Goal: Task Accomplishment & Management: Manage account settings

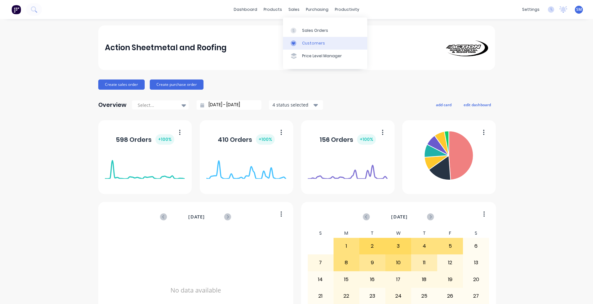
click at [317, 39] on link "Customers" at bounding box center [325, 43] width 84 height 13
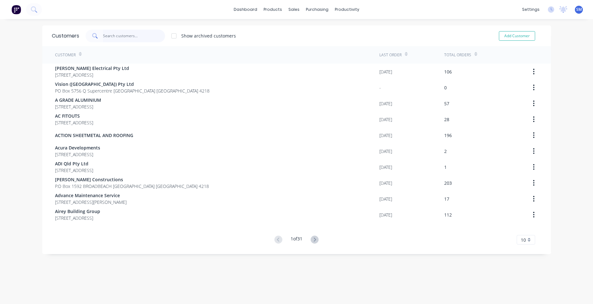
drag, startPoint x: 119, startPoint y: 35, endPoint x: 125, endPoint y: 31, distance: 7.2
click at [119, 36] on input "text" at bounding box center [134, 36] width 62 height 13
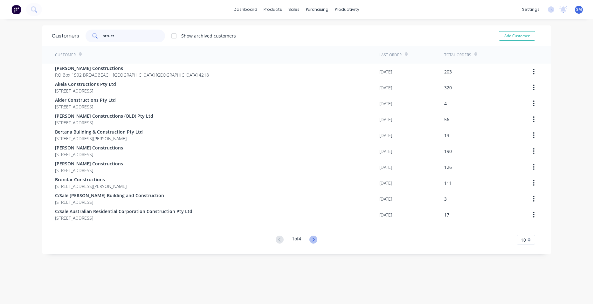
type input "struct"
click at [313, 238] on icon at bounding box center [314, 239] width 2 height 4
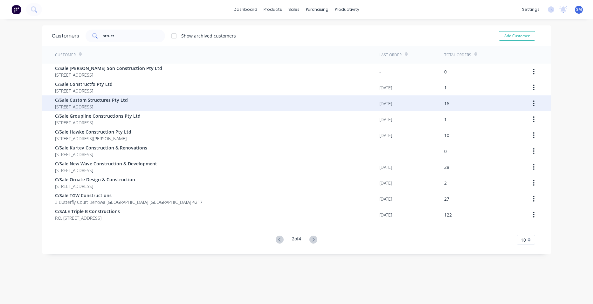
click at [103, 100] on span "C/Sale Custom Structures Pty Ltd" at bounding box center [91, 100] width 73 height 7
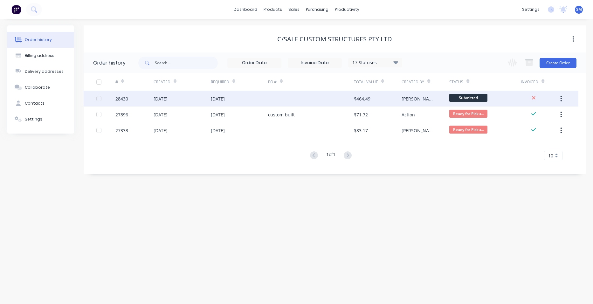
click at [334, 100] on div at bounding box center [311, 99] width 86 height 16
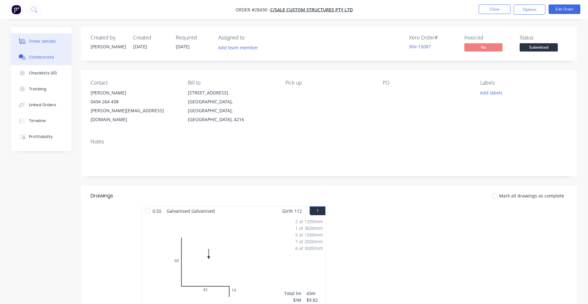
click at [45, 52] on button "Collaborate" at bounding box center [41, 57] width 60 height 16
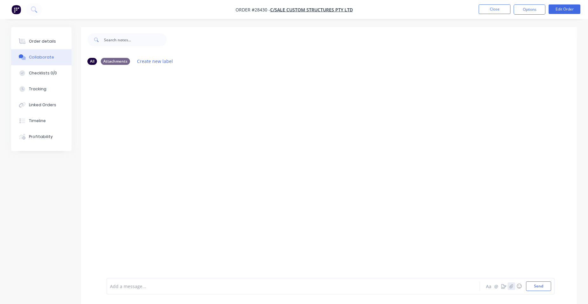
click at [515, 286] on button "button" at bounding box center [512, 286] width 8 height 8
click at [532, 292] on div "Add a message... Aa @ ☺ Send" at bounding box center [330, 269] width 448 height 49
drag, startPoint x: 531, startPoint y: 285, endPoint x: 512, endPoint y: 277, distance: 21.0
click at [531, 285] on button "Send" at bounding box center [538, 286] width 25 height 10
click at [38, 43] on div "Order details" at bounding box center [42, 41] width 27 height 6
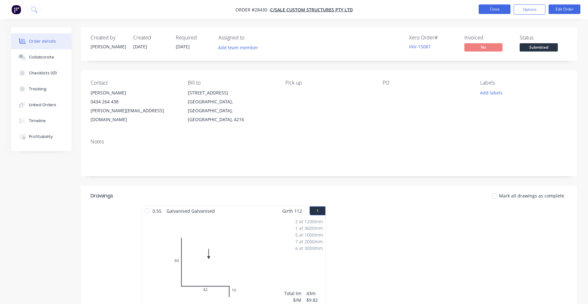
click at [494, 9] on button "Close" at bounding box center [495, 9] width 32 height 10
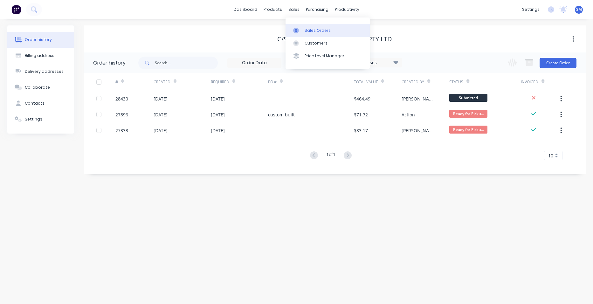
click at [321, 28] on div "Sales Orders" at bounding box center [318, 31] width 26 height 6
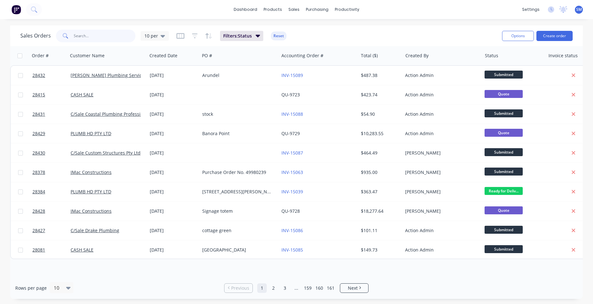
click at [100, 39] on input "text" at bounding box center [105, 36] width 62 height 13
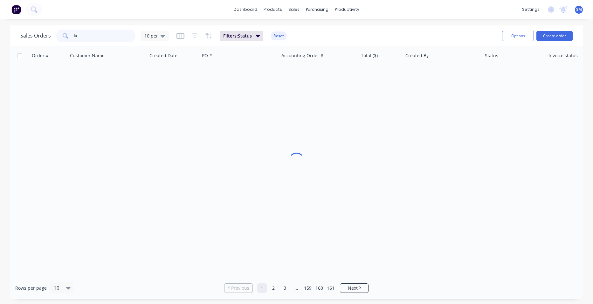
type input "l"
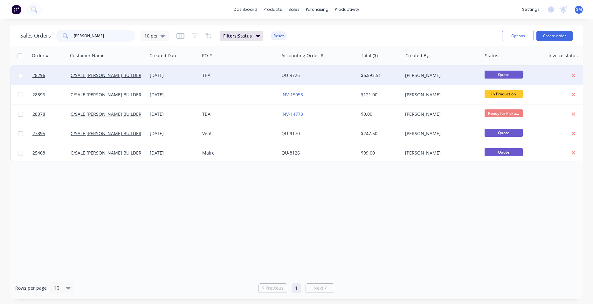
type input "[PERSON_NAME]"
click at [256, 72] on div "TBA" at bounding box center [239, 75] width 79 height 19
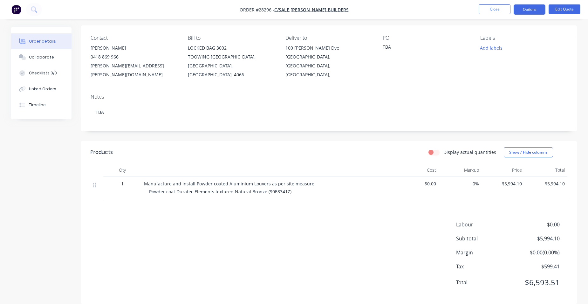
scroll to position [45, 0]
click at [266, 180] on span "Manufacture and install Powder coated Aluminium Louvers as per site measure." at bounding box center [230, 183] width 172 height 6
click at [569, 12] on button "Edit Quote" at bounding box center [565, 9] width 32 height 10
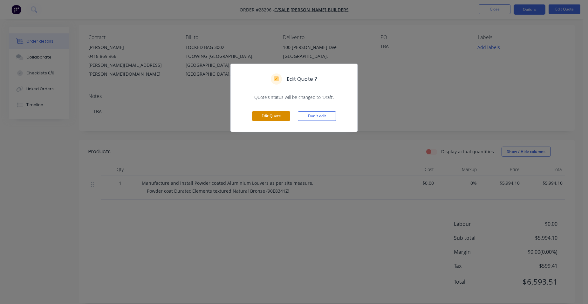
click at [285, 115] on button "Edit Quote" at bounding box center [271, 116] width 38 height 10
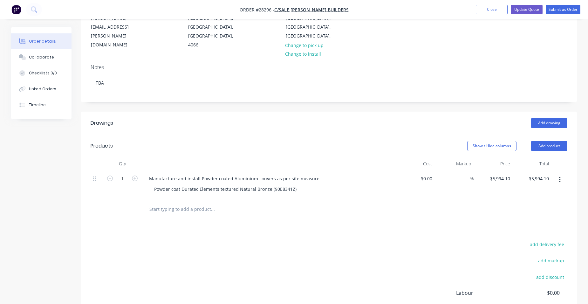
scroll to position [95, 0]
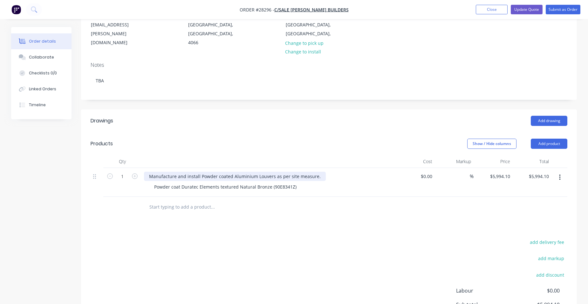
click at [271, 172] on div "Manufacture and install Powder coated Aluminium Louvers as per site measure." at bounding box center [235, 176] width 182 height 9
click at [301, 182] on div "Powder coat Duratec Elements textured Natural Bronze (90E8341Z)" at bounding box center [271, 186] width 244 height 9
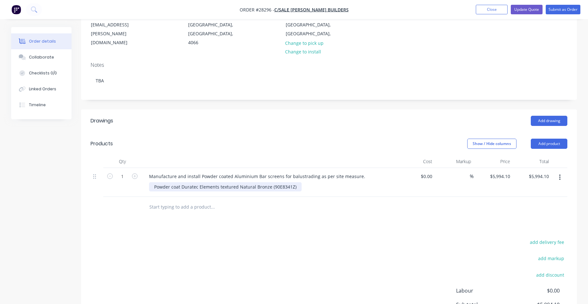
click at [296, 182] on div "Powder coat Duratec Elements textured Natural Bronze (90E8341Z)" at bounding box center [225, 186] width 153 height 9
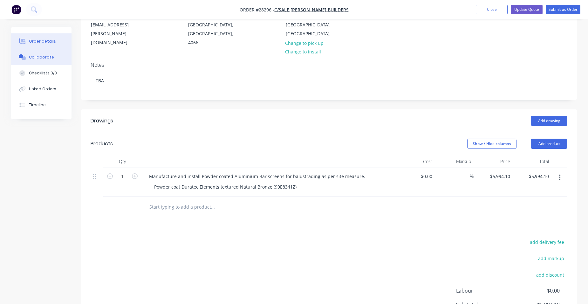
click at [28, 56] on button "Collaborate" at bounding box center [41, 57] width 60 height 16
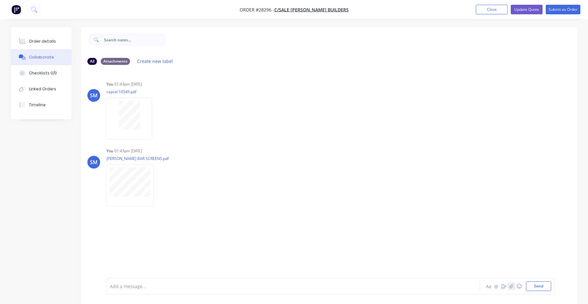
click at [511, 284] on icon "button" at bounding box center [512, 286] width 4 height 4
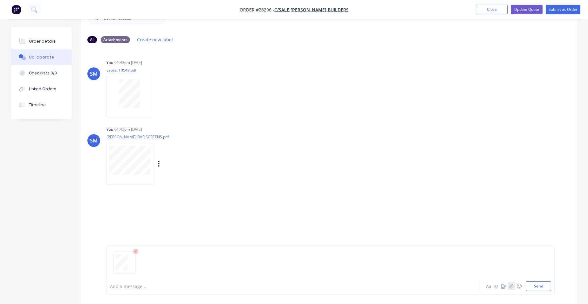
scroll to position [42, 0]
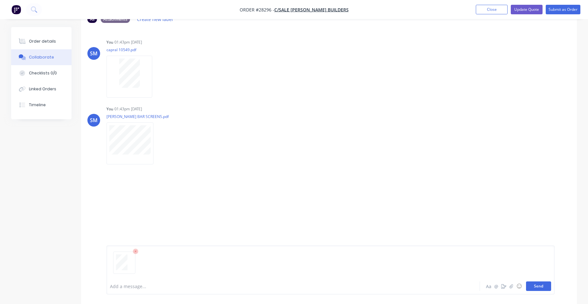
click at [542, 284] on button "Send" at bounding box center [538, 286] width 25 height 10
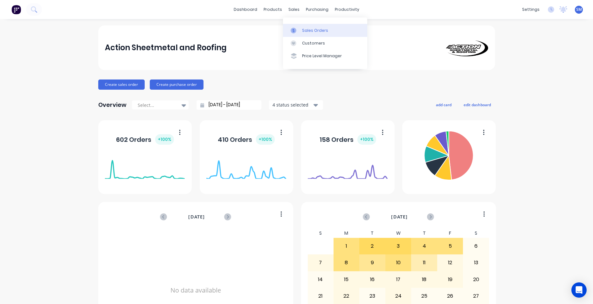
drag, startPoint x: 306, startPoint y: 28, endPoint x: 289, endPoint y: 32, distance: 18.0
click at [306, 28] on div "Sales Orders" at bounding box center [315, 31] width 26 height 6
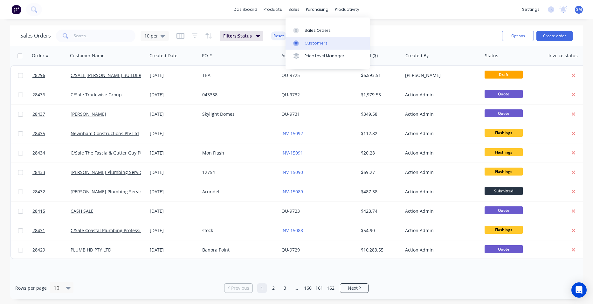
click at [316, 40] on link "Customers" at bounding box center [327, 43] width 84 height 13
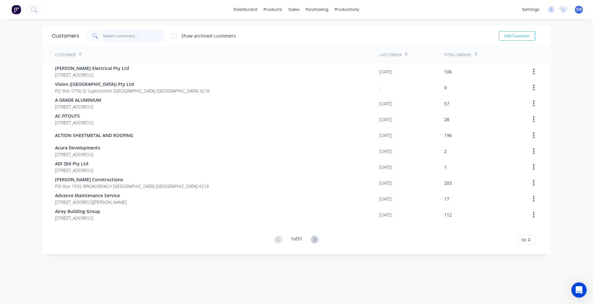
click at [117, 38] on input "text" at bounding box center [134, 36] width 62 height 13
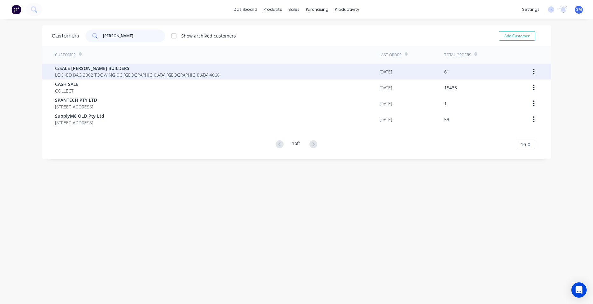
type input "[PERSON_NAME]"
click at [95, 67] on span "C/SALE [PERSON_NAME] BUILDERS" at bounding box center [137, 68] width 165 height 7
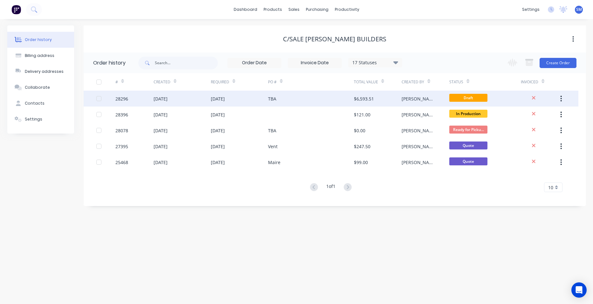
click at [316, 95] on div "TBA" at bounding box center [311, 99] width 86 height 16
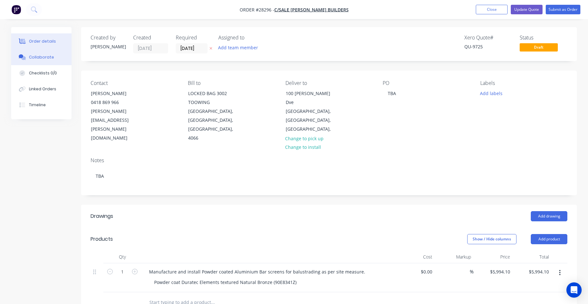
click at [50, 60] on div "Collaborate" at bounding box center [41, 57] width 25 height 6
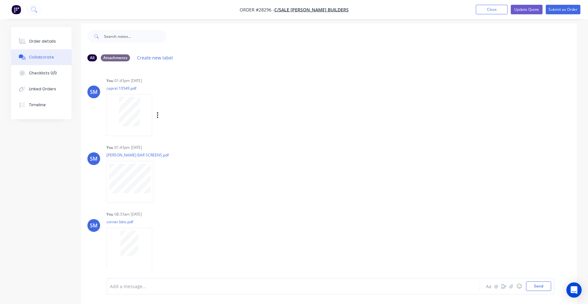
scroll to position [10, 0]
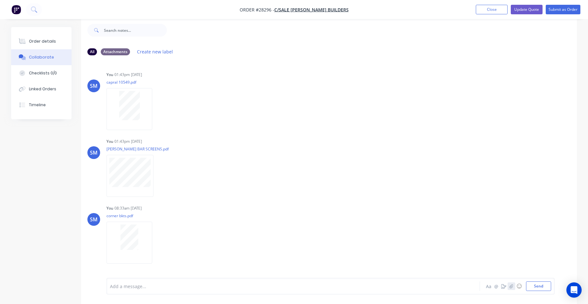
click at [513, 283] on button "button" at bounding box center [512, 286] width 8 height 8
click at [545, 286] on button "Send" at bounding box center [538, 286] width 25 height 10
click at [38, 43] on div "Order details" at bounding box center [42, 41] width 27 height 6
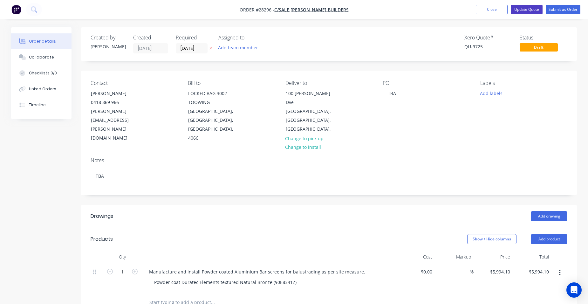
click at [521, 10] on button "Update Quote" at bounding box center [527, 10] width 32 height 10
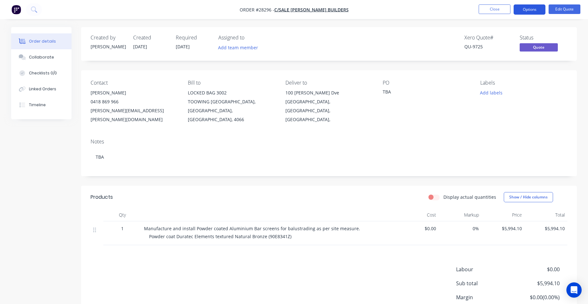
click at [531, 5] on button "Options" at bounding box center [530, 9] width 32 height 10
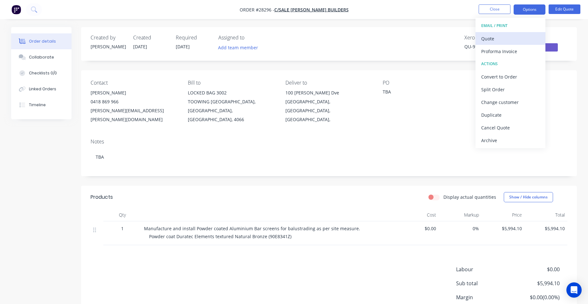
click at [529, 39] on div "Quote" at bounding box center [510, 38] width 58 height 9
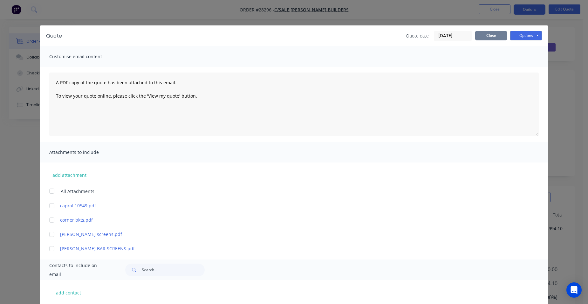
click at [479, 35] on button "Close" at bounding box center [491, 36] width 32 height 10
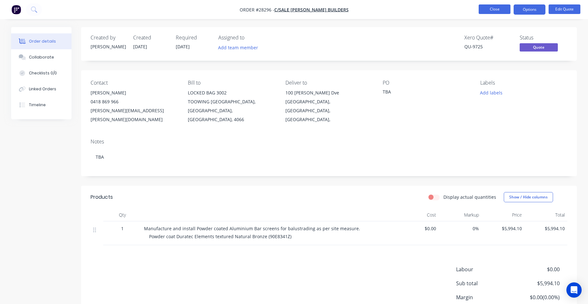
click at [487, 10] on button "Close" at bounding box center [495, 9] width 32 height 10
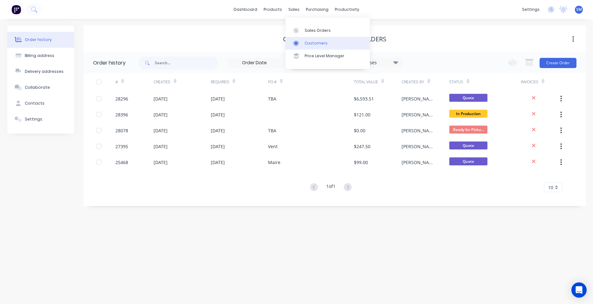
click at [319, 45] on div "Customers" at bounding box center [316, 43] width 23 height 6
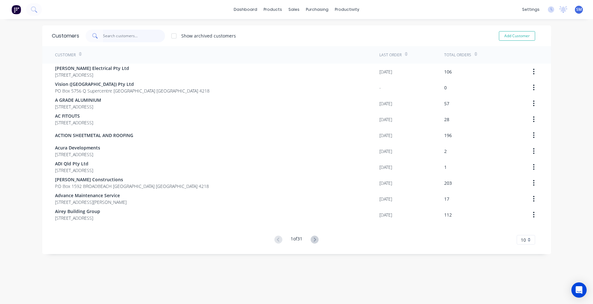
click at [133, 36] on input "text" at bounding box center [134, 36] width 62 height 13
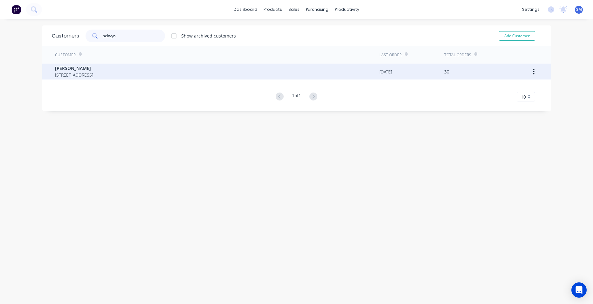
type input "selwyn"
click at [93, 73] on span "[STREET_ADDRESS]" at bounding box center [74, 75] width 38 height 7
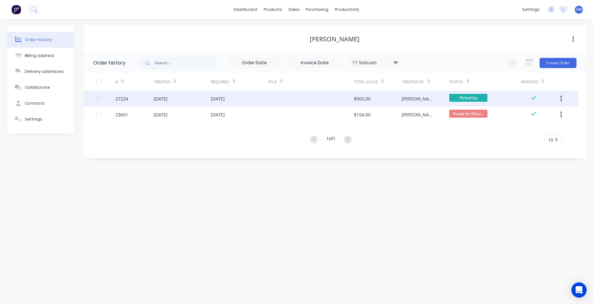
click at [309, 100] on div at bounding box center [311, 99] width 86 height 16
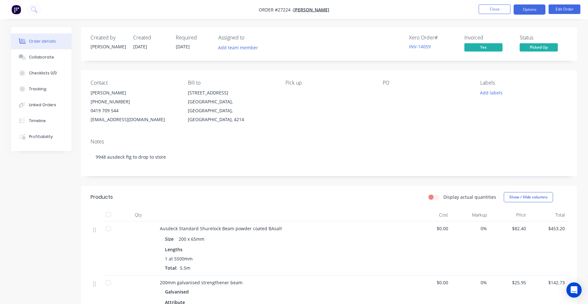
click at [528, 11] on button "Options" at bounding box center [530, 9] width 32 height 10
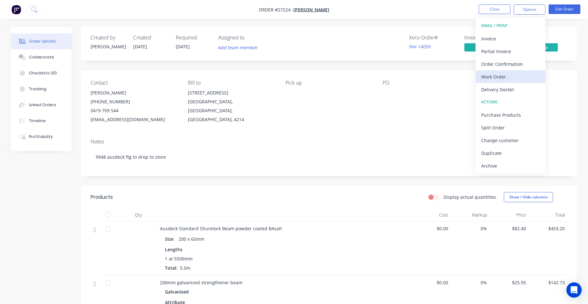
click at [523, 74] on div "Work Order" at bounding box center [510, 76] width 58 height 9
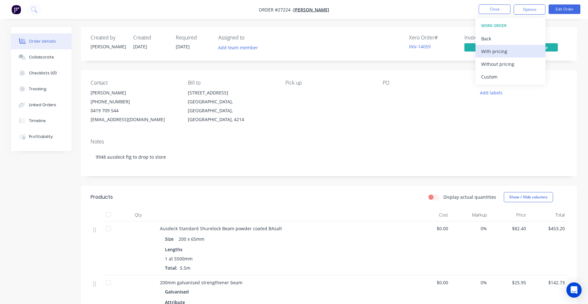
click at [522, 54] on div "With pricing" at bounding box center [510, 51] width 58 height 9
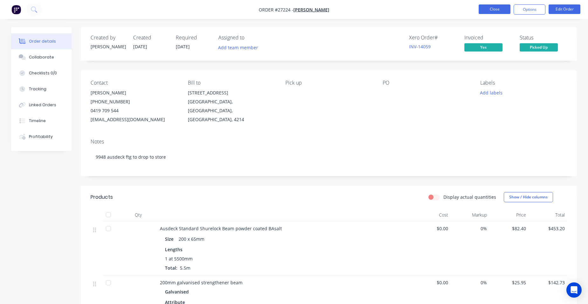
click at [493, 5] on button "Close" at bounding box center [495, 9] width 32 height 10
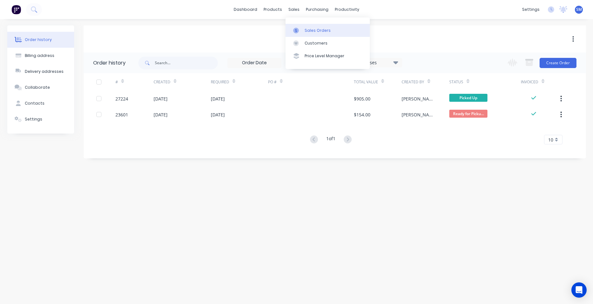
click at [304, 28] on link "Sales Orders" at bounding box center [327, 30] width 84 height 13
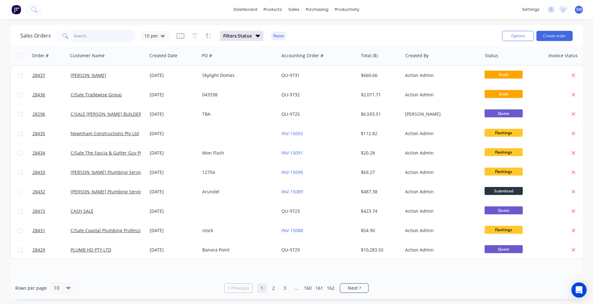
click at [93, 38] on input "text" at bounding box center [105, 36] width 62 height 13
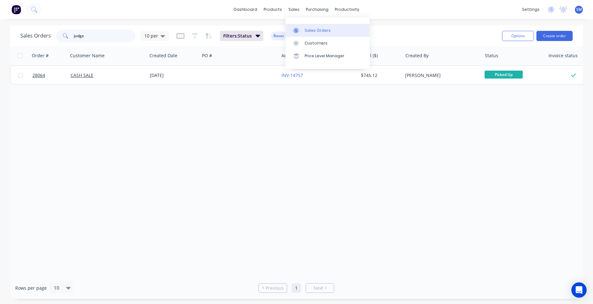
type input "judge"
click at [307, 29] on div "Sales Orders" at bounding box center [318, 31] width 26 height 6
drag, startPoint x: 72, startPoint y: 35, endPoint x: 38, endPoint y: 27, distance: 35.4
click at [31, 35] on div "Sales Orders judge 10 per" at bounding box center [94, 36] width 148 height 13
click at [321, 43] on div "Customers" at bounding box center [316, 43] width 23 height 6
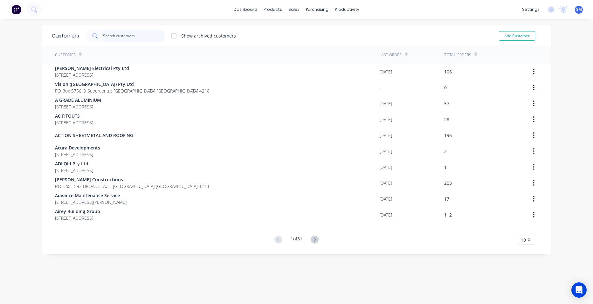
click at [118, 38] on input "text" at bounding box center [134, 36] width 62 height 13
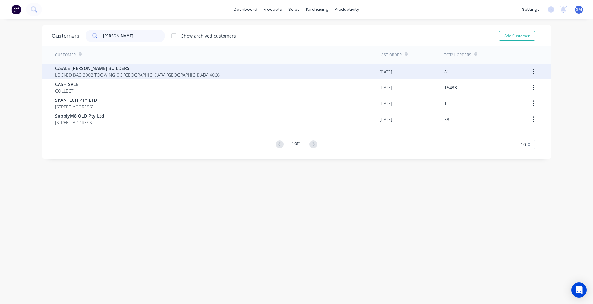
type input "[PERSON_NAME]"
click at [92, 74] on span "LOCKED BAG 3002 TOOWING DC [GEOGRAPHIC_DATA] [GEOGRAPHIC_DATA] 4066" at bounding box center [137, 75] width 165 height 7
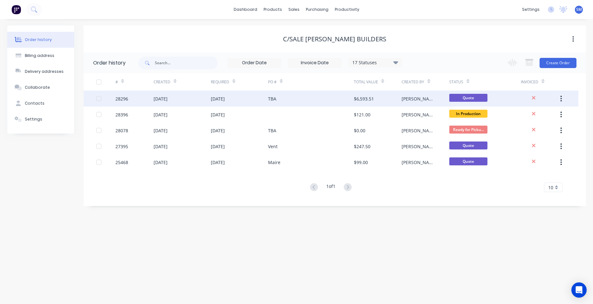
click at [312, 99] on div "TBA" at bounding box center [311, 99] width 86 height 16
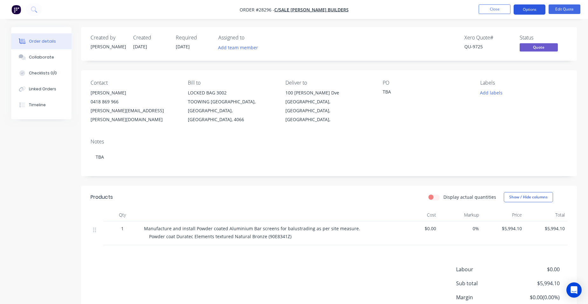
click at [529, 11] on button "Options" at bounding box center [530, 9] width 32 height 10
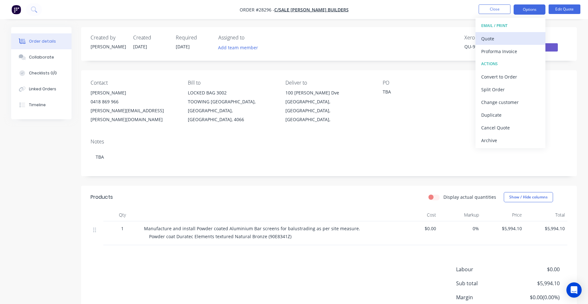
click at [509, 34] on div "Quote" at bounding box center [510, 38] width 58 height 9
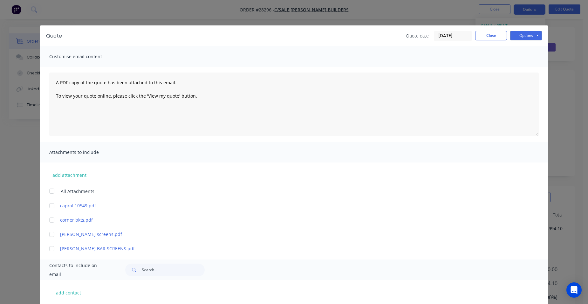
scroll to position [95, 0]
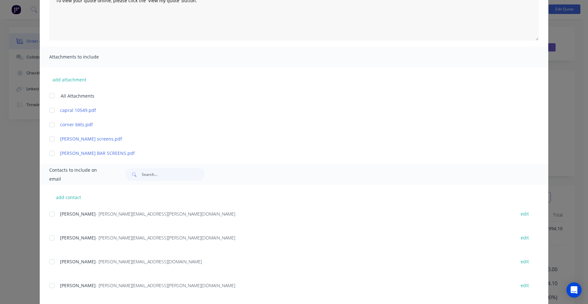
click at [47, 125] on div at bounding box center [51, 124] width 13 height 13
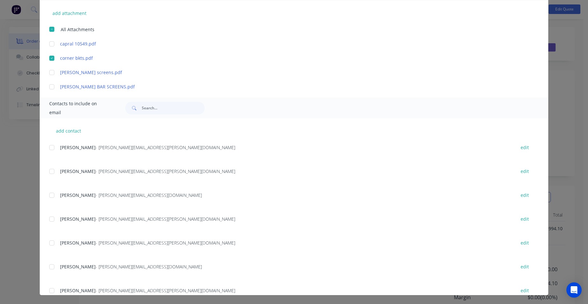
scroll to position [64, 0]
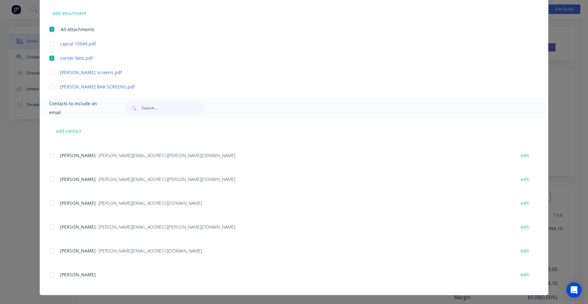
click at [50, 155] on div at bounding box center [51, 155] width 13 height 13
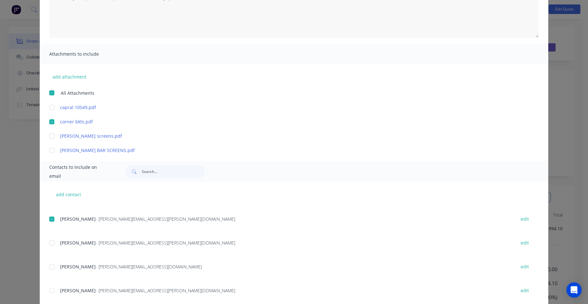
click at [49, 148] on div at bounding box center [51, 150] width 13 height 13
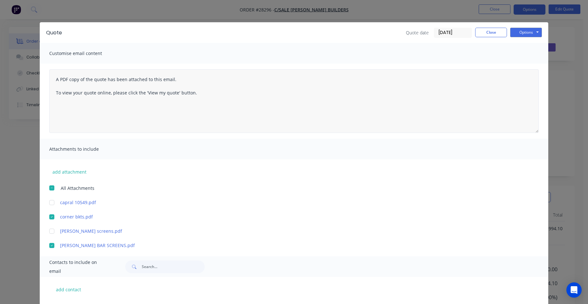
scroll to position [0, 0]
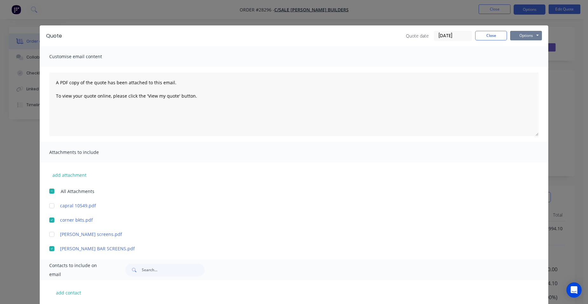
click at [519, 40] on button "Options" at bounding box center [526, 36] width 32 height 10
click at [522, 65] on button "Email" at bounding box center [530, 68] width 41 height 10
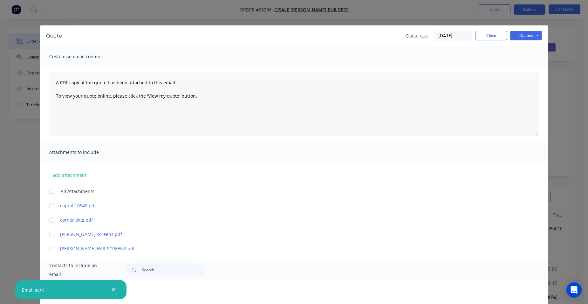
scroll to position [64, 0]
click at [486, 36] on button "Close" at bounding box center [491, 36] width 32 height 10
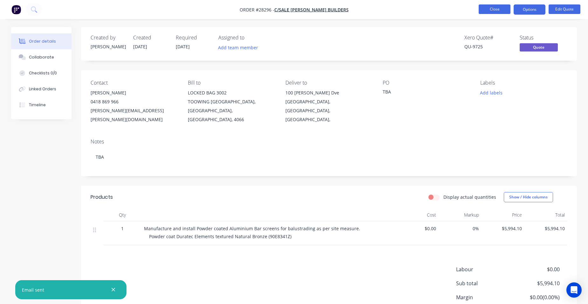
click at [483, 12] on button "Close" at bounding box center [495, 9] width 32 height 10
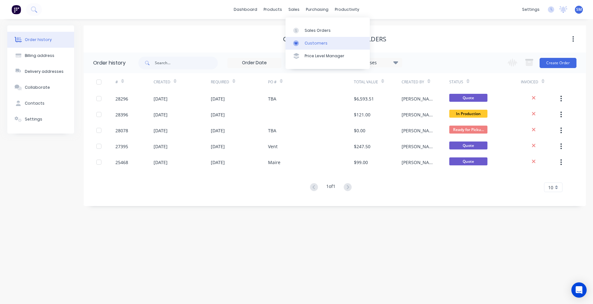
click at [313, 44] on div "Customers" at bounding box center [316, 43] width 23 height 6
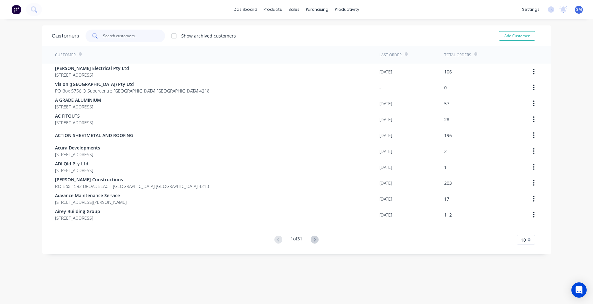
click at [119, 35] on input "text" at bounding box center [134, 36] width 62 height 13
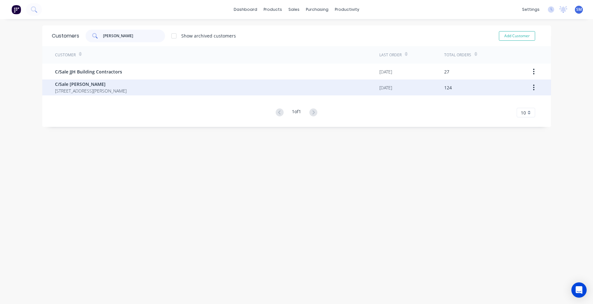
type input "[PERSON_NAME]"
click at [81, 86] on span "C/Sale [PERSON_NAME]" at bounding box center [91, 84] width 72 height 7
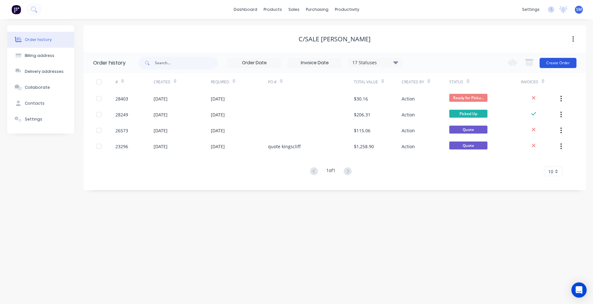
click at [554, 62] on button "Create Order" at bounding box center [557, 63] width 37 height 10
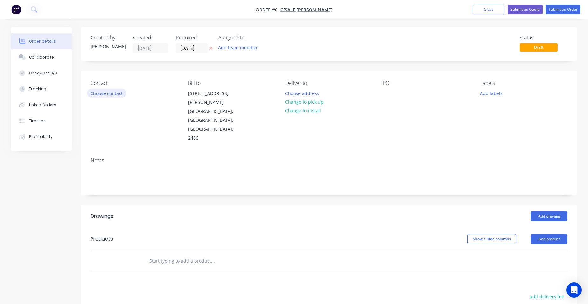
click at [111, 93] on button "Choose contact" at bounding box center [106, 93] width 39 height 9
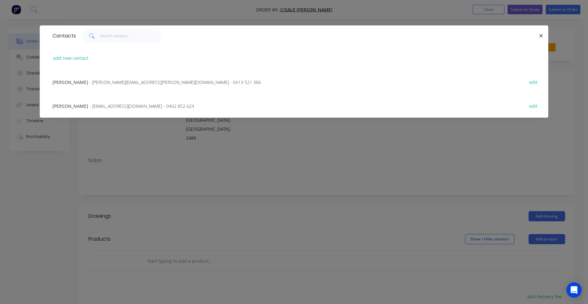
click at [103, 81] on span "- [PERSON_NAME][EMAIL_ADDRESS][PERSON_NAME][DOMAIN_NAME] - 0413 521 386" at bounding box center [175, 82] width 172 height 6
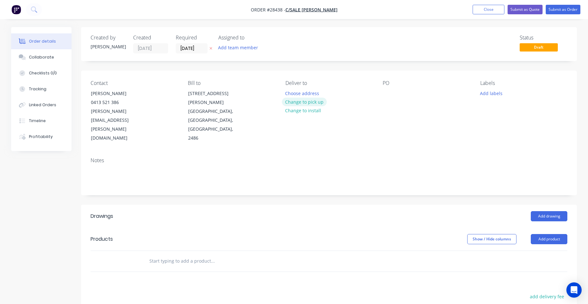
click at [290, 98] on button "Change to pick up" at bounding box center [304, 102] width 45 height 9
click at [554, 211] on button "Add drawing" at bounding box center [549, 216] width 37 height 10
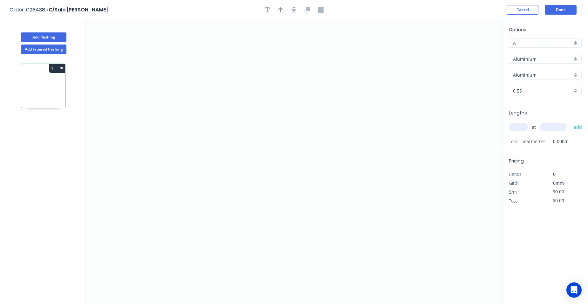
click at [578, 60] on div "Aluminium" at bounding box center [545, 59] width 73 height 10
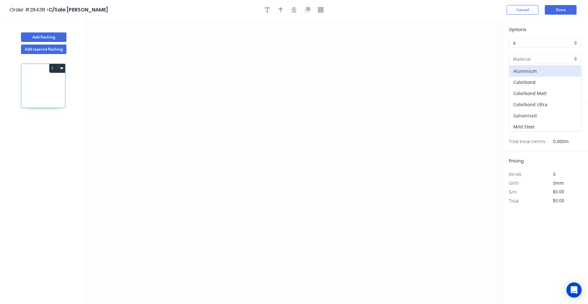
click at [550, 111] on div "Galvanised" at bounding box center [545, 115] width 72 height 11
type input "Galvanised"
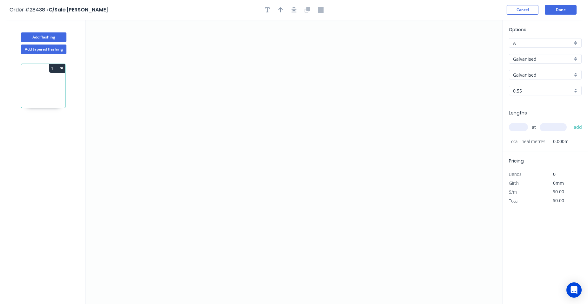
click at [573, 90] on div "0.55" at bounding box center [545, 91] width 73 height 10
click at [530, 147] on div "2.0" at bounding box center [545, 146] width 72 height 11
type input "2.0"
drag, startPoint x: 293, startPoint y: 104, endPoint x: 296, endPoint y: 71, distance: 33.2
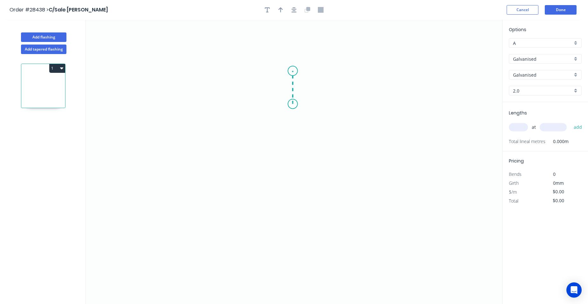
click at [296, 71] on icon "0" at bounding box center [294, 162] width 416 height 284
click at [253, 72] on icon "0 ?" at bounding box center [294, 162] width 416 height 284
click at [248, 229] on icon "0 ? ?" at bounding box center [294, 162] width 416 height 284
click at [220, 229] on icon "0 ? ? ?" at bounding box center [294, 162] width 416 height 284
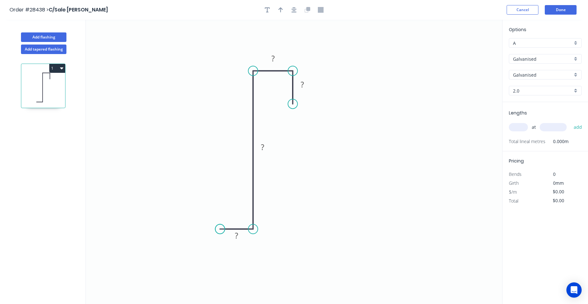
click at [220, 229] on circle at bounding box center [220, 229] width 10 height 10
click at [306, 83] on rect at bounding box center [302, 84] width 13 height 9
click at [273, 56] on tspan "?" at bounding box center [272, 58] width 3 height 10
click at [263, 148] on tspan "?" at bounding box center [262, 147] width 3 height 10
drag, startPoint x: 237, startPoint y: 237, endPoint x: 245, endPoint y: 220, distance: 18.8
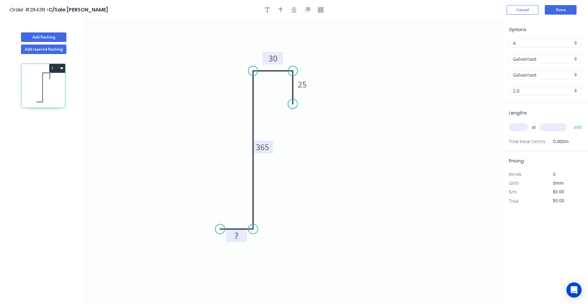
click at [237, 237] on tspan "?" at bounding box center [236, 235] width 3 height 10
click at [513, 129] on input "text" at bounding box center [518, 127] width 19 height 8
type input "$1.00"
type input "2"
type input "2105"
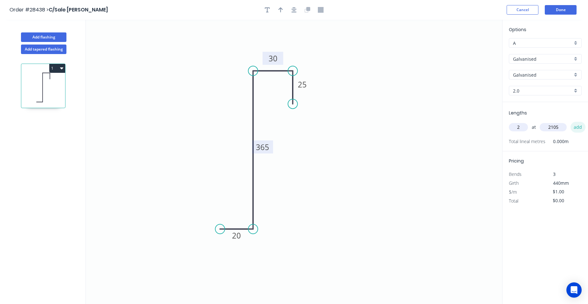
click at [577, 127] on button "add" at bounding box center [578, 127] width 15 height 11
type input "$4.21"
type input "1"
type input "1320"
click at [573, 124] on button "add" at bounding box center [578, 127] width 15 height 11
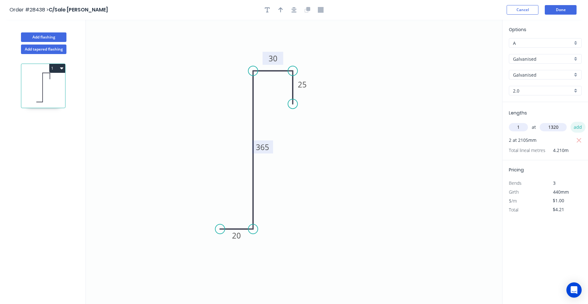
type input "$5.53"
click at [532, 208] on div "$/m $1.00" at bounding box center [545, 209] width 82 height 9
type input "$0.00"
click at [59, 35] on button "Add flashing" at bounding box center [43, 37] width 45 height 10
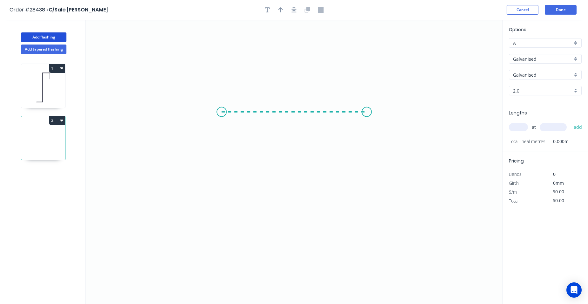
drag, startPoint x: 222, startPoint y: 112, endPoint x: 367, endPoint y: 105, distance: 145.5
click at [367, 105] on icon "0" at bounding box center [294, 162] width 416 height 284
click at [366, 113] on circle at bounding box center [367, 112] width 10 height 10
click at [295, 118] on tspan "?" at bounding box center [293, 118] width 3 height 10
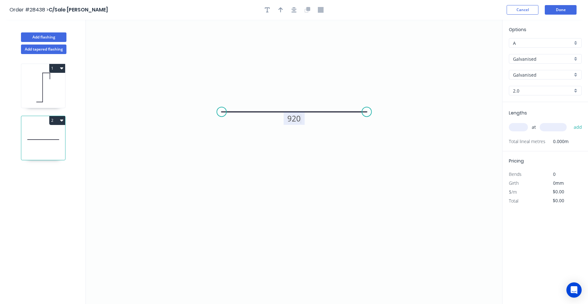
click at [519, 132] on div "at add" at bounding box center [546, 127] width 74 height 11
type input "$1.00"
click at [523, 129] on input "text" at bounding box center [518, 127] width 19 height 8
type input "1"
type input "2100"
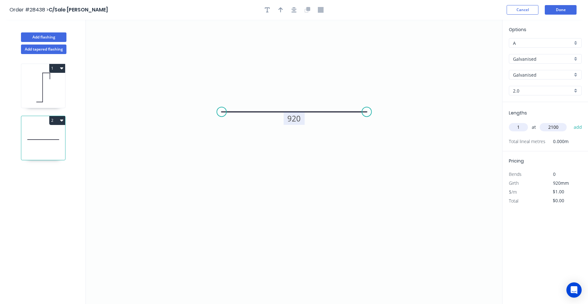
click at [571, 122] on button "add" at bounding box center [578, 127] width 15 height 11
drag, startPoint x: 63, startPoint y: 118, endPoint x: 54, endPoint y: 126, distance: 11.5
click at [61, 120] on icon "button" at bounding box center [61, 120] width 3 height 5
click at [39, 141] on button "Duplicate" at bounding box center [35, 136] width 60 height 13
type input "$0.00"
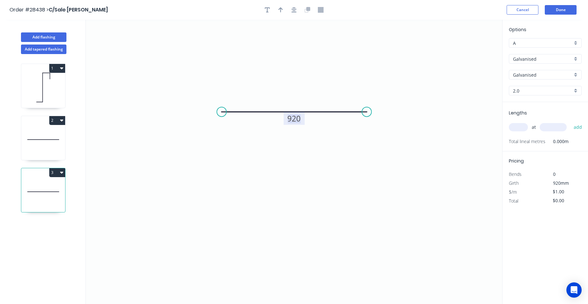
click at [300, 119] on tspan "920" at bounding box center [293, 118] width 13 height 10
click at [526, 127] on input "text" at bounding box center [518, 127] width 19 height 8
type input "1"
type input "2100"
click at [571, 122] on button "add" at bounding box center [578, 127] width 15 height 11
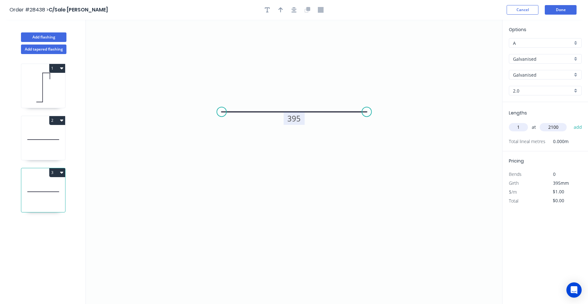
type input "$2.10"
click at [62, 33] on button "Add flashing" at bounding box center [43, 37] width 45 height 10
type input "$0.00"
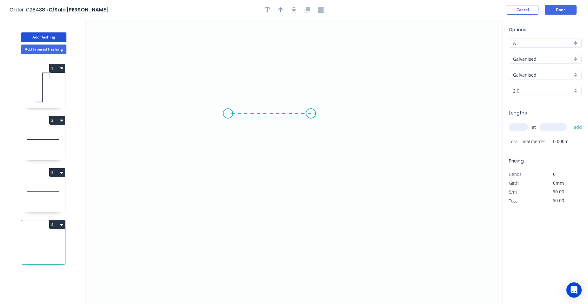
drag, startPoint x: 311, startPoint y: 113, endPoint x: 228, endPoint y: 113, distance: 83.0
click at [228, 113] on icon "0" at bounding box center [294, 162] width 416 height 284
click at [226, 211] on icon "0 ?" at bounding box center [294, 162] width 416 height 284
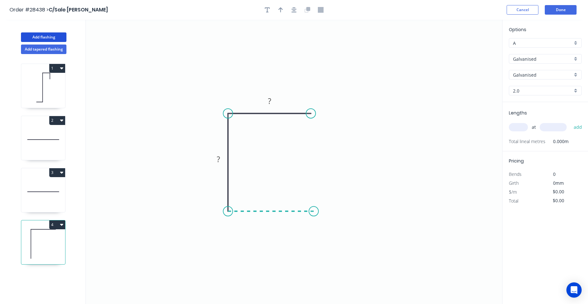
click at [314, 211] on icon "0 ? ?" at bounding box center [294, 162] width 416 height 284
click at [268, 103] on tspan "?" at bounding box center [269, 101] width 3 height 10
click at [221, 159] on rect at bounding box center [218, 159] width 13 height 9
click at [272, 215] on tspan "?" at bounding box center [270, 217] width 3 height 10
click at [519, 126] on input "text" at bounding box center [518, 127] width 19 height 8
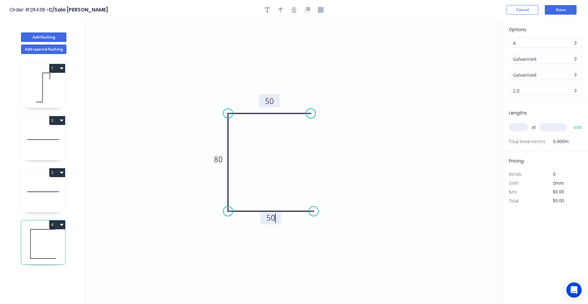
type input "$1.00"
type input "1"
type input "1775"
click at [573, 126] on button "add" at bounding box center [578, 127] width 15 height 11
type input "$1.78"
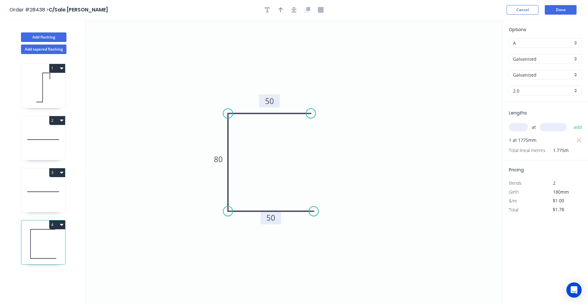
click at [577, 90] on div "2.0" at bounding box center [545, 91] width 73 height 10
click at [529, 154] on div "3.0" at bounding box center [545, 157] width 72 height 11
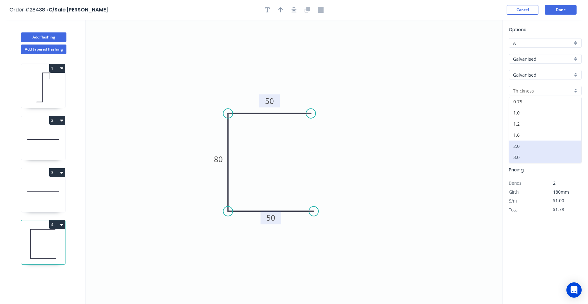
type input "3.0"
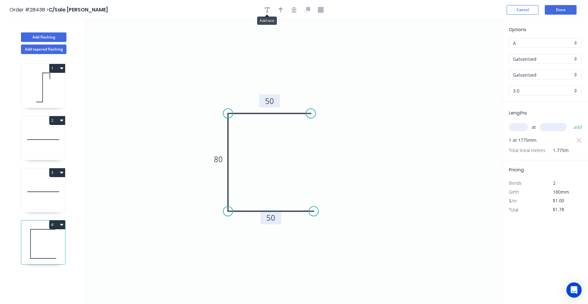
click at [270, 12] on button "button" at bounding box center [268, 10] width 10 height 10
drag, startPoint x: 144, startPoint y: 43, endPoint x: 321, endPoint y: 157, distance: 210.7
click at [321, 157] on textarea at bounding box center [304, 159] width 52 height 24
click at [378, 149] on icon "wew dont have galv in 4mm only 3mm 50 80 50" at bounding box center [294, 162] width 416 height 284
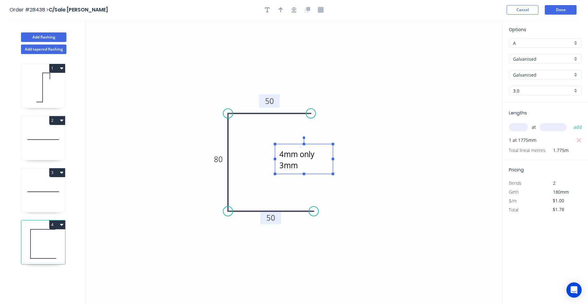
type textarea "wew dont have galv in 4mm only 3mm"
click at [567, 7] on button "Done" at bounding box center [561, 10] width 32 height 10
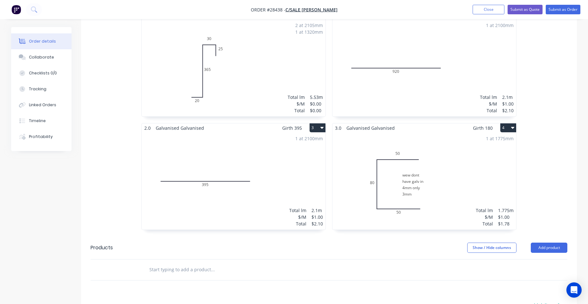
scroll to position [286, 0]
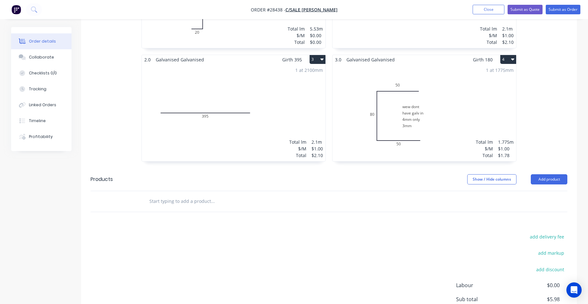
click at [510, 98] on div "1 at 1775mm Total lm $/M Total 1.775m $1.00 $1.78" at bounding box center [425, 112] width 184 height 97
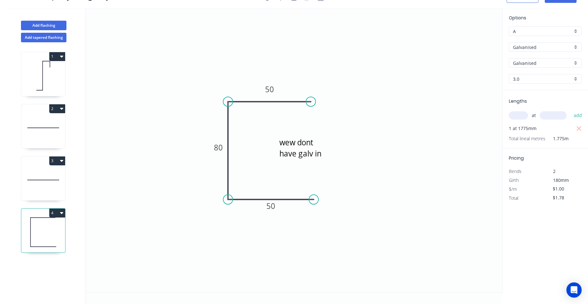
drag, startPoint x: 566, startPoint y: 192, endPoint x: 546, endPoint y: 190, distance: 20.1
click at [546, 190] on div "$1.00" at bounding box center [563, 189] width 34 height 9
type input "$0.00"
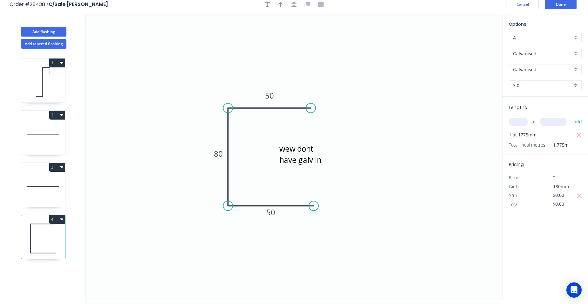
scroll to position [0, 0]
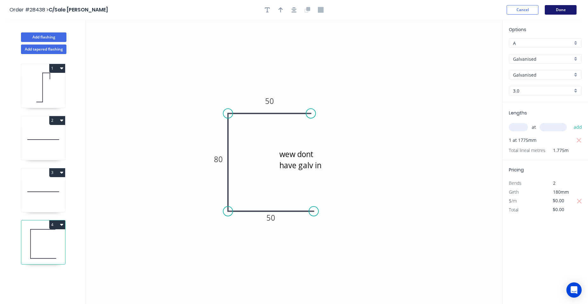
click at [565, 5] on button "Done" at bounding box center [561, 10] width 32 height 10
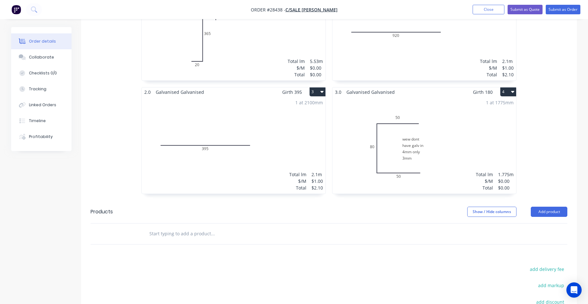
scroll to position [254, 0]
click at [548, 206] on button "Add product" at bounding box center [549, 211] width 37 height 10
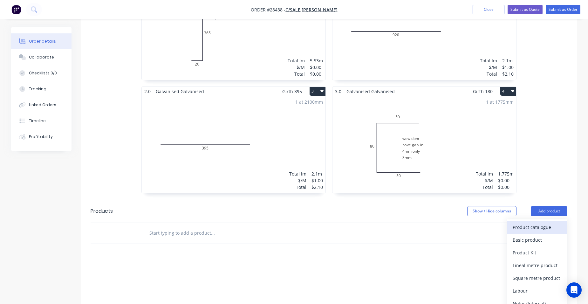
click at [539, 223] on div "Product catalogue" at bounding box center [537, 227] width 49 height 9
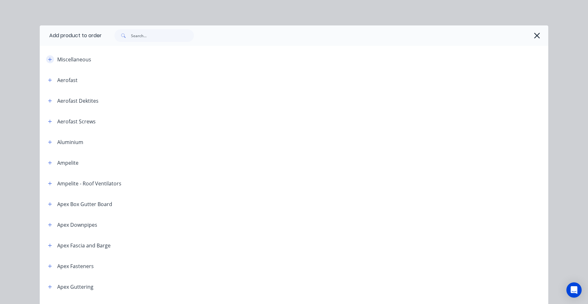
click at [48, 58] on icon "button" at bounding box center [50, 59] width 4 height 4
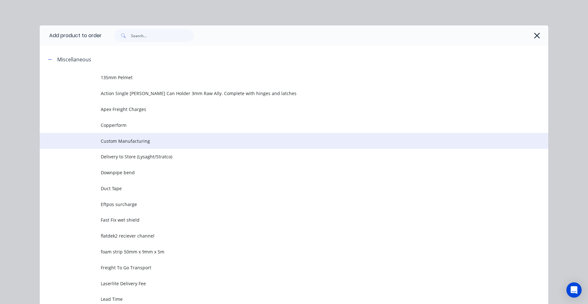
click at [131, 139] on span "Custom Manufacturing" at bounding box center [280, 141] width 358 height 7
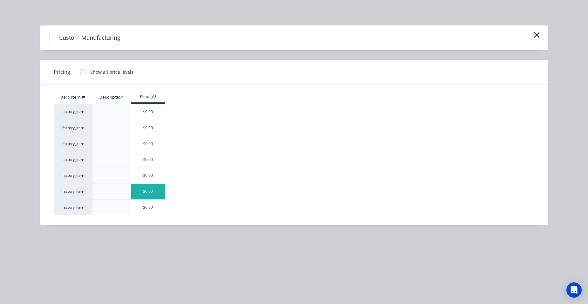
click at [141, 188] on div "$0.00" at bounding box center [148, 192] width 34 height 16
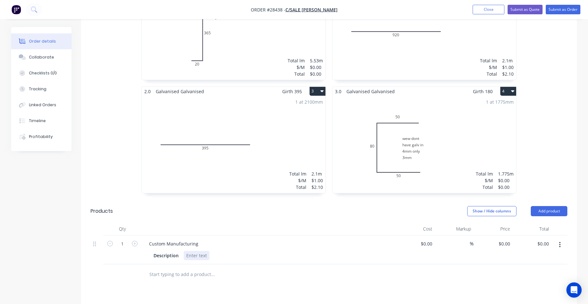
click at [196, 251] on div at bounding box center [197, 255] width 26 height 9
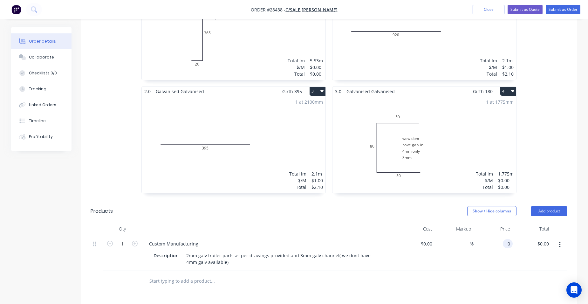
click at [511, 239] on input "0" at bounding box center [508, 243] width 7 height 9
type input "$480.00"
click at [518, 235] on div "$480.00 $480.00" at bounding box center [532, 253] width 39 height 36
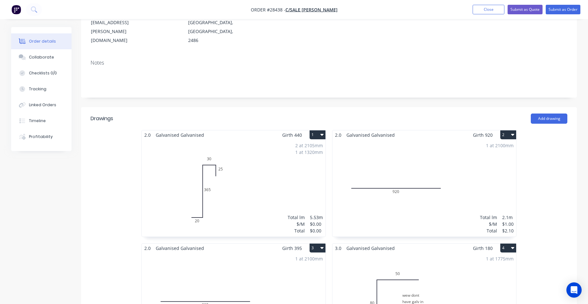
scroll to position [95, 0]
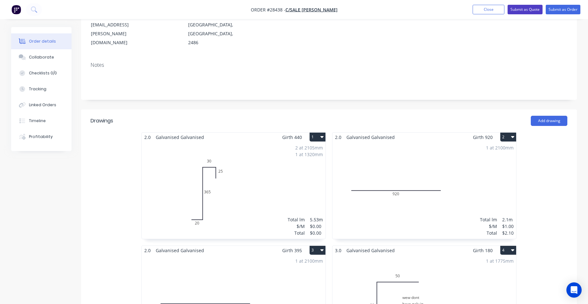
click at [528, 7] on button "Submit as Quote" at bounding box center [525, 10] width 35 height 10
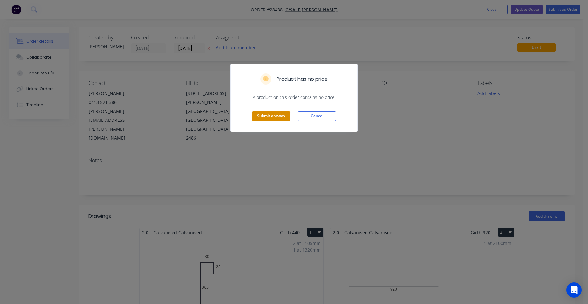
click at [272, 115] on button "Submit anyway" at bounding box center [271, 116] width 38 height 10
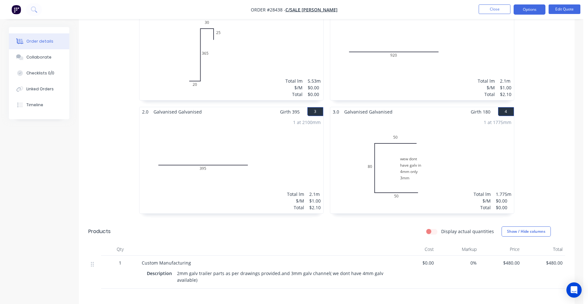
scroll to position [142, 0]
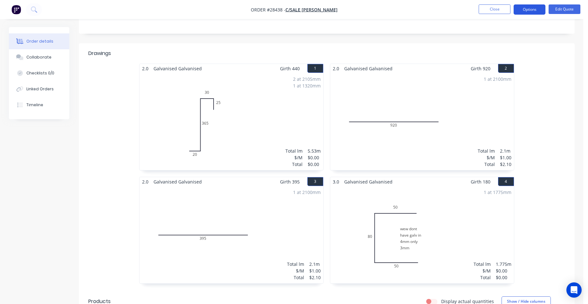
click at [534, 10] on button "Options" at bounding box center [530, 9] width 32 height 10
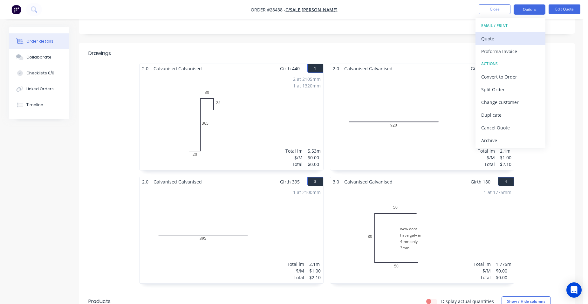
click at [516, 36] on div "Quote" at bounding box center [510, 38] width 58 height 9
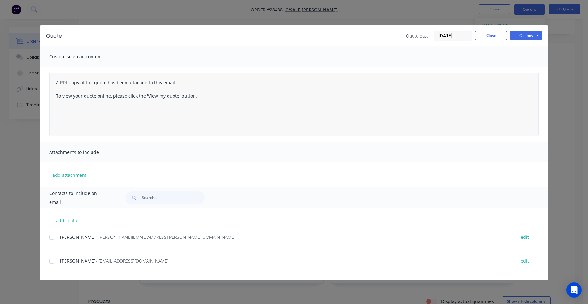
scroll to position [238, 0]
click at [56, 237] on div at bounding box center [51, 237] width 13 height 13
click at [53, 261] on div at bounding box center [51, 261] width 13 height 13
click at [534, 39] on button "Options" at bounding box center [526, 36] width 32 height 10
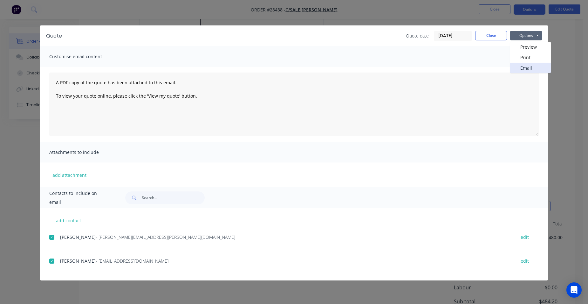
click at [533, 70] on button "Email" at bounding box center [530, 68] width 41 height 10
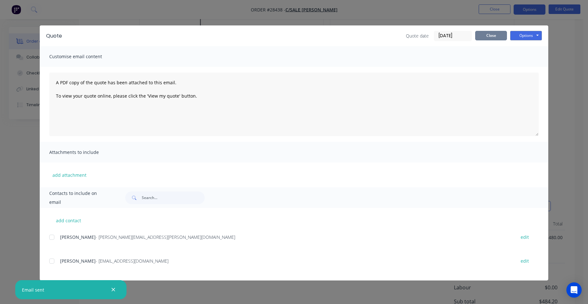
click at [489, 37] on button "Close" at bounding box center [491, 36] width 32 height 10
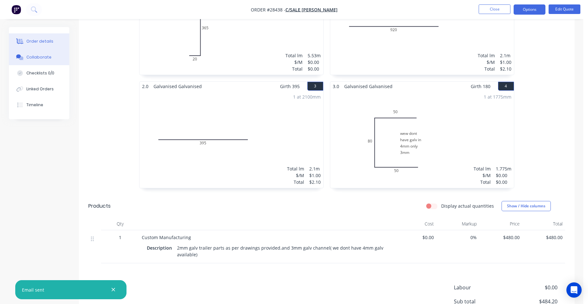
click at [36, 57] on div "Collaborate" at bounding box center [38, 57] width 25 height 6
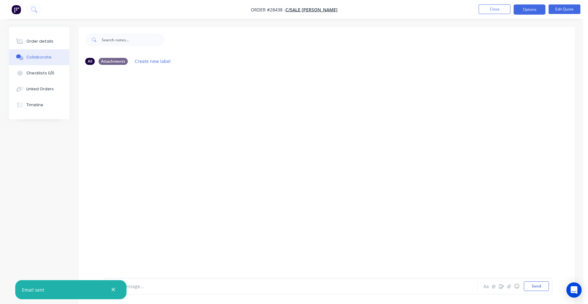
click at [113, 288] on icon "button" at bounding box center [113, 290] width 4 height 6
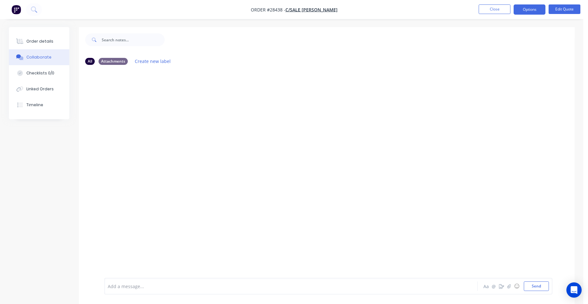
click at [124, 290] on div "Add a message..." at bounding box center [273, 286] width 331 height 10
click at [535, 286] on button "Send" at bounding box center [536, 286] width 25 height 10
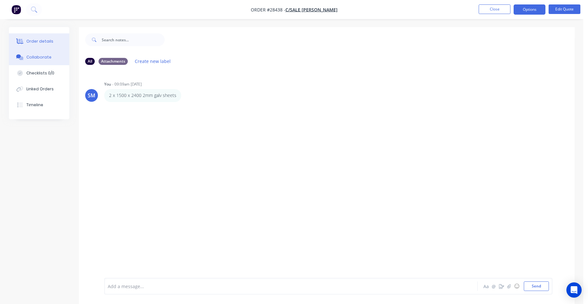
click at [38, 42] on div "Order details" at bounding box center [39, 41] width 27 height 6
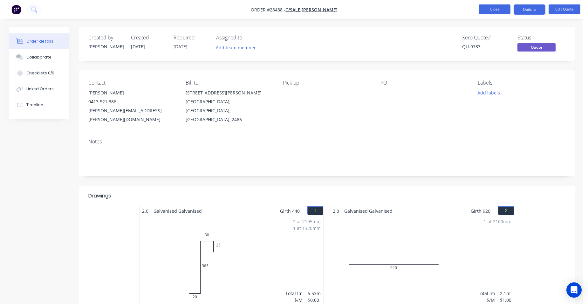
click at [490, 9] on button "Close" at bounding box center [495, 9] width 32 height 10
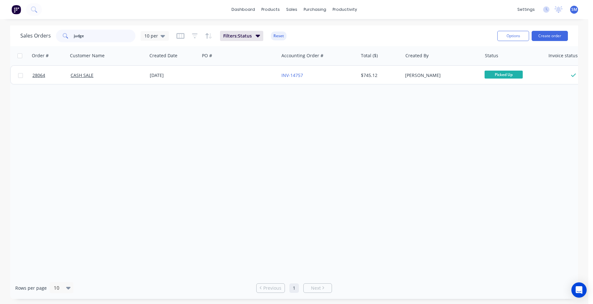
drag, startPoint x: 84, startPoint y: 35, endPoint x: 68, endPoint y: 22, distance: 20.7
click at [52, 36] on div "Sales Orders judge 10 per" at bounding box center [94, 36] width 148 height 13
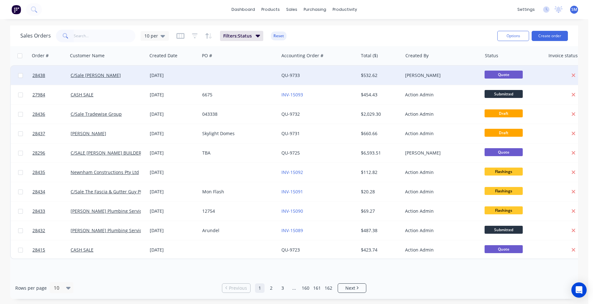
click at [216, 77] on div at bounding box center [239, 75] width 79 height 19
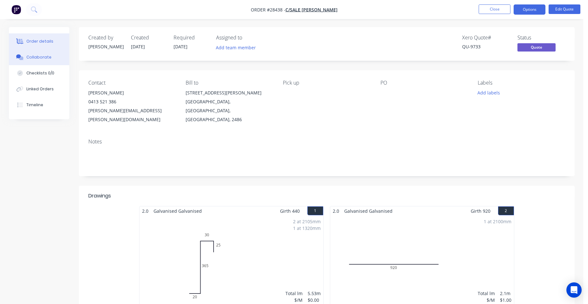
click at [47, 55] on div "Collaborate" at bounding box center [38, 57] width 25 height 6
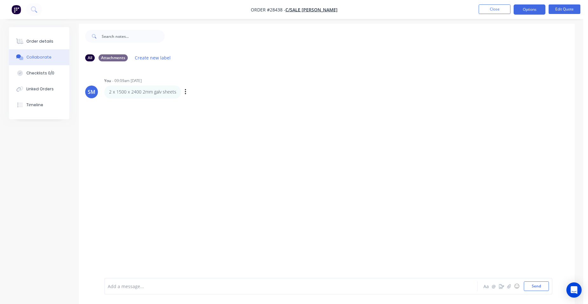
scroll to position [10, 0]
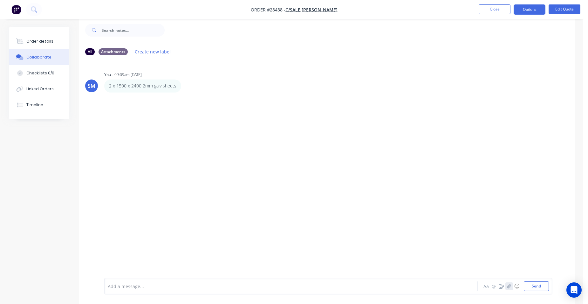
click at [509, 285] on icon "button" at bounding box center [509, 286] width 4 height 4
click at [543, 285] on button "Send" at bounding box center [536, 286] width 25 height 10
click at [41, 35] on button "Order details" at bounding box center [39, 41] width 60 height 16
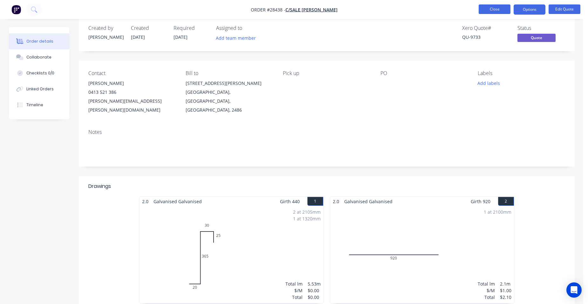
click at [490, 6] on button "Close" at bounding box center [495, 9] width 32 height 10
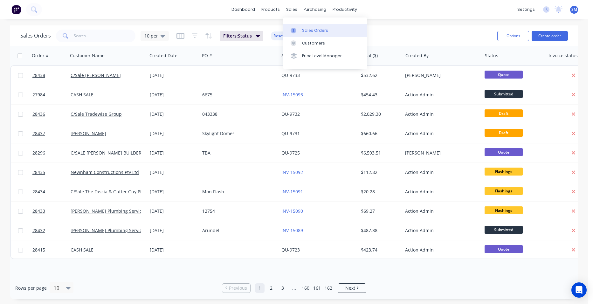
click at [308, 31] on div "Sales Orders" at bounding box center [315, 31] width 26 height 6
click at [308, 46] on div "Customers" at bounding box center [313, 43] width 23 height 6
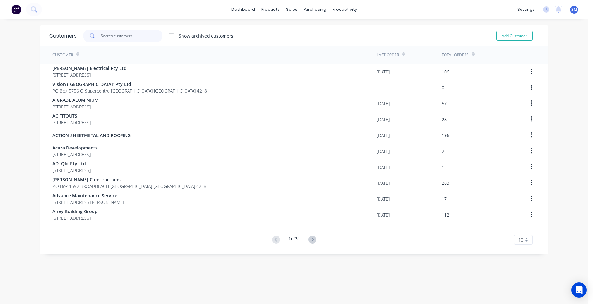
click at [127, 38] on input "text" at bounding box center [132, 36] width 62 height 13
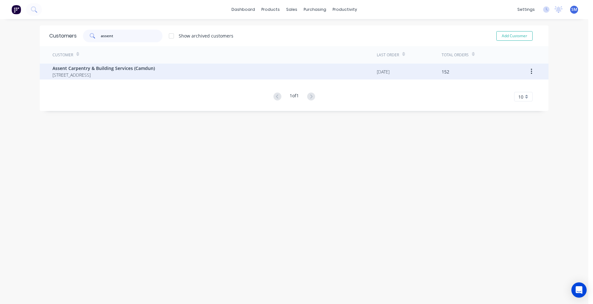
type input "assent"
click at [89, 67] on span "Assent Carpentry & Building Services (Camdun)" at bounding box center [103, 68] width 102 height 7
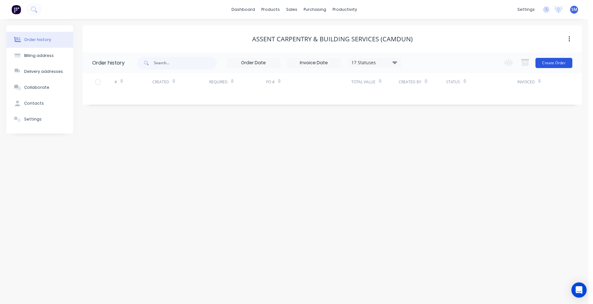
click at [555, 62] on button "Create Order" at bounding box center [553, 63] width 37 height 10
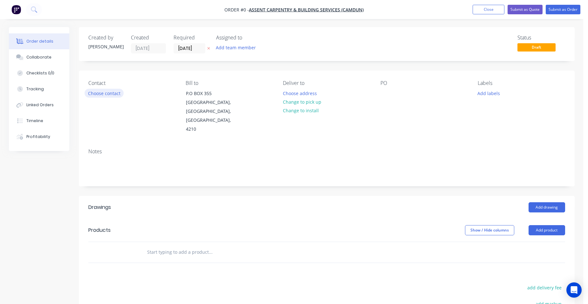
click at [112, 94] on button "Choose contact" at bounding box center [104, 93] width 39 height 9
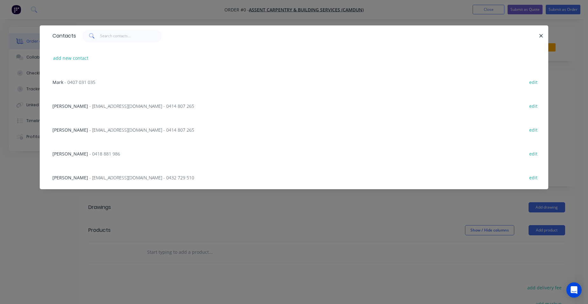
click at [108, 176] on span "- [EMAIL_ADDRESS][DOMAIN_NAME] - 0432 729 510" at bounding box center [141, 178] width 105 height 6
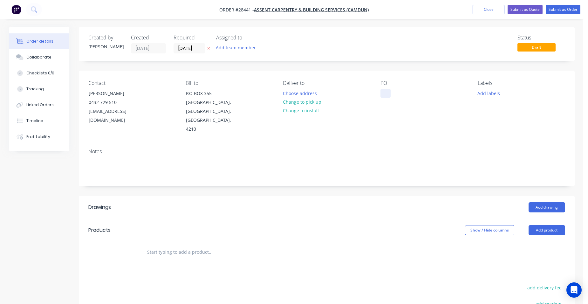
drag, startPoint x: 388, startPoint y: 93, endPoint x: 387, endPoint y: 85, distance: 8.0
click at [388, 93] on div at bounding box center [386, 93] width 10 height 9
click at [547, 225] on button "Add product" at bounding box center [547, 230] width 37 height 10
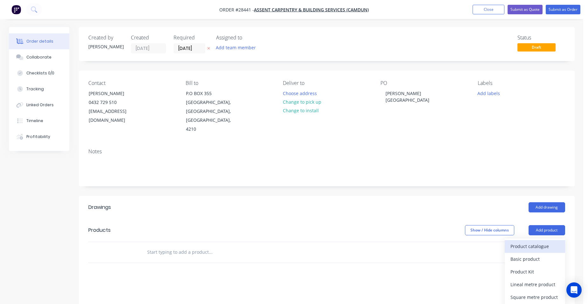
click at [537, 242] on div "Product catalogue" at bounding box center [535, 246] width 49 height 9
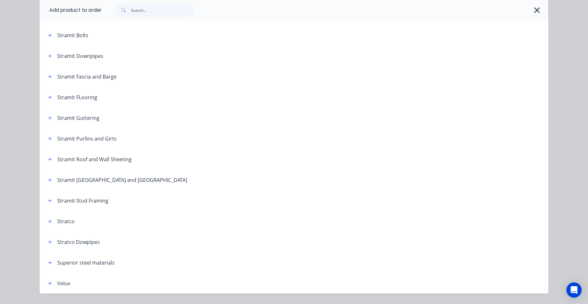
scroll to position [1054, 0]
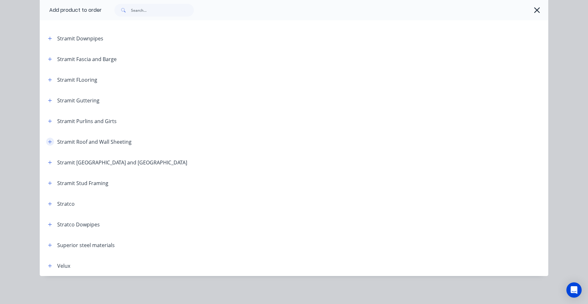
click at [48, 141] on icon "button" at bounding box center [50, 142] width 4 height 4
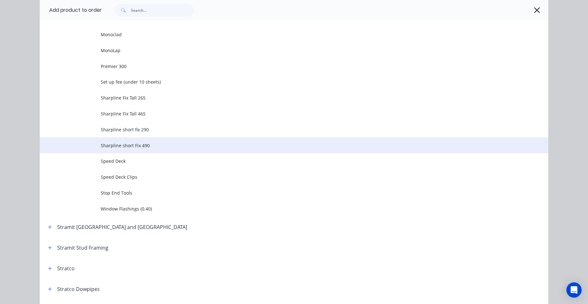
scroll to position [1531, 0]
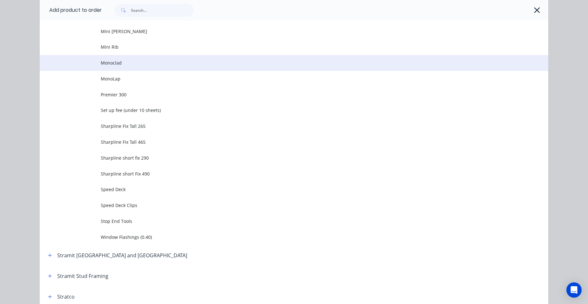
click at [120, 61] on span "Monoclad" at bounding box center [280, 62] width 358 height 7
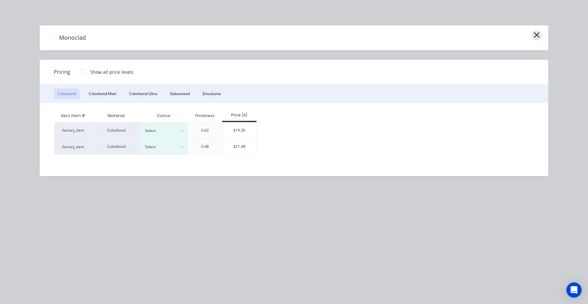
click at [532, 34] on button "button" at bounding box center [537, 35] width 10 height 10
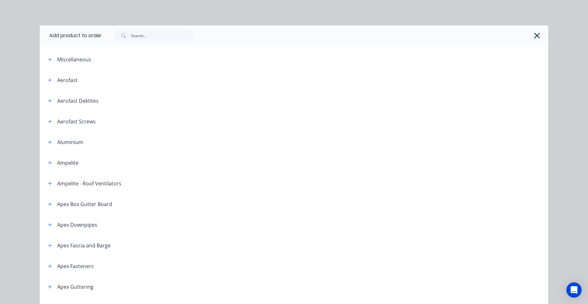
scroll to position [1185, 0]
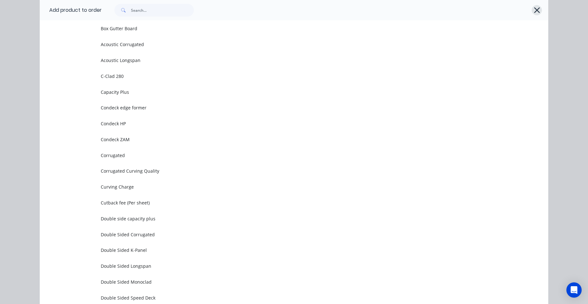
click at [534, 11] on icon "button" at bounding box center [537, 10] width 7 height 9
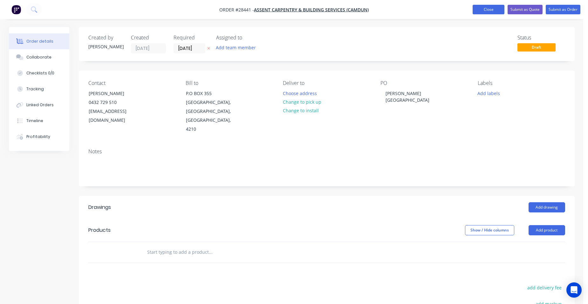
click at [493, 10] on button "Close" at bounding box center [489, 10] width 32 height 10
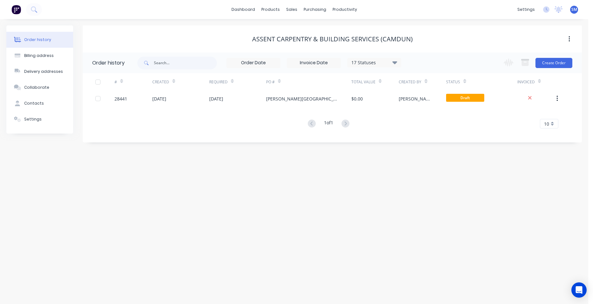
click at [387, 60] on div "17 Statuses" at bounding box center [373, 62] width 53 height 7
drag, startPoint x: 415, startPoint y: 142, endPoint x: 360, endPoint y: 199, distance: 80.0
click at [415, 141] on div "All" at bounding box center [386, 139] width 79 height 13
drag, startPoint x: 305, startPoint y: 233, endPoint x: 300, endPoint y: 231, distance: 5.0
click at [305, 233] on div "Order history Billing address Delivery addresses Collaborate Contacts Settings …" at bounding box center [294, 161] width 588 height 285
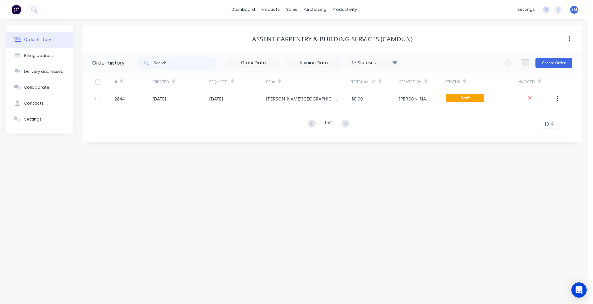
click at [394, 62] on icon at bounding box center [394, 62] width 5 height 3
click at [427, 136] on label at bounding box center [427, 136] width 0 height 0
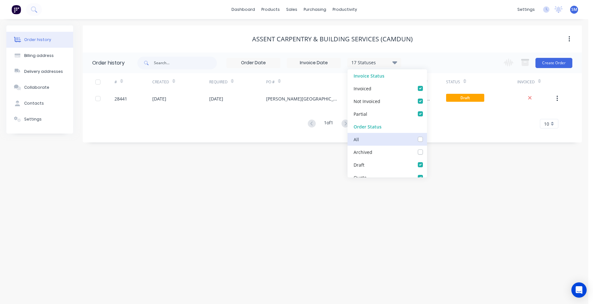
click at [427, 139] on input "checkbox" at bounding box center [429, 139] width 5 height 6
checkbox input "true"
click at [257, 202] on div "Order history Billing address Delivery addresses Collaborate Contacts Settings …" at bounding box center [294, 161] width 588 height 285
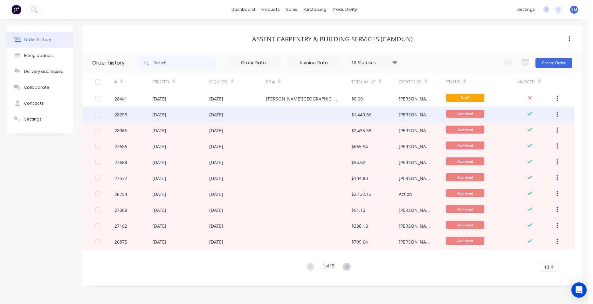
click at [287, 113] on div at bounding box center [308, 114] width 85 height 16
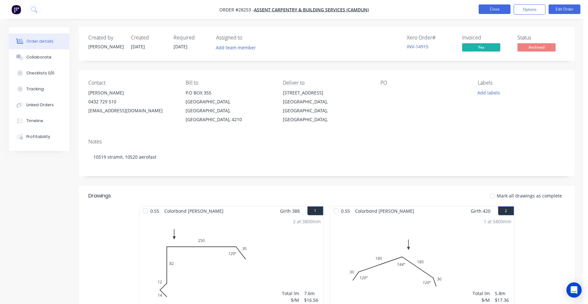
click at [490, 11] on button "Close" at bounding box center [495, 9] width 32 height 10
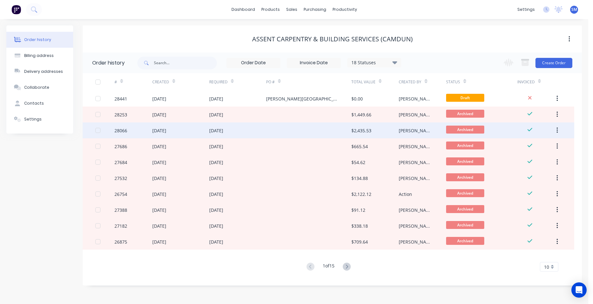
click at [322, 130] on div at bounding box center [308, 130] width 85 height 16
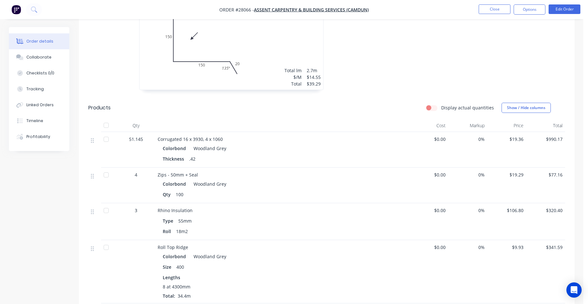
scroll to position [223, 0]
click at [485, 6] on button "Close" at bounding box center [495, 9] width 32 height 10
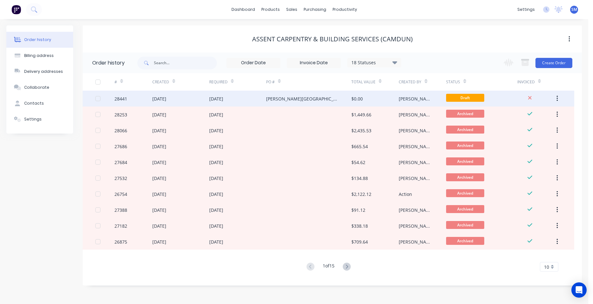
click at [311, 98] on div "[PERSON_NAME][GEOGRAPHIC_DATA]" at bounding box center [308, 99] width 85 height 16
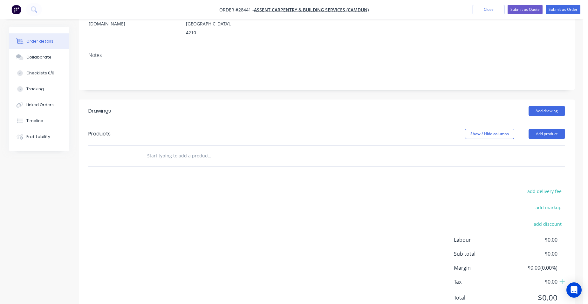
scroll to position [103, 0]
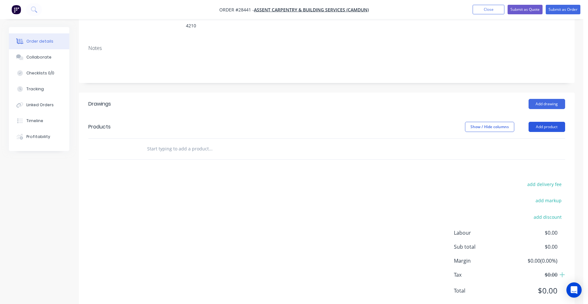
click at [548, 122] on button "Add product" at bounding box center [547, 127] width 37 height 10
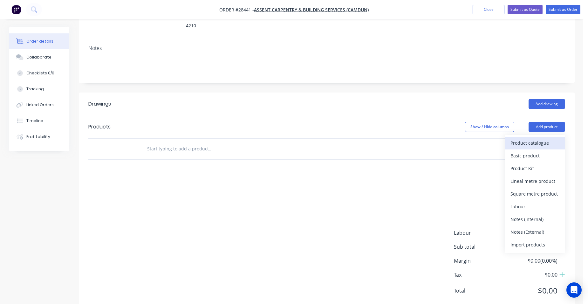
click at [532, 138] on div "Product catalogue" at bounding box center [535, 142] width 49 height 9
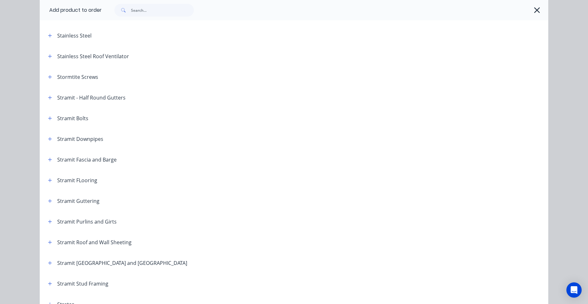
scroll to position [1049, 0]
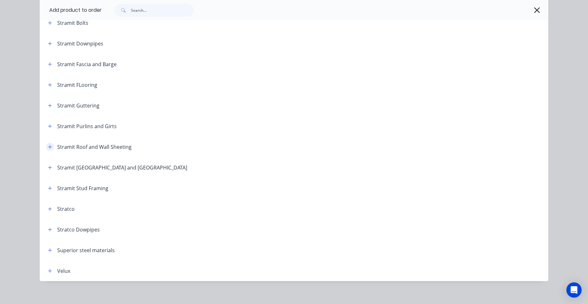
click at [47, 150] on button "button" at bounding box center [50, 147] width 8 height 8
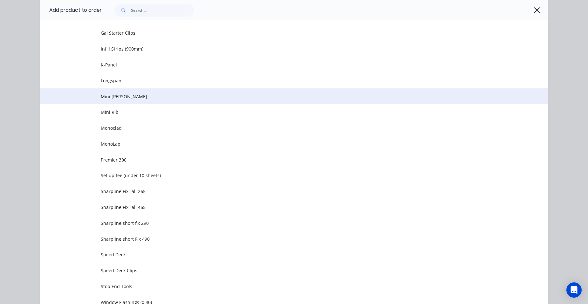
scroll to position [1462, 0]
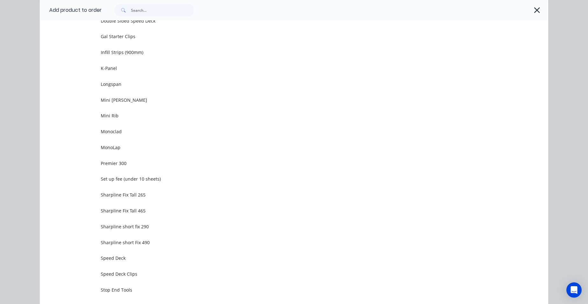
drag, startPoint x: 129, startPoint y: 135, endPoint x: 138, endPoint y: 177, distance: 43.1
click at [129, 134] on span "Monoclad" at bounding box center [280, 131] width 358 height 7
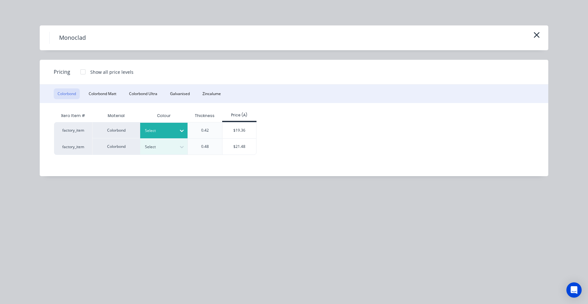
click at [159, 131] on div at bounding box center [159, 130] width 29 height 7
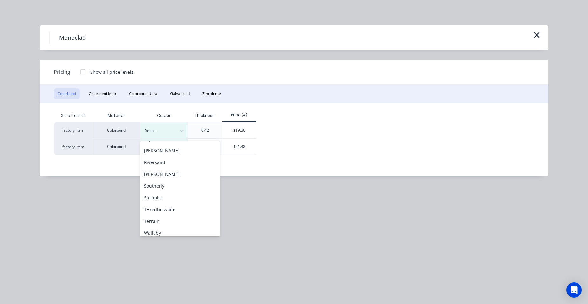
scroll to position [284, 0]
click at [184, 232] on div "Woodland Grey" at bounding box center [179, 229] width 79 height 12
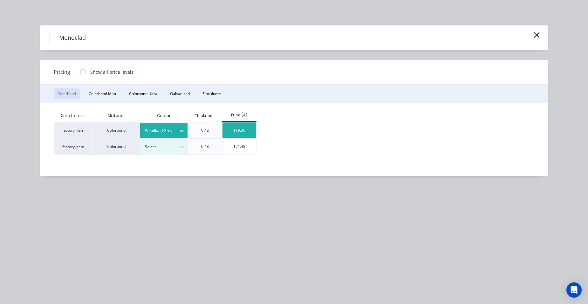
click at [246, 128] on div "$19.36" at bounding box center [240, 130] width 34 height 16
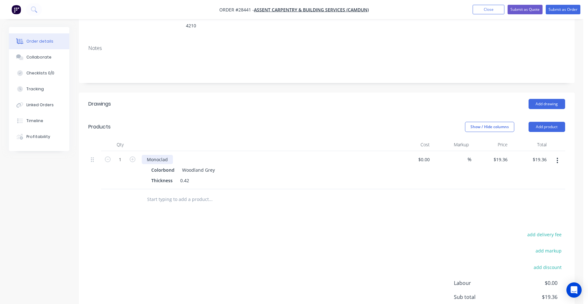
click at [171, 155] on div "Monoclad" at bounding box center [157, 159] width 31 height 9
click at [120, 155] on input "1" at bounding box center [120, 160] width 17 height 10
type input "2.515"
type input "$48.69"
click at [221, 176] on div "Thickness 0.42" at bounding box center [265, 180] width 233 height 9
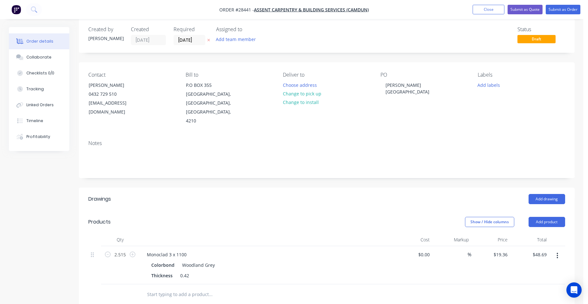
scroll to position [8, 0]
click at [323, 92] on button "Change to pick up" at bounding box center [301, 94] width 45 height 9
click at [553, 10] on button "Submit as Order" at bounding box center [563, 10] width 35 height 10
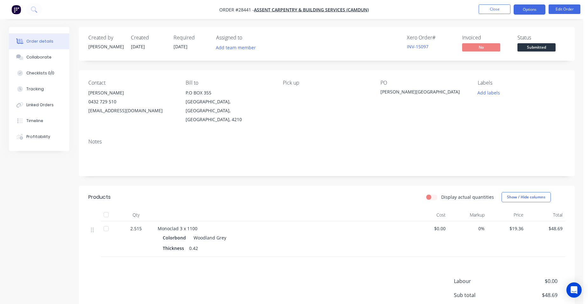
click at [537, 14] on button "Options" at bounding box center [530, 9] width 32 height 10
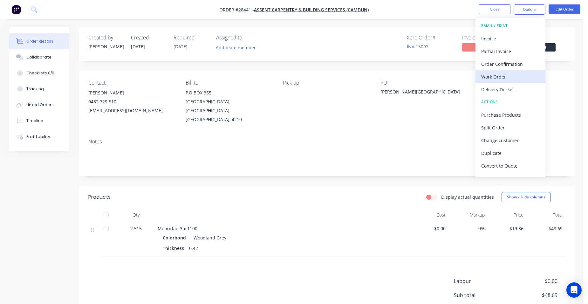
click at [518, 75] on div "Work Order" at bounding box center [510, 76] width 58 height 9
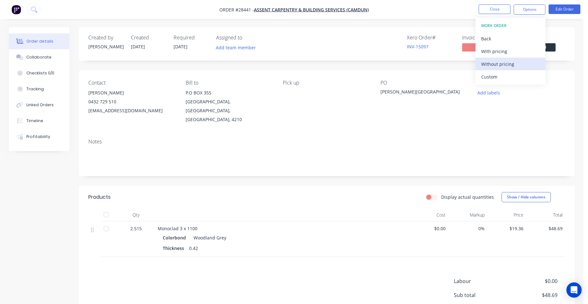
click at [517, 66] on div "Without pricing" at bounding box center [510, 63] width 58 height 9
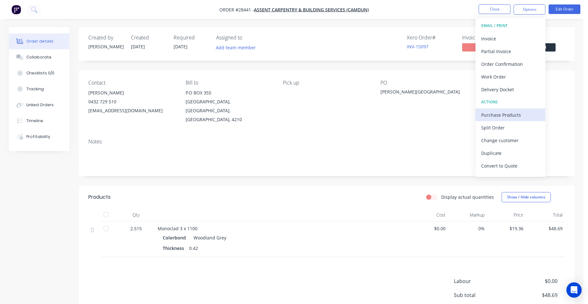
click at [513, 114] on div "Purchase Products" at bounding box center [510, 114] width 58 height 9
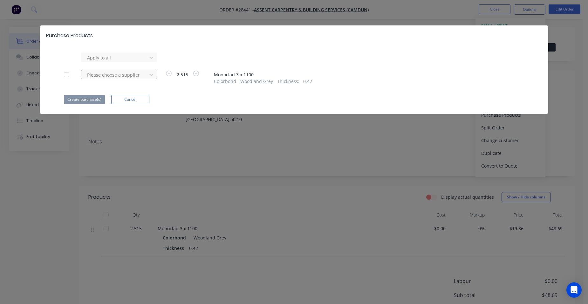
click at [128, 73] on div at bounding box center [114, 75] width 57 height 8
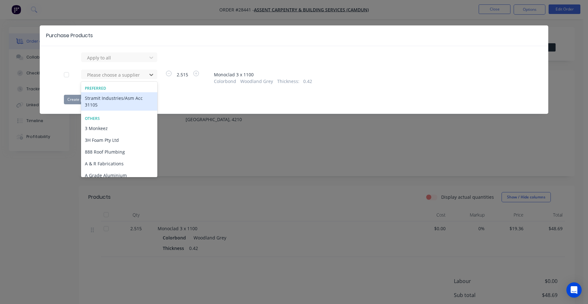
click at [113, 98] on div "Stramit Industries/Asm Acc 31105" at bounding box center [119, 101] width 76 height 18
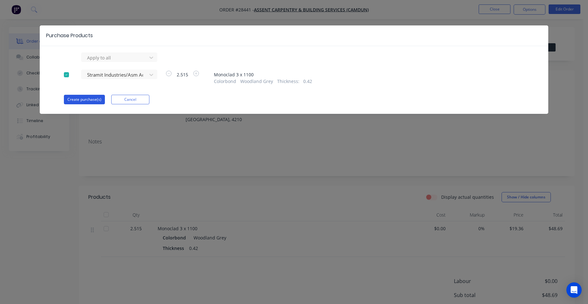
click at [94, 95] on button "Create purchase(s)" at bounding box center [84, 100] width 41 height 10
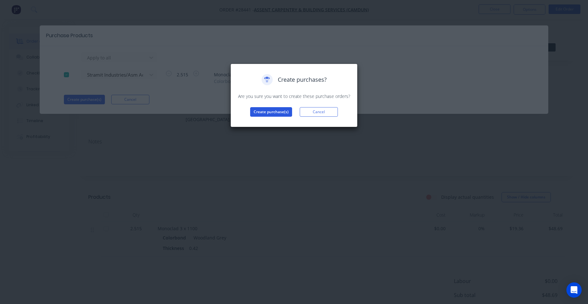
click at [263, 111] on button "Create purchase(s)" at bounding box center [271, 112] width 42 height 10
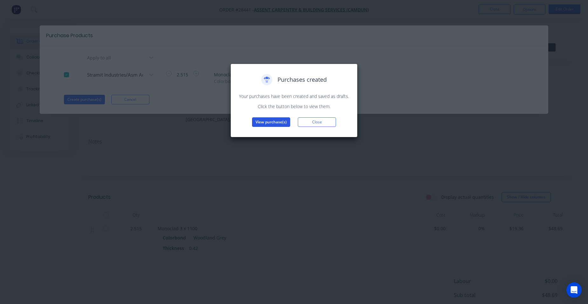
click at [264, 122] on button "View purchase(s)" at bounding box center [271, 122] width 38 height 10
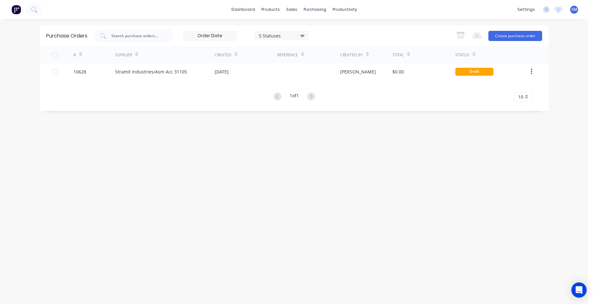
click at [285, 80] on div "# Supplier Created Reference Created By Total Status 10628 Stramit Industries/A…" at bounding box center [294, 73] width 509 height 55
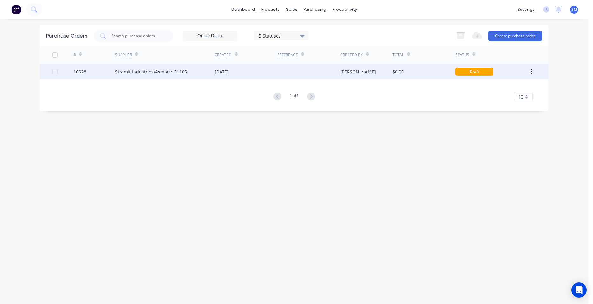
click at [288, 73] on div at bounding box center [308, 72] width 63 height 16
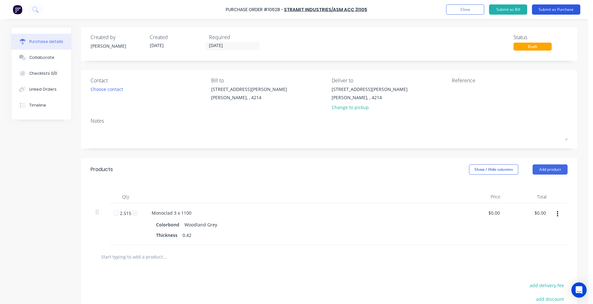
click at [559, 7] on button "Submit as Purchase" at bounding box center [556, 9] width 48 height 10
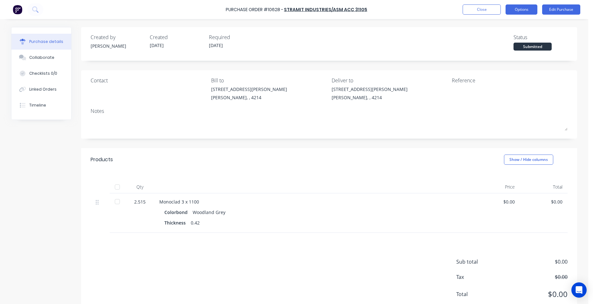
click at [532, 8] on button "Options" at bounding box center [521, 9] width 32 height 10
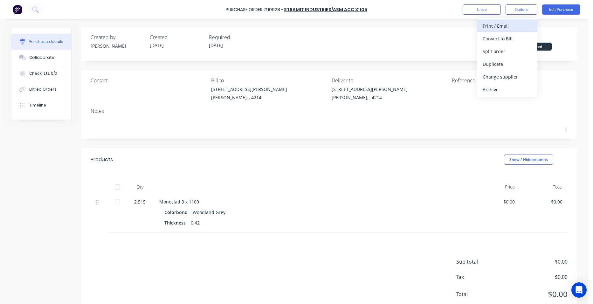
click at [520, 24] on div "Print / Email" at bounding box center [507, 25] width 49 height 9
click at [504, 54] on div "Without pricing" at bounding box center [507, 51] width 49 height 9
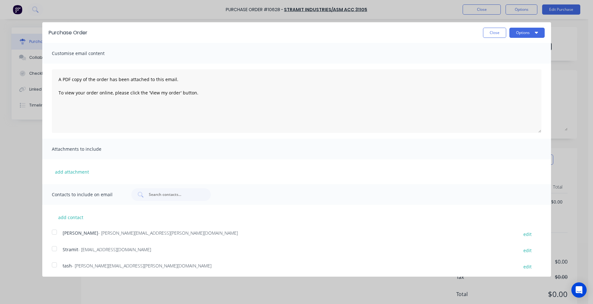
click at [58, 254] on div at bounding box center [54, 248] width 13 height 13
click at [517, 34] on button "Options" at bounding box center [526, 33] width 35 height 10
click at [511, 58] on div "Email" at bounding box center [514, 61] width 49 height 9
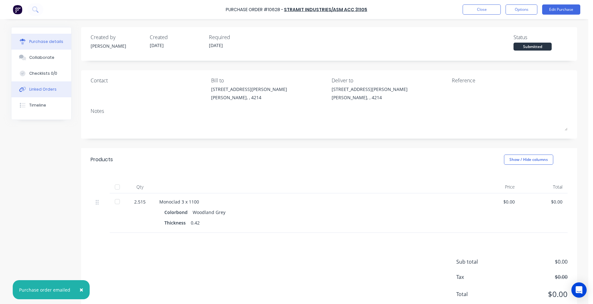
click at [40, 87] on div "Linked Orders" at bounding box center [42, 89] width 27 height 6
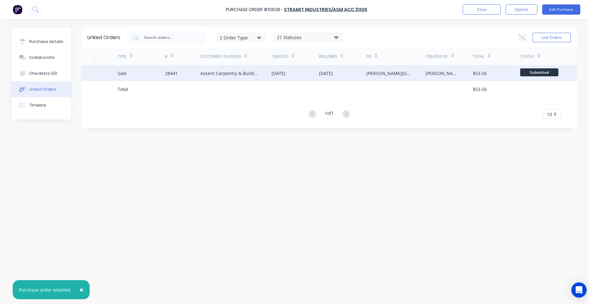
click at [261, 72] on div "Assent Carpentry & Building Services (Camdun)" at bounding box center [235, 73] width 71 height 16
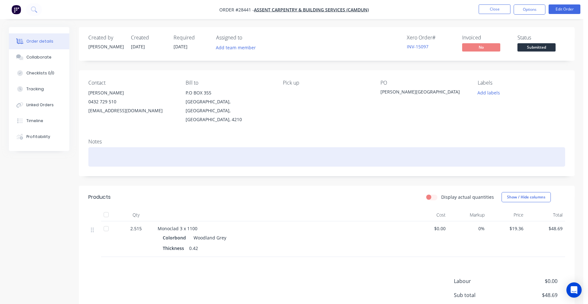
click at [92, 147] on div at bounding box center [326, 156] width 477 height 19
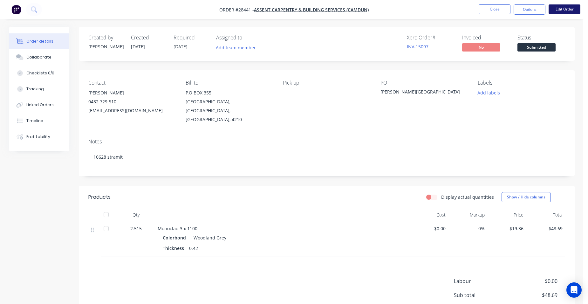
click at [566, 10] on button "Edit Order" at bounding box center [565, 9] width 32 height 10
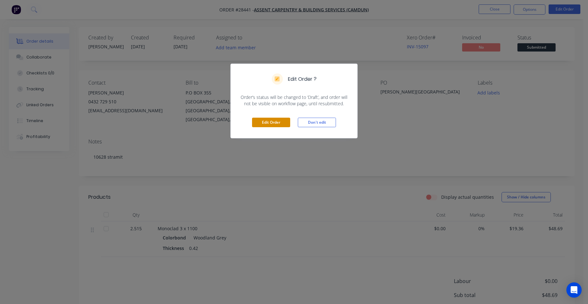
drag, startPoint x: 272, startPoint y: 124, endPoint x: 277, endPoint y: 122, distance: 5.7
click at [272, 123] on button "Edit Order" at bounding box center [271, 123] width 38 height 10
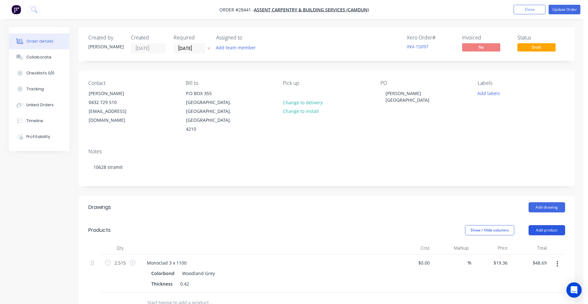
click at [539, 225] on button "Add product" at bounding box center [547, 230] width 37 height 10
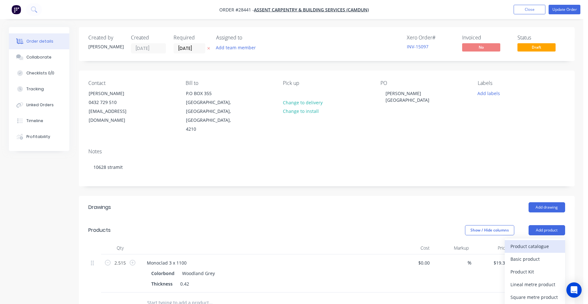
click at [524, 242] on div "Product catalogue" at bounding box center [535, 246] width 49 height 9
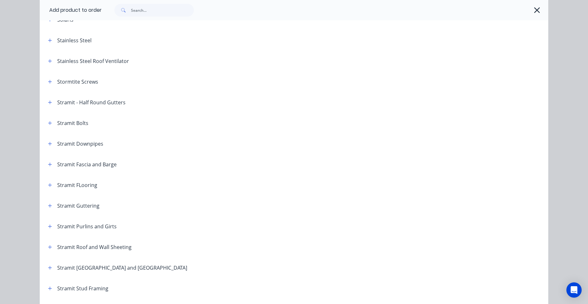
scroll to position [954, 0]
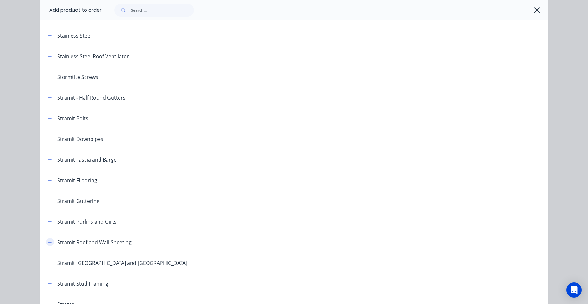
click at [48, 244] on icon "button" at bounding box center [50, 242] width 4 height 4
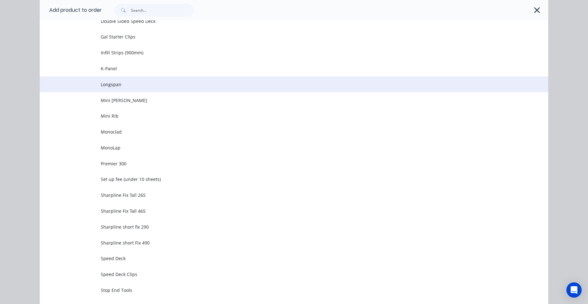
scroll to position [1462, 0]
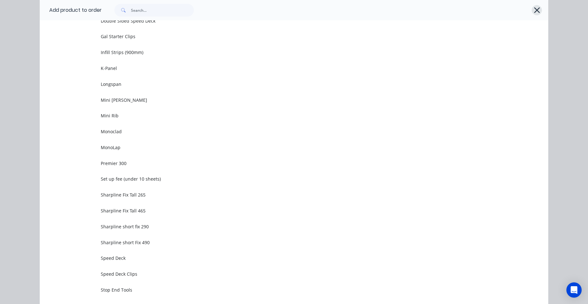
click at [534, 8] on icon "button" at bounding box center [537, 10] width 7 height 9
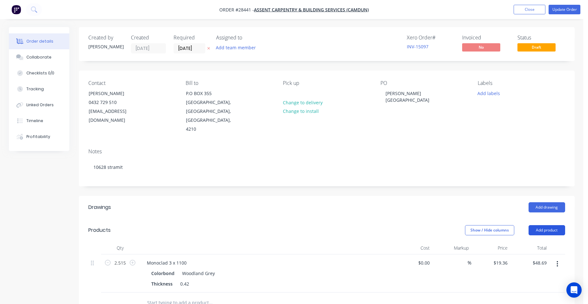
click at [539, 225] on button "Add product" at bounding box center [547, 230] width 37 height 10
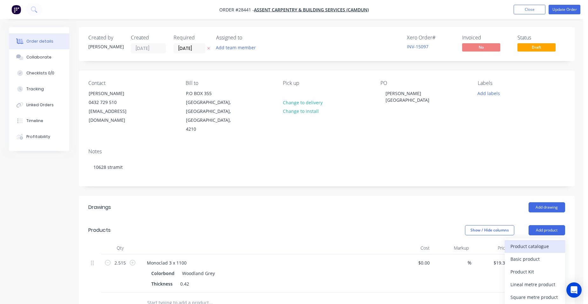
click at [530, 242] on div "Product catalogue" at bounding box center [535, 246] width 49 height 9
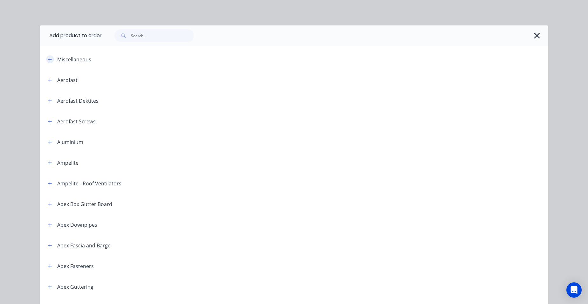
click at [46, 58] on button "button" at bounding box center [50, 59] width 8 height 8
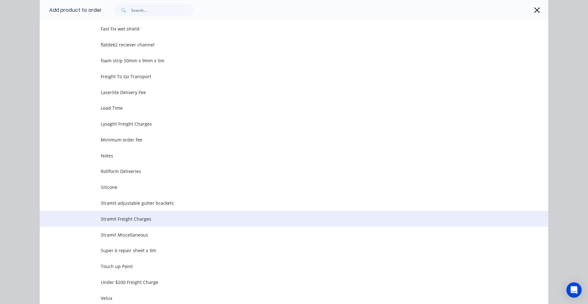
scroll to position [191, 0]
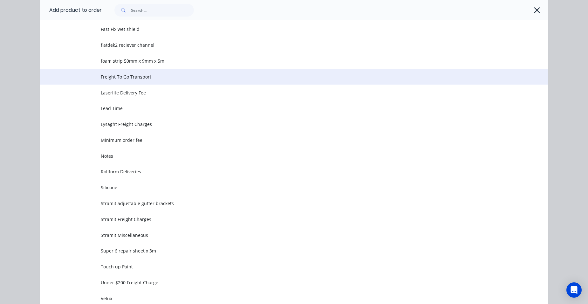
click at [143, 80] on td "Freight To Go Transport" at bounding box center [325, 77] width 448 height 16
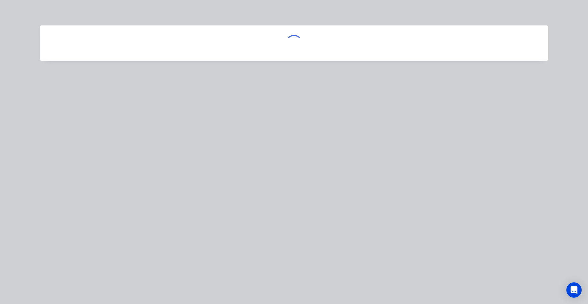
scroll to position [0, 0]
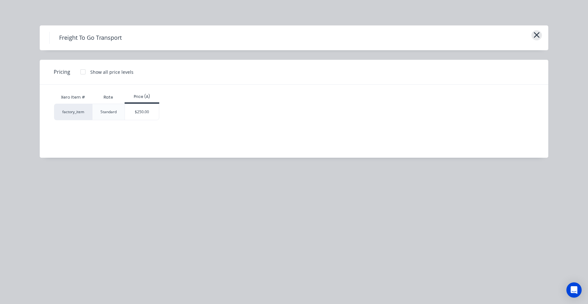
click at [533, 34] on button "button" at bounding box center [537, 35] width 10 height 10
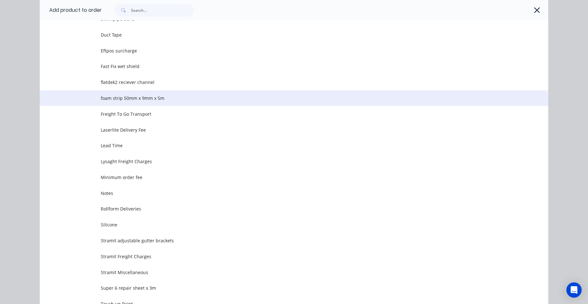
scroll to position [223, 0]
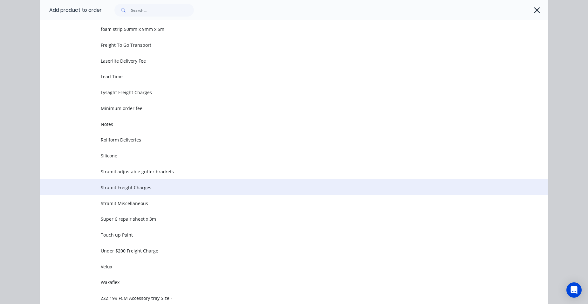
click at [143, 188] on span "Stramit Freight Charges" at bounding box center [280, 187] width 358 height 7
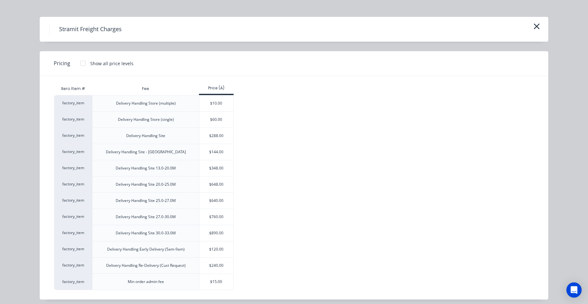
scroll to position [13, 0]
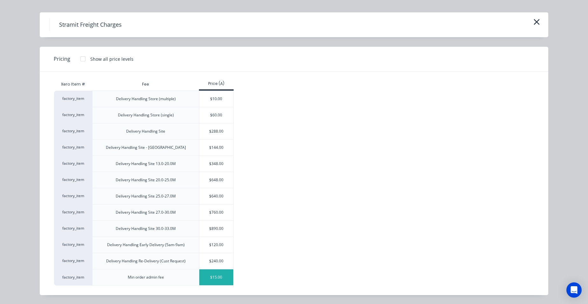
click at [214, 278] on div "$15.00" at bounding box center [216, 277] width 34 height 16
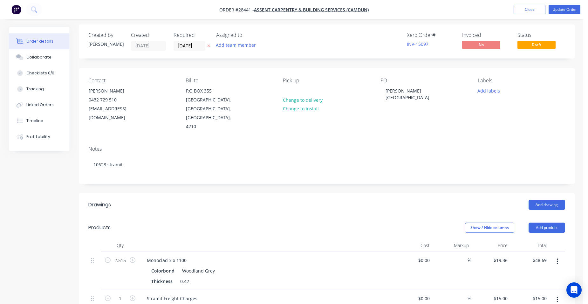
scroll to position [182, 0]
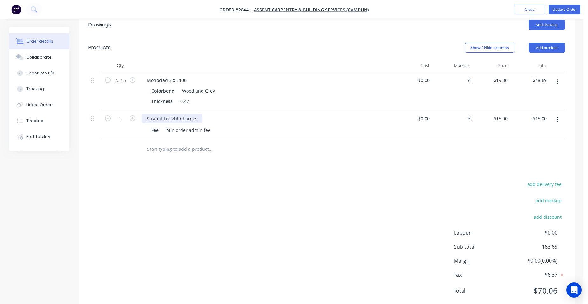
click at [177, 114] on div "Stramit Freight Charges" at bounding box center [172, 118] width 61 height 9
click at [374, 126] on div "Fee Min order admin fee" at bounding box center [265, 130] width 233 height 9
click at [575, 10] on button "Update Order" at bounding box center [565, 10] width 32 height 10
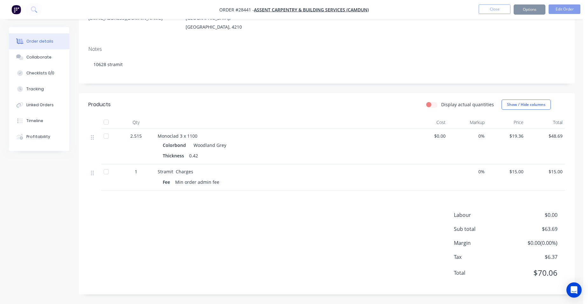
scroll to position [0, 0]
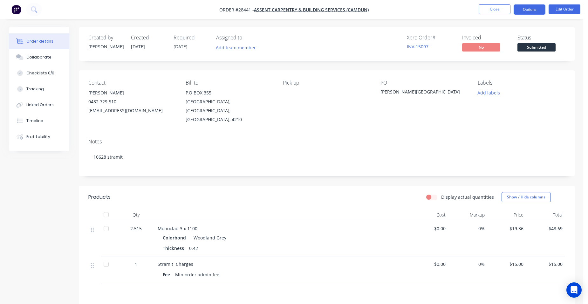
click at [535, 12] on button "Options" at bounding box center [530, 9] width 32 height 10
click at [562, 8] on button "Edit Order" at bounding box center [565, 9] width 32 height 10
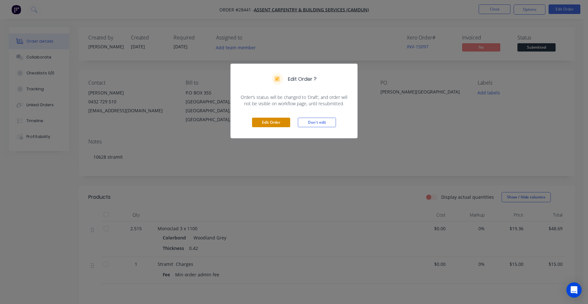
click at [268, 121] on button "Edit Order" at bounding box center [271, 123] width 38 height 10
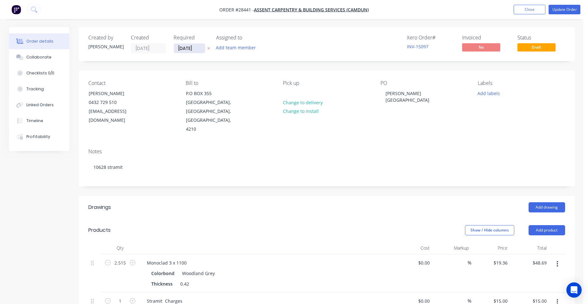
click at [196, 51] on input "[DATE]" at bounding box center [189, 49] width 31 height 10
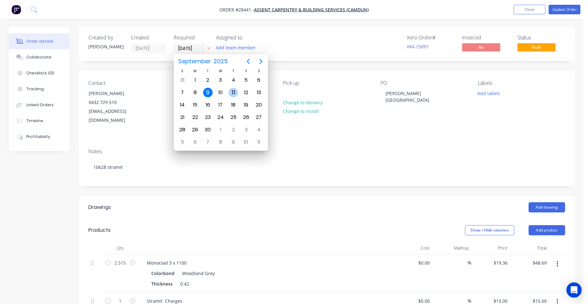
click at [232, 94] on div "11" at bounding box center [234, 93] width 10 height 10
type input "[DATE]"
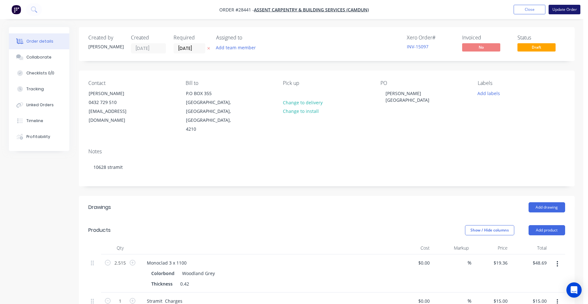
click at [568, 10] on button "Update Order" at bounding box center [565, 10] width 32 height 10
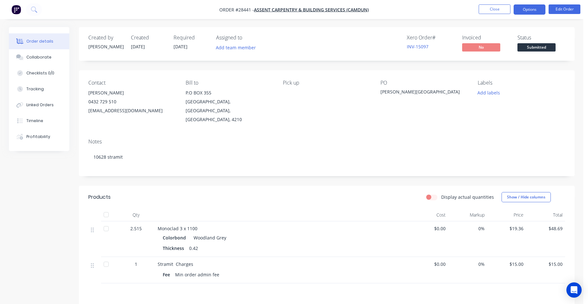
click at [537, 10] on button "Options" at bounding box center [530, 9] width 32 height 10
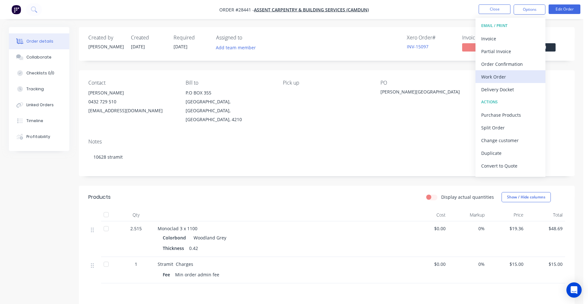
click at [513, 72] on button "Work Order" at bounding box center [511, 76] width 70 height 13
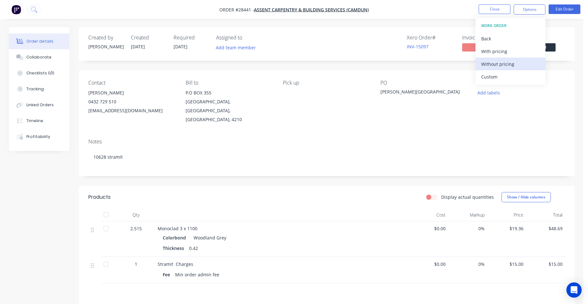
click at [518, 66] on div "Without pricing" at bounding box center [510, 63] width 58 height 9
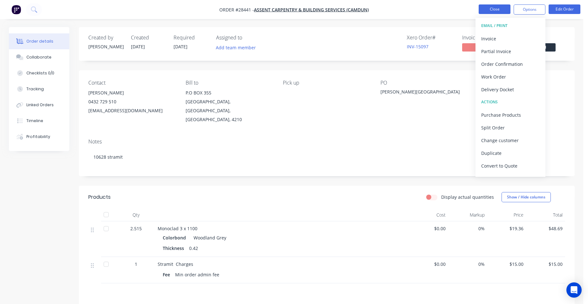
click at [491, 5] on button "Close" at bounding box center [495, 9] width 32 height 10
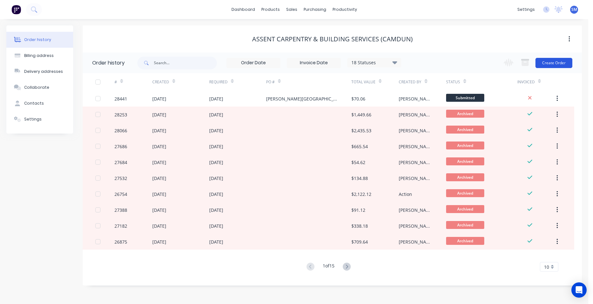
click at [558, 61] on button "Create Order" at bounding box center [553, 63] width 37 height 10
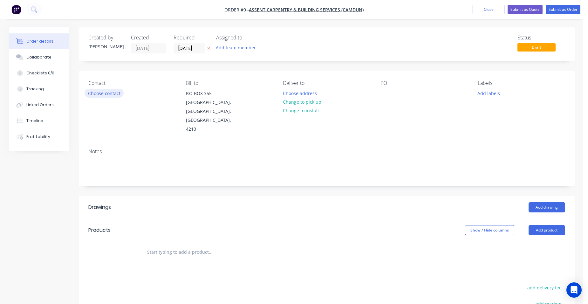
click at [105, 96] on button "Choose contact" at bounding box center [104, 93] width 39 height 9
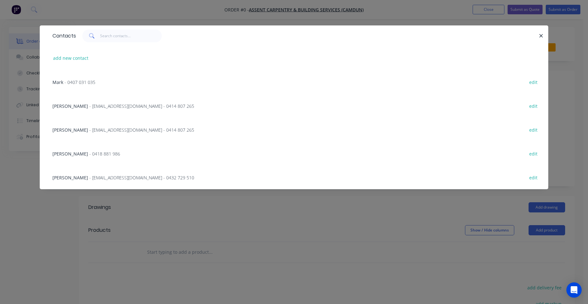
click at [92, 174] on div "[PERSON_NAME] - [EMAIL_ADDRESS][DOMAIN_NAME] - 0432 729 510 edit" at bounding box center [294, 177] width 490 height 24
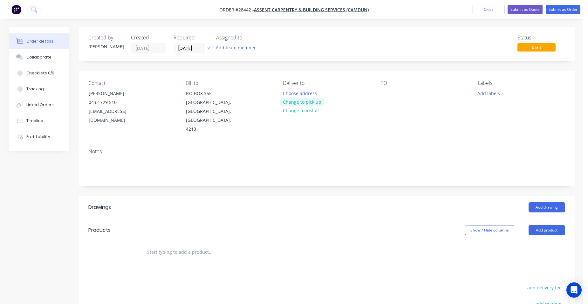
click at [310, 101] on button "Change to pick up" at bounding box center [301, 102] width 45 height 9
click at [545, 202] on button "Add drawing" at bounding box center [547, 207] width 37 height 10
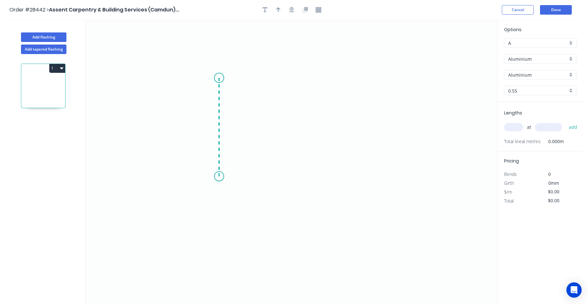
drag, startPoint x: 216, startPoint y: 90, endPoint x: 214, endPoint y: 178, distance: 87.8
click at [215, 177] on icon "0" at bounding box center [292, 162] width 412 height 284
drag, startPoint x: 207, startPoint y: 185, endPoint x: 216, endPoint y: 193, distance: 12.3
click at [207, 186] on icon "0 ?" at bounding box center [292, 162] width 412 height 284
click at [223, 197] on icon "0 ? ? ? º" at bounding box center [292, 162] width 412 height 284
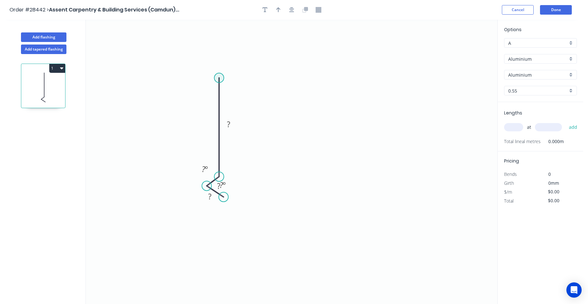
click at [223, 77] on circle at bounding box center [219, 78] width 10 height 10
click at [383, 90] on icon "0 ? ? ? ? º ? º" at bounding box center [292, 162] width 412 height 284
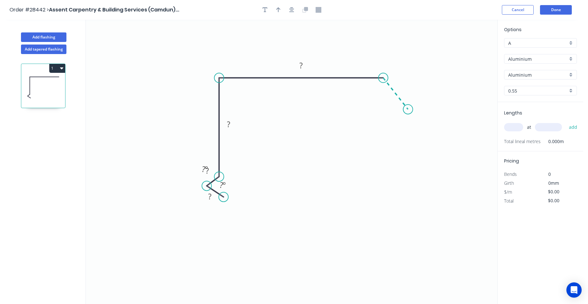
click at [408, 109] on icon "0 ? ? ? ? ? º ? º" at bounding box center [292, 162] width 412 height 284
click at [408, 108] on circle at bounding box center [408, 110] width 10 height 10
click at [407, 111] on circle at bounding box center [408, 110] width 10 height 10
click at [405, 85] on rect at bounding box center [403, 85] width 13 height 9
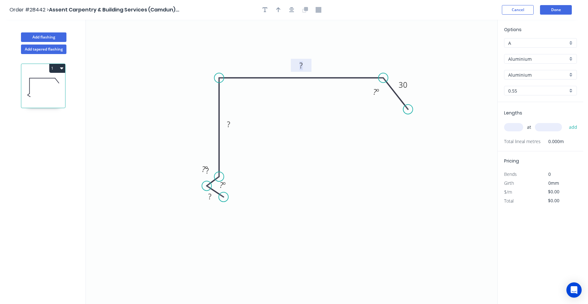
click at [305, 64] on rect at bounding box center [301, 65] width 13 height 9
click at [564, 9] on button "Done" at bounding box center [556, 10] width 32 height 10
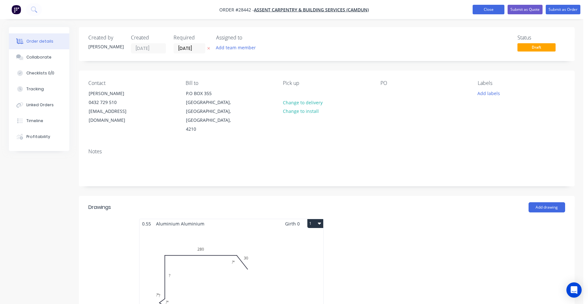
click at [482, 6] on button "Close" at bounding box center [489, 10] width 32 height 10
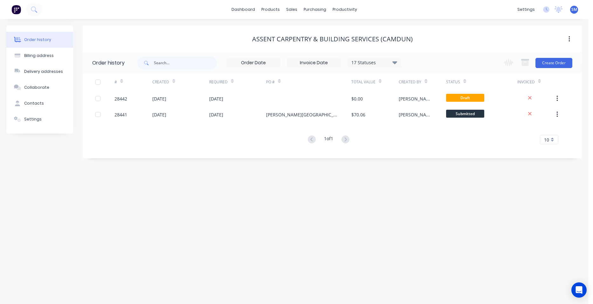
click at [382, 61] on div "17 Statuses" at bounding box center [373, 62] width 53 height 7
drag, startPoint x: 417, startPoint y: 140, endPoint x: 416, endPoint y: 144, distance: 3.8
click at [427, 136] on label at bounding box center [427, 136] width 0 height 0
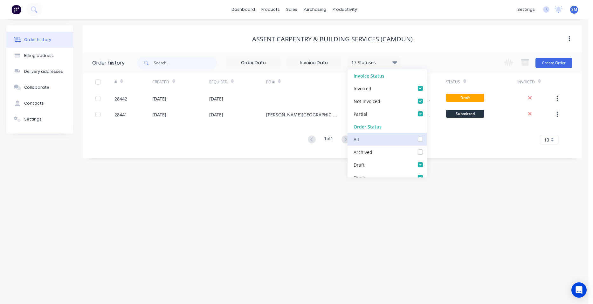
click at [427, 141] on input "checkbox" at bounding box center [429, 139] width 5 height 6
checkbox input "true"
click at [420, 211] on div "Order history Billing address Delivery addresses Collaborate Contacts Settings …" at bounding box center [294, 161] width 588 height 285
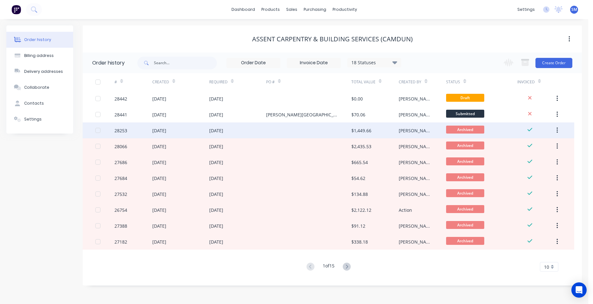
click at [307, 129] on div at bounding box center [308, 130] width 85 height 16
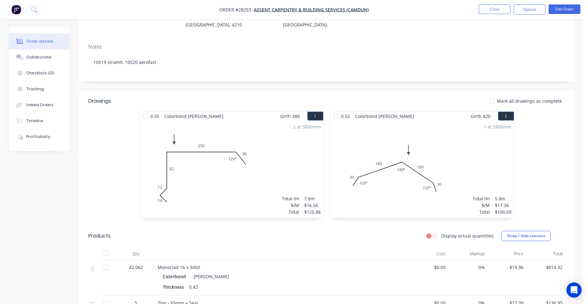
scroll to position [95, 0]
click at [486, 10] on button "Close" at bounding box center [495, 9] width 32 height 10
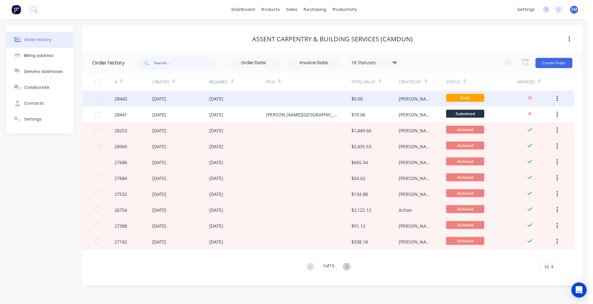
click at [259, 100] on div "[DATE]" at bounding box center [237, 99] width 57 height 16
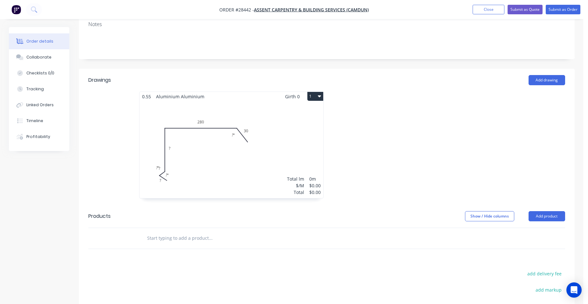
click at [182, 145] on div "Total lm $/M Total 0m $0.00 $0.00" at bounding box center [232, 149] width 184 height 97
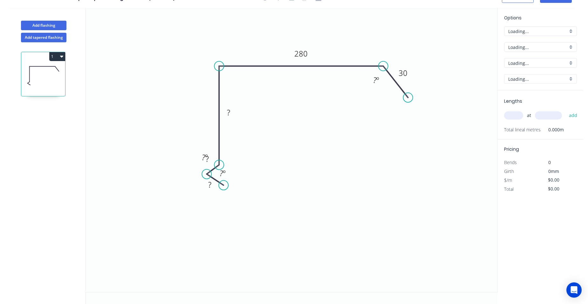
scroll to position [12, 0]
click at [229, 113] on tspan "?" at bounding box center [228, 112] width 3 height 10
click at [243, 176] on div "Hide angle" at bounding box center [237, 177] width 64 height 13
click at [210, 156] on rect at bounding box center [207, 159] width 13 height 9
click at [215, 183] on rect at bounding box center [209, 185] width 13 height 9
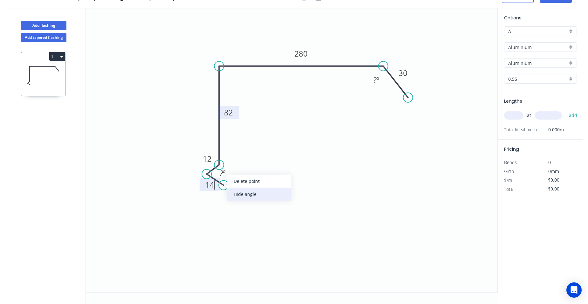
click at [235, 191] on div "Hide angle" at bounding box center [259, 194] width 64 height 13
type input "$1.00"
click at [380, 80] on rect at bounding box center [376, 80] width 13 height 9
click at [349, 111] on icon "0 14 12 82 280 30 120 º" at bounding box center [292, 150] width 412 height 284
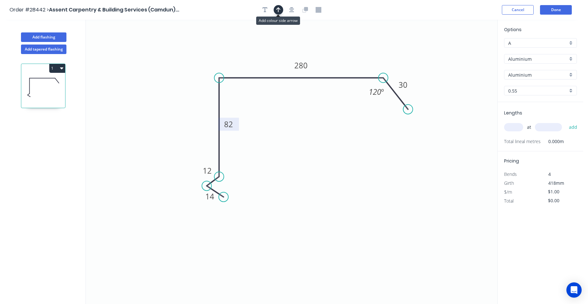
click at [279, 11] on icon "button" at bounding box center [278, 10] width 4 height 6
drag, startPoint x: 465, startPoint y: 49, endPoint x: 362, endPoint y: 66, distance: 104.2
click at [362, 65] on icon at bounding box center [364, 54] width 6 height 20
click at [571, 56] on div "Aluminium" at bounding box center [540, 59] width 73 height 10
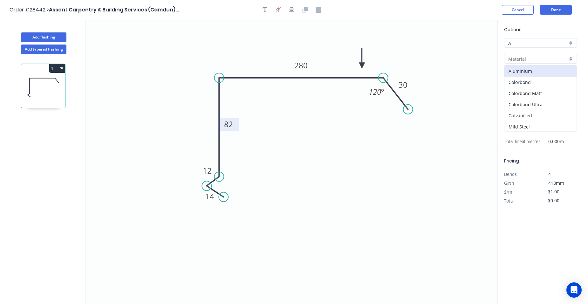
click at [545, 82] on div "Colorbond" at bounding box center [541, 82] width 72 height 11
type input "Colorbond"
type input "Basalt"
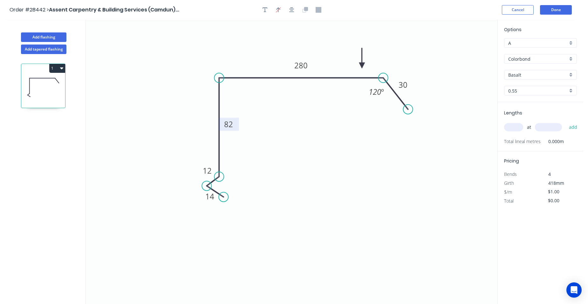
type input "$17.99"
click at [571, 71] on div "Basalt" at bounding box center [540, 75] width 73 height 10
click at [537, 114] on div "Surfmist" at bounding box center [541, 118] width 72 height 11
type input "Surfmist"
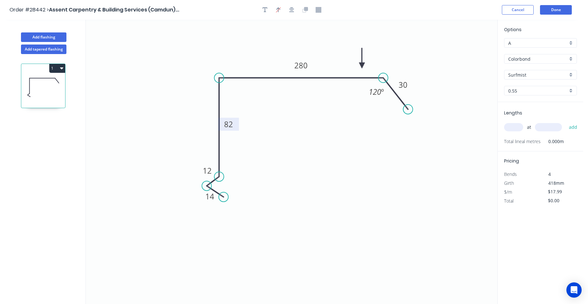
click at [568, 73] on div "Surfmist" at bounding box center [540, 75] width 73 height 10
click at [534, 125] on div "[PERSON_NAME]" at bounding box center [541, 128] width 72 height 11
type input "[PERSON_NAME]"
click at [517, 129] on input "text" at bounding box center [513, 127] width 19 height 8
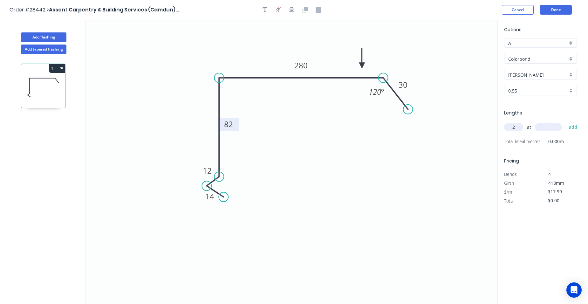
type input "2"
type input "5700"
click at [566, 122] on button "add" at bounding box center [573, 127] width 15 height 11
type input "$205.09"
click at [549, 8] on button "Done" at bounding box center [556, 10] width 32 height 10
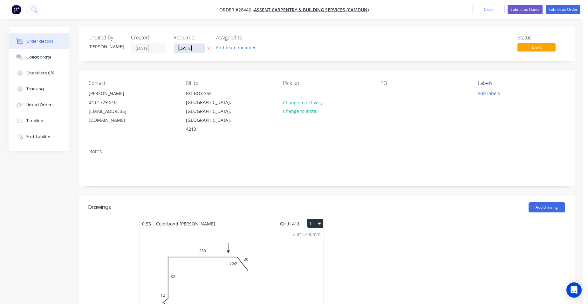
click at [200, 51] on input "[DATE]" at bounding box center [189, 49] width 31 height 10
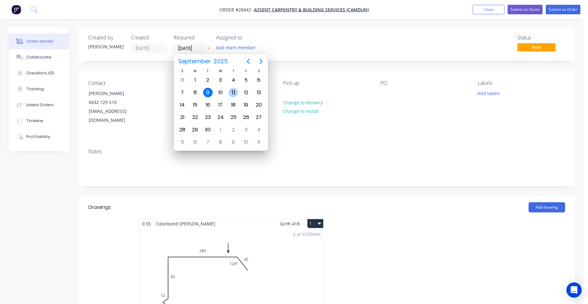
click at [229, 92] on div "11" at bounding box center [234, 93] width 10 height 10
type input "[DATE]"
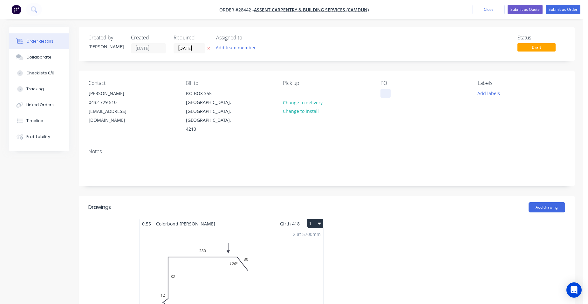
click at [390, 96] on div at bounding box center [386, 93] width 10 height 9
click at [559, 8] on button "Submit as Order" at bounding box center [563, 10] width 35 height 10
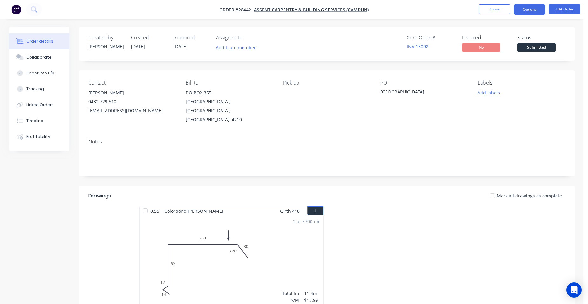
click at [539, 11] on button "Options" at bounding box center [530, 9] width 32 height 10
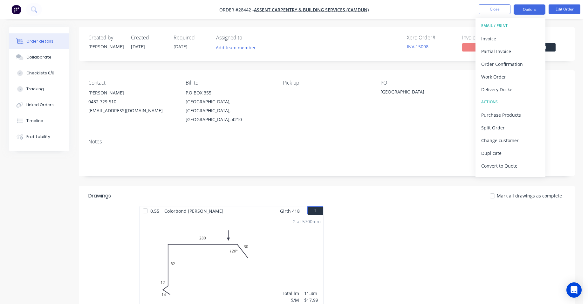
click at [539, 11] on button "Options" at bounding box center [530, 9] width 32 height 10
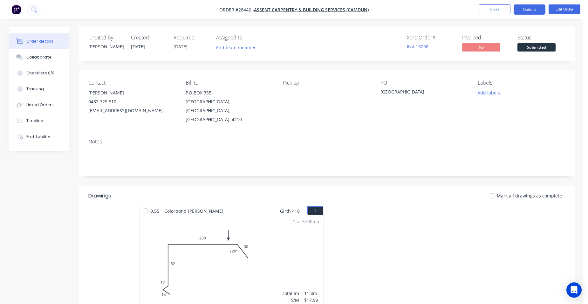
click at [539, 11] on button "Options" at bounding box center [530, 9] width 32 height 10
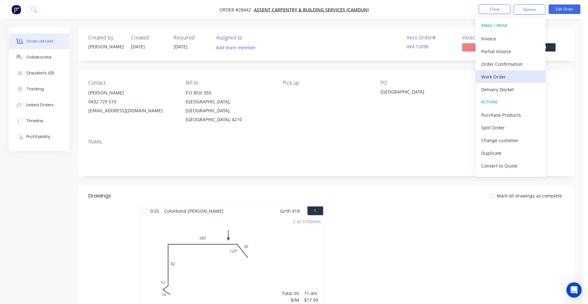
click at [516, 79] on div "Work Order" at bounding box center [510, 76] width 58 height 9
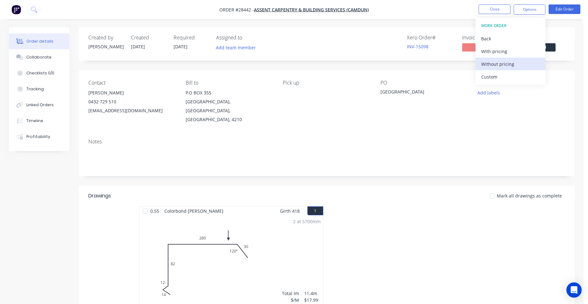
click at [522, 65] on div "Without pricing" at bounding box center [510, 63] width 58 height 9
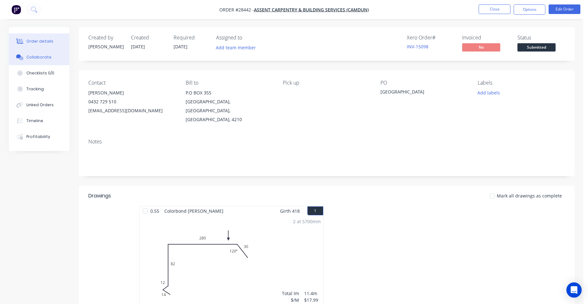
click at [44, 55] on div "Collaborate" at bounding box center [38, 57] width 25 height 6
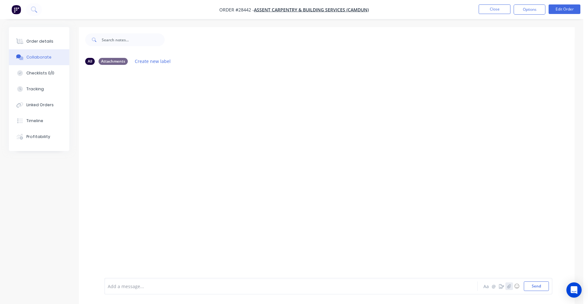
click at [509, 285] on icon "button" at bounding box center [509, 286] width 4 height 4
click at [546, 286] on button "Send" at bounding box center [536, 286] width 25 height 10
click at [39, 42] on div "Order details" at bounding box center [39, 41] width 27 height 6
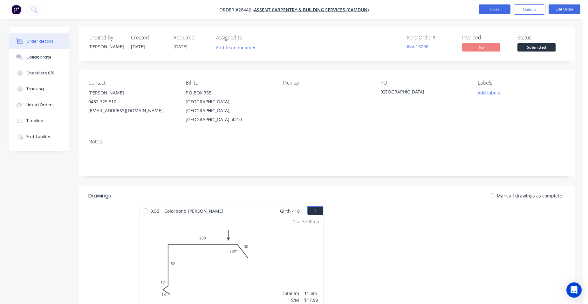
click at [488, 8] on button "Close" at bounding box center [495, 9] width 32 height 10
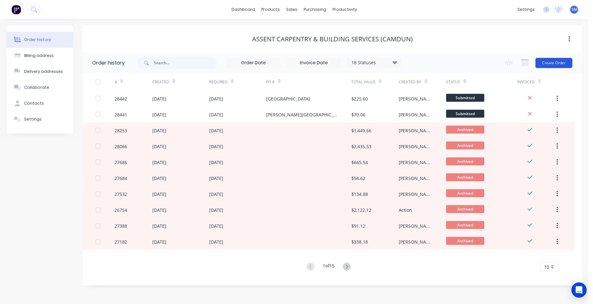
click at [546, 64] on button "Create Order" at bounding box center [553, 63] width 37 height 10
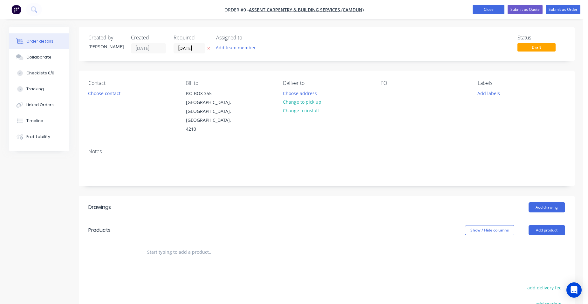
click at [496, 9] on button "Close" at bounding box center [489, 10] width 32 height 10
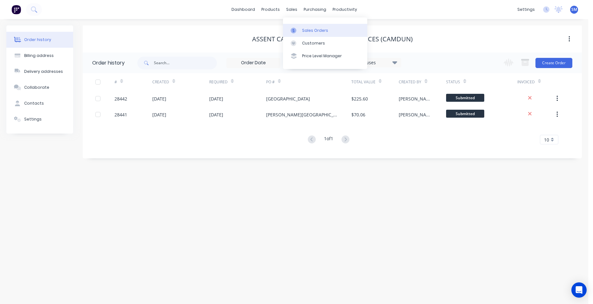
click at [307, 31] on div "Sales Orders" at bounding box center [315, 31] width 26 height 6
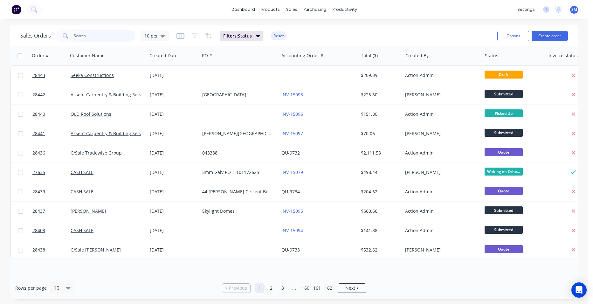
click at [91, 36] on input "text" at bounding box center [105, 36] width 62 height 13
click at [552, 35] on button "Create order" at bounding box center [550, 36] width 36 height 10
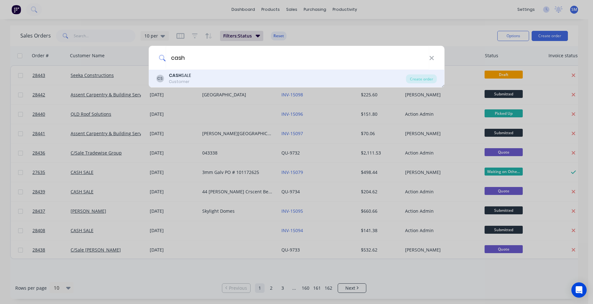
type input "cash"
click at [177, 76] on b "CASH" at bounding box center [175, 75] width 13 height 6
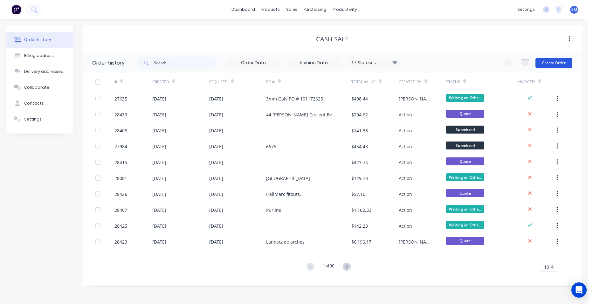
click at [567, 63] on button "Create Order" at bounding box center [553, 63] width 37 height 10
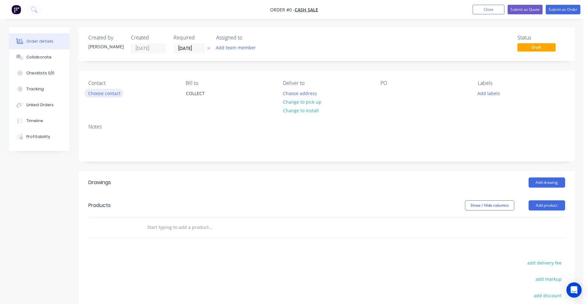
click at [110, 90] on button "Choose contact" at bounding box center [104, 93] width 39 height 9
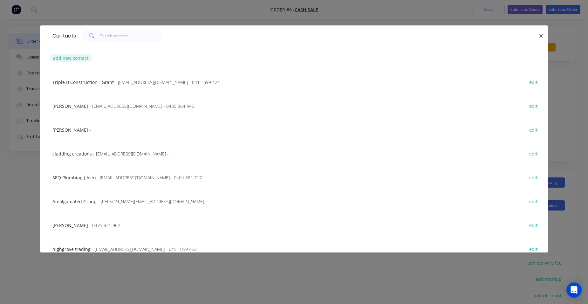
click at [76, 56] on button "add new contact" at bounding box center [71, 58] width 42 height 9
select select "AU"
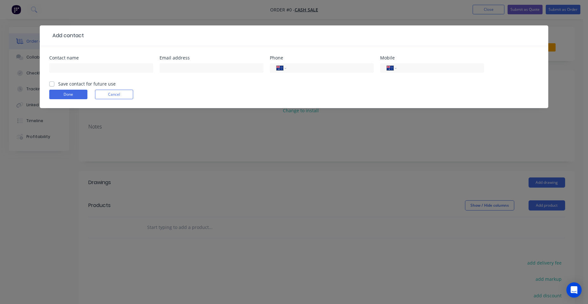
click at [118, 88] on form "Contact name Email address Phone International [GEOGRAPHIC_DATA] [GEOGRAPHIC_DA…" at bounding box center [294, 82] width 490 height 52
click at [118, 90] on button "Cancel" at bounding box center [114, 95] width 38 height 10
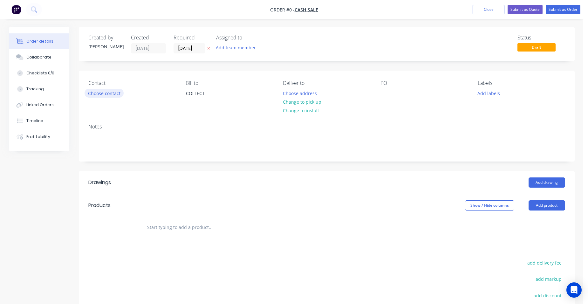
click at [98, 93] on button "Choose contact" at bounding box center [104, 93] width 39 height 9
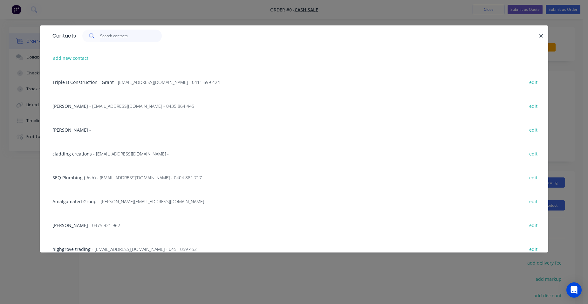
click at [103, 36] on input "text" at bounding box center [131, 36] width 62 height 13
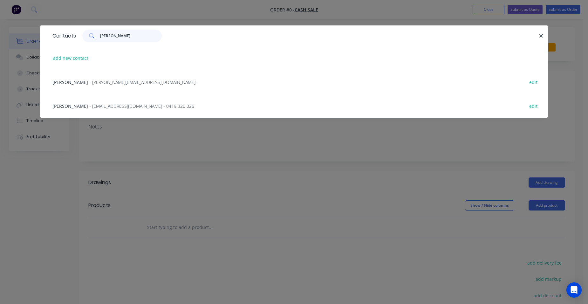
type input "[PERSON_NAME]"
click at [89, 106] on span "- [EMAIL_ADDRESS][DOMAIN_NAME] - 0419 320 026" at bounding box center [141, 106] width 105 height 6
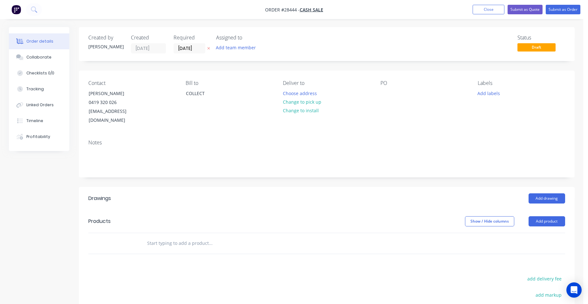
drag, startPoint x: 314, startPoint y: 104, endPoint x: 465, endPoint y: 167, distance: 164.0
click at [314, 103] on button "Change to pick up" at bounding box center [301, 102] width 45 height 9
click at [545, 216] on button "Add product" at bounding box center [547, 221] width 37 height 10
click at [541, 233] on div "Product catalogue" at bounding box center [535, 237] width 49 height 9
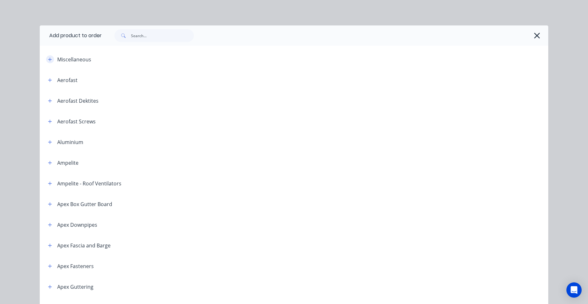
drag, startPoint x: 48, startPoint y: 61, endPoint x: 61, endPoint y: 69, distance: 16.0
click at [48, 61] on icon "button" at bounding box center [50, 59] width 4 height 4
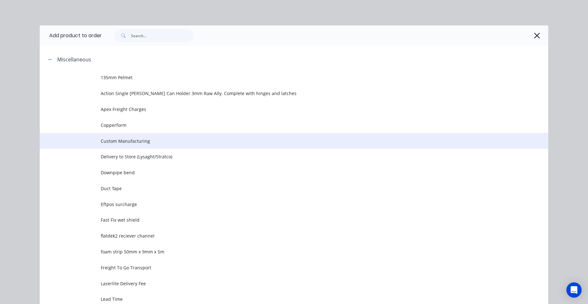
click at [150, 142] on span "Custom Manufacturing" at bounding box center [280, 141] width 358 height 7
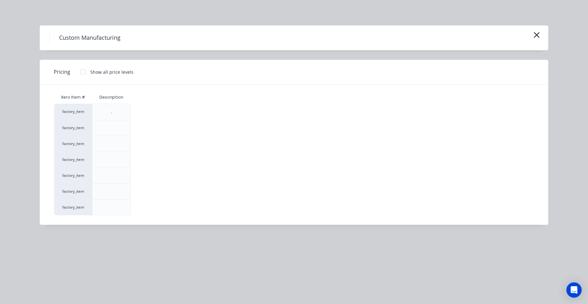
click at [84, 72] on div at bounding box center [83, 71] width 13 height 13
click at [157, 192] on div "$0.00" at bounding box center [148, 192] width 34 height 16
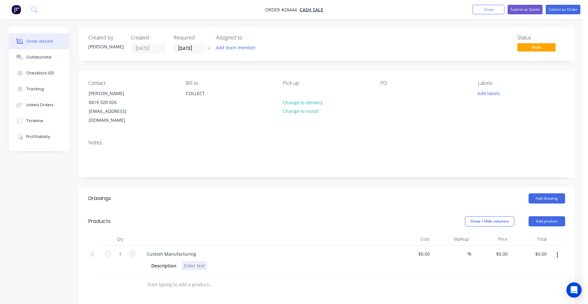
click at [194, 261] on div at bounding box center [195, 265] width 26 height 9
click at [507, 249] on input "0" at bounding box center [506, 253] width 7 height 9
type input "$194.00"
click at [423, 274] on div at bounding box center [326, 284] width 477 height 21
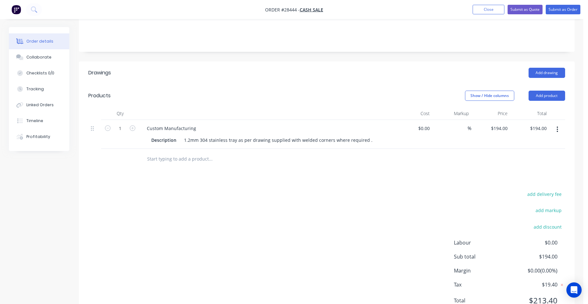
scroll to position [127, 0]
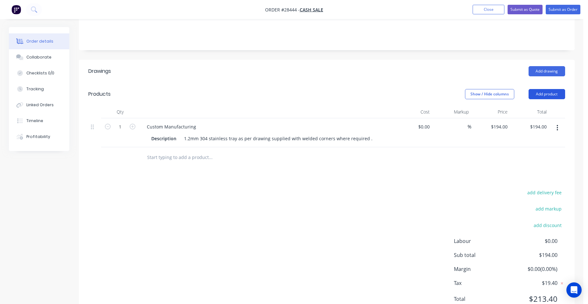
click at [551, 89] on button "Add product" at bounding box center [547, 94] width 37 height 10
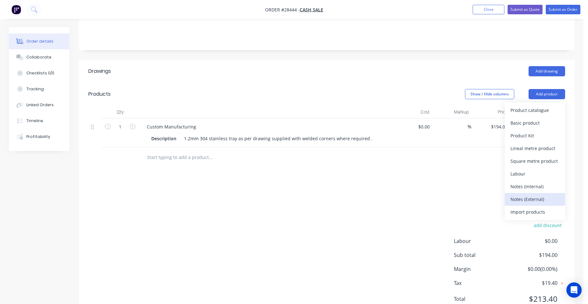
click at [534, 195] on div "Notes (External)" at bounding box center [535, 199] width 49 height 9
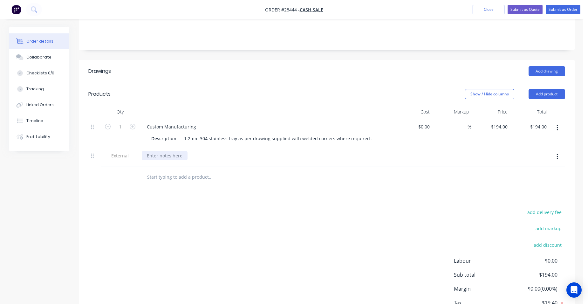
click at [146, 151] on div at bounding box center [165, 155] width 46 height 9
click at [527, 7] on button "Submit as Quote" at bounding box center [525, 10] width 35 height 10
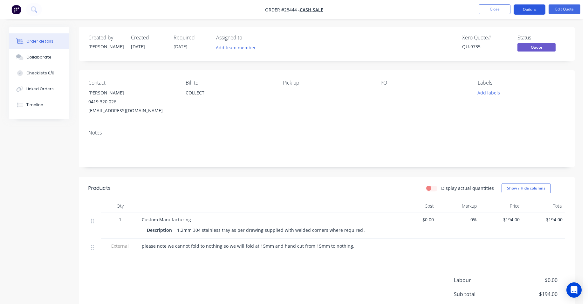
click at [542, 10] on button "Options" at bounding box center [530, 9] width 32 height 10
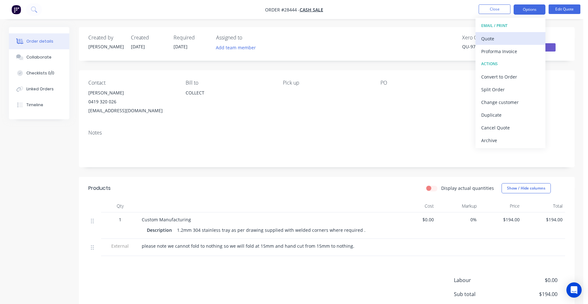
click at [525, 35] on div "Quote" at bounding box center [510, 38] width 58 height 9
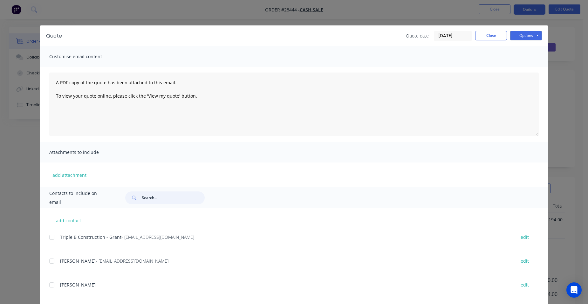
click at [144, 197] on input "text" at bounding box center [173, 197] width 63 height 13
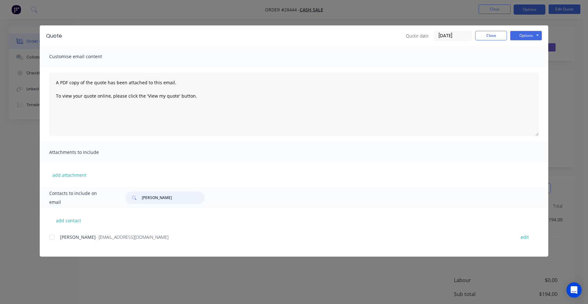
click at [53, 240] on div at bounding box center [51, 237] width 13 height 13
type input "[PERSON_NAME]"
click at [522, 36] on button "Options" at bounding box center [526, 36] width 32 height 10
click at [522, 65] on button "Email" at bounding box center [530, 68] width 41 height 10
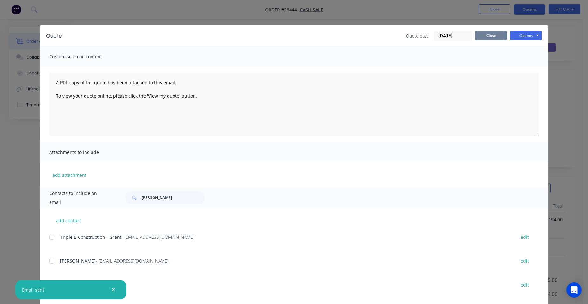
click at [477, 34] on button "Close" at bounding box center [491, 36] width 32 height 10
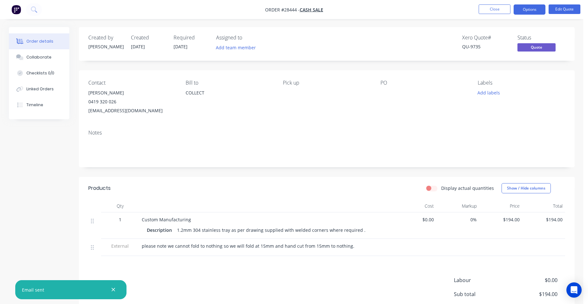
click at [484, 4] on nav "Order #28444 - CASH SALE Close Options Edit Quote" at bounding box center [294, 9] width 588 height 19
click at [41, 64] on button "Collaborate" at bounding box center [39, 57] width 60 height 16
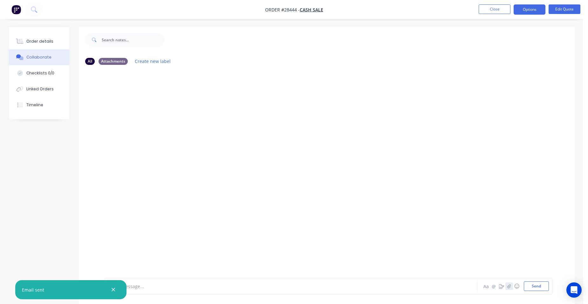
click at [509, 287] on icon "button" at bounding box center [509, 286] width 4 height 4
click at [540, 288] on button "Send" at bounding box center [536, 286] width 25 height 10
drag, startPoint x: 164, startPoint y: 131, endPoint x: 34, endPoint y: 44, distance: 156.2
click at [34, 44] on div "Order details" at bounding box center [39, 41] width 27 height 6
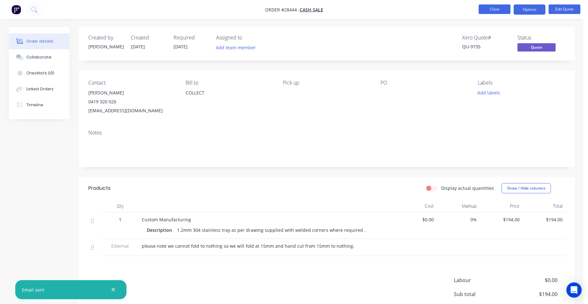
click at [488, 9] on button "Close" at bounding box center [495, 9] width 32 height 10
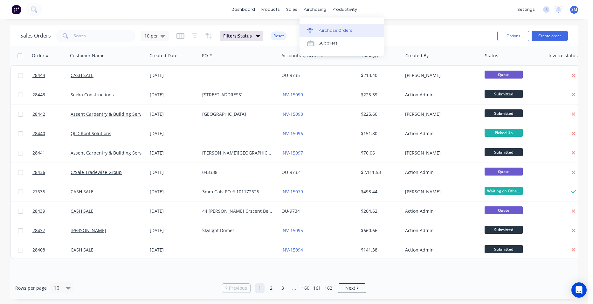
click at [319, 27] on link "Purchase Orders" at bounding box center [341, 30] width 84 height 13
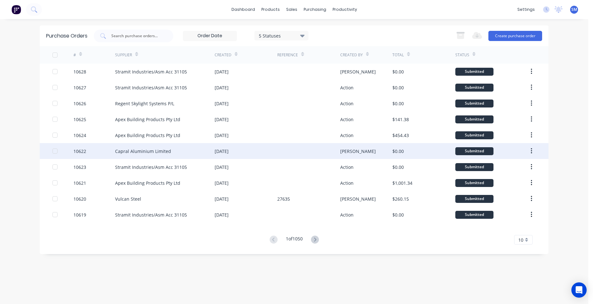
click at [274, 148] on div "[DATE]" at bounding box center [246, 151] width 63 height 16
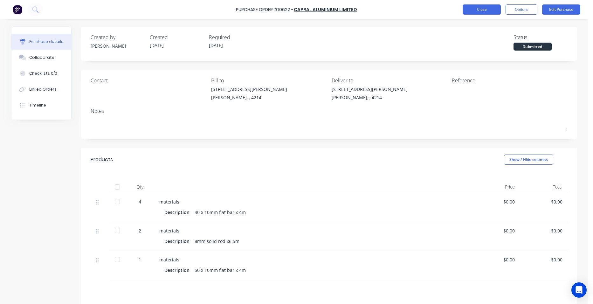
click at [476, 10] on button "Close" at bounding box center [482, 9] width 38 height 10
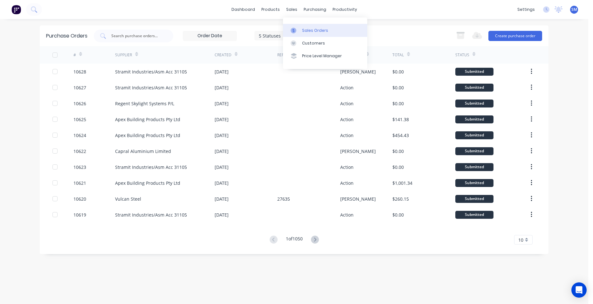
click at [301, 34] on link "Sales Orders" at bounding box center [325, 30] width 84 height 13
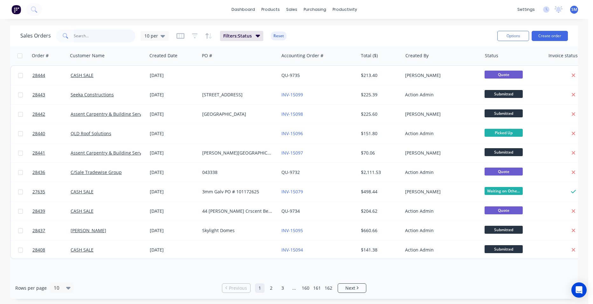
click at [89, 38] on input "text" at bounding box center [105, 36] width 62 height 13
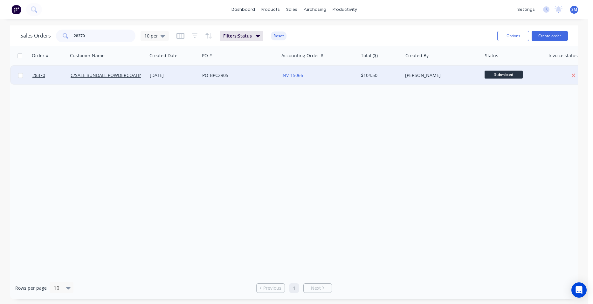
type input "28370"
click at [227, 75] on div "PO-BPC2905" at bounding box center [237, 75] width 71 height 6
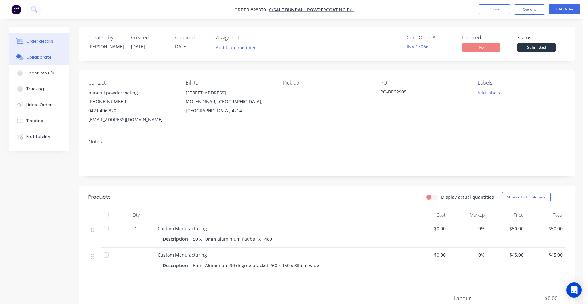
click at [38, 56] on div "Collaborate" at bounding box center [38, 57] width 25 height 6
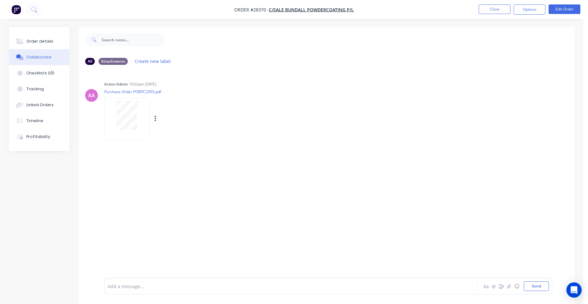
click at [130, 133] on div at bounding box center [127, 119] width 46 height 42
click at [491, 9] on button "Close" at bounding box center [495, 9] width 32 height 10
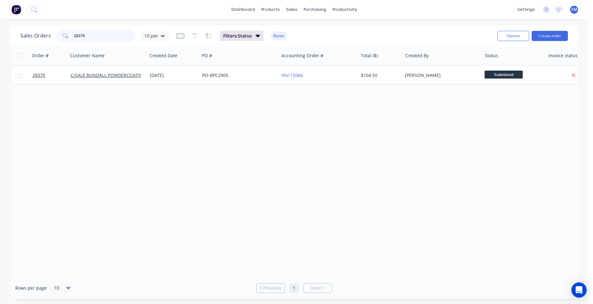
drag, startPoint x: 76, startPoint y: 36, endPoint x: 53, endPoint y: 38, distance: 23.3
click at [56, 38] on div "28370" at bounding box center [95, 36] width 79 height 13
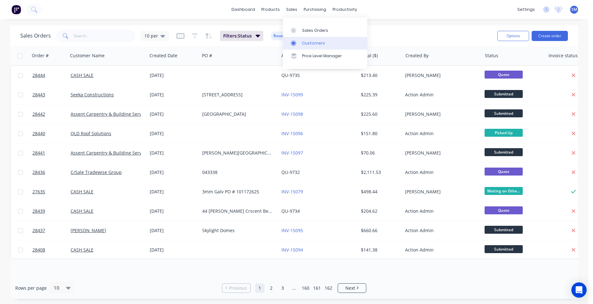
click at [310, 42] on div "Customers" at bounding box center [313, 43] width 23 height 6
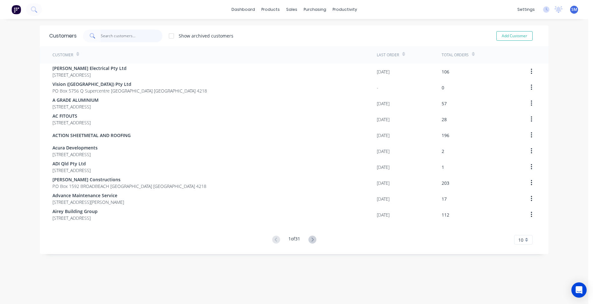
drag, startPoint x: 114, startPoint y: 38, endPoint x: 33, endPoint y: 95, distance: 99.5
click at [114, 38] on input "text" at bounding box center [132, 36] width 62 height 13
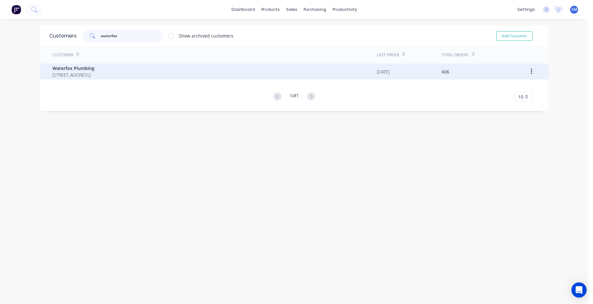
type input "waterfox"
click at [94, 73] on span "[STREET_ADDRESS]" at bounding box center [73, 75] width 42 height 7
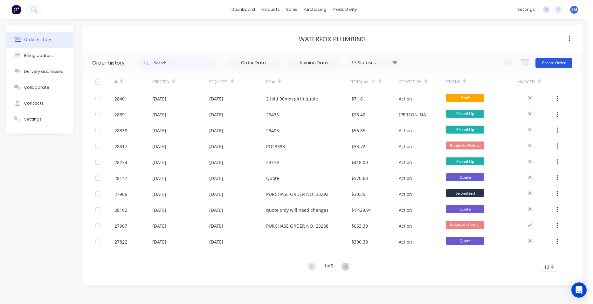
click at [549, 60] on button "Create Order" at bounding box center [553, 63] width 37 height 10
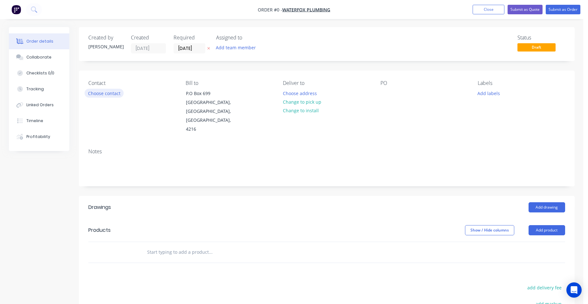
click at [102, 95] on button "Choose contact" at bounding box center [104, 93] width 39 height 9
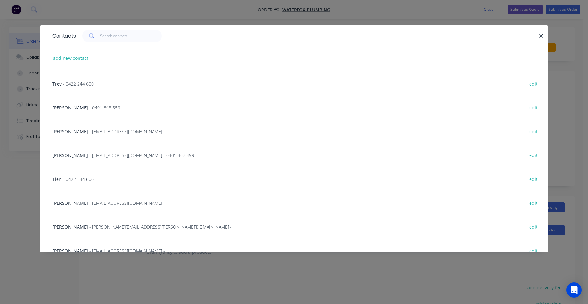
scroll to position [95, 0]
click at [97, 155] on span "- [EMAIL_ADDRESS][DOMAIN_NAME] - 0401 467 499" at bounding box center [141, 154] width 105 height 6
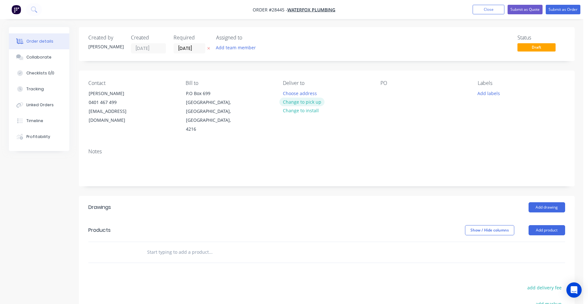
click at [302, 101] on button "Change to pick up" at bounding box center [301, 102] width 45 height 9
drag, startPoint x: 545, startPoint y: 221, endPoint x: 444, endPoint y: 211, distance: 100.9
click at [537, 225] on button "Add product" at bounding box center [547, 230] width 37 height 10
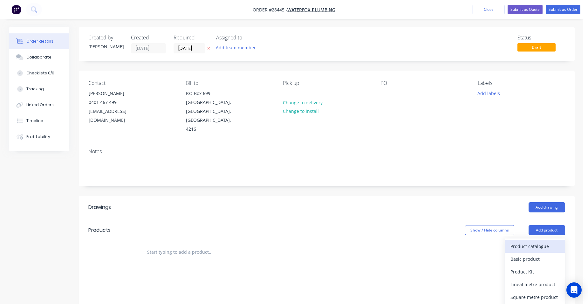
click at [551, 242] on div "Product catalogue" at bounding box center [535, 246] width 49 height 9
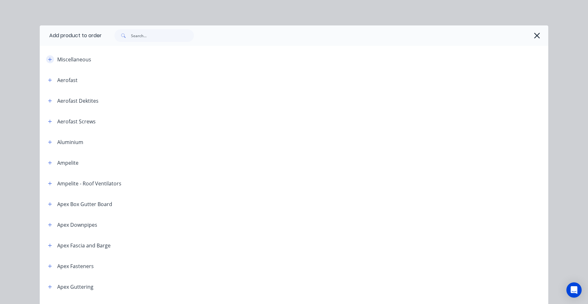
click at [48, 58] on icon "button" at bounding box center [50, 59] width 4 height 4
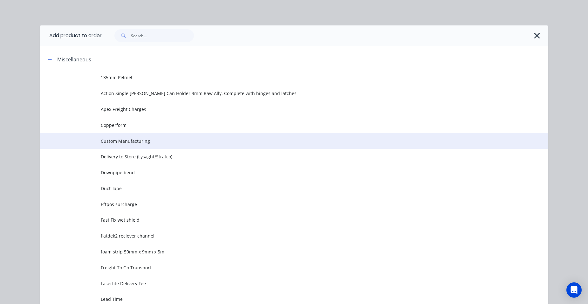
click at [141, 145] on td "Custom Manufacturing" at bounding box center [325, 141] width 448 height 16
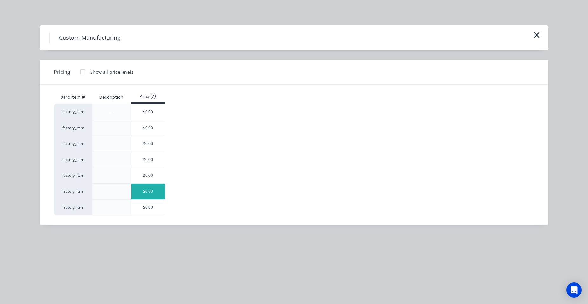
click at [157, 192] on div "$0.00" at bounding box center [148, 192] width 34 height 16
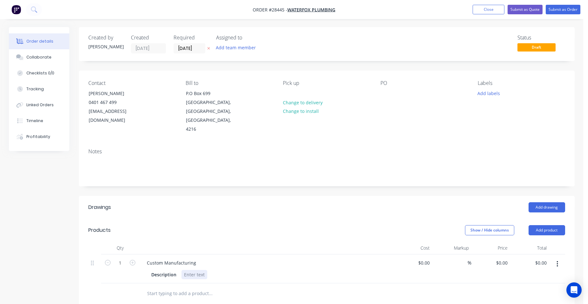
click at [206, 270] on div at bounding box center [195, 274] width 26 height 9
click at [507, 258] on input "0" at bounding box center [506, 262] width 7 height 9
type input "$110.00"
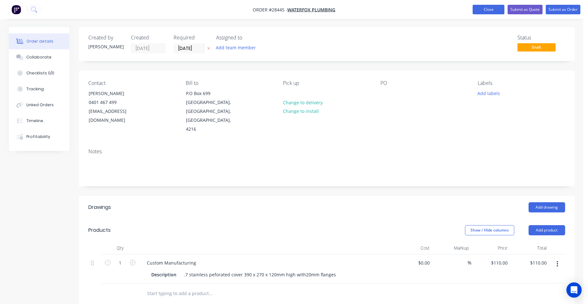
click at [484, 10] on button "Close" at bounding box center [489, 10] width 32 height 10
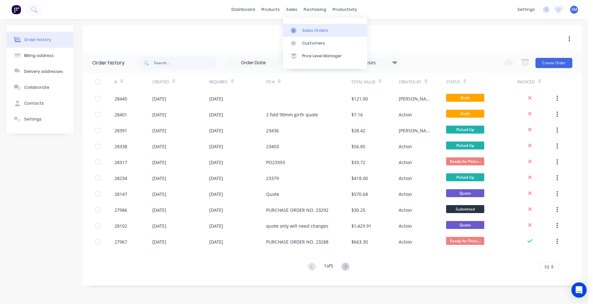
click at [316, 31] on div "Sales Orders" at bounding box center [315, 31] width 26 height 6
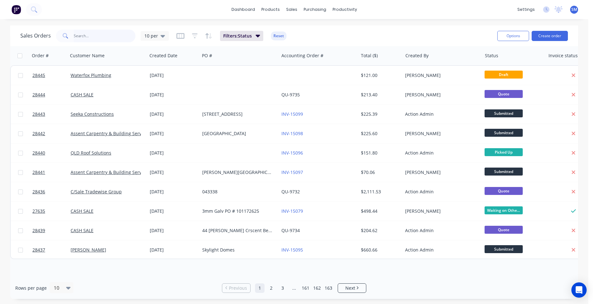
click at [92, 39] on input "text" at bounding box center [105, 36] width 62 height 13
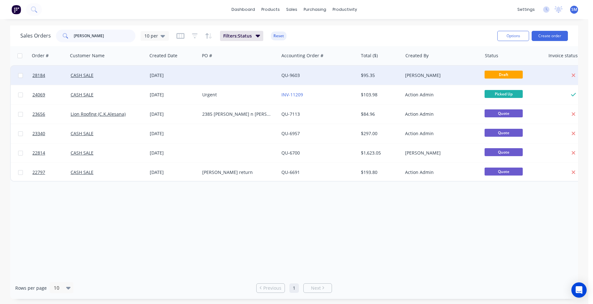
type input "[PERSON_NAME]"
click at [320, 73] on div "QU-9603" at bounding box center [316, 75] width 71 height 6
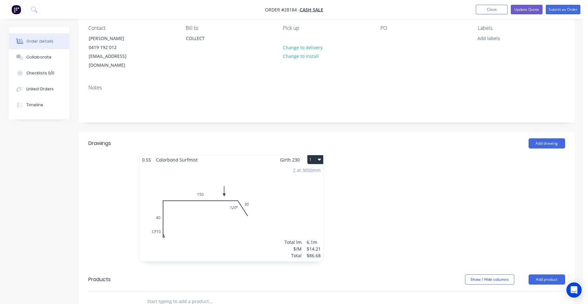
scroll to position [127, 0]
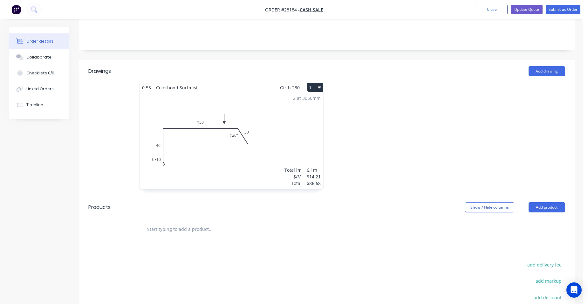
click at [289, 120] on div "2 at 3050mm Total lm $/M Total 6.1m $14.21 $86.68" at bounding box center [232, 140] width 184 height 97
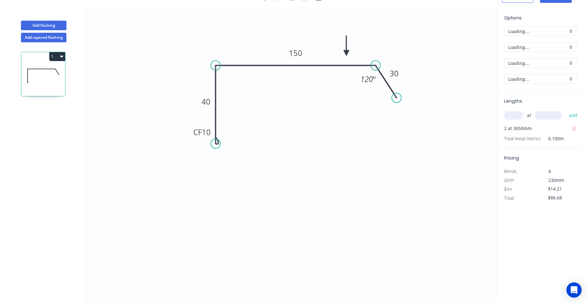
scroll to position [12, 0]
click at [247, 155] on div "Delete point" at bounding box center [251, 150] width 64 height 13
type input "$0.00"
click at [214, 67] on circle at bounding box center [216, 66] width 10 height 10
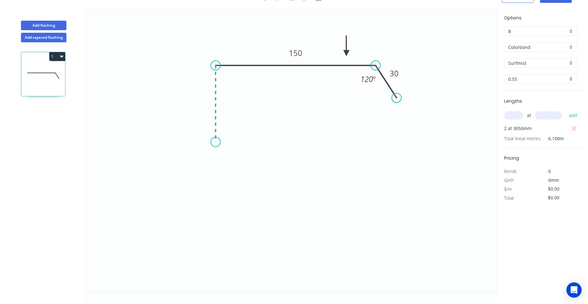
click at [212, 142] on icon "0 150 30 120 º" at bounding box center [292, 150] width 412 height 284
type input "$9.72"
type input "$59.29"
click at [218, 154] on icon "0 ? 150 30 120 º" at bounding box center [292, 150] width 412 height 284
type input "$0.00"
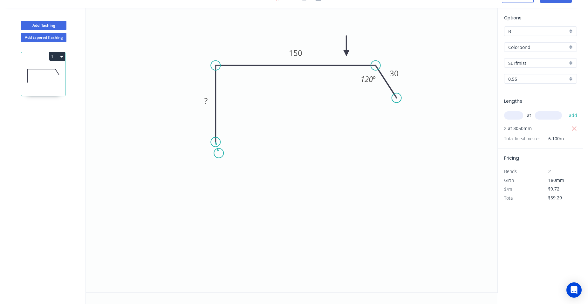
type input "$0.00"
click at [218, 154] on circle at bounding box center [218, 154] width 10 height 10
click at [208, 101] on tspan "?" at bounding box center [205, 100] width 3 height 10
click at [209, 146] on tspan "?" at bounding box center [207, 146] width 3 height 10
type input "$11.26"
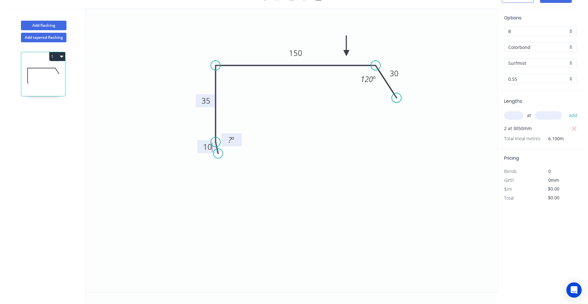
type input "$68.69"
click at [231, 141] on tspan "º" at bounding box center [232, 139] width 3 height 10
click at [298, 53] on tspan "150" at bounding box center [295, 53] width 13 height 10
drag, startPoint x: 396, startPoint y: 96, endPoint x: 376, endPoint y: 79, distance: 26.2
click at [381, 74] on circle at bounding box center [382, 73] width 10 height 10
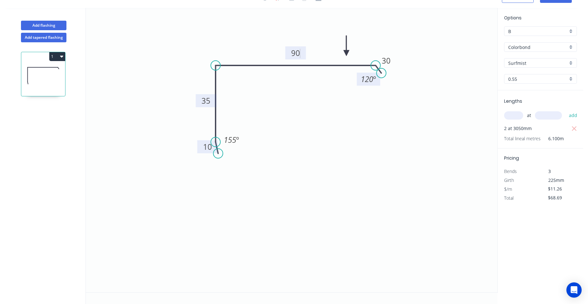
type input "$10.37"
type input "$63.26"
click at [370, 77] on tspan "120" at bounding box center [366, 78] width 12 height 10
click at [387, 64] on tspan "30" at bounding box center [386, 62] width 9 height 10
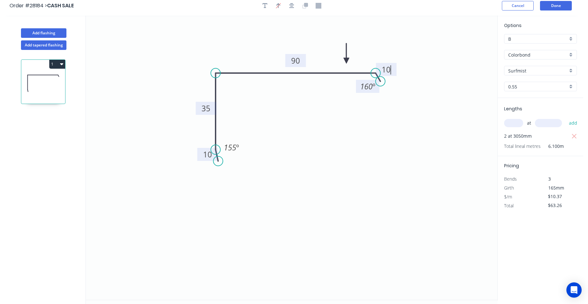
scroll to position [0, 0]
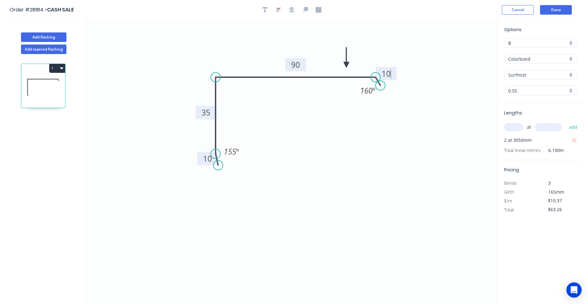
click at [474, 124] on icon "0 10 35 90 10 160 º 155 º" at bounding box center [292, 162] width 412 height 284
type input "$8.94"
type input "$54.53"
click at [566, 10] on button "Done" at bounding box center [556, 10] width 32 height 10
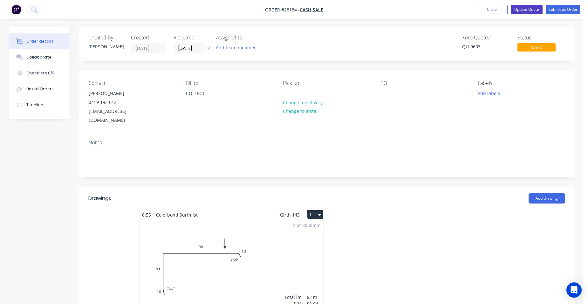
click at [532, 10] on button "Update Quote" at bounding box center [527, 10] width 32 height 10
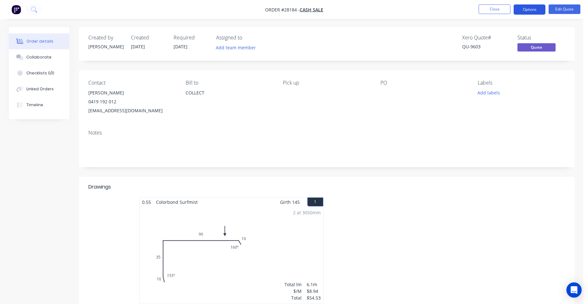
click at [534, 9] on button "Options" at bounding box center [530, 9] width 32 height 10
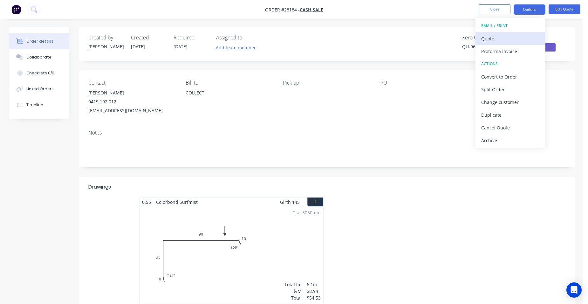
click at [507, 37] on div "Quote" at bounding box center [510, 38] width 58 height 9
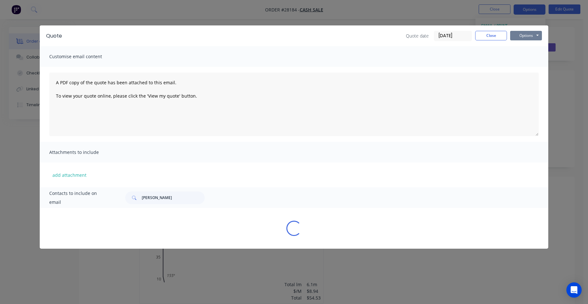
click at [521, 38] on button "Options" at bounding box center [526, 36] width 32 height 10
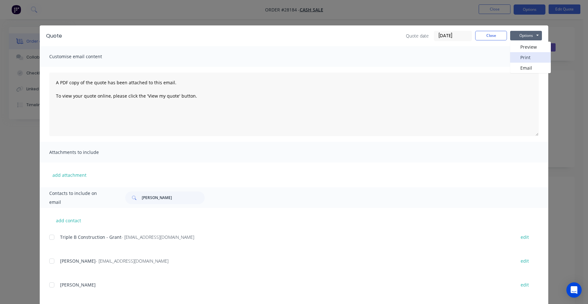
click at [534, 58] on button "Print" at bounding box center [530, 57] width 41 height 10
click at [478, 38] on button "Close" at bounding box center [491, 36] width 32 height 10
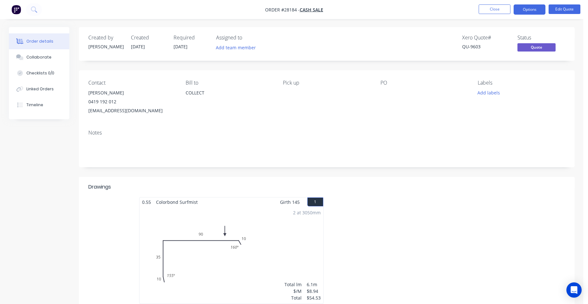
scroll to position [95, 0]
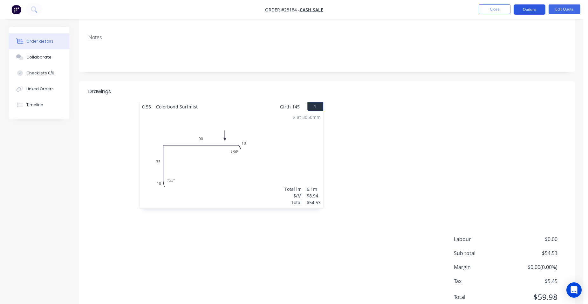
click at [535, 8] on button "Options" at bounding box center [530, 9] width 32 height 10
click at [564, 8] on button "Edit Quote" at bounding box center [565, 9] width 32 height 10
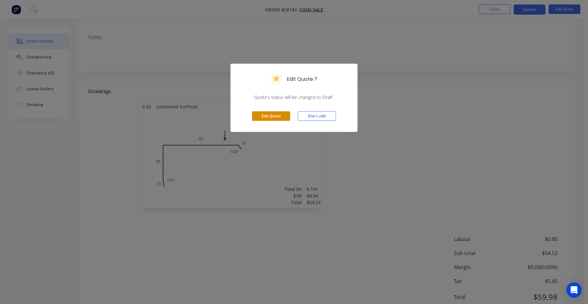
click at [261, 115] on button "Edit Quote" at bounding box center [271, 116] width 38 height 10
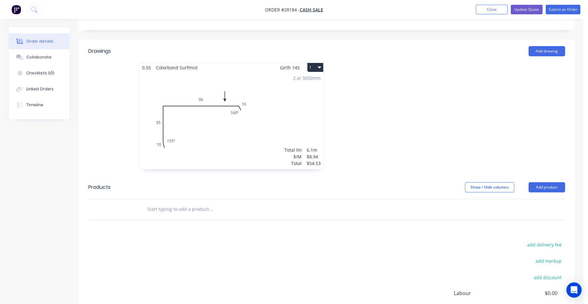
scroll to position [216, 0]
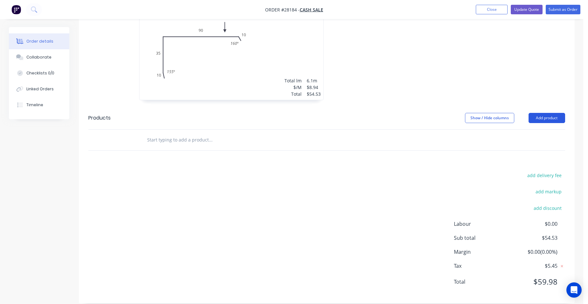
click at [550, 113] on button "Add product" at bounding box center [547, 118] width 37 height 10
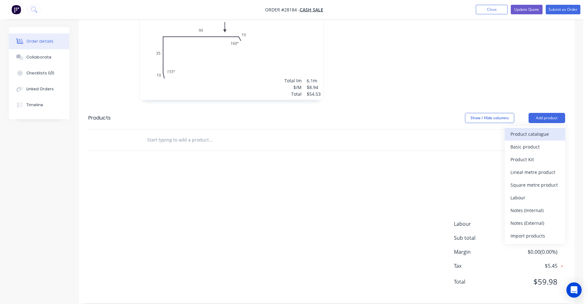
click at [540, 129] on div "Product catalogue" at bounding box center [535, 133] width 49 height 9
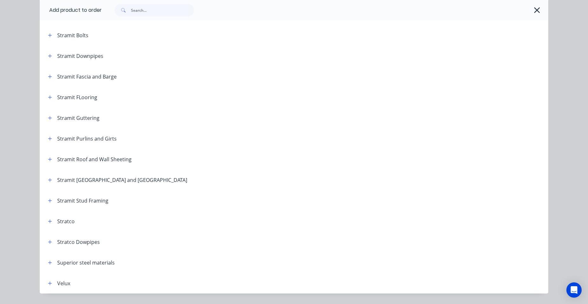
scroll to position [1054, 0]
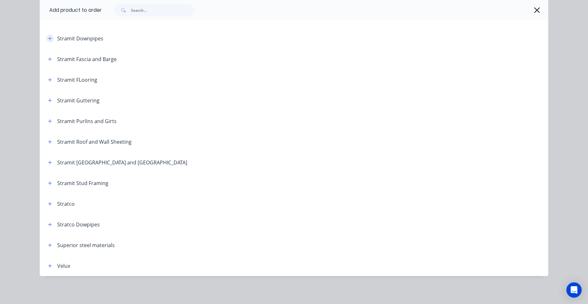
click at [46, 40] on button "button" at bounding box center [50, 38] width 8 height 8
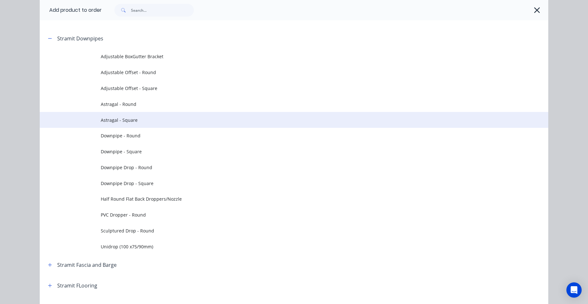
click at [141, 119] on span "Astragal - Square" at bounding box center [280, 120] width 358 height 7
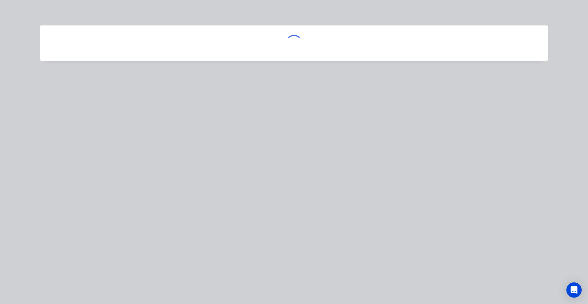
scroll to position [0, 0]
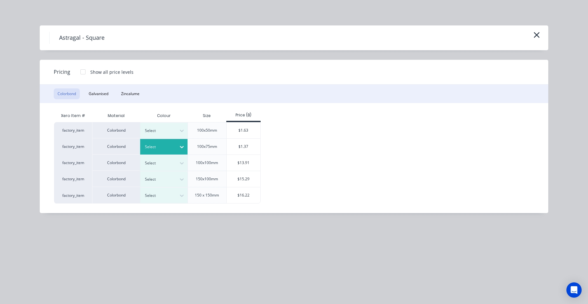
click at [155, 154] on div "Select" at bounding box center [164, 147] width 48 height 16
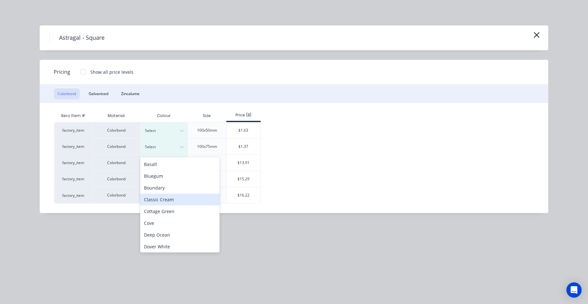
click at [162, 202] on div "Classic Cream" at bounding box center [179, 200] width 79 height 12
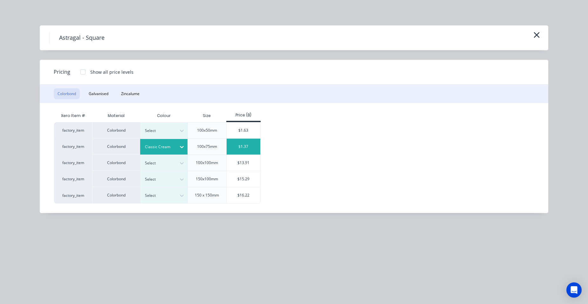
click at [233, 147] on div "$1.37" at bounding box center [244, 147] width 34 height 16
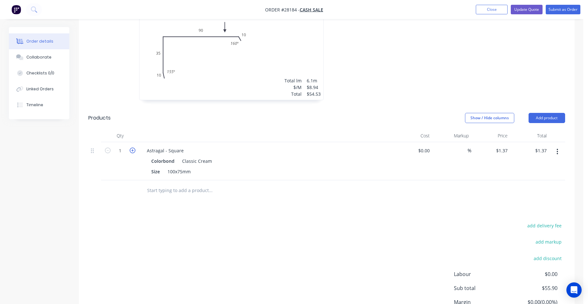
click at [133, 148] on icon "button" at bounding box center [133, 151] width 6 height 6
type input "2"
type input "$2.74"
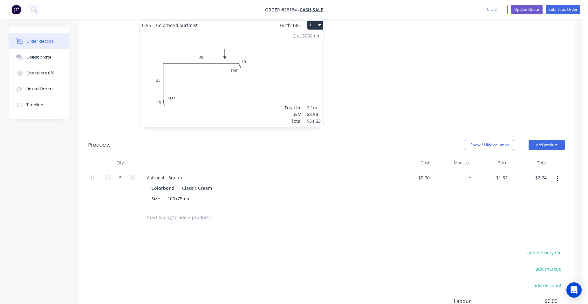
scroll to position [153, 0]
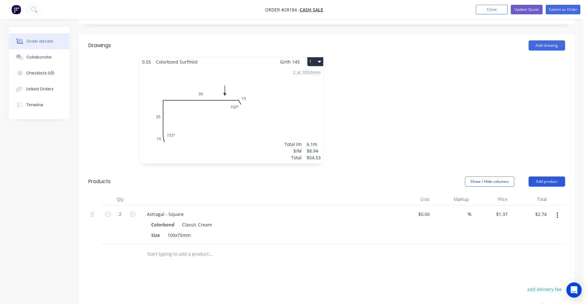
click at [549, 176] on button "Add product" at bounding box center [547, 181] width 37 height 10
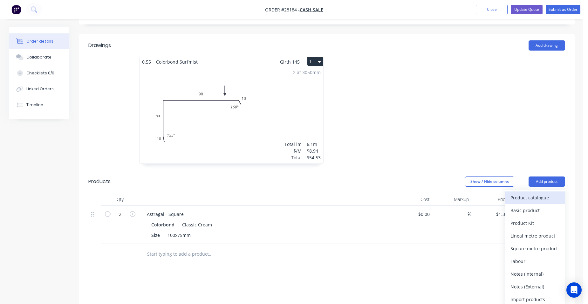
click at [548, 193] on div "Product catalogue" at bounding box center [535, 197] width 49 height 9
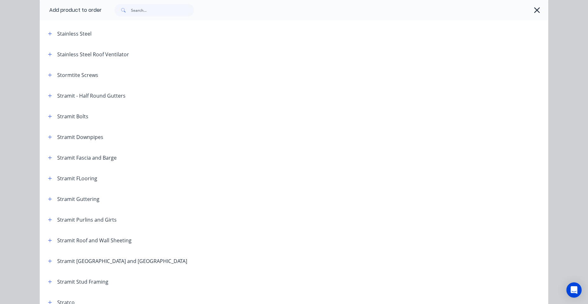
scroll to position [991, 0]
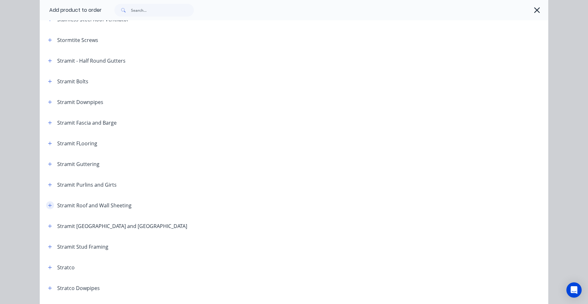
click at [51, 204] on button "button" at bounding box center [50, 205] width 8 height 8
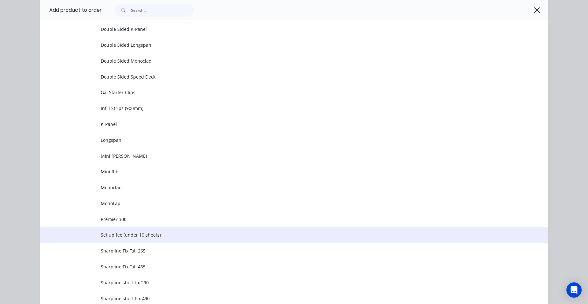
scroll to position [1404, 0]
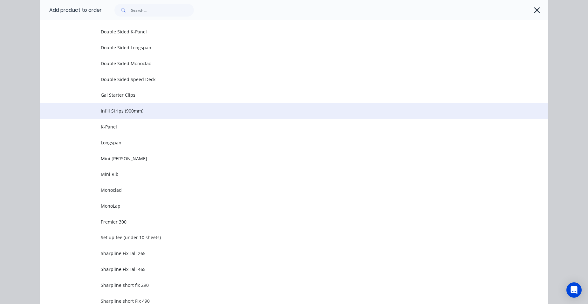
click at [134, 113] on span "Infill Strips (900mm)" at bounding box center [280, 110] width 358 height 7
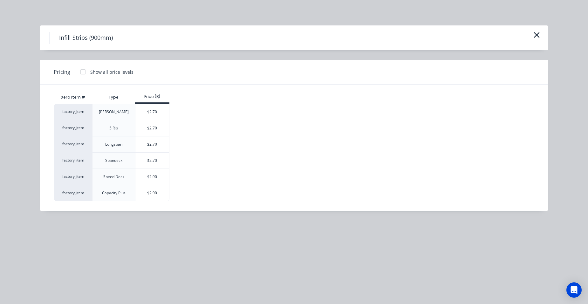
click at [152, 124] on div "$2.70" at bounding box center [152, 128] width 34 height 16
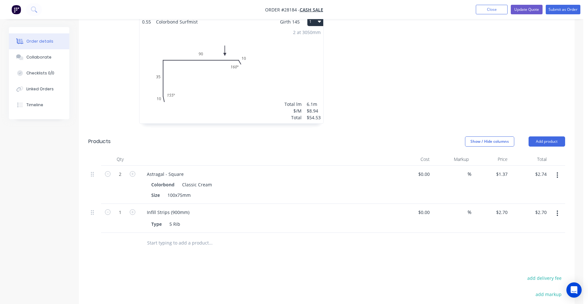
scroll to position [216, 0]
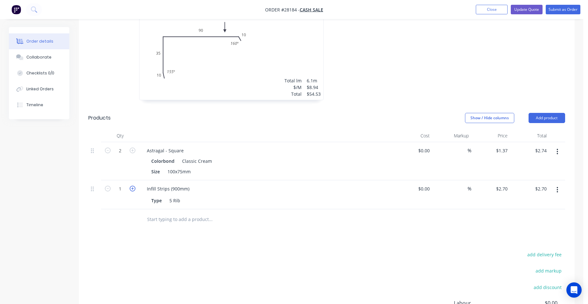
click at [130, 186] on icon "button" at bounding box center [133, 189] width 6 height 6
type input "2"
type input "$5.40"
click at [131, 186] on icon "button" at bounding box center [133, 189] width 6 height 6
type input "3"
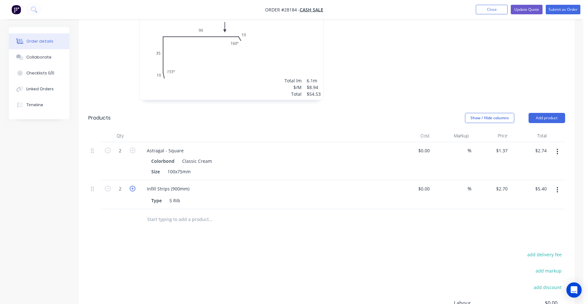
type input "$8.10"
click at [130, 186] on icon "button" at bounding box center [133, 189] width 6 height 6
type input "4"
type input "$10.80"
click at [130, 186] on icon "button" at bounding box center [133, 189] width 6 height 6
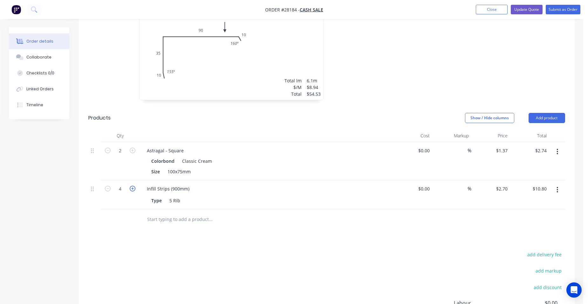
type input "5"
type input "$13.50"
click at [130, 186] on icon "button" at bounding box center [133, 189] width 6 height 6
type input "6"
type input "$16.20"
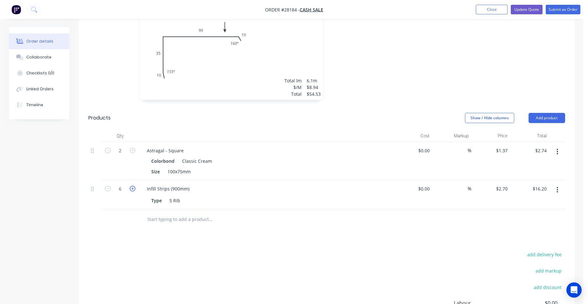
drag, startPoint x: 129, startPoint y: 179, endPoint x: 133, endPoint y: 179, distance: 3.8
click at [129, 185] on button "button" at bounding box center [132, 188] width 8 height 7
type input "7"
type input "$18.90"
click at [190, 184] on div "Infill Strips (900mm)" at bounding box center [168, 188] width 53 height 9
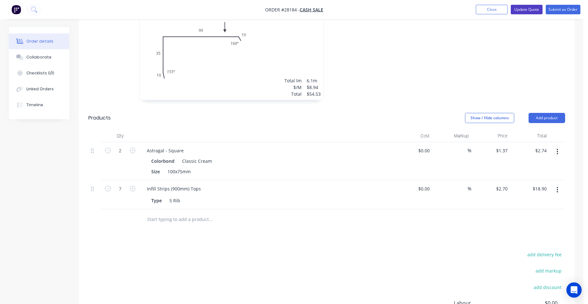
click at [533, 10] on button "Update Quote" at bounding box center [527, 10] width 32 height 10
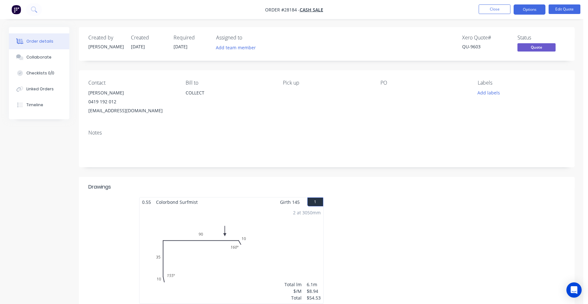
click at [533, 10] on button "Options" at bounding box center [530, 9] width 32 height 10
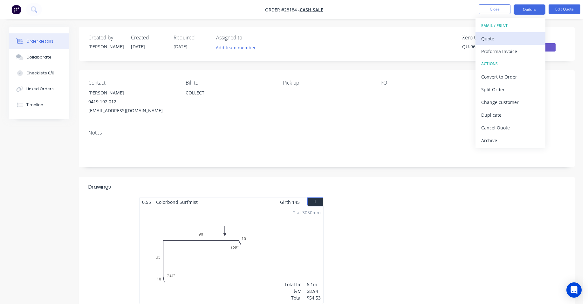
click at [509, 37] on div "Quote" at bounding box center [510, 38] width 58 height 9
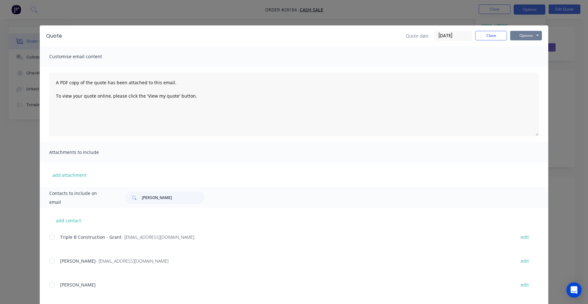
click at [527, 38] on button "Options" at bounding box center [526, 36] width 32 height 10
click at [531, 59] on button "Print" at bounding box center [530, 57] width 41 height 10
click at [496, 34] on button "Close" at bounding box center [491, 36] width 32 height 10
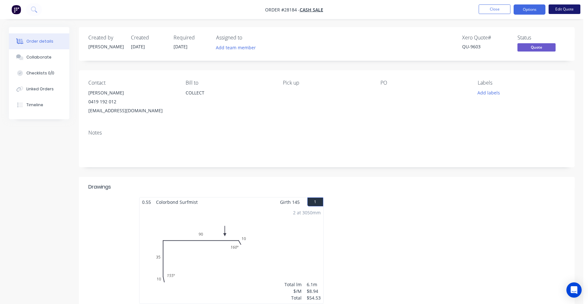
click at [565, 10] on button "Edit Quote" at bounding box center [565, 9] width 32 height 10
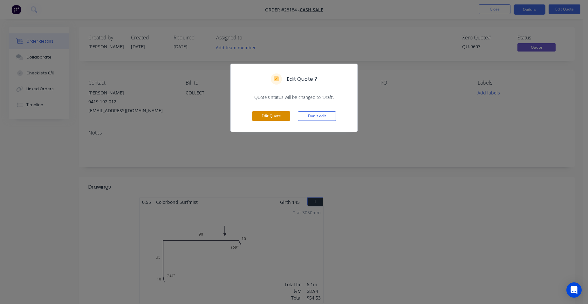
click at [287, 112] on button "Edit Quote" at bounding box center [271, 116] width 38 height 10
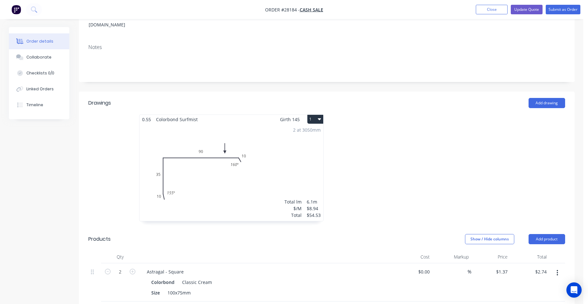
click at [232, 176] on div "2 at 3050mm Total lm $/M Total 6.1m $8.94 $54.53" at bounding box center [232, 172] width 184 height 97
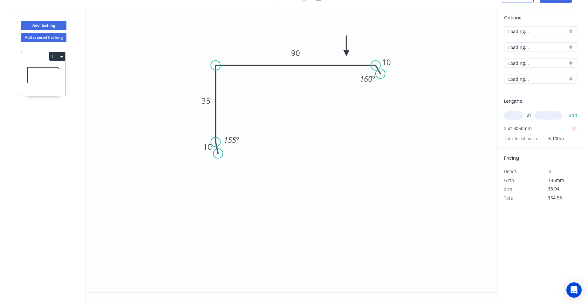
scroll to position [12, 0]
click at [208, 98] on tspan "35" at bounding box center [206, 100] width 9 height 10
click at [257, 119] on icon "0 10 40 90 10 160 º 155 º" at bounding box center [292, 150] width 412 height 284
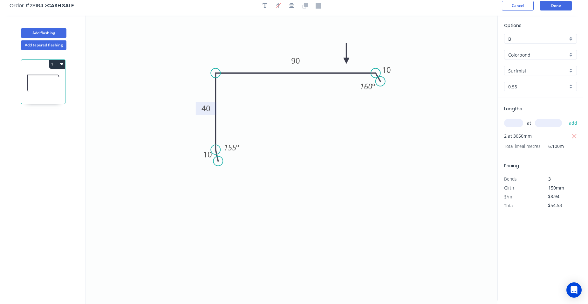
scroll to position [0, 0]
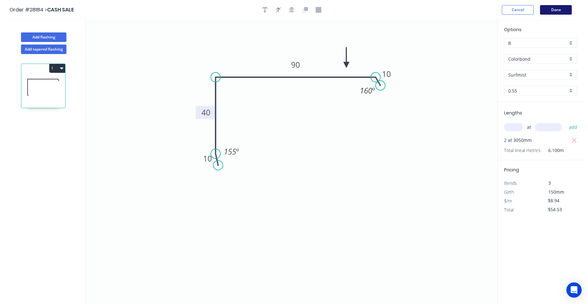
click at [557, 9] on button "Done" at bounding box center [556, 10] width 32 height 10
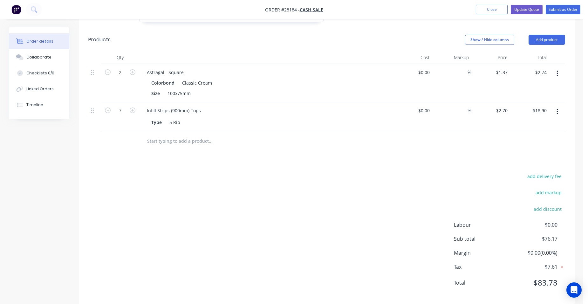
scroll to position [296, 0]
click at [500, 10] on button "Close" at bounding box center [492, 10] width 32 height 10
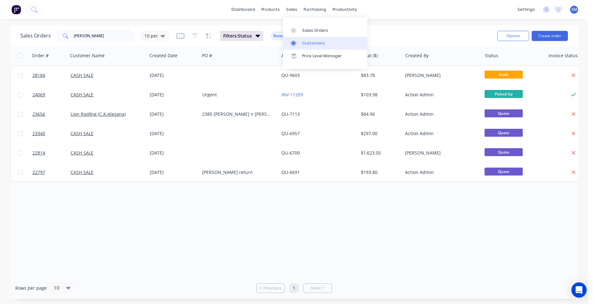
click at [309, 42] on div "Customers" at bounding box center [313, 43] width 23 height 6
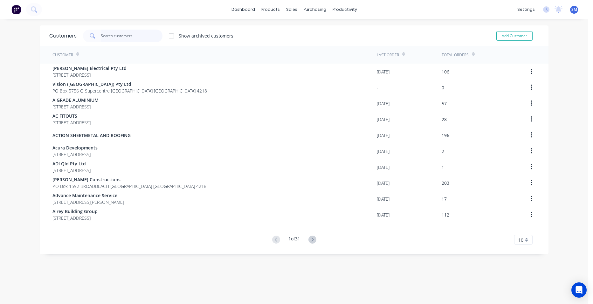
click at [122, 34] on input "text" at bounding box center [132, 36] width 62 height 13
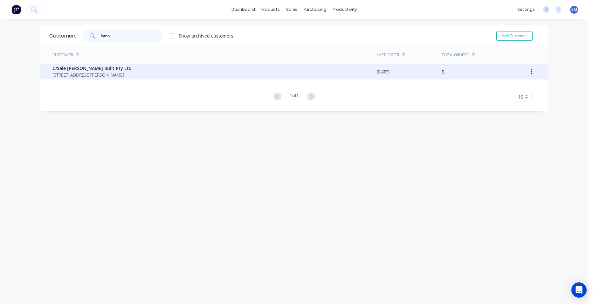
type input "lamo"
click at [97, 65] on span "C/Sale [PERSON_NAME] Built Pty Ltd" at bounding box center [91, 68] width 79 height 7
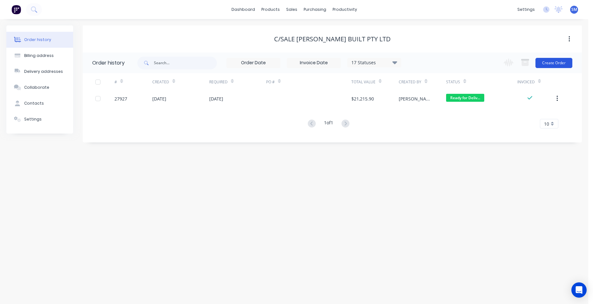
click at [542, 62] on button "Create Order" at bounding box center [553, 63] width 37 height 10
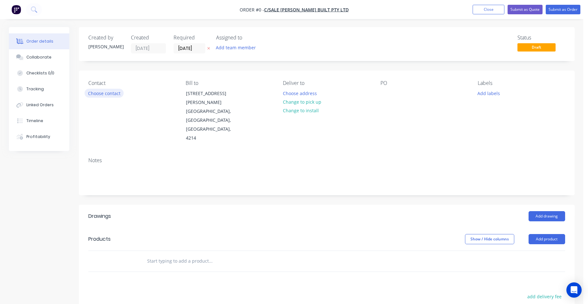
click at [109, 90] on button "Choose contact" at bounding box center [104, 93] width 39 height 9
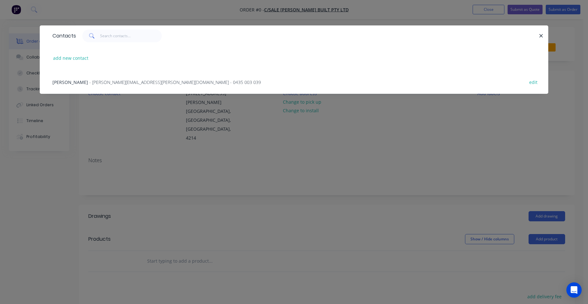
click at [98, 83] on span "- [PERSON_NAME][EMAIL_ADDRESS][PERSON_NAME][DOMAIN_NAME] - 0435 003 039" at bounding box center [175, 82] width 172 height 6
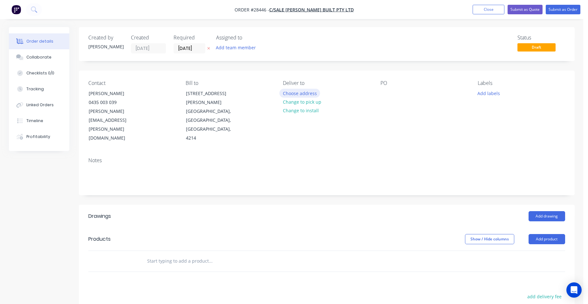
click at [297, 92] on button "Choose address" at bounding box center [299, 93] width 41 height 9
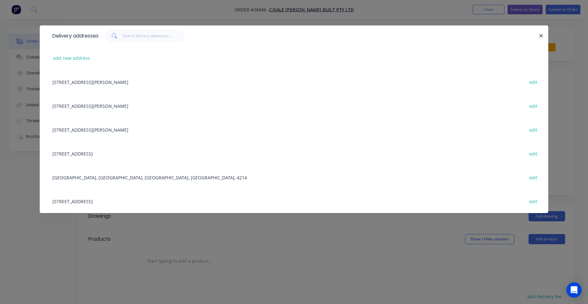
click at [64, 129] on div "[STREET_ADDRESS][PERSON_NAME] edit" at bounding box center [294, 130] width 490 height 24
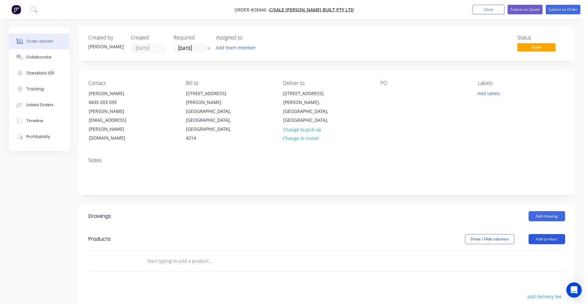
click at [549, 234] on button "Add product" at bounding box center [547, 239] width 37 height 10
click at [536, 251] on div "Product catalogue" at bounding box center [535, 255] width 49 height 9
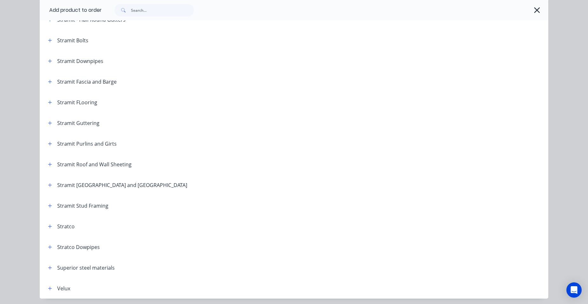
scroll to position [1054, 0]
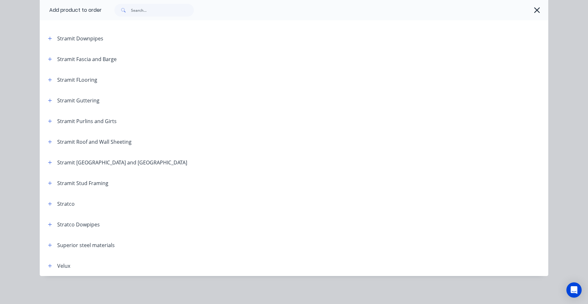
drag, startPoint x: 47, startPoint y: 263, endPoint x: 53, endPoint y: 260, distance: 6.6
click at [47, 263] on button "button" at bounding box center [50, 266] width 8 height 8
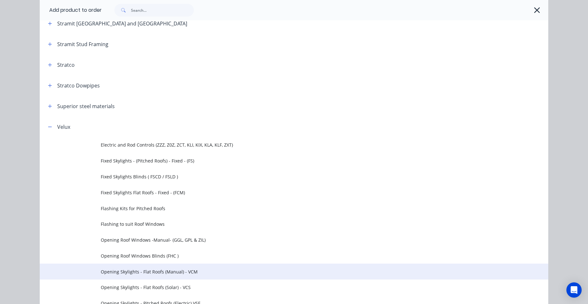
scroll to position [1277, 0]
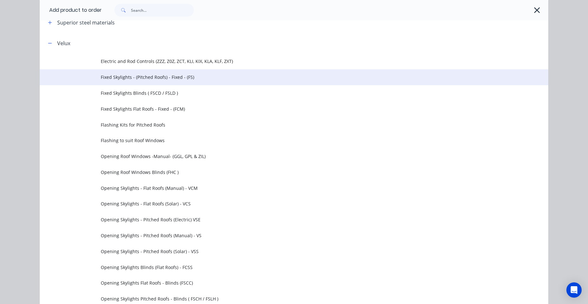
click at [177, 78] on span "Fixed Skylights - (Pitched Roofs) - Fixed - (FS)" at bounding box center [280, 77] width 358 height 7
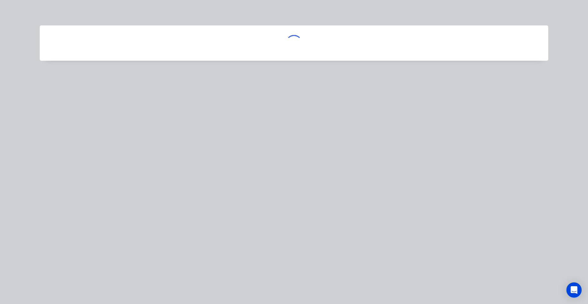
scroll to position [0, 0]
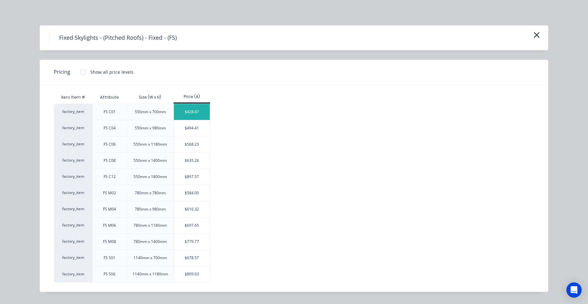
click at [201, 112] on div "$428.87" at bounding box center [192, 112] width 36 height 16
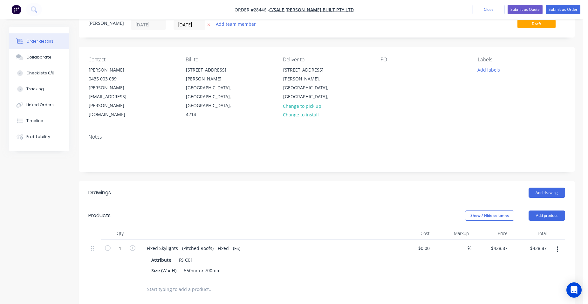
scroll to position [64, 0]
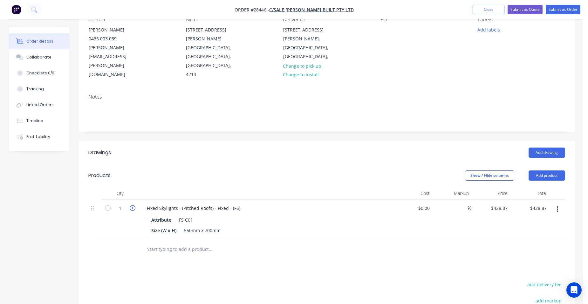
click at [131, 205] on icon "button" at bounding box center [133, 208] width 6 height 6
type input "2"
type input "$857.74"
click at [131, 205] on icon "button" at bounding box center [133, 208] width 6 height 6
type input "3"
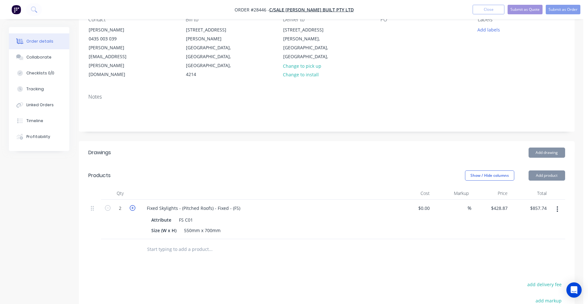
type input "$1,286.61"
click at [131, 205] on icon "button" at bounding box center [133, 208] width 6 height 6
type input "4"
type input "$1,715.48"
click at [131, 205] on icon "button" at bounding box center [133, 208] width 6 height 6
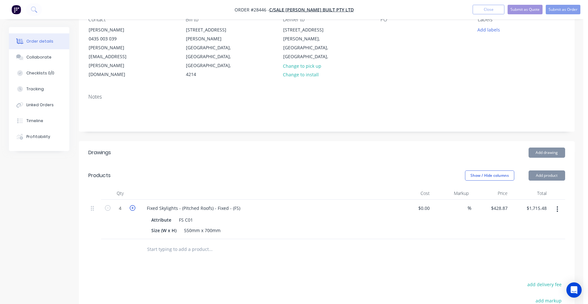
type input "5"
type input "$2,144.35"
click at [131, 205] on icon "button" at bounding box center [133, 208] width 6 height 6
type input "6"
type input "$2,573.22"
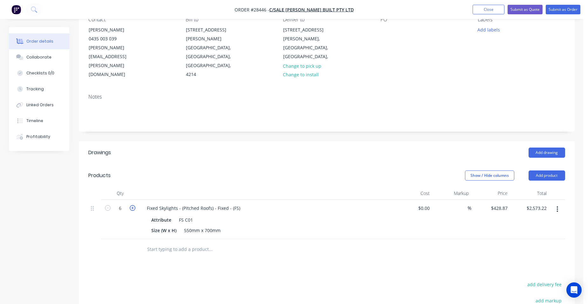
click at [131, 205] on icon "button" at bounding box center [133, 208] width 6 height 6
type input "7"
type input "$3,002.09"
click at [131, 205] on icon "button" at bounding box center [133, 208] width 6 height 6
type input "8"
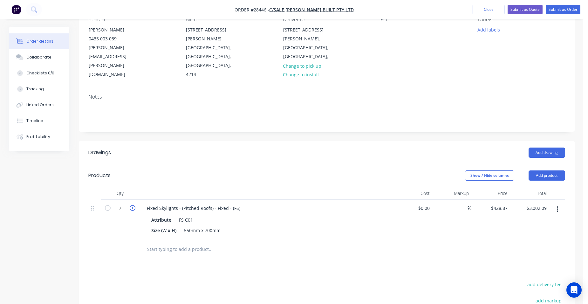
type input "$3,430.96"
click at [131, 205] on icon "button" at bounding box center [133, 208] width 6 height 6
type input "9"
type input "$3,859.83"
click at [131, 205] on icon "button" at bounding box center [133, 208] width 6 height 6
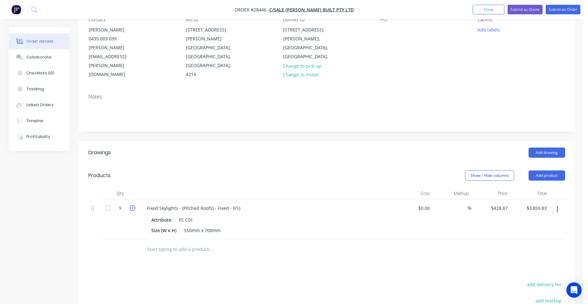
type input "10"
type input "$4,288.70"
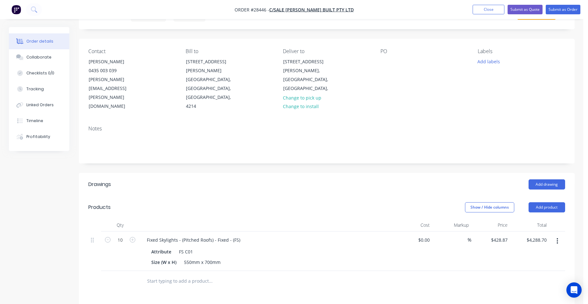
scroll to position [155, 0]
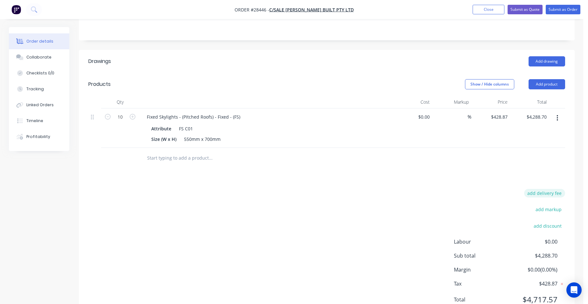
click at [562, 189] on button "add delivery fee" at bounding box center [544, 193] width 41 height 9
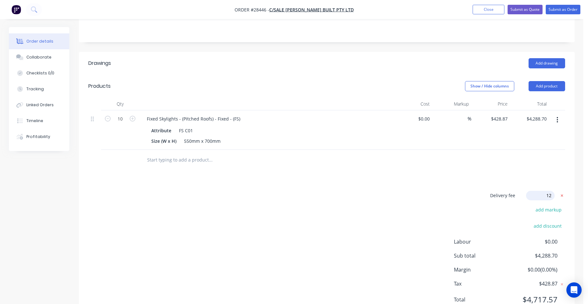
type input "120"
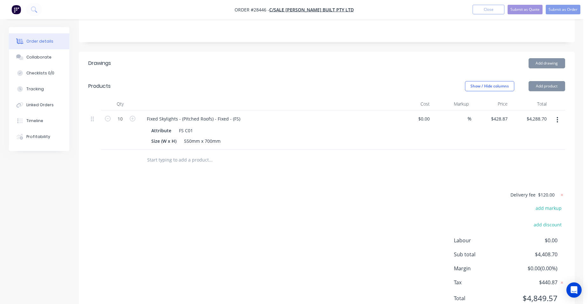
scroll to position [152, 0]
click at [548, 148] on div "Drawings Add drawing Products Show / Hide columns Add product Qty Cost Markup P…" at bounding box center [327, 187] width 496 height 268
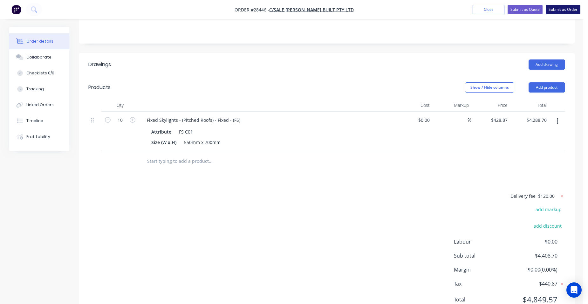
click at [559, 5] on button "Submit as Order" at bounding box center [563, 10] width 35 height 10
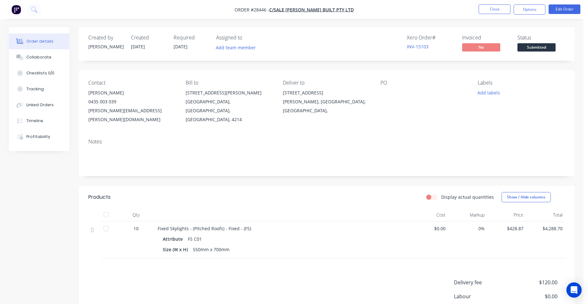
scroll to position [72, 0]
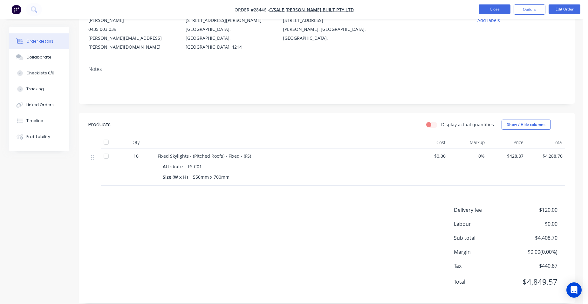
click at [496, 12] on button "Close" at bounding box center [495, 9] width 32 height 10
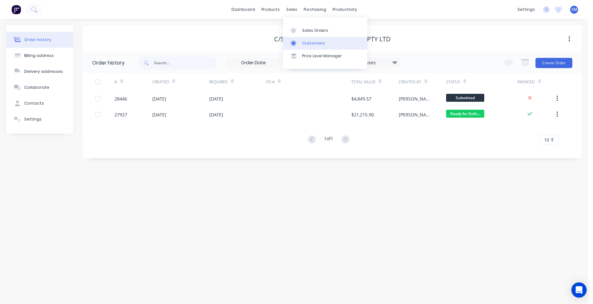
click at [317, 40] on link "Customers" at bounding box center [325, 43] width 84 height 13
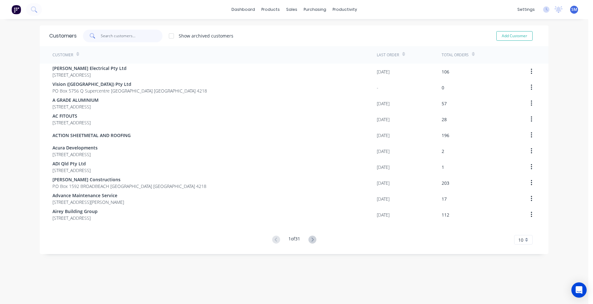
click at [118, 36] on input "text" at bounding box center [132, 36] width 62 height 13
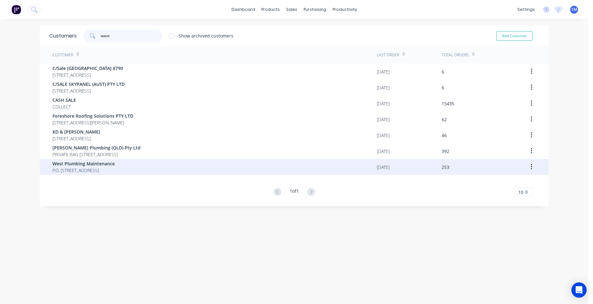
type input "west"
click at [103, 167] on span "P.O. [STREET_ADDRESS]" at bounding box center [83, 170] width 62 height 7
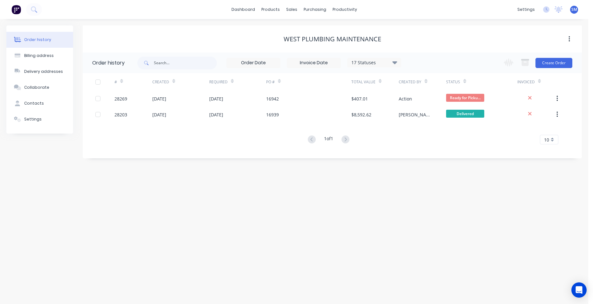
click at [381, 62] on div "17 Statuses" at bounding box center [373, 62] width 53 height 7
click at [427, 136] on label at bounding box center [427, 136] width 0 height 0
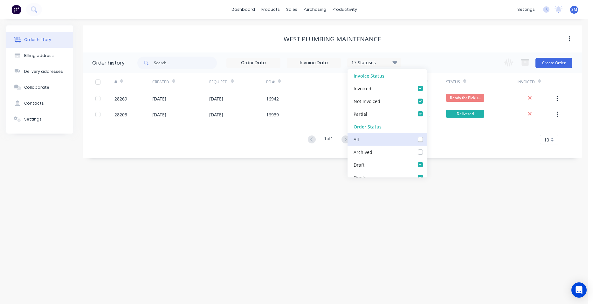
click at [427, 139] on input "checkbox" at bounding box center [429, 139] width 5 height 6
checkbox input "true"
click at [302, 212] on div "Order history Billing address Delivery addresses Collaborate Contacts Settings …" at bounding box center [294, 161] width 588 height 285
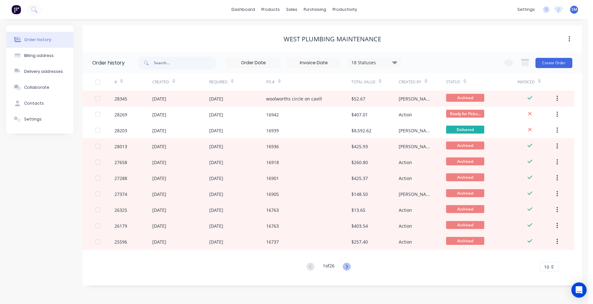
click at [347, 266] on icon at bounding box center [347, 267] width 8 height 8
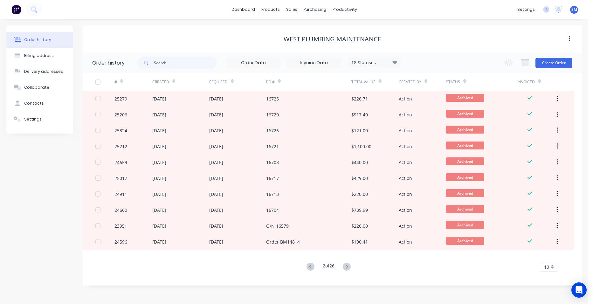
click at [347, 266] on icon at bounding box center [347, 267] width 8 height 8
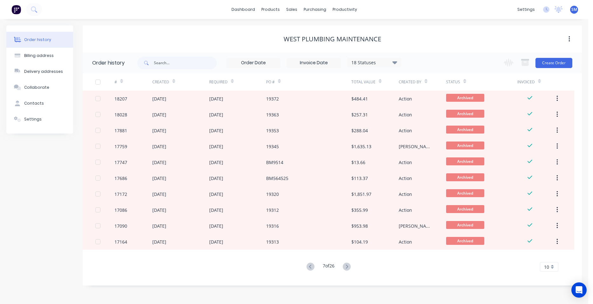
click at [347, 266] on icon at bounding box center [347, 267] width 8 height 8
click at [347, 266] on icon at bounding box center [348, 267] width 8 height 8
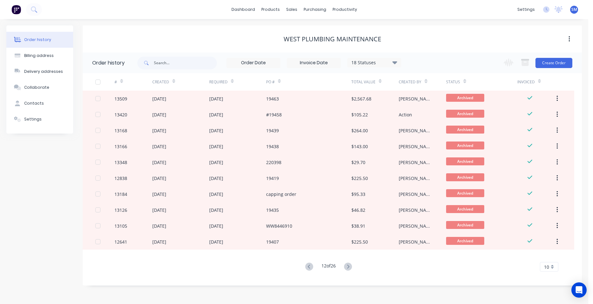
click at [347, 266] on icon at bounding box center [348, 267] width 8 height 8
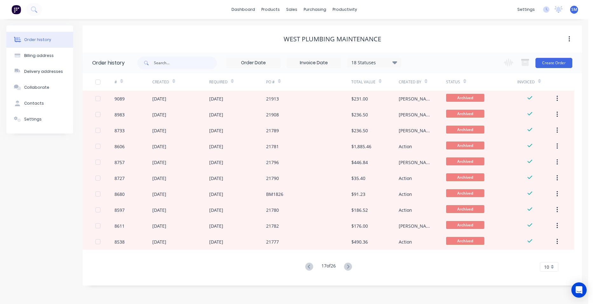
click at [347, 266] on icon at bounding box center [348, 267] width 8 height 8
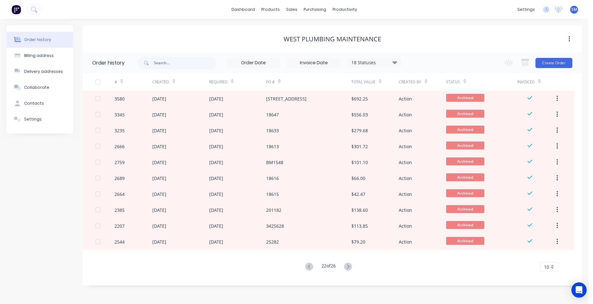
click at [347, 266] on icon at bounding box center [348, 267] width 8 height 8
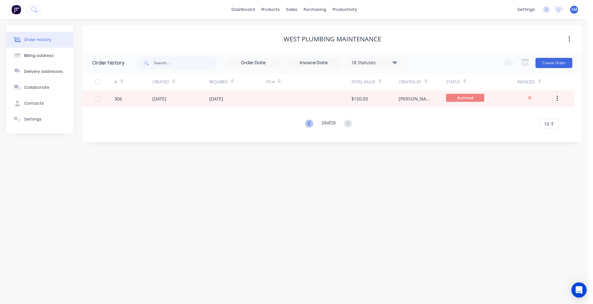
click at [307, 123] on icon at bounding box center [308, 123] width 2 height 4
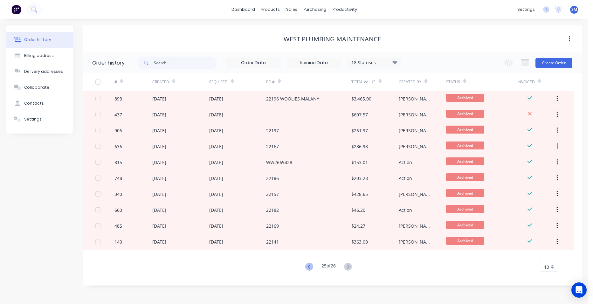
click at [307, 267] on icon at bounding box center [309, 267] width 8 height 8
click at [307, 266] on icon at bounding box center [309, 267] width 8 height 8
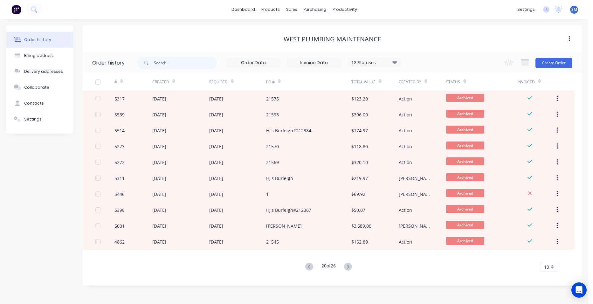
click at [307, 266] on icon at bounding box center [309, 267] width 8 height 8
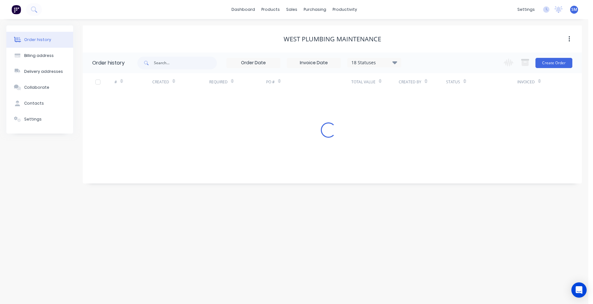
click at [307, 266] on div "Order history Billing address Delivery addresses Collaborate Contacts Settings …" at bounding box center [294, 161] width 588 height 285
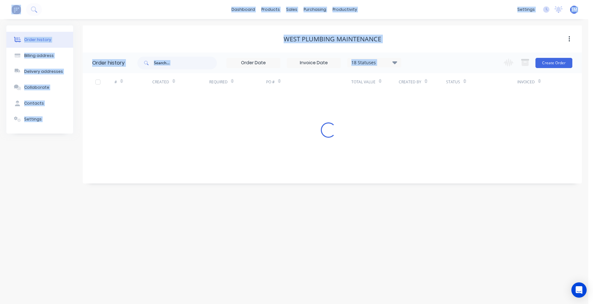
click at [307, 266] on div "Order history Billing address Delivery addresses Collaborate Contacts Settings …" at bounding box center [294, 161] width 588 height 285
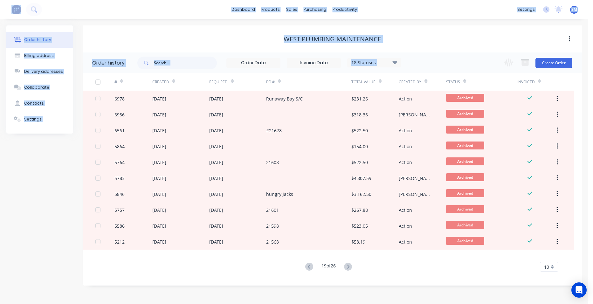
drag, startPoint x: 307, startPoint y: 266, endPoint x: 312, endPoint y: 280, distance: 14.4
click at [312, 280] on div "Order history 18 Statuses Invoice Status Invoiced Not Invoiced Partial Order St…" at bounding box center [332, 168] width 499 height 233
click at [305, 268] on icon at bounding box center [309, 267] width 8 height 8
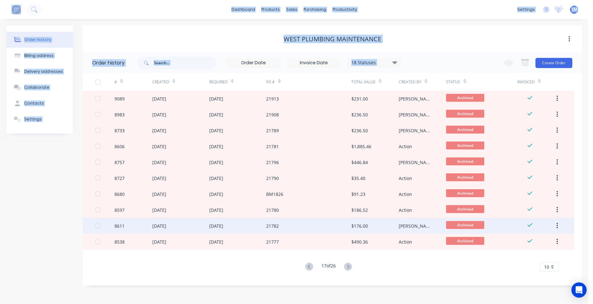
click at [311, 231] on div "21782" at bounding box center [308, 226] width 85 height 16
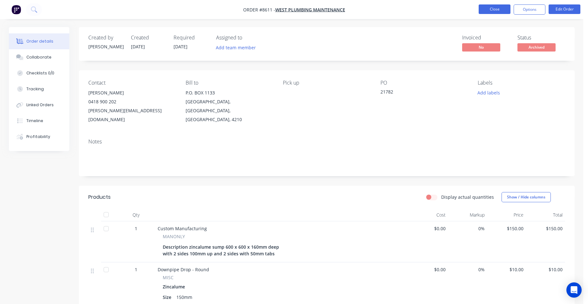
click at [499, 10] on button "Close" at bounding box center [495, 9] width 32 height 10
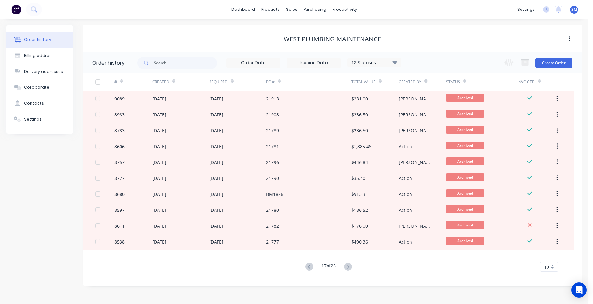
drag, startPoint x: 302, startPoint y: 239, endPoint x: 265, endPoint y: 269, distance: 47.5
click at [265, 268] on div "17 of 26 10 5 10 15 20 25 30 35" at bounding box center [328, 266] width 491 height 9
click at [265, 269] on div "17 of 26 10 5 10 15 20 25 30 35" at bounding box center [328, 266] width 491 height 9
click at [307, 267] on icon at bounding box center [308, 266] width 2 height 4
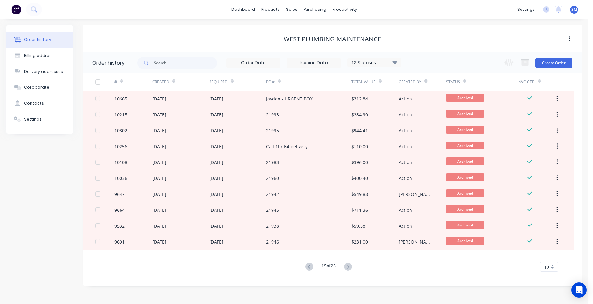
click at [306, 267] on icon at bounding box center [309, 267] width 8 height 8
click at [305, 268] on icon at bounding box center [309, 267] width 8 height 8
click at [303, 270] on div "13 of 26" at bounding box center [328, 266] width 51 height 9
click at [171, 63] on input "text" at bounding box center [185, 63] width 63 height 13
type input "perforate"
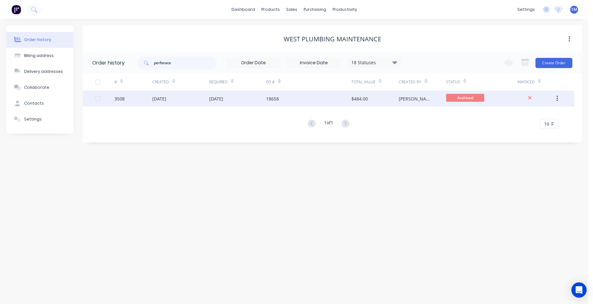
click at [278, 98] on div "18658" at bounding box center [272, 98] width 13 height 7
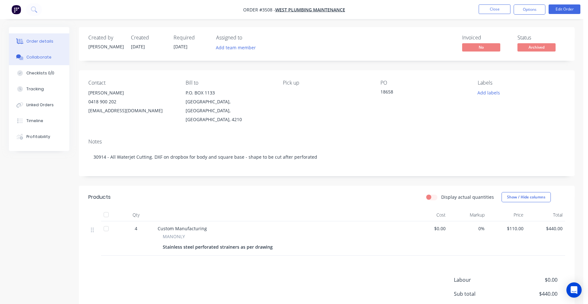
click at [40, 55] on div "Collaborate" at bounding box center [38, 57] width 25 height 6
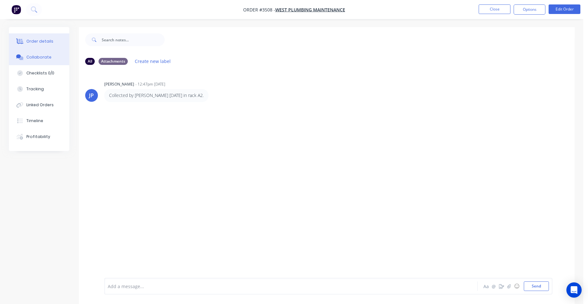
click at [35, 38] on button "Order details" at bounding box center [39, 41] width 60 height 16
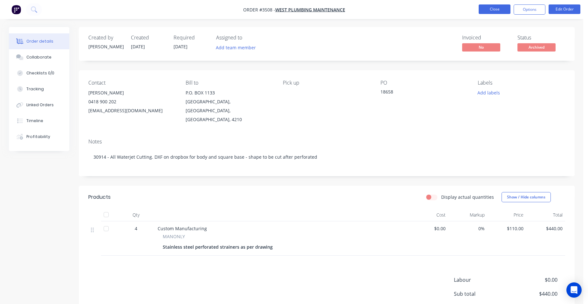
click at [489, 9] on button "Close" at bounding box center [495, 9] width 32 height 10
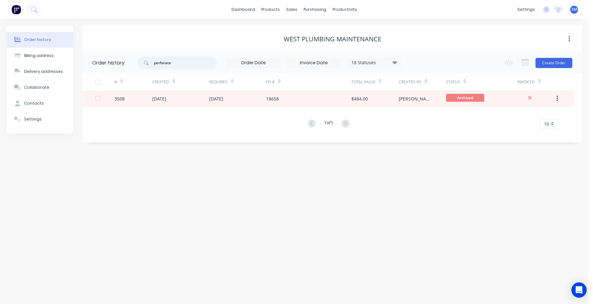
drag, startPoint x: 188, startPoint y: 65, endPoint x: 123, endPoint y: 62, distance: 65.5
click at [123, 62] on header "Order history perforate 18 Statuses Invoice Status Invoiced Not Invoiced Partia…" at bounding box center [332, 62] width 499 height 21
type input "sump"
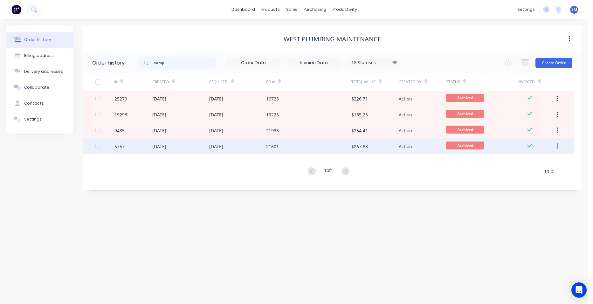
click at [318, 147] on div "21601" at bounding box center [308, 146] width 85 height 16
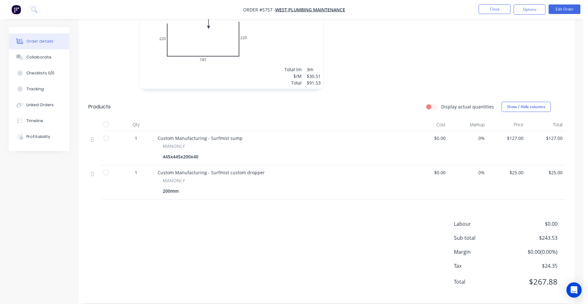
scroll to position [128, 0]
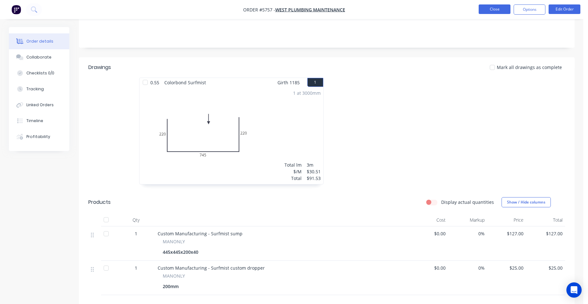
click at [485, 10] on button "Close" at bounding box center [495, 9] width 32 height 10
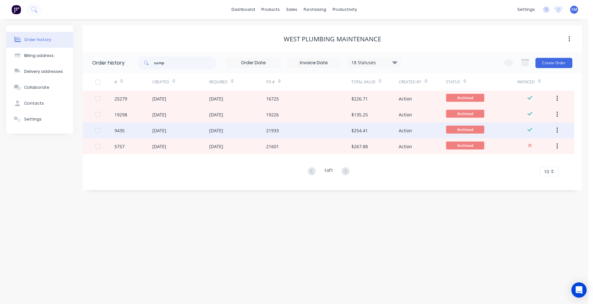
click at [303, 132] on div "21933" at bounding box center [308, 130] width 85 height 16
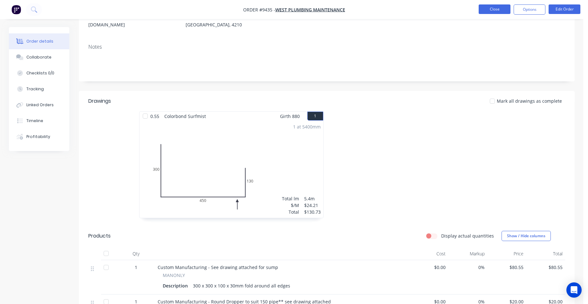
scroll to position [64, 0]
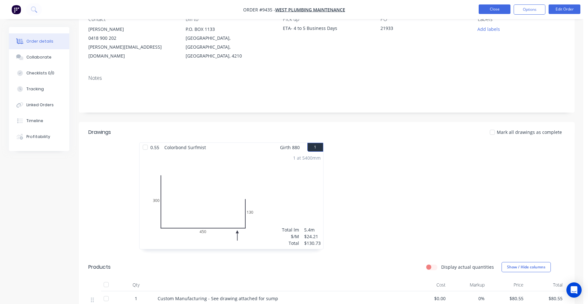
click at [506, 7] on button "Close" at bounding box center [495, 9] width 32 height 10
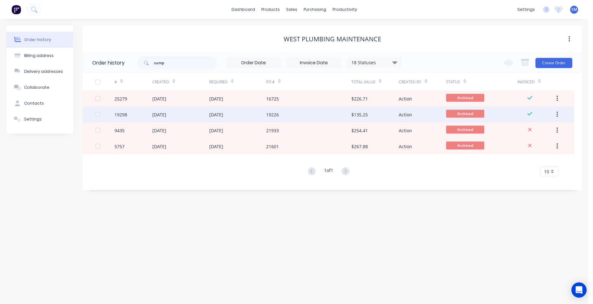
click at [319, 110] on div "19226" at bounding box center [308, 114] width 85 height 16
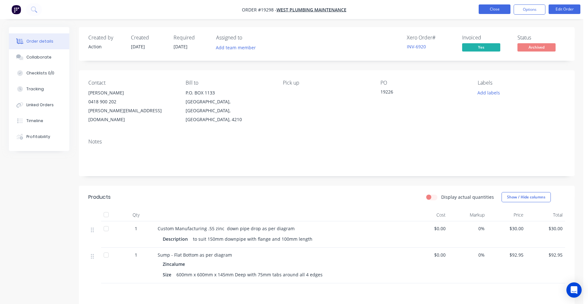
click at [496, 8] on button "Close" at bounding box center [495, 9] width 32 height 10
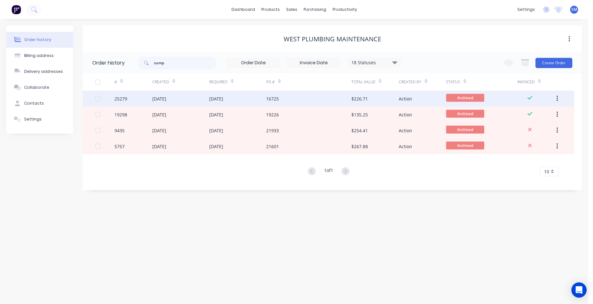
click at [312, 96] on div "16725" at bounding box center [308, 99] width 85 height 16
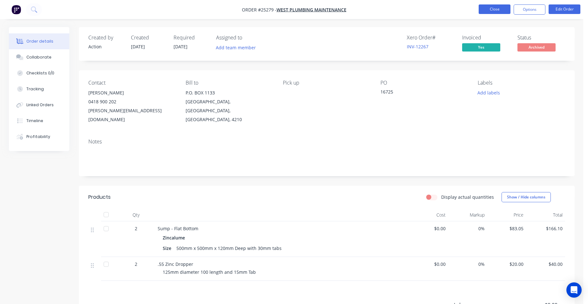
click at [496, 8] on button "Close" at bounding box center [495, 9] width 32 height 10
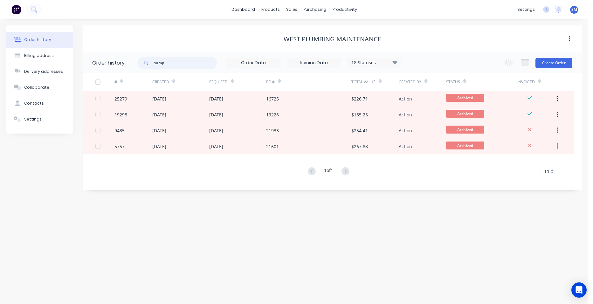
drag, startPoint x: 178, startPoint y: 65, endPoint x: 149, endPoint y: 63, distance: 29.6
click at [149, 63] on div "sump" at bounding box center [176, 63] width 79 height 13
type input "insert"
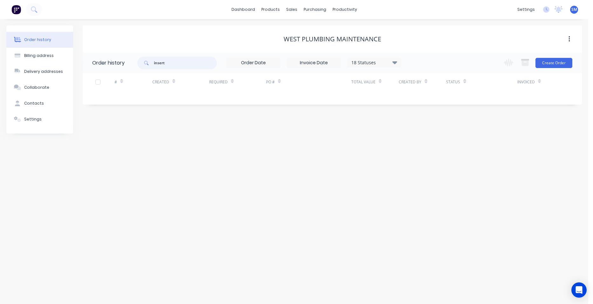
drag, startPoint x: 170, startPoint y: 64, endPoint x: 184, endPoint y: 62, distance: 13.5
click at [147, 62] on div "insert" at bounding box center [176, 63] width 79 height 13
type input "hole"
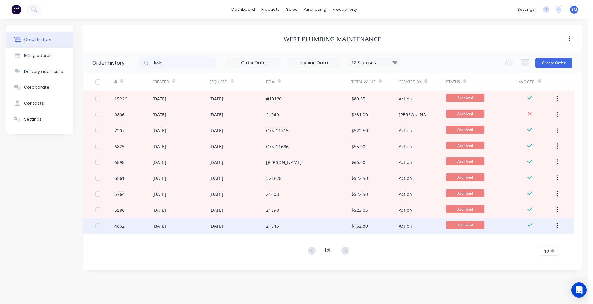
click at [313, 223] on div "21545" at bounding box center [308, 226] width 85 height 16
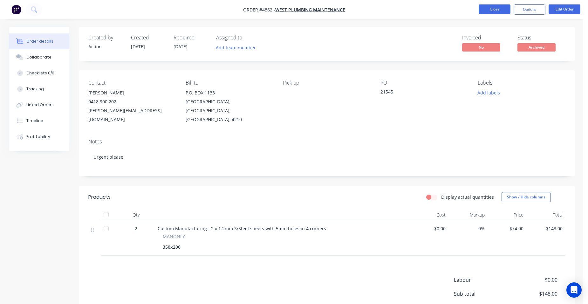
click at [499, 10] on button "Close" at bounding box center [495, 9] width 32 height 10
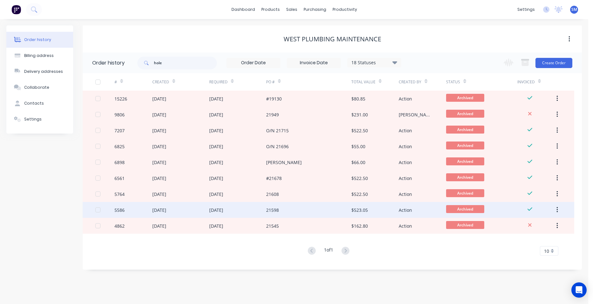
click at [318, 205] on div "21598" at bounding box center [308, 210] width 85 height 16
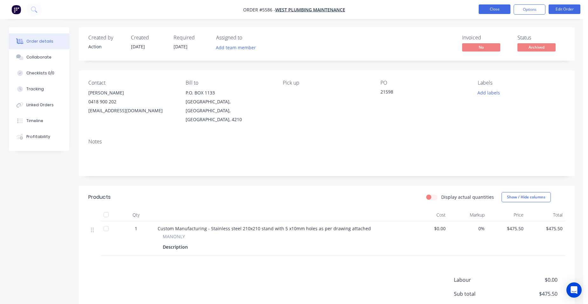
click at [492, 4] on button "Close" at bounding box center [495, 9] width 32 height 10
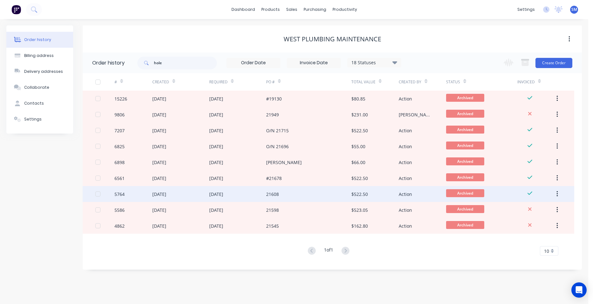
click at [320, 191] on div "21608" at bounding box center [308, 194] width 85 height 16
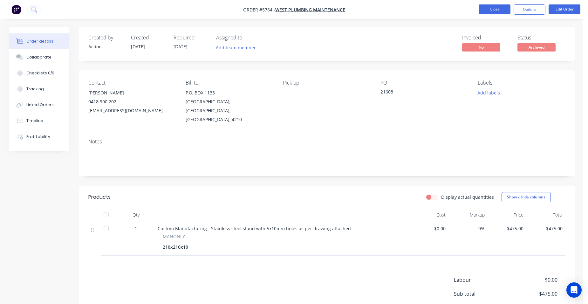
click at [498, 10] on button "Close" at bounding box center [495, 9] width 32 height 10
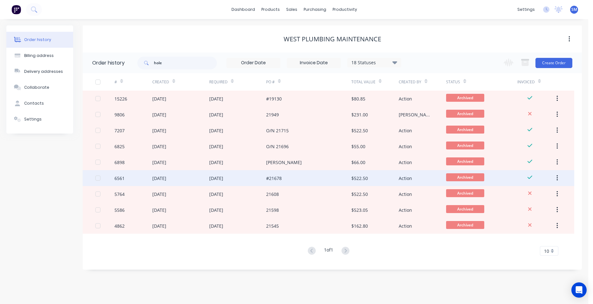
click at [323, 178] on div "#21678" at bounding box center [308, 178] width 85 height 16
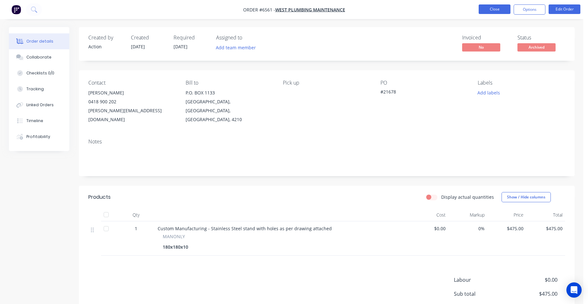
click at [492, 5] on button "Close" at bounding box center [495, 9] width 32 height 10
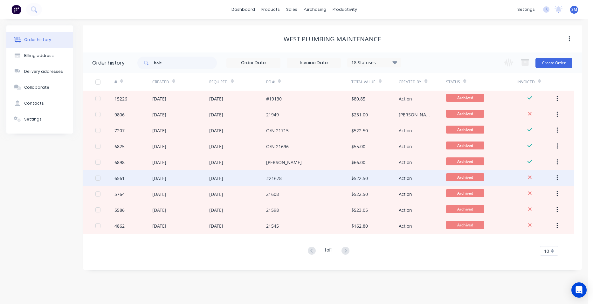
click at [310, 172] on div "#21678" at bounding box center [308, 178] width 85 height 16
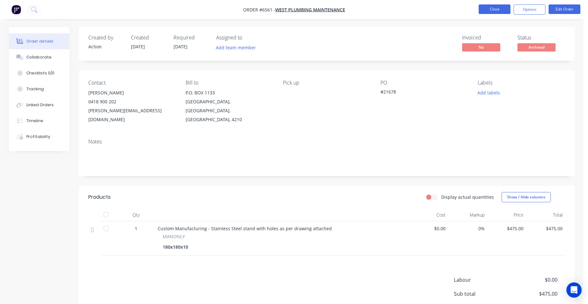
click at [491, 6] on button "Close" at bounding box center [495, 9] width 32 height 10
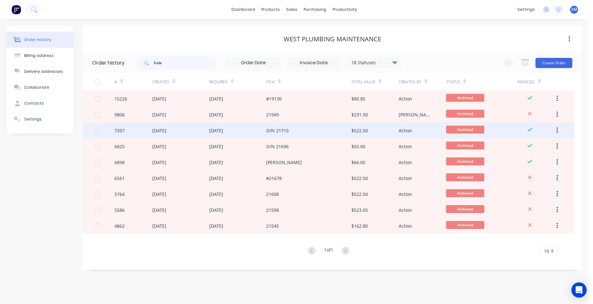
click at [333, 126] on div "O/N 21715" at bounding box center [308, 130] width 85 height 16
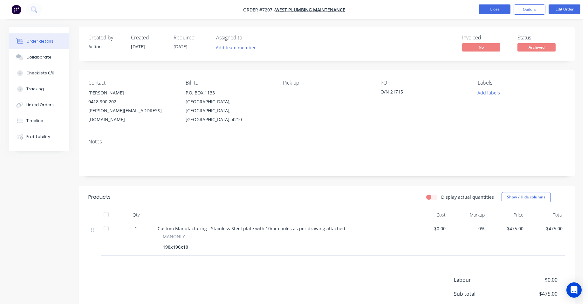
click at [480, 8] on button "Close" at bounding box center [495, 9] width 32 height 10
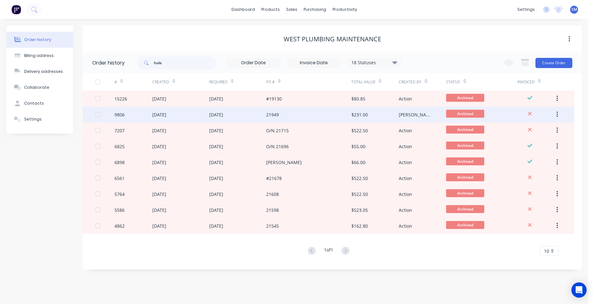
click at [324, 112] on div "21949" at bounding box center [308, 114] width 85 height 16
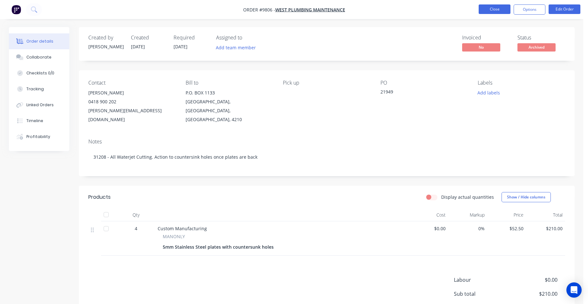
click at [483, 12] on button "Close" at bounding box center [495, 9] width 32 height 10
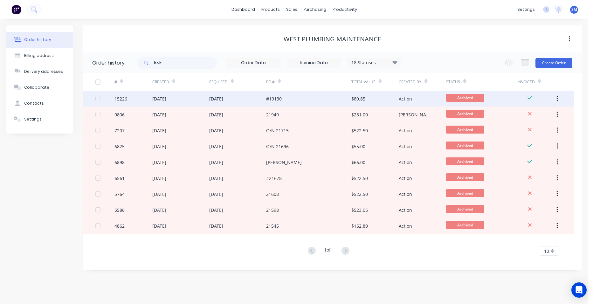
click at [321, 96] on div "#19130" at bounding box center [308, 99] width 85 height 16
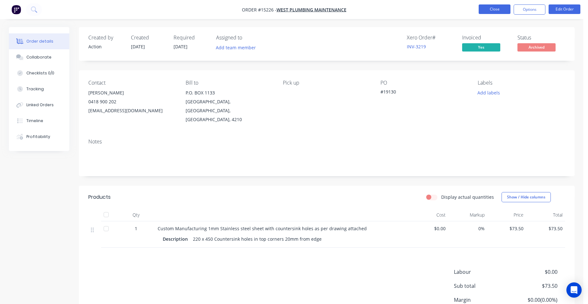
click at [489, 6] on button "Close" at bounding box center [495, 9] width 32 height 10
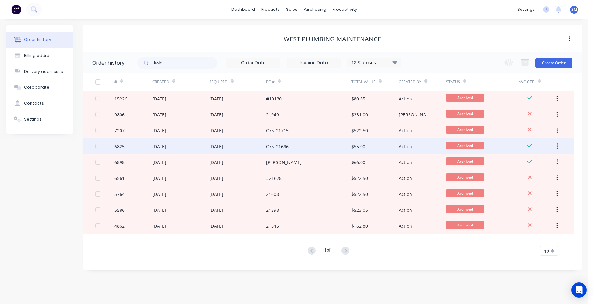
click at [312, 147] on div "O/N 21696" at bounding box center [308, 146] width 85 height 16
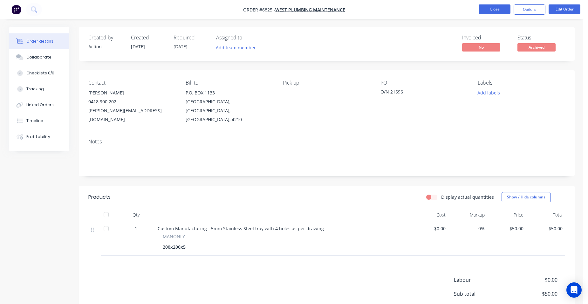
click at [495, 12] on button "Close" at bounding box center [495, 9] width 32 height 10
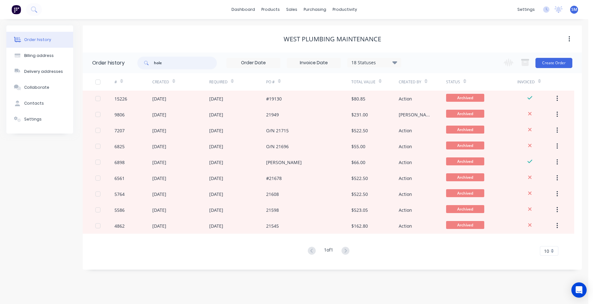
drag, startPoint x: 169, startPoint y: 60, endPoint x: 142, endPoint y: 65, distance: 27.4
click at [142, 65] on div "hole" at bounding box center [176, 63] width 79 height 13
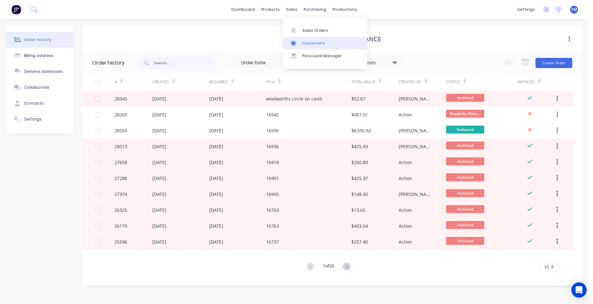
click at [315, 46] on link "Customers" at bounding box center [325, 43] width 84 height 13
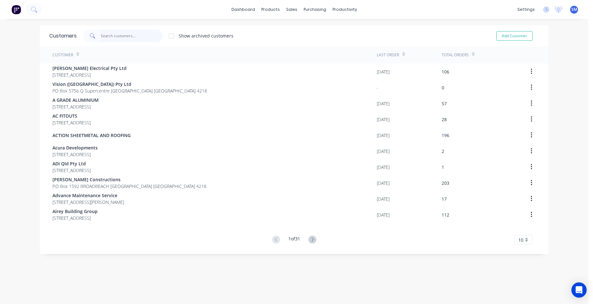
click at [123, 37] on input "text" at bounding box center [132, 36] width 62 height 13
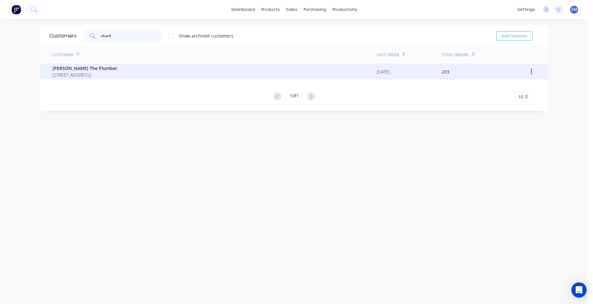
type input "charli"
click at [64, 73] on span "[STREET_ADDRESS]" at bounding box center [84, 75] width 65 height 7
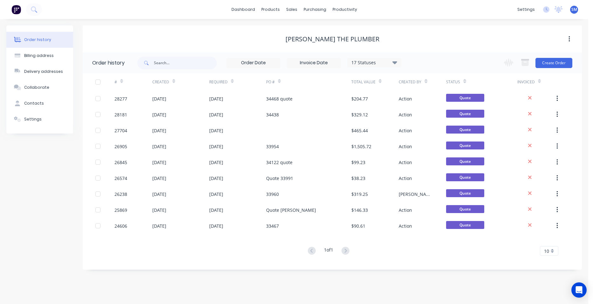
click at [397, 60] on icon at bounding box center [394, 62] width 5 height 8
click at [427, 148] on label at bounding box center [427, 148] width 0 height 0
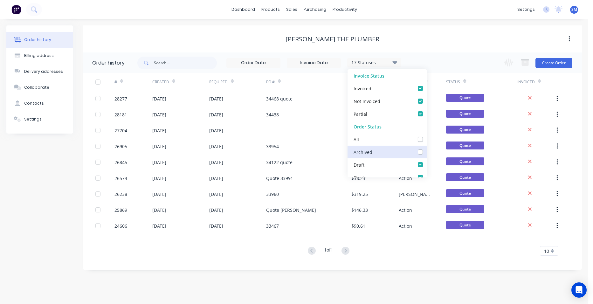
click at [427, 152] on input "checkbox" at bounding box center [429, 151] width 5 height 6
checkbox input "true"
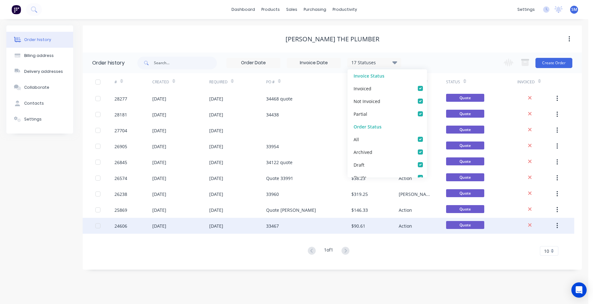
checkbox input "true"
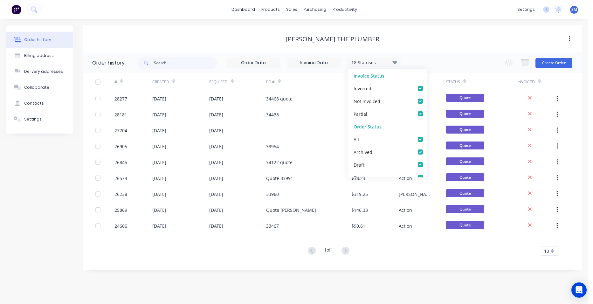
drag, startPoint x: 412, startPoint y: 274, endPoint x: 406, endPoint y: 270, distance: 7.1
click at [411, 274] on div "Order history Billing address Delivery addresses Collaborate Contacts Settings …" at bounding box center [294, 161] width 588 height 285
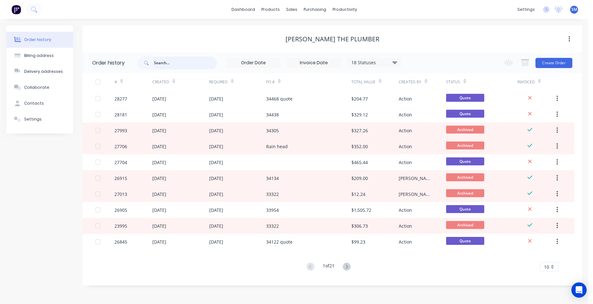
click at [175, 64] on input "text" at bounding box center [185, 63] width 63 height 13
type input "perforate"
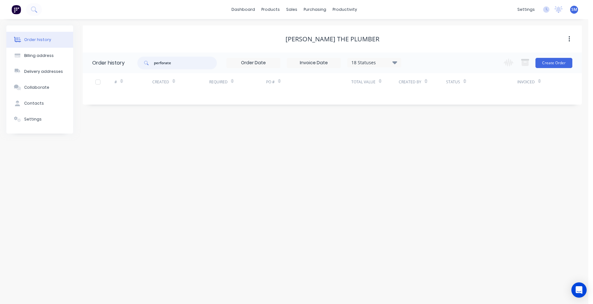
drag, startPoint x: 176, startPoint y: 62, endPoint x: 142, endPoint y: 66, distance: 34.7
click at [142, 66] on div "perforate" at bounding box center [176, 63] width 79 height 13
type input "sump"
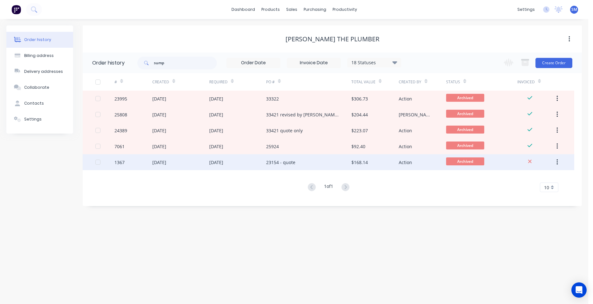
click at [321, 162] on div "23154 - quote" at bounding box center [308, 162] width 85 height 16
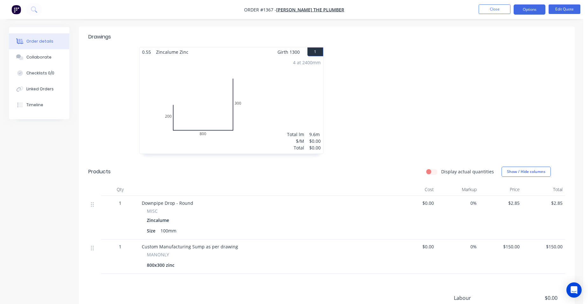
scroll to position [191, 0]
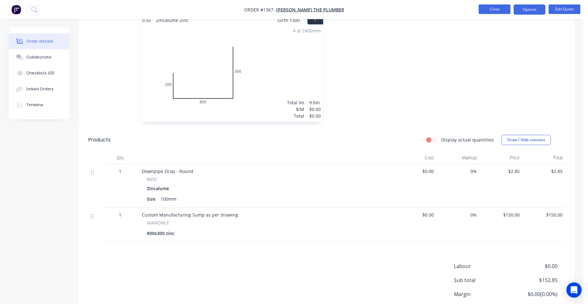
click at [495, 12] on button "Close" at bounding box center [495, 9] width 32 height 10
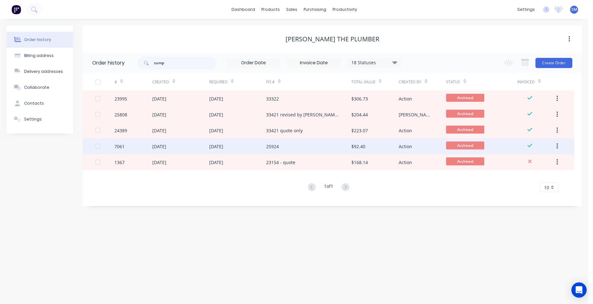
click at [244, 144] on div "[DATE]" at bounding box center [237, 146] width 57 height 16
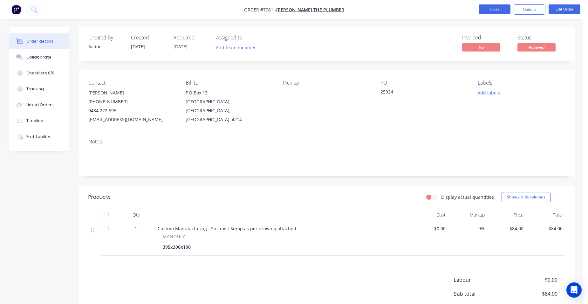
click at [489, 11] on button "Close" at bounding box center [495, 9] width 32 height 10
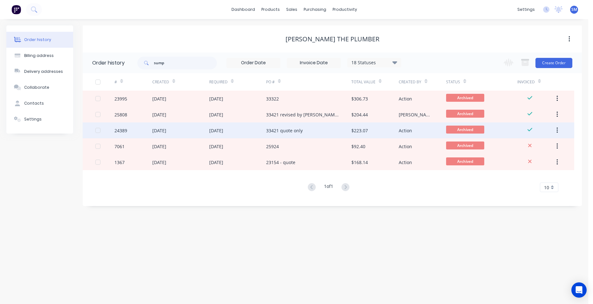
click at [290, 125] on div "33421 quote only" at bounding box center [308, 130] width 85 height 16
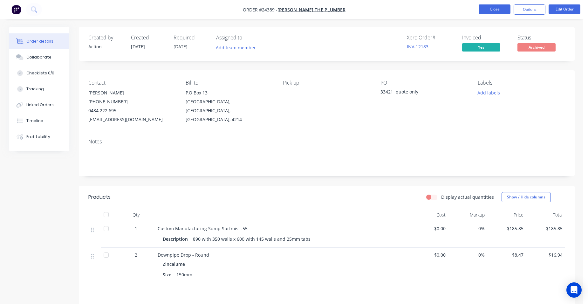
click at [483, 11] on button "Close" at bounding box center [495, 9] width 32 height 10
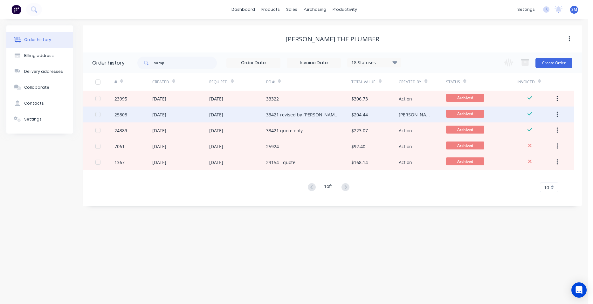
click at [311, 115] on div "33421 revised by [PERSON_NAME]" at bounding box center [308, 114] width 85 height 16
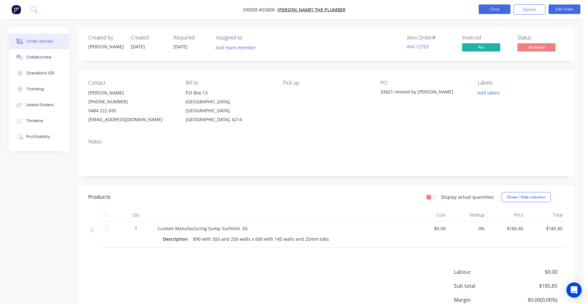
click at [488, 7] on button "Close" at bounding box center [495, 9] width 32 height 10
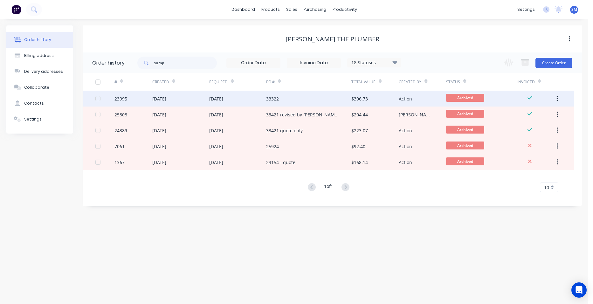
click at [295, 96] on div "33322" at bounding box center [308, 99] width 85 height 16
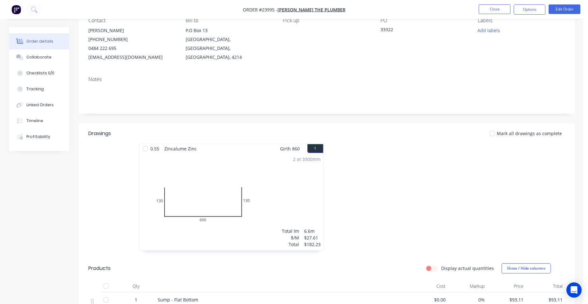
scroll to position [159, 0]
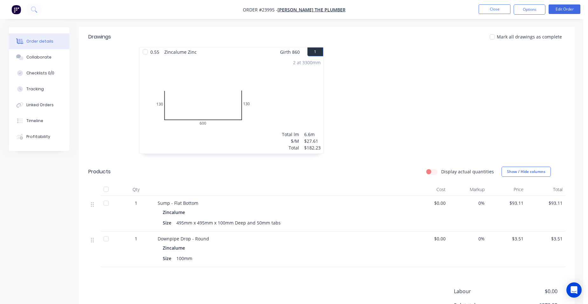
click at [475, 10] on ul "Close Options Edit Order" at bounding box center [529, 9] width 117 height 10
click at [486, 8] on button "Close" at bounding box center [495, 9] width 32 height 10
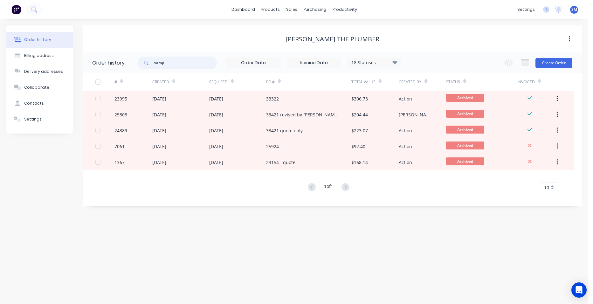
drag, startPoint x: 183, startPoint y: 61, endPoint x: 148, endPoint y: 61, distance: 35.3
click at [138, 61] on div "sump" at bounding box center [176, 63] width 79 height 13
type input "hole"
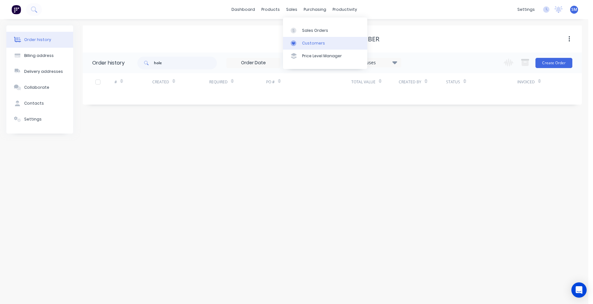
click at [302, 40] on div "Customers" at bounding box center [313, 43] width 23 height 6
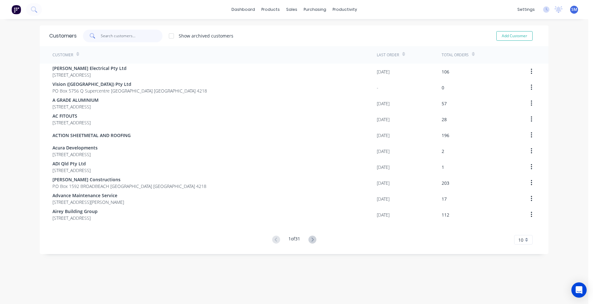
click at [125, 37] on input "text" at bounding box center [132, 36] width 62 height 13
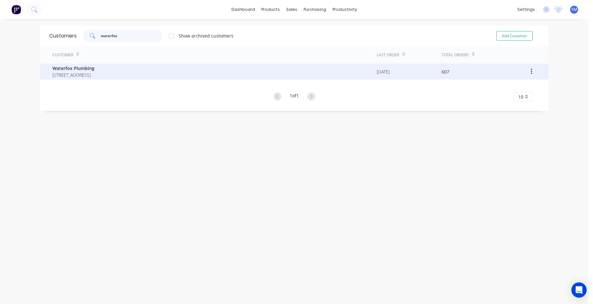
type input "waterfox"
click at [84, 70] on span "Waterfox Plumbing" at bounding box center [73, 68] width 42 height 7
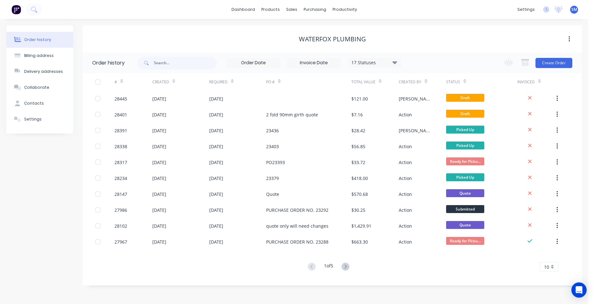
click at [394, 63] on icon at bounding box center [394, 62] width 5 height 3
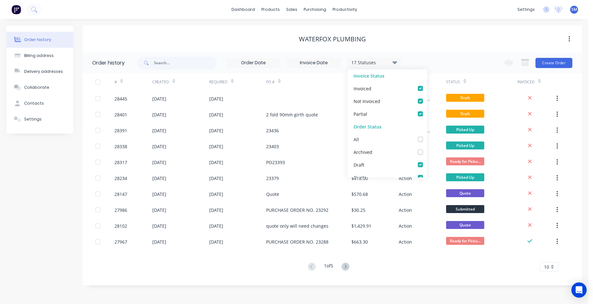
click at [427, 136] on label at bounding box center [427, 136] width 0 height 0
click at [427, 141] on input "checkbox" at bounding box center [429, 139] width 5 height 6
checkbox input "true"
click at [438, 39] on div "Waterfox Plumbing" at bounding box center [332, 39] width 499 height 8
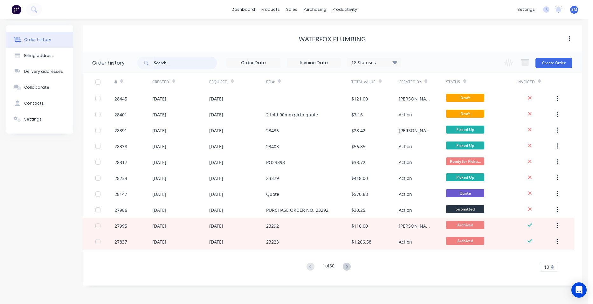
click at [171, 65] on input "text" at bounding box center [185, 63] width 63 height 13
type input "perforat"
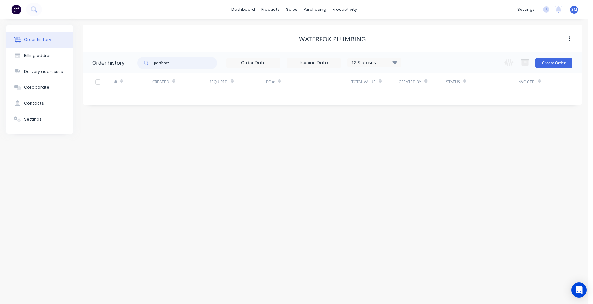
drag, startPoint x: 175, startPoint y: 63, endPoint x: 142, endPoint y: 60, distance: 33.8
click at [142, 60] on div "perforat" at bounding box center [176, 63] width 79 height 13
type input "hole"
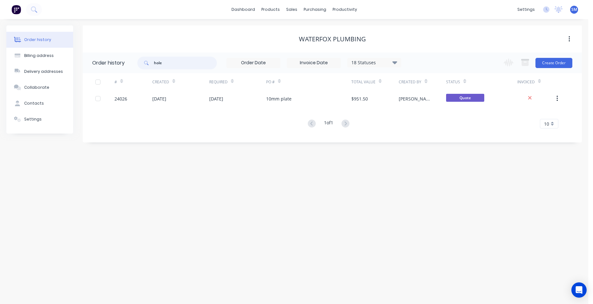
drag, startPoint x: 168, startPoint y: 64, endPoint x: 155, endPoint y: 63, distance: 13.4
click at [155, 63] on input "hole" at bounding box center [185, 63] width 63 height 13
type input "sump"
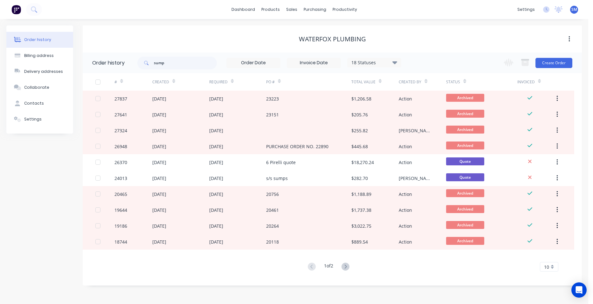
click at [342, 269] on button at bounding box center [346, 266] width 12 height 9
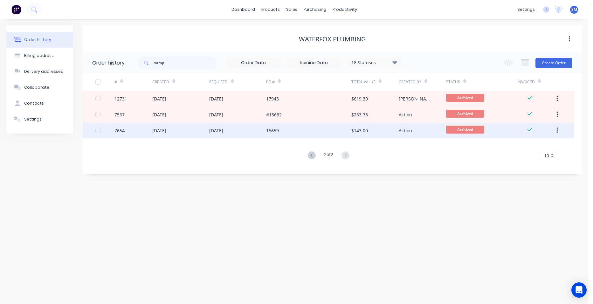
click at [315, 129] on div "15659" at bounding box center [308, 130] width 85 height 16
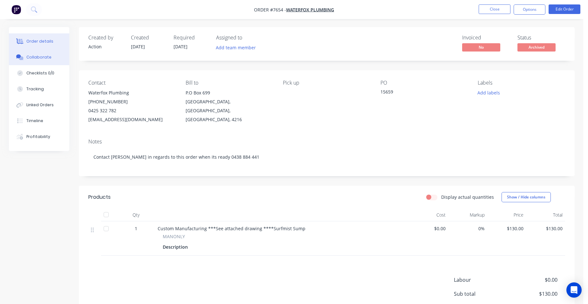
click at [35, 55] on div "Collaborate" at bounding box center [38, 57] width 25 height 6
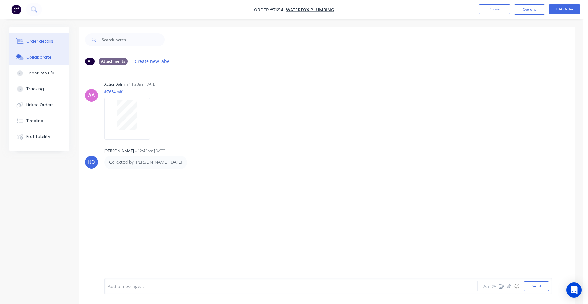
click at [17, 38] on button "Order details" at bounding box center [39, 41] width 60 height 16
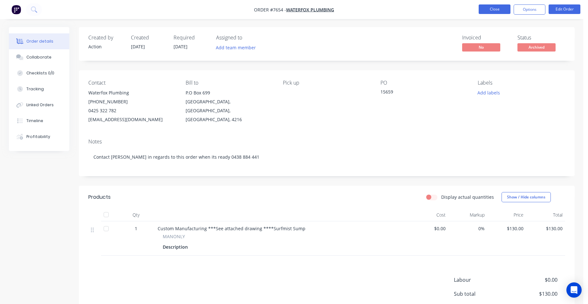
click at [484, 7] on button "Close" at bounding box center [495, 9] width 32 height 10
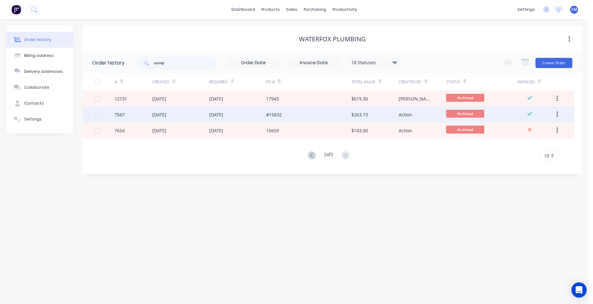
click at [329, 116] on div "#15632" at bounding box center [308, 114] width 85 height 16
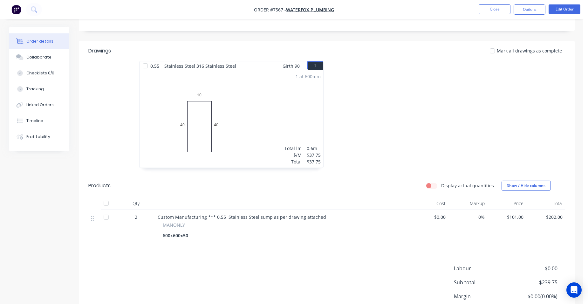
scroll to position [159, 0]
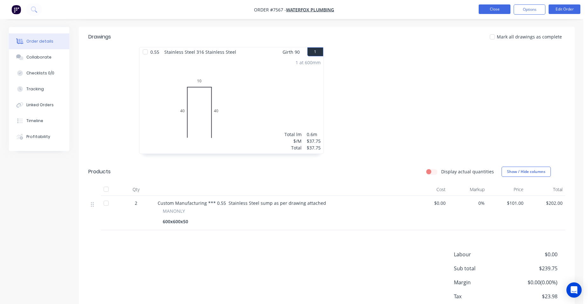
click at [491, 13] on button "Close" at bounding box center [495, 9] width 32 height 10
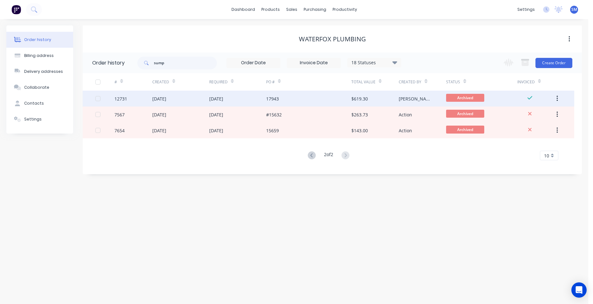
click at [299, 93] on div "17943" at bounding box center [308, 99] width 85 height 16
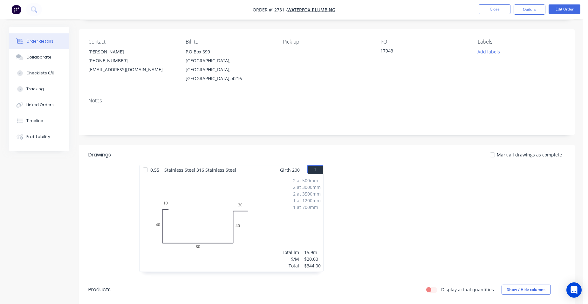
scroll to position [172, 0]
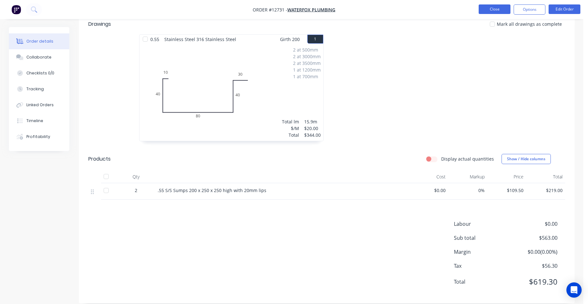
click at [485, 5] on button "Close" at bounding box center [495, 9] width 32 height 10
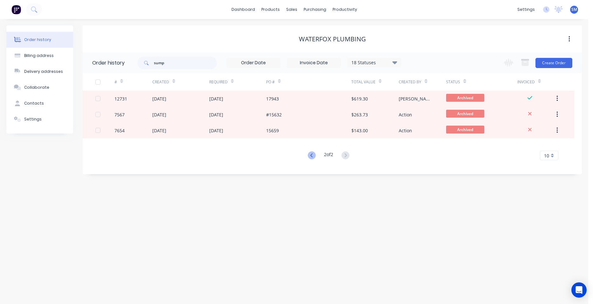
click at [311, 154] on icon at bounding box center [311, 155] width 2 height 4
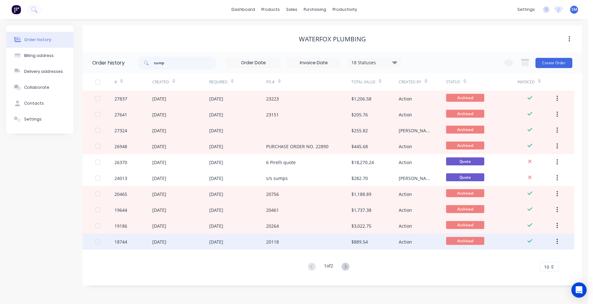
click at [308, 246] on div "20118" at bounding box center [308, 242] width 85 height 16
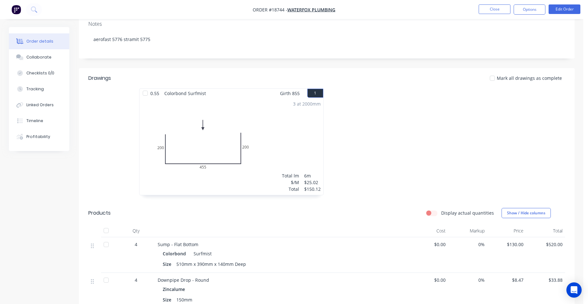
scroll to position [64, 0]
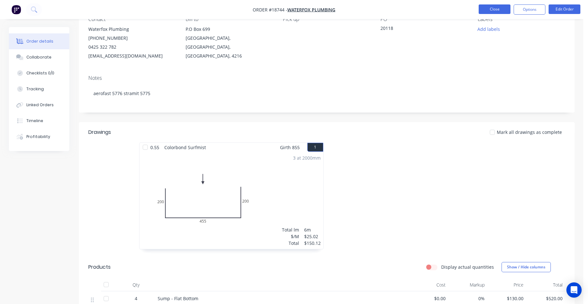
click at [489, 6] on button "Close" at bounding box center [495, 9] width 32 height 10
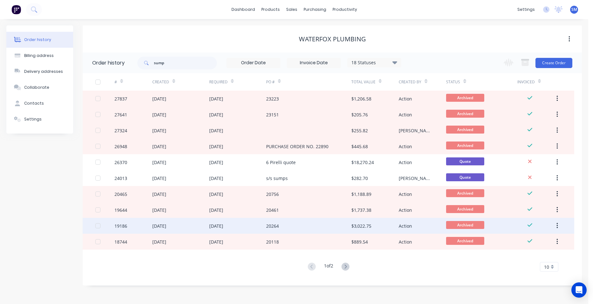
click at [271, 224] on div "20264" at bounding box center [272, 226] width 13 height 7
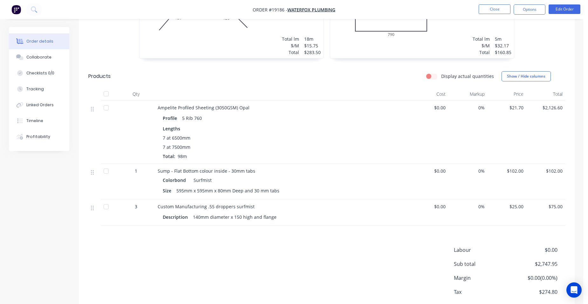
scroll to position [127, 0]
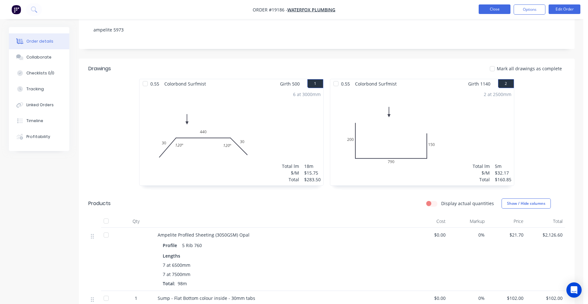
click at [493, 9] on button "Close" at bounding box center [495, 9] width 32 height 10
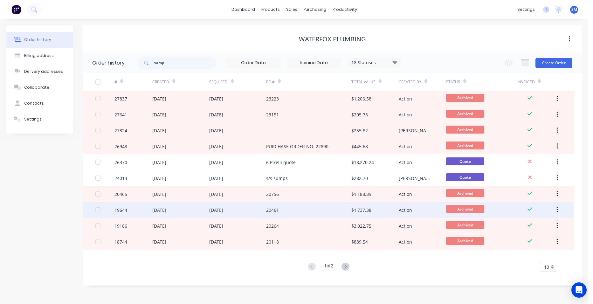
click at [294, 211] on div "20461" at bounding box center [308, 210] width 85 height 16
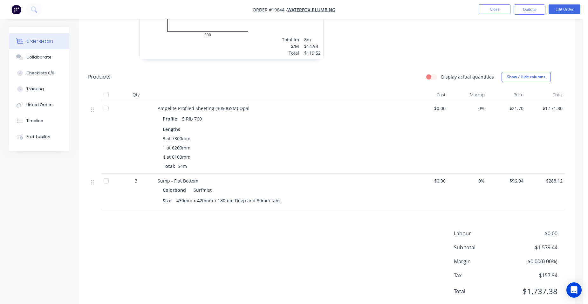
scroll to position [254, 0]
click at [502, 10] on button "Close" at bounding box center [495, 9] width 32 height 10
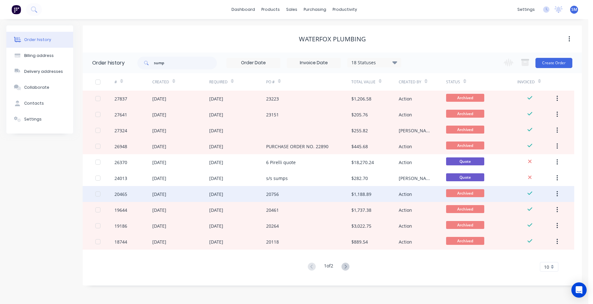
click at [309, 192] on div "20756" at bounding box center [308, 194] width 85 height 16
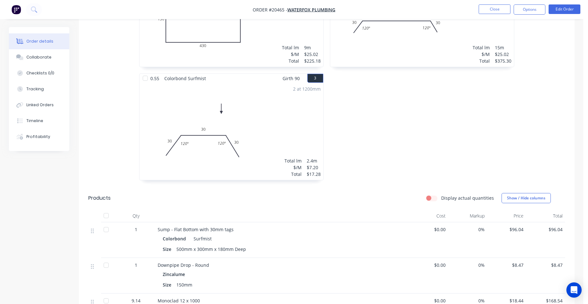
scroll to position [318, 0]
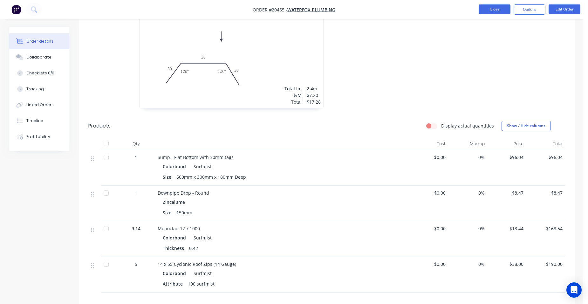
click at [495, 10] on button "Close" at bounding box center [495, 9] width 32 height 10
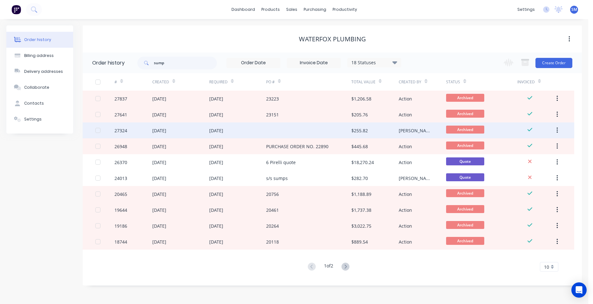
click at [306, 130] on div at bounding box center [308, 130] width 85 height 16
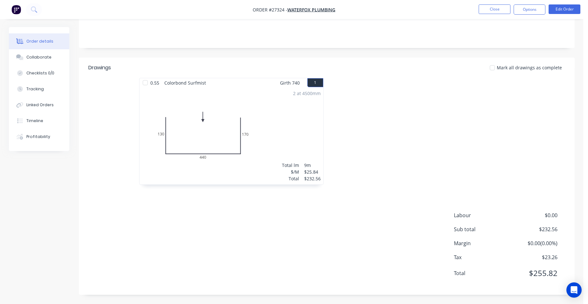
scroll to position [128, 0]
click at [492, 6] on button "Close" at bounding box center [495, 9] width 32 height 10
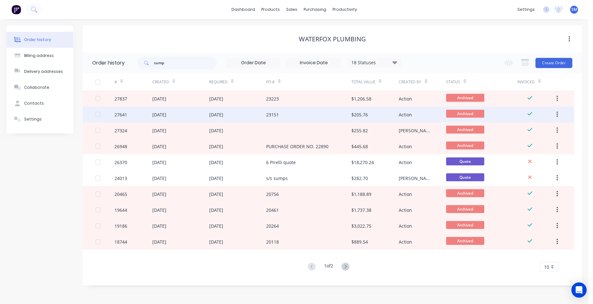
click at [327, 113] on div "23151" at bounding box center [308, 114] width 85 height 16
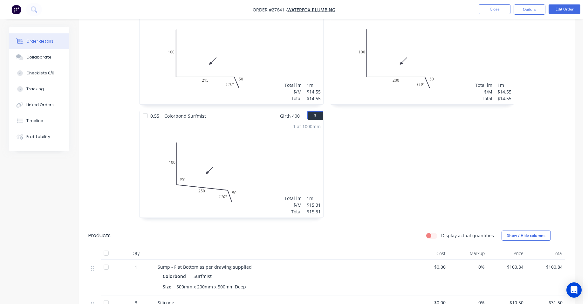
scroll to position [286, 0]
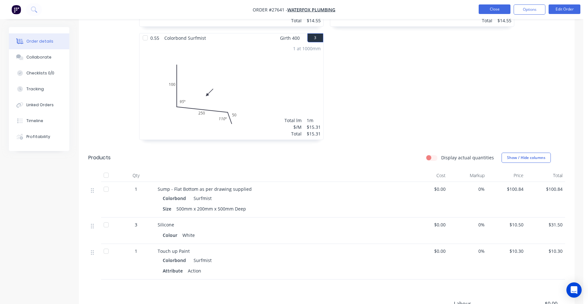
click at [506, 8] on button "Close" at bounding box center [495, 9] width 32 height 10
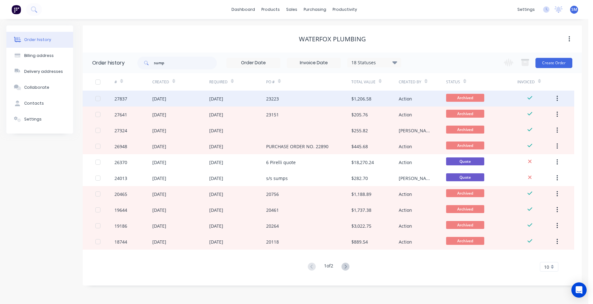
click at [326, 97] on div "23223" at bounding box center [308, 99] width 85 height 16
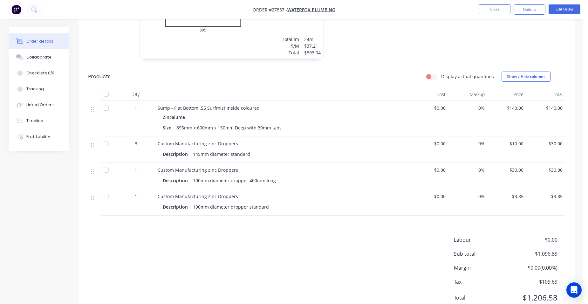
scroll to position [254, 0]
click at [501, 6] on button "Close" at bounding box center [495, 9] width 32 height 10
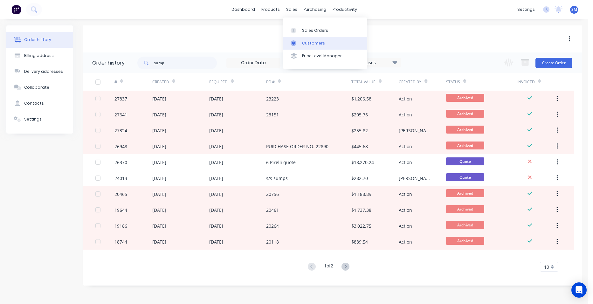
click at [301, 39] on link "Customers" at bounding box center [325, 43] width 84 height 13
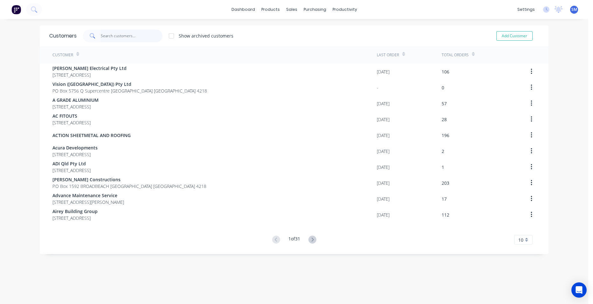
click at [134, 39] on input "text" at bounding box center [132, 36] width 62 height 13
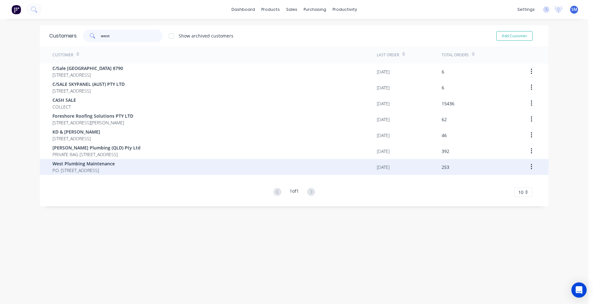
type input "west"
click at [81, 160] on div "West Plumbing Maintenance P.O. [STREET_ADDRESS]" at bounding box center [214, 167] width 324 height 16
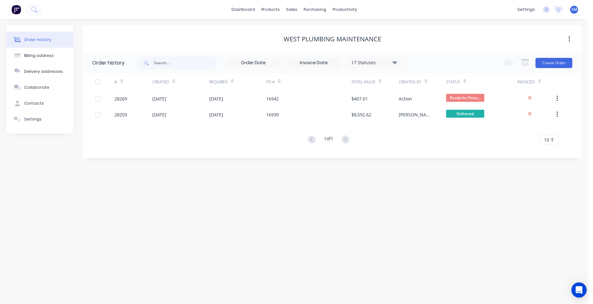
click at [385, 59] on div "17 Statuses" at bounding box center [373, 62] width 53 height 7
click at [427, 148] on label at bounding box center [427, 148] width 0 height 0
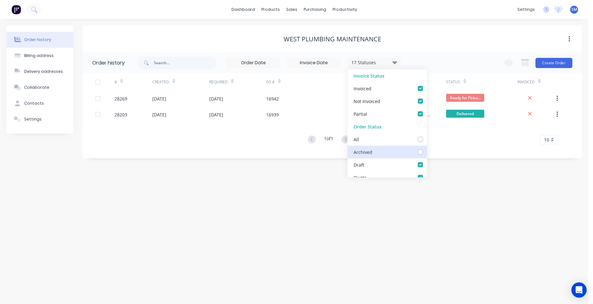
click at [427, 153] on input "checkbox" at bounding box center [429, 151] width 5 height 6
checkbox input "true"
click at [167, 64] on input "text" at bounding box center [185, 63] width 63 height 13
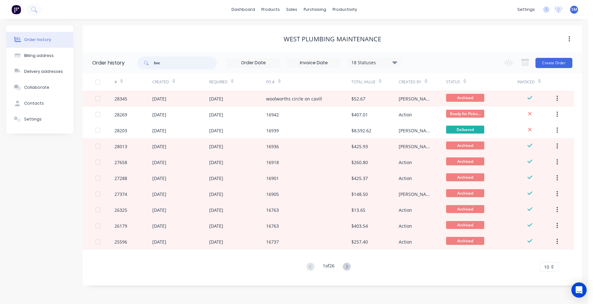
type input "boc"
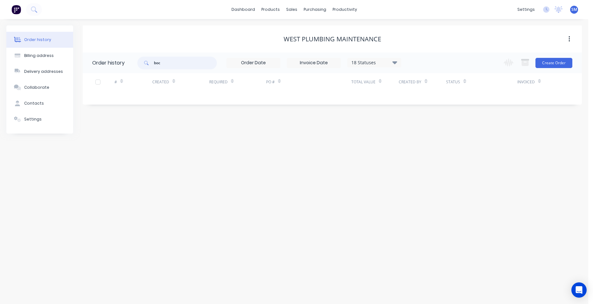
drag, startPoint x: 182, startPoint y: 64, endPoint x: 147, endPoint y: 64, distance: 35.6
click at [147, 64] on div "boc" at bounding box center [176, 63] width 79 height 13
type input "perforated"
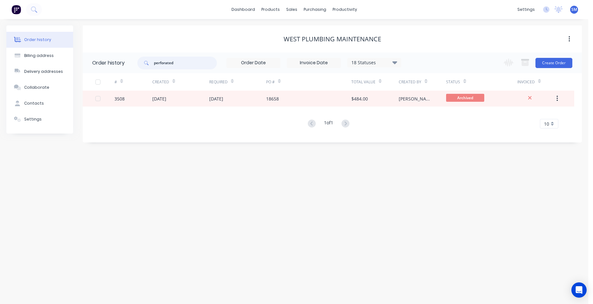
drag, startPoint x: 187, startPoint y: 64, endPoint x: 142, endPoint y: 62, distance: 44.9
click at [142, 62] on div "perforated" at bounding box center [176, 63] width 79 height 13
type input "holes"
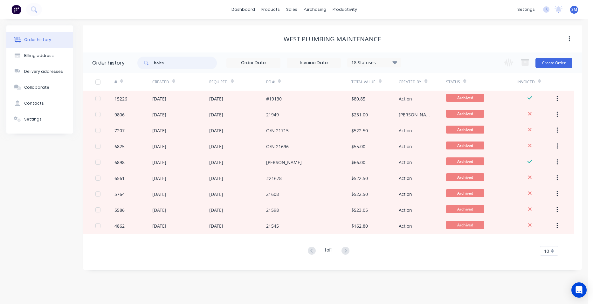
drag, startPoint x: 165, startPoint y: 63, endPoint x: 220, endPoint y: 59, distance: 54.9
click at [142, 59] on div "holes" at bounding box center [176, 63] width 79 height 13
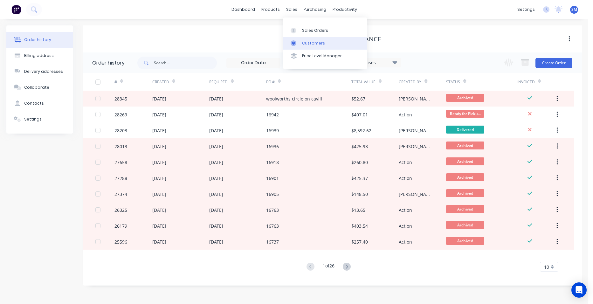
click at [304, 44] on div "Customers" at bounding box center [313, 43] width 23 height 6
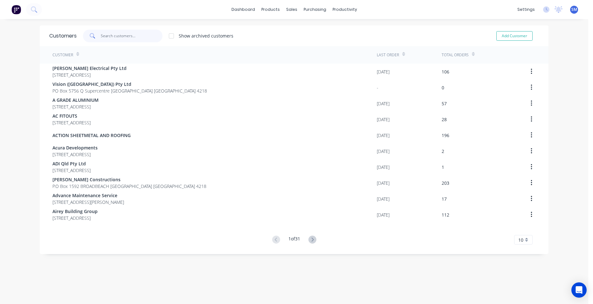
click at [129, 33] on input "text" at bounding box center [132, 36] width 62 height 13
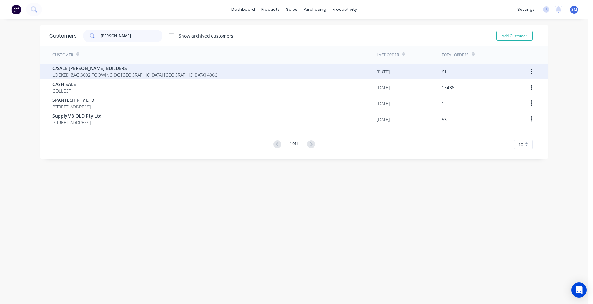
type input "[PERSON_NAME]"
click at [91, 68] on span "C/SALE [PERSON_NAME] BUILDERS" at bounding box center [134, 68] width 165 height 7
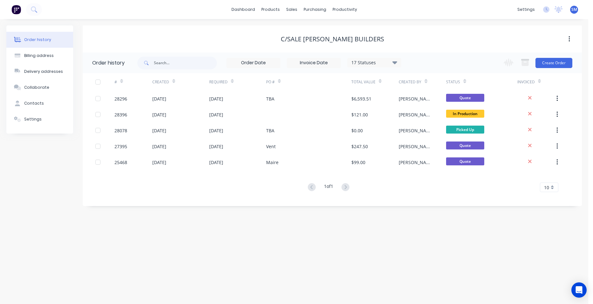
click at [392, 62] on div "17 Statuses" at bounding box center [373, 62] width 53 height 7
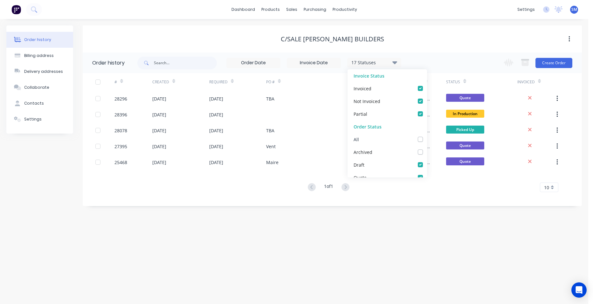
click at [427, 136] on label at bounding box center [427, 136] width 0 height 0
click at [427, 141] on input "checkbox" at bounding box center [429, 139] width 5 height 6
checkbox input "true"
click at [313, 253] on div "Order history Billing address Delivery addresses Collaborate Contacts Settings …" at bounding box center [294, 161] width 588 height 285
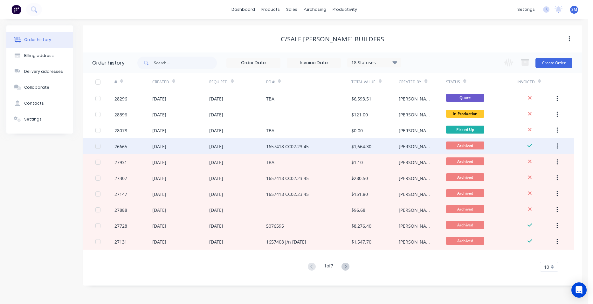
click at [317, 145] on div "1657418 CC02.23.45" at bounding box center [308, 146] width 85 height 16
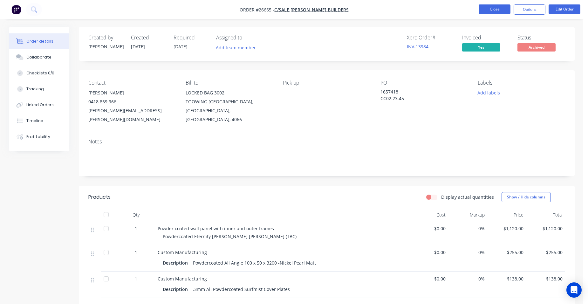
click at [492, 10] on button "Close" at bounding box center [495, 9] width 32 height 10
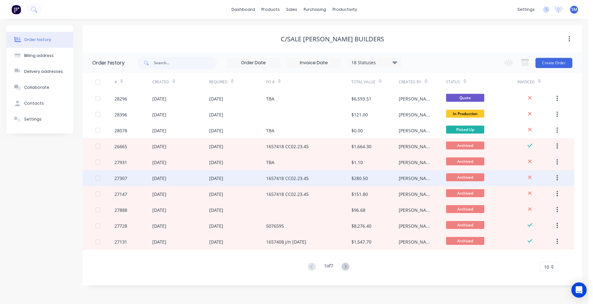
click at [326, 178] on div "1657418 CC02.23.45" at bounding box center [308, 178] width 85 height 16
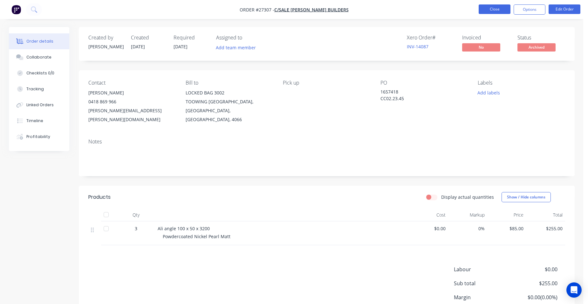
click at [498, 6] on button "Close" at bounding box center [495, 9] width 32 height 10
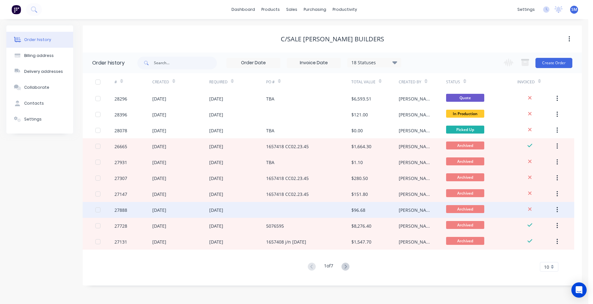
click at [317, 209] on div at bounding box center [308, 210] width 85 height 16
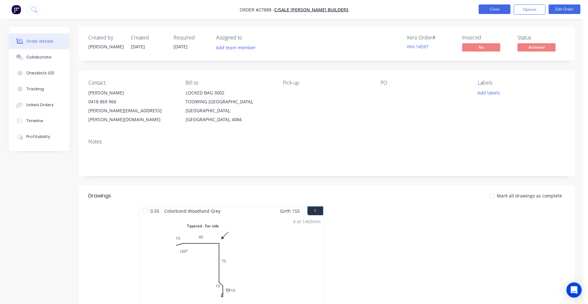
click at [489, 9] on button "Close" at bounding box center [495, 9] width 32 height 10
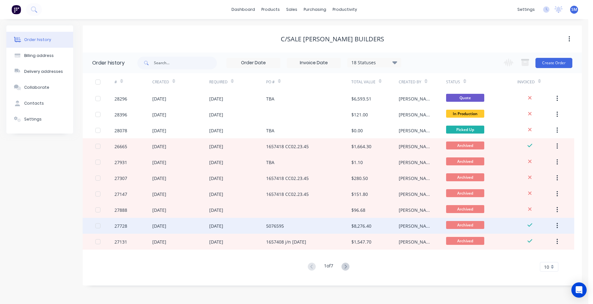
click at [318, 228] on div "5076595" at bounding box center [308, 226] width 85 height 16
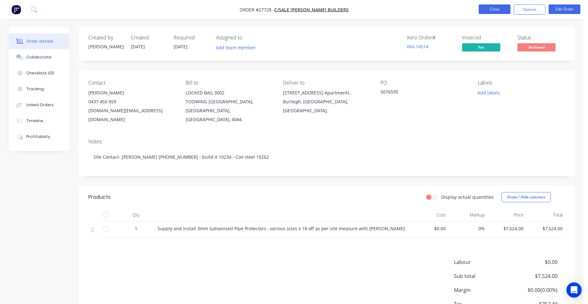
click at [482, 10] on button "Close" at bounding box center [495, 9] width 32 height 10
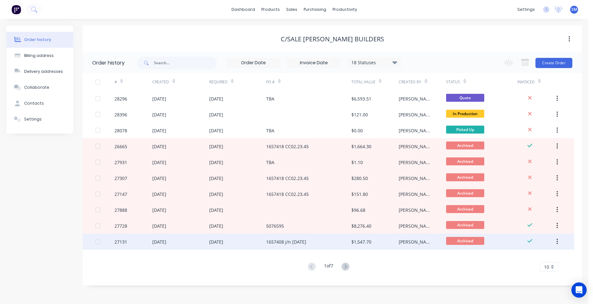
click at [309, 241] on div "1657408 j/n [DATE]" at bounding box center [308, 242] width 85 height 16
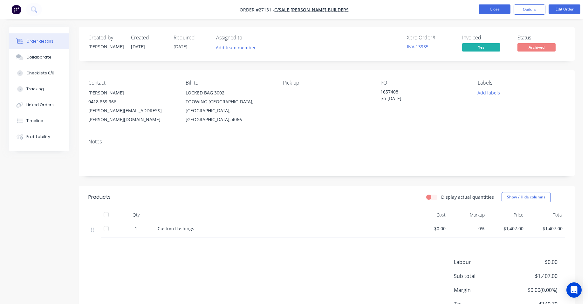
click at [482, 5] on button "Close" at bounding box center [495, 9] width 32 height 10
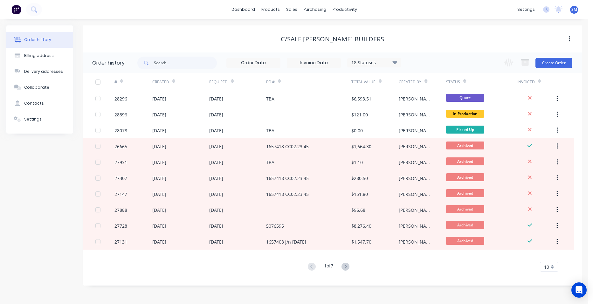
click at [346, 265] on icon at bounding box center [345, 267] width 8 height 8
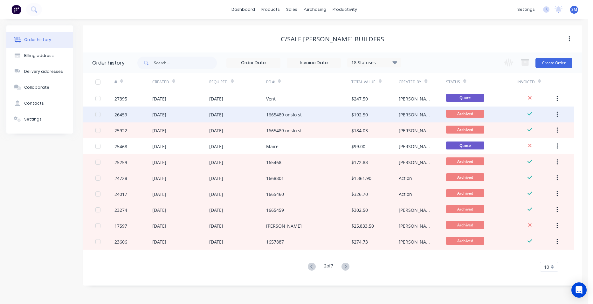
click at [315, 116] on div "1665489 onslo st" at bounding box center [308, 114] width 85 height 16
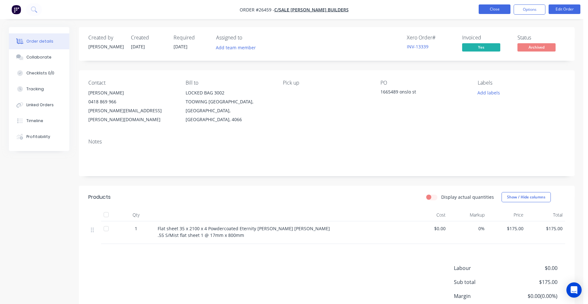
click at [489, 8] on button "Close" at bounding box center [495, 9] width 32 height 10
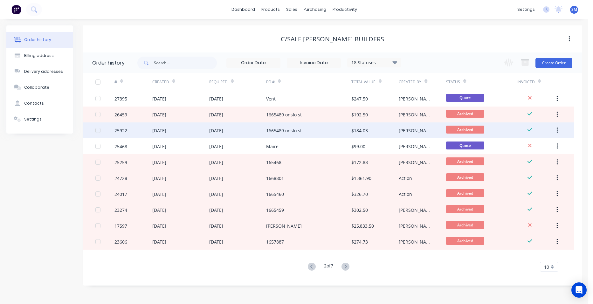
click at [305, 132] on div "1665489 onslo st" at bounding box center [308, 130] width 85 height 16
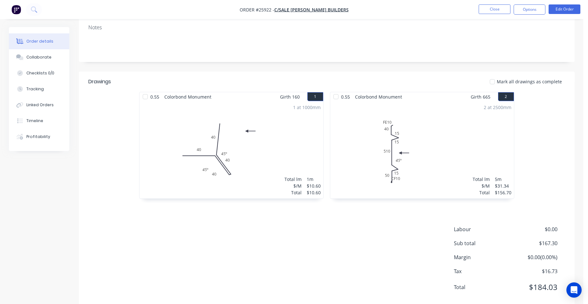
scroll to position [24, 0]
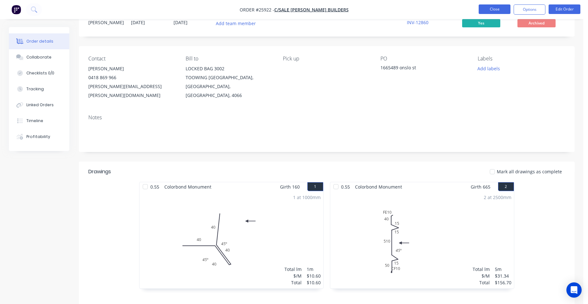
click at [494, 7] on button "Close" at bounding box center [495, 9] width 32 height 10
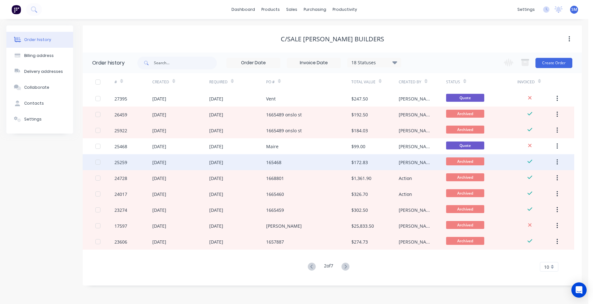
click at [302, 164] on div "165468" at bounding box center [308, 162] width 85 height 16
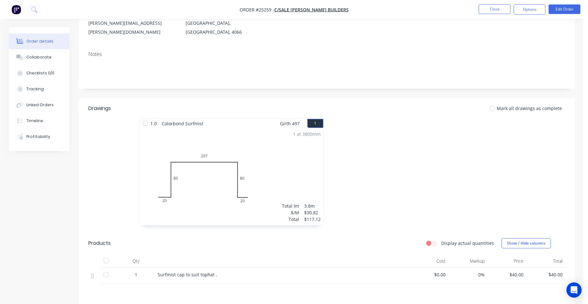
scroll to position [159, 0]
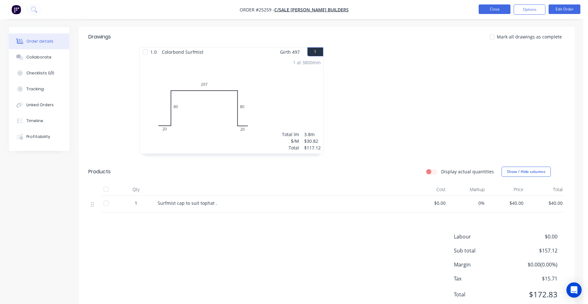
click at [494, 7] on button "Close" at bounding box center [495, 9] width 32 height 10
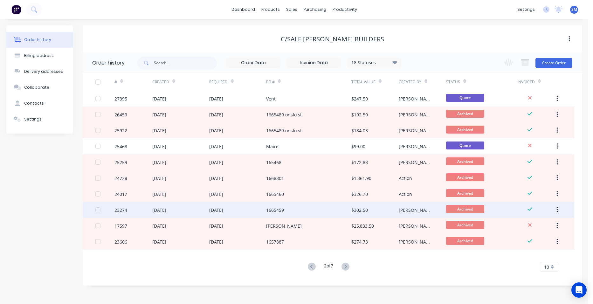
click at [301, 212] on div "1665459" at bounding box center [308, 210] width 85 height 16
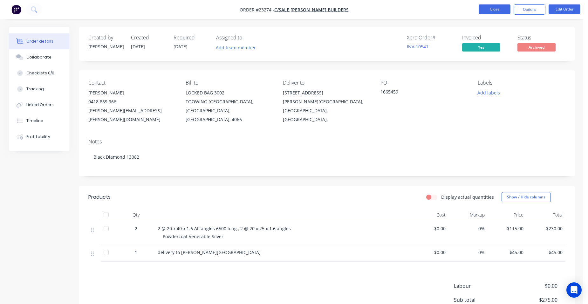
click at [481, 8] on button "Close" at bounding box center [495, 9] width 32 height 10
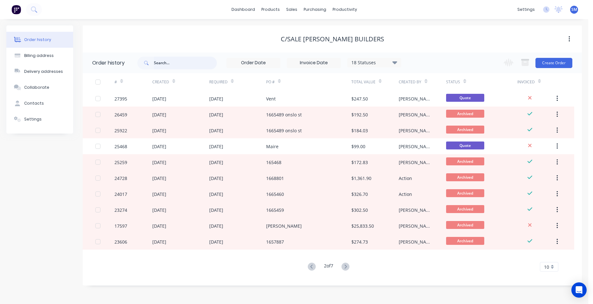
click at [184, 65] on input "text" at bounding box center [185, 63] width 63 height 13
click at [172, 64] on input "text" at bounding box center [185, 63] width 63 height 13
type input "28078"
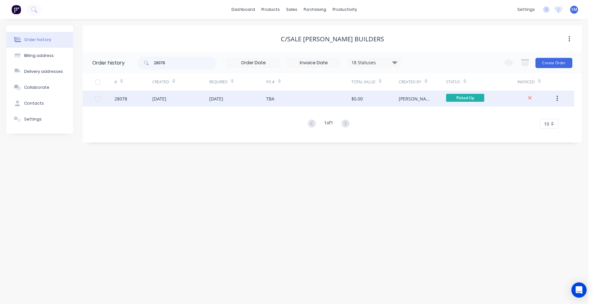
click at [312, 99] on div "TBA" at bounding box center [308, 99] width 85 height 16
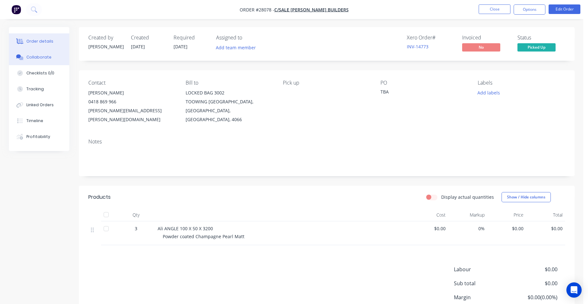
click at [53, 60] on button "Collaborate" at bounding box center [39, 57] width 60 height 16
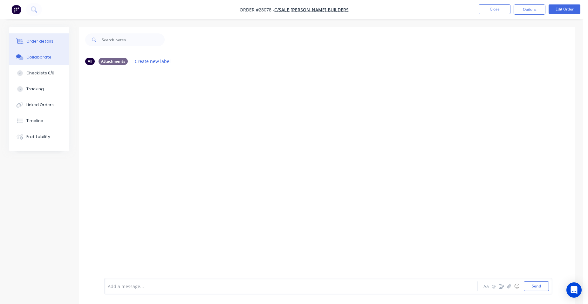
click at [48, 39] on div "Order details" at bounding box center [39, 41] width 27 height 6
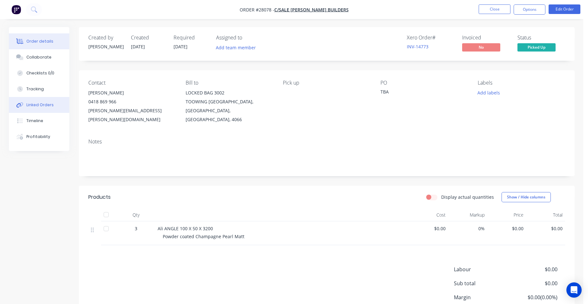
click at [57, 107] on button "Linked Orders" at bounding box center [39, 105] width 60 height 16
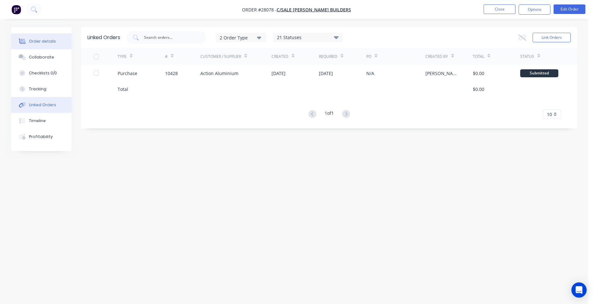
click at [56, 40] on button "Order details" at bounding box center [41, 41] width 60 height 16
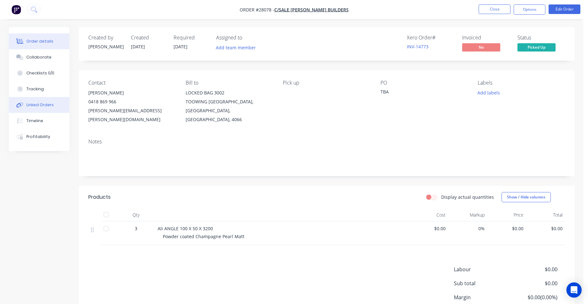
click at [58, 108] on button "Linked Orders" at bounding box center [39, 105] width 60 height 16
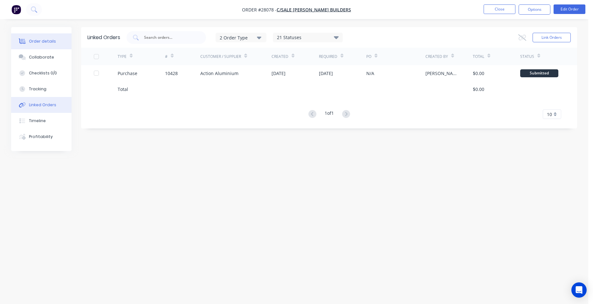
click at [52, 44] on div "Order details" at bounding box center [42, 41] width 27 height 6
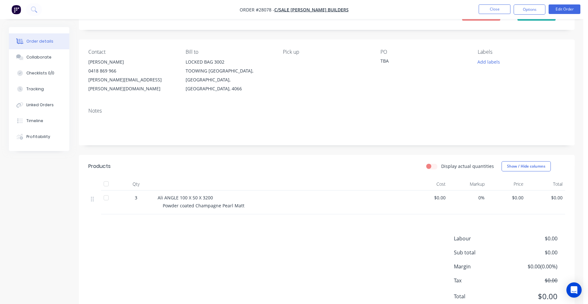
scroll to position [45, 0]
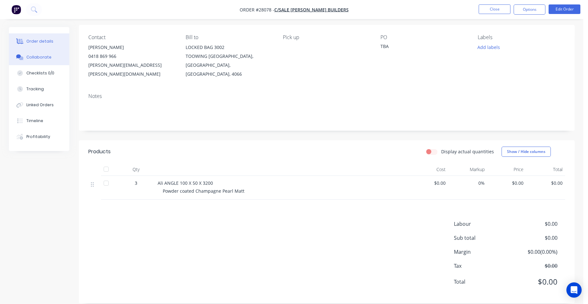
click at [36, 55] on div "Collaborate" at bounding box center [38, 57] width 25 height 6
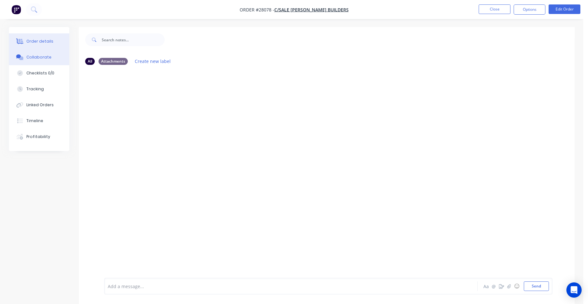
click at [35, 42] on div "Order details" at bounding box center [39, 41] width 27 height 6
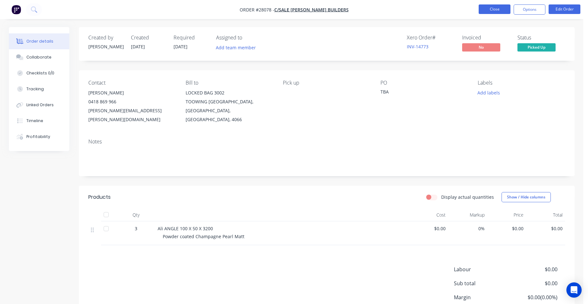
click at [485, 10] on button "Close" at bounding box center [495, 9] width 32 height 10
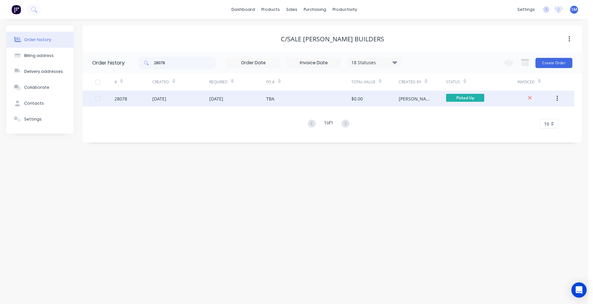
click at [250, 96] on div "[DATE]" at bounding box center [237, 99] width 57 height 16
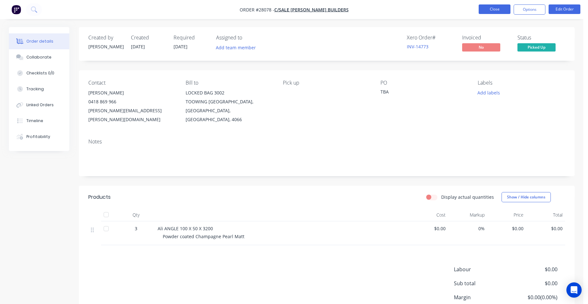
click at [504, 6] on button "Close" at bounding box center [495, 9] width 32 height 10
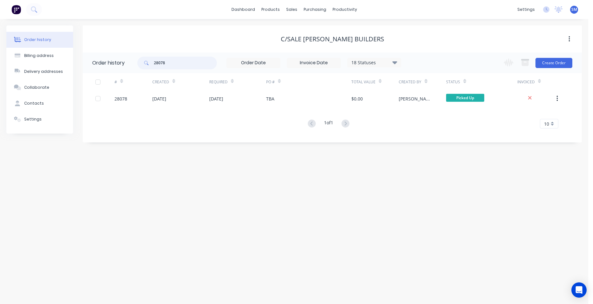
drag, startPoint x: 182, startPoint y: 61, endPoint x: 137, endPoint y: 60, distance: 44.5
click at [137, 60] on header "Order history 28078 18 Statuses Invoice Status Invoiced Not Invoiced Partial Or…" at bounding box center [332, 62] width 499 height 21
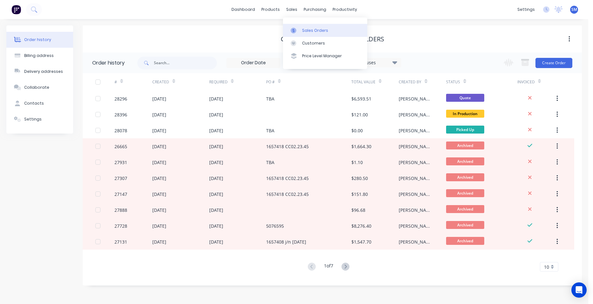
click at [304, 28] on div "Sales Orders" at bounding box center [315, 31] width 26 height 6
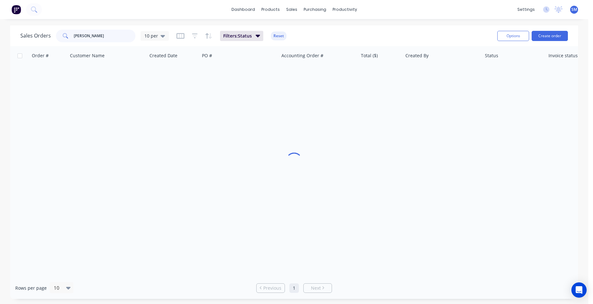
drag, startPoint x: 63, startPoint y: 31, endPoint x: 46, endPoint y: 29, distance: 16.9
click at [45, 29] on div "Sales Orders greg 10 per Filters: Status Reset" at bounding box center [256, 36] width 472 height 16
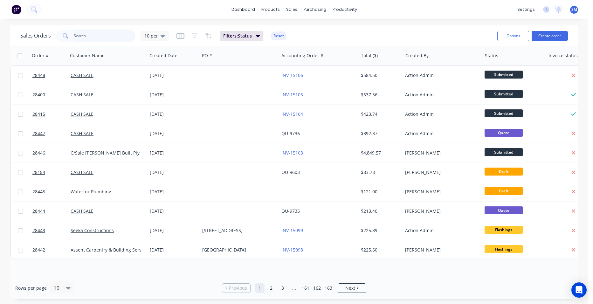
click at [96, 38] on input "text" at bounding box center [105, 36] width 62 height 13
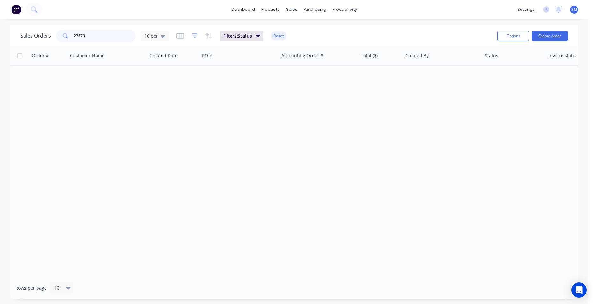
type input "27673"
click at [193, 38] on icon "button" at bounding box center [195, 36] width 6 height 6
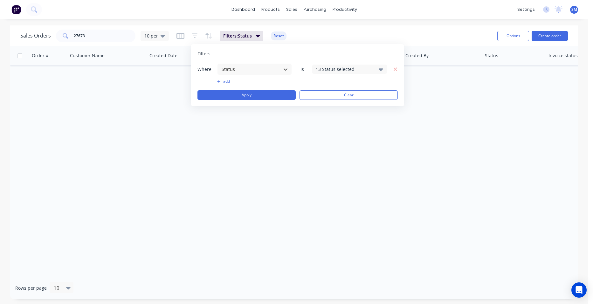
drag, startPoint x: 337, startPoint y: 66, endPoint x: 337, endPoint y: 73, distance: 6.4
click at [337, 67] on div "13 Status selected" at bounding box center [345, 69] width 58 height 7
click at [324, 106] on div at bounding box center [322, 104] width 13 height 13
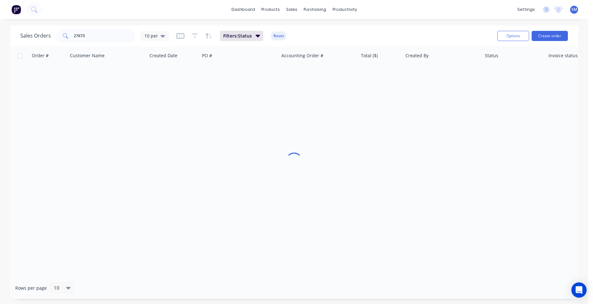
click at [223, 179] on div "Order # Customer Name Created Date PO # Accounting Order # Total ($) Created By…" at bounding box center [294, 161] width 568 height 231
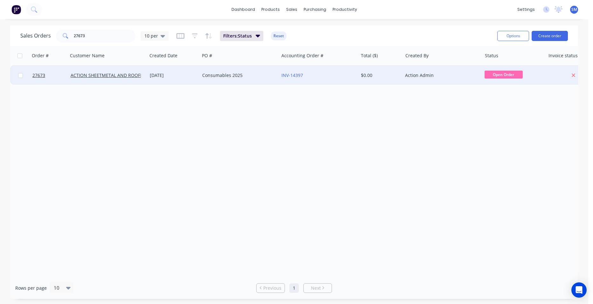
click at [334, 79] on div "INV-14397" at bounding box center [318, 75] width 79 height 19
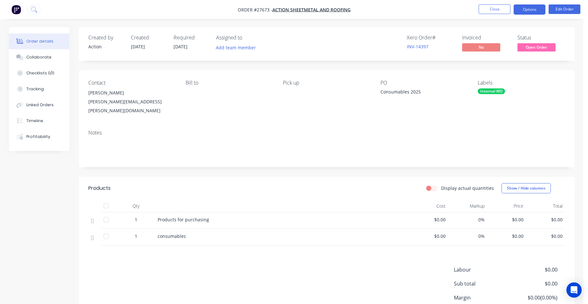
click at [524, 9] on button "Options" at bounding box center [530, 9] width 32 height 10
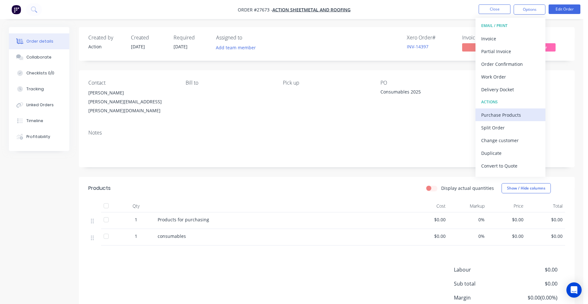
click at [513, 113] on div "Purchase Products" at bounding box center [510, 114] width 58 height 9
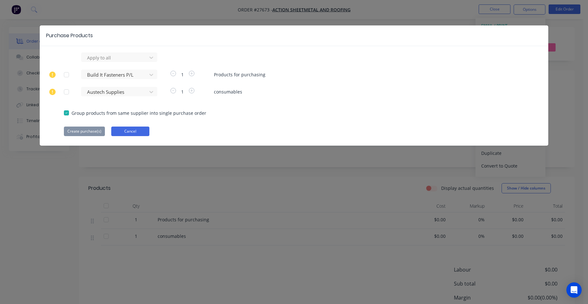
click at [128, 131] on button "Cancel" at bounding box center [130, 132] width 38 height 10
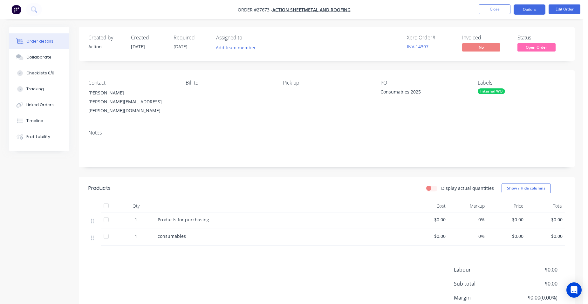
click at [537, 6] on button "Options" at bounding box center [530, 9] width 32 height 10
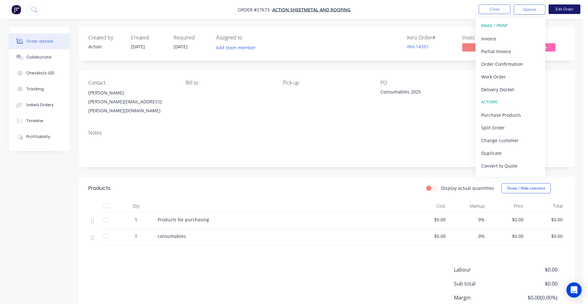
click at [557, 7] on button "Edit Order" at bounding box center [565, 9] width 32 height 10
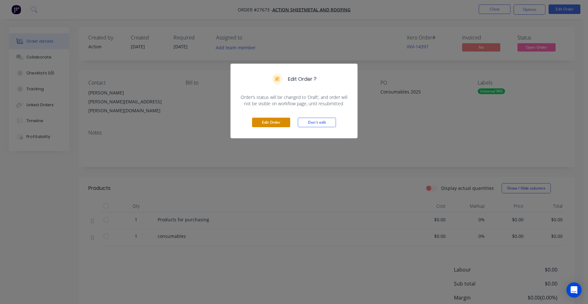
click at [277, 120] on button "Edit Order" at bounding box center [271, 123] width 38 height 10
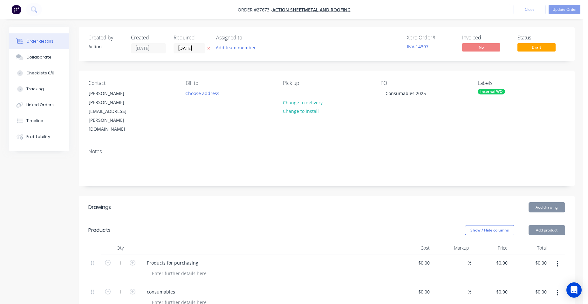
scroll to position [127, 0]
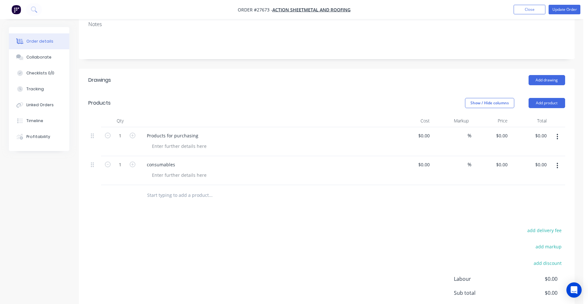
click at [556, 131] on button "button" at bounding box center [557, 136] width 15 height 11
click at [534, 161] on div "Duplicate" at bounding box center [535, 165] width 49 height 9
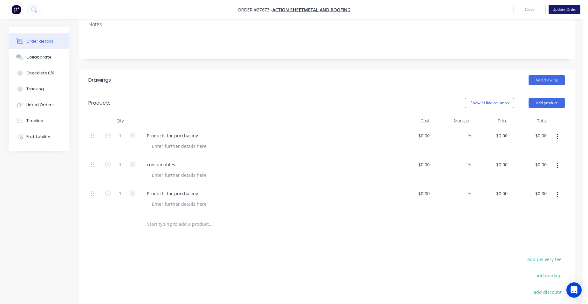
click at [564, 11] on button "Update Order" at bounding box center [565, 10] width 32 height 10
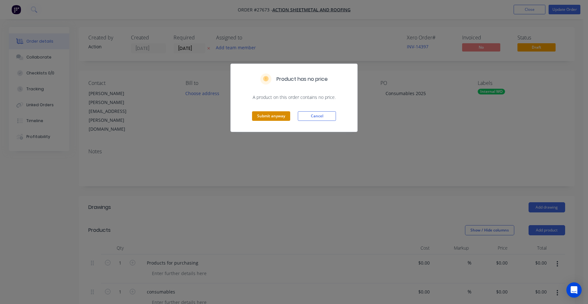
click at [259, 117] on button "Submit anyway" at bounding box center [271, 116] width 38 height 10
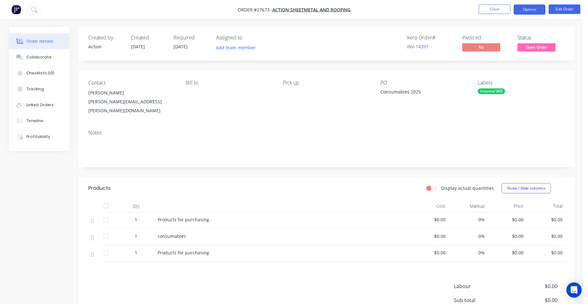
click at [534, 6] on button "Options" at bounding box center [530, 9] width 32 height 10
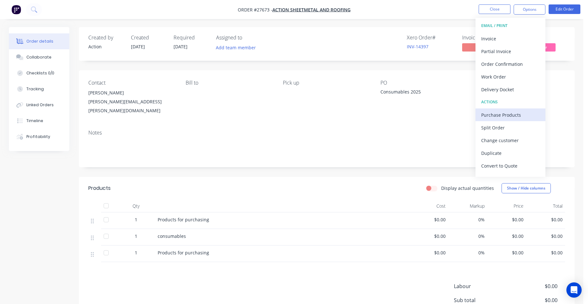
click at [504, 111] on div "Purchase Products" at bounding box center [510, 114] width 58 height 9
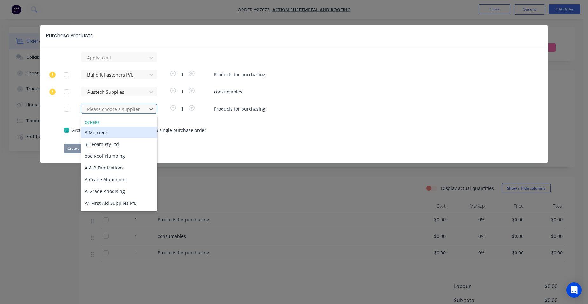
click at [103, 106] on div at bounding box center [114, 109] width 57 height 8
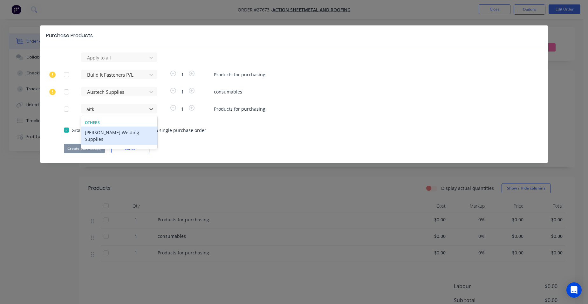
type input "aitke"
click at [100, 133] on div "[PERSON_NAME] Welding Supplies" at bounding box center [119, 136] width 76 height 18
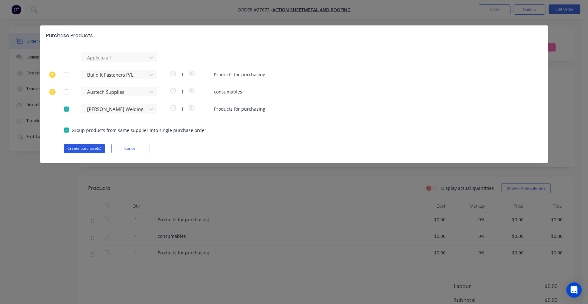
click at [79, 146] on button "Create purchase(s)" at bounding box center [84, 149] width 41 height 10
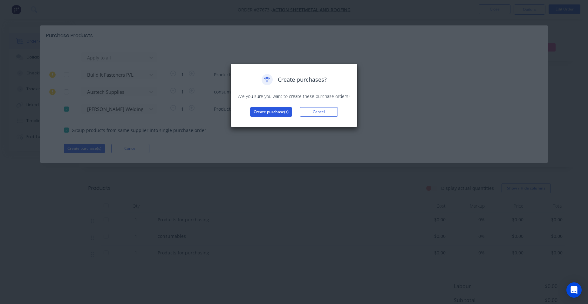
click at [262, 110] on button "Create purchase(s)" at bounding box center [271, 112] width 42 height 10
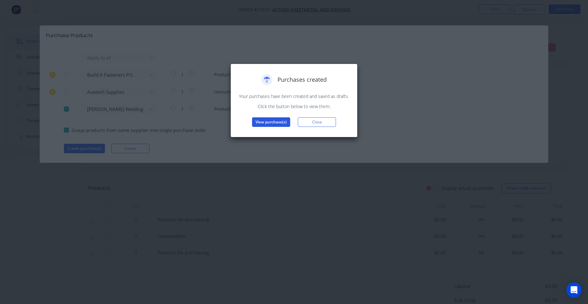
click at [266, 122] on button "View purchase(s)" at bounding box center [271, 122] width 38 height 10
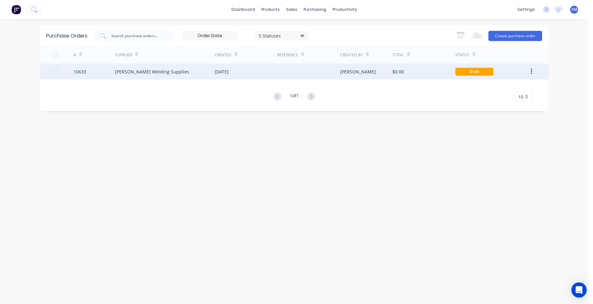
click at [264, 72] on div "[DATE]" at bounding box center [246, 72] width 63 height 16
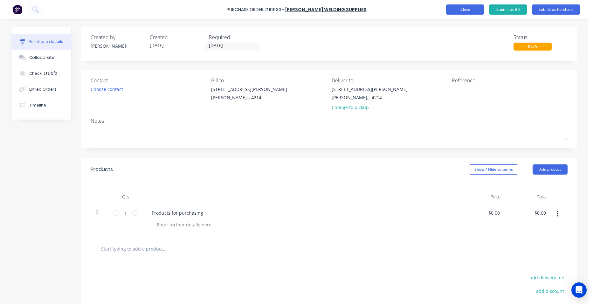
click at [451, 8] on button "Close" at bounding box center [465, 9] width 38 height 10
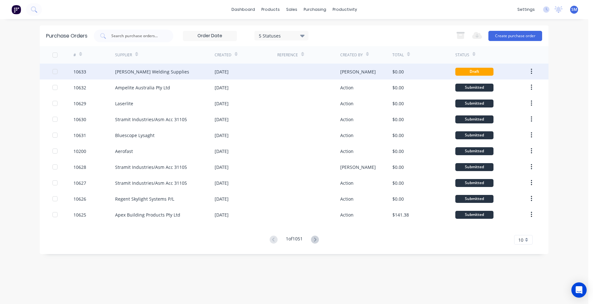
click at [284, 72] on div at bounding box center [308, 72] width 63 height 16
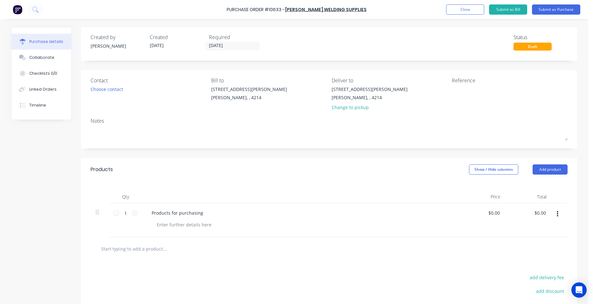
click at [175, 230] on div "Products for purchasing" at bounding box center [300, 220] width 318 height 34
click at [175, 228] on div at bounding box center [184, 224] width 65 height 9
click at [568, 10] on button "Submit as Purchase" at bounding box center [556, 9] width 48 height 10
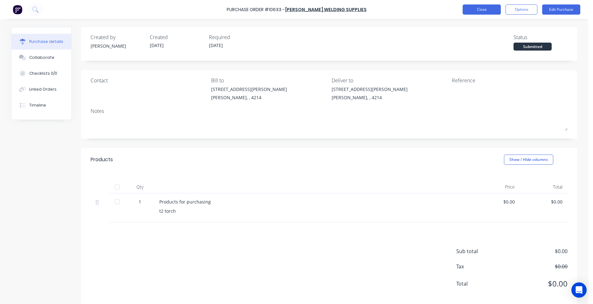
click at [487, 11] on button "Close" at bounding box center [482, 9] width 38 height 10
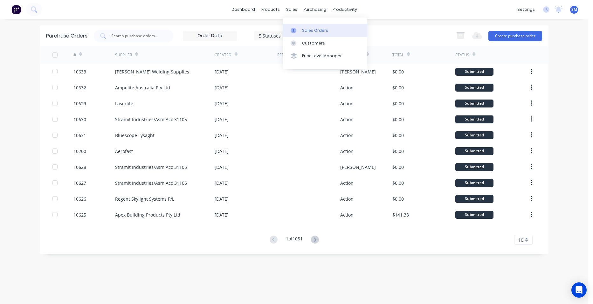
click at [311, 30] on div "Sales Orders" at bounding box center [315, 31] width 26 height 6
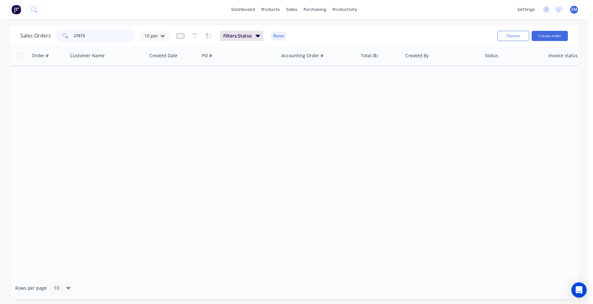
drag, startPoint x: 110, startPoint y: 31, endPoint x: 68, endPoint y: 40, distance: 42.9
click at [68, 40] on div "27673" at bounding box center [95, 36] width 79 height 13
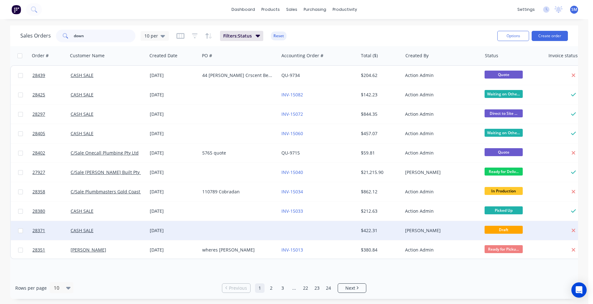
type input "down"
click at [311, 230] on div at bounding box center [318, 230] width 79 height 19
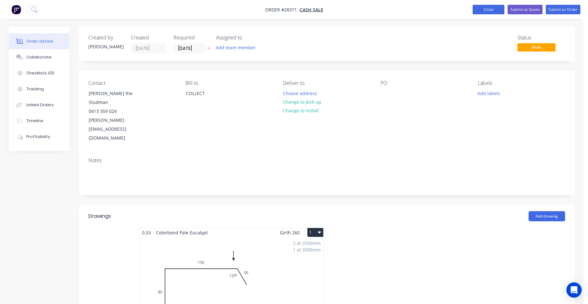
click at [478, 5] on button "Close" at bounding box center [489, 10] width 32 height 10
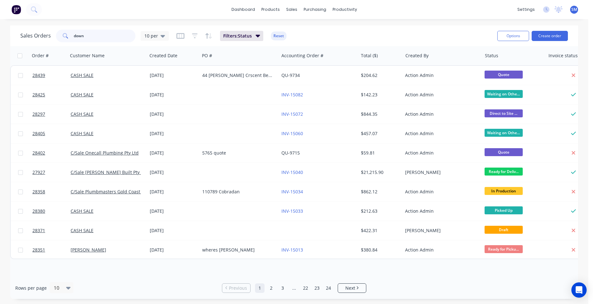
drag, startPoint x: 87, startPoint y: 35, endPoint x: 86, endPoint y: 38, distance: 3.7
click at [87, 35] on input "down" at bounding box center [105, 36] width 62 height 13
type input "down2"
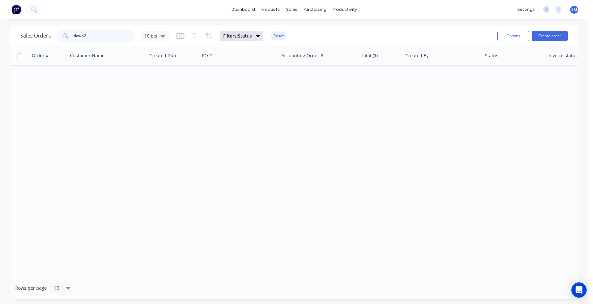
drag, startPoint x: 87, startPoint y: 34, endPoint x: 58, endPoint y: 28, distance: 29.9
click at [58, 28] on div "Sales Orders down2 10 per Filters: Status Reset" at bounding box center [256, 36] width 472 height 16
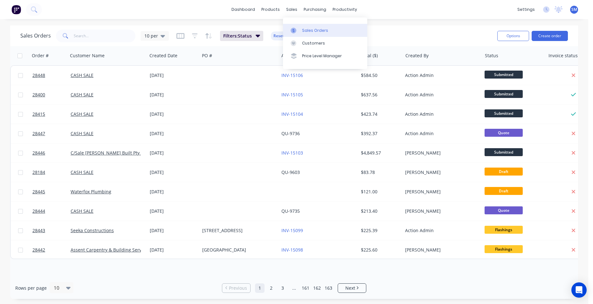
click at [299, 30] on div at bounding box center [296, 31] width 10 height 6
click at [96, 40] on input "text" at bounding box center [105, 36] width 62 height 13
click at [314, 40] on link "Customers" at bounding box center [325, 43] width 84 height 13
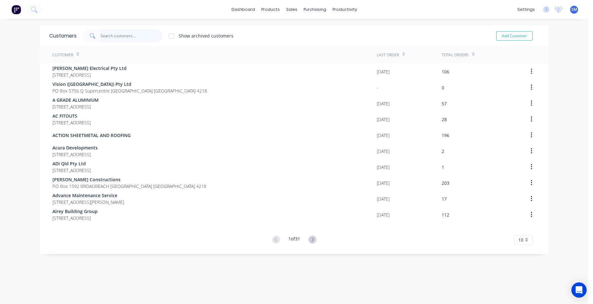
click at [121, 33] on input "text" at bounding box center [132, 36] width 62 height 13
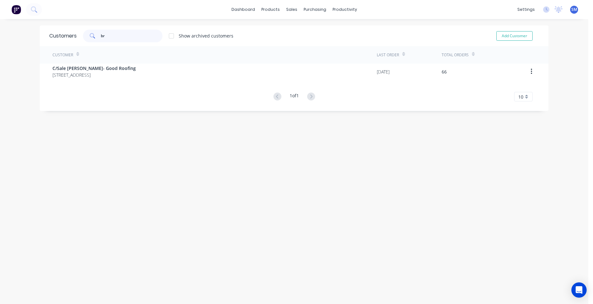
type input "b"
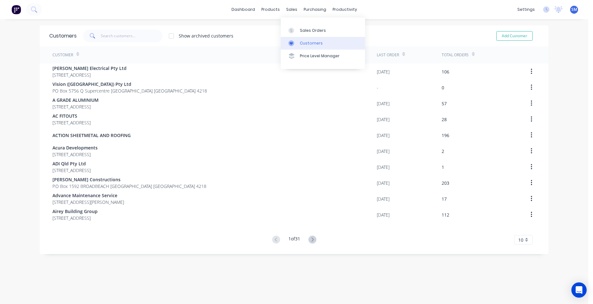
drag, startPoint x: 304, startPoint y: 41, endPoint x: 295, endPoint y: 45, distance: 10.5
click at [304, 42] on div "Customers" at bounding box center [311, 43] width 23 height 6
click at [119, 39] on input "text" at bounding box center [132, 36] width 62 height 13
click at [294, 28] on div "Product Catalogue" at bounding box center [296, 31] width 39 height 6
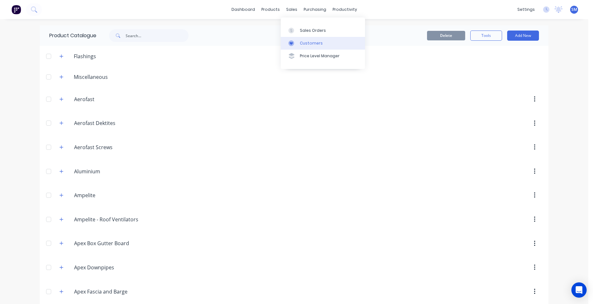
click at [311, 40] on div "Customers" at bounding box center [311, 43] width 23 height 6
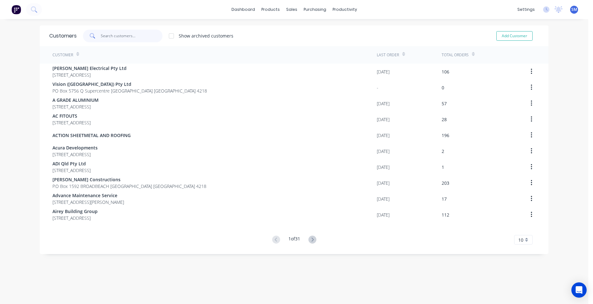
click at [115, 36] on input "text" at bounding box center [132, 36] width 62 height 13
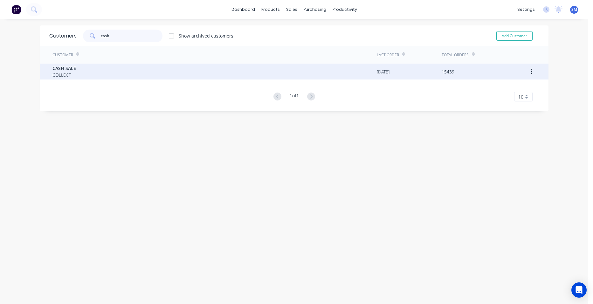
type input "cash"
click at [72, 65] on span "CASH SALE" at bounding box center [64, 68] width 24 height 7
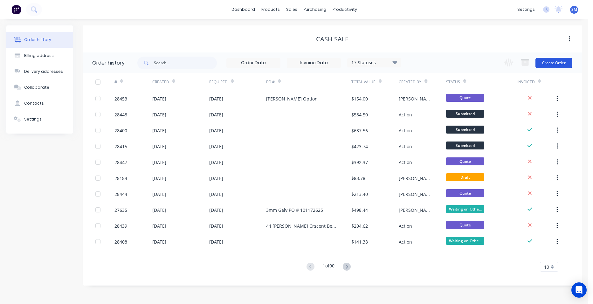
click at [547, 62] on button "Create Order" at bounding box center [553, 63] width 37 height 10
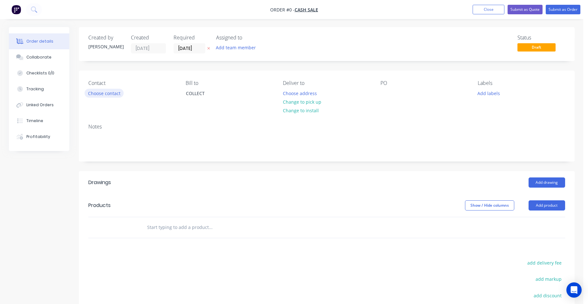
click at [109, 93] on button "Choose contact" at bounding box center [104, 93] width 39 height 9
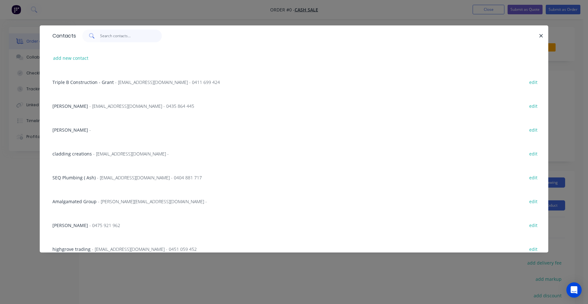
click at [112, 36] on input "text" at bounding box center [131, 36] width 62 height 13
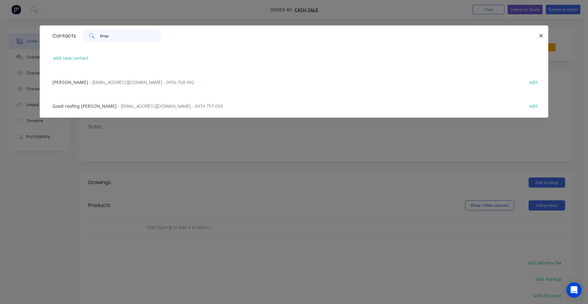
type input "brop"
click at [109, 102] on div "Good roofing jason Brophy - jasonbrophy777@icloud.com - 0474 757 099 edit" at bounding box center [294, 106] width 490 height 24
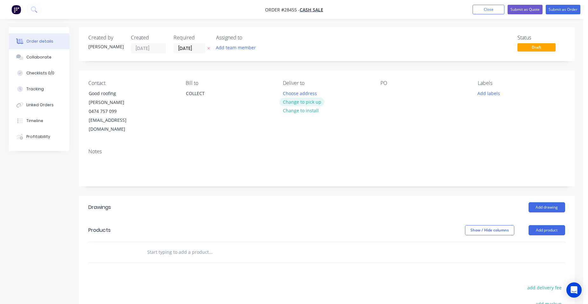
click at [304, 102] on button "Change to pick up" at bounding box center [301, 102] width 45 height 9
click at [553, 225] on button "Add product" at bounding box center [547, 230] width 37 height 10
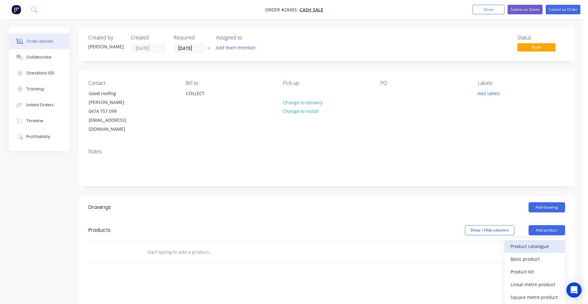
click at [538, 242] on div "Product catalogue" at bounding box center [535, 246] width 49 height 9
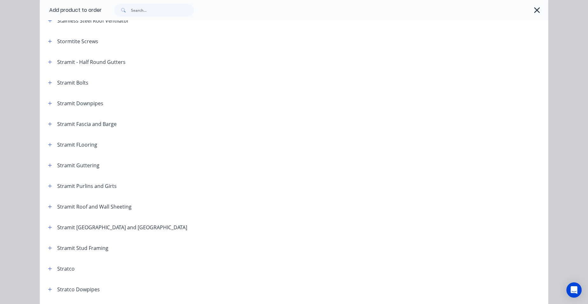
scroll to position [1054, 0]
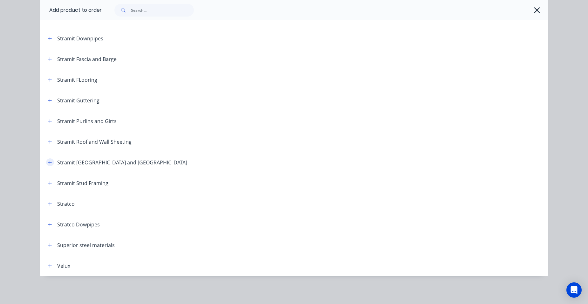
click at [48, 161] on icon "button" at bounding box center [50, 162] width 4 height 4
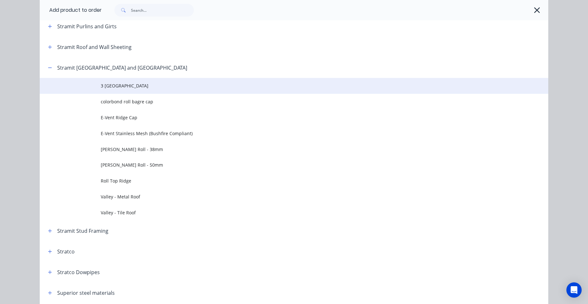
scroll to position [1150, 0]
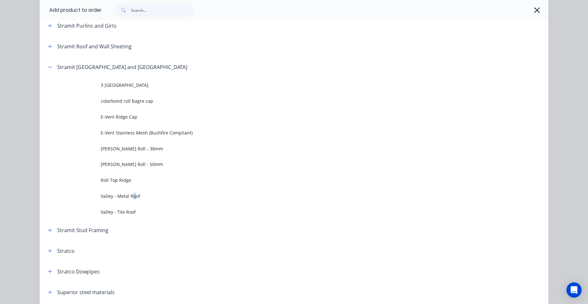
click at [131, 193] on span "Valley - Metal Roof" at bounding box center [280, 196] width 358 height 7
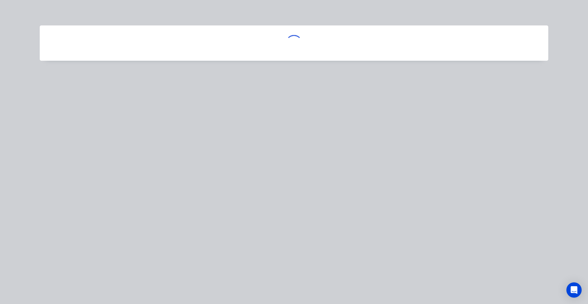
scroll to position [0, 0]
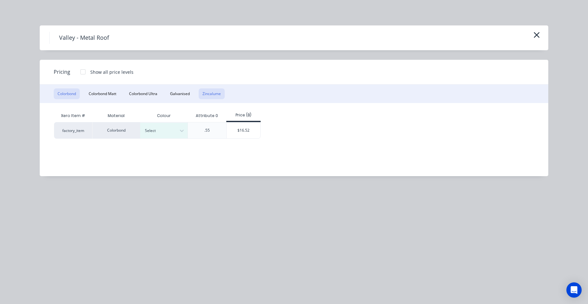
click at [216, 95] on button "Zincalume" at bounding box center [212, 93] width 26 height 11
click at [196, 134] on div "$16.15" at bounding box center [196, 130] width 34 height 16
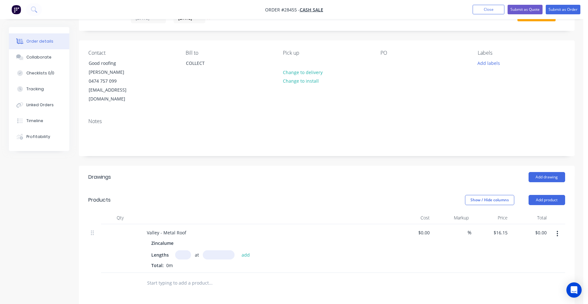
scroll to position [64, 0]
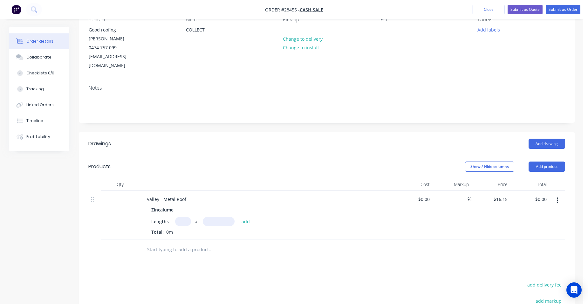
click at [185, 217] on input "text" at bounding box center [183, 221] width 16 height 9
type input "1"
type input "3000"
click at [238, 217] on button "add" at bounding box center [245, 221] width 15 height 9
type input "$48.45"
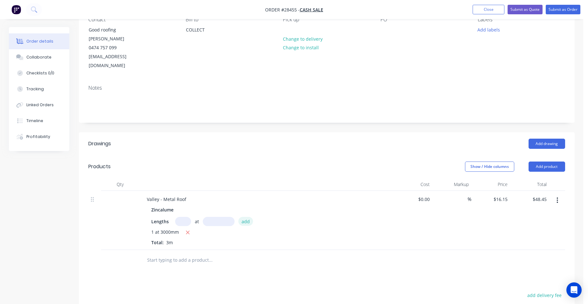
click at [247, 217] on button "add" at bounding box center [245, 221] width 15 height 9
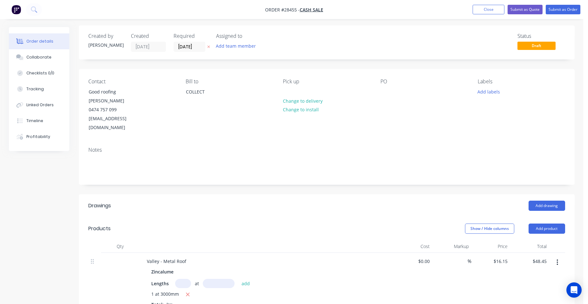
scroll to position [0, 0]
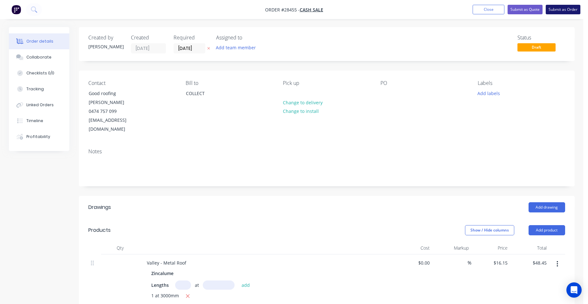
click at [570, 10] on button "Submit as Order" at bounding box center [563, 10] width 35 height 10
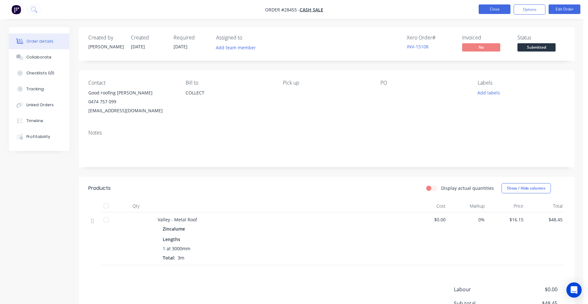
click at [484, 7] on button "Close" at bounding box center [495, 9] width 32 height 10
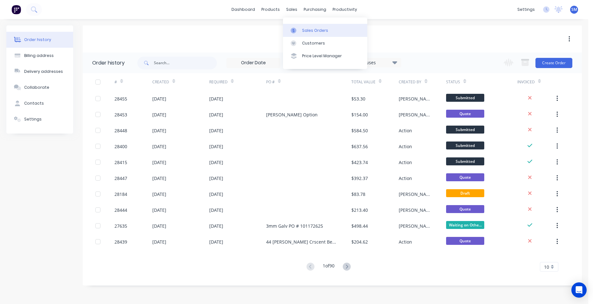
click at [305, 28] on div "Sales Orders" at bounding box center [315, 31] width 26 height 6
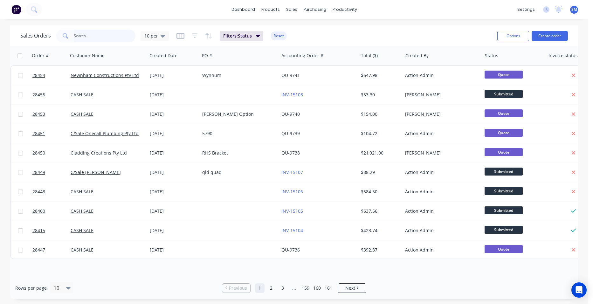
click at [94, 33] on input "text" at bounding box center [105, 36] width 62 height 13
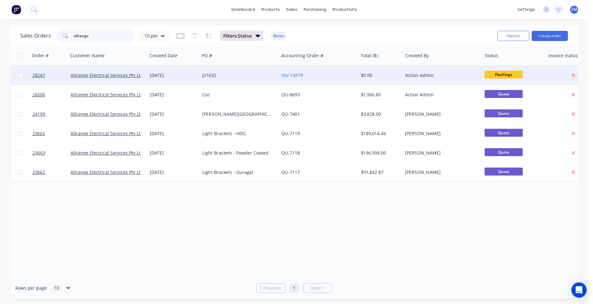
type input "allrange"
click at [331, 71] on div "INV-14979" at bounding box center [318, 75] width 79 height 19
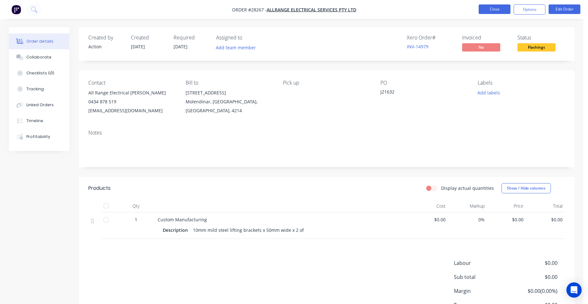
click at [484, 10] on button "Close" at bounding box center [495, 9] width 32 height 10
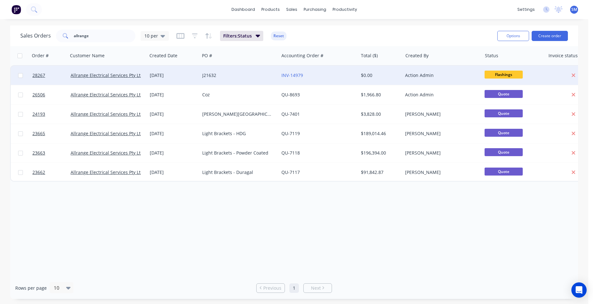
click at [226, 75] on div "J21632" at bounding box center [237, 75] width 71 height 6
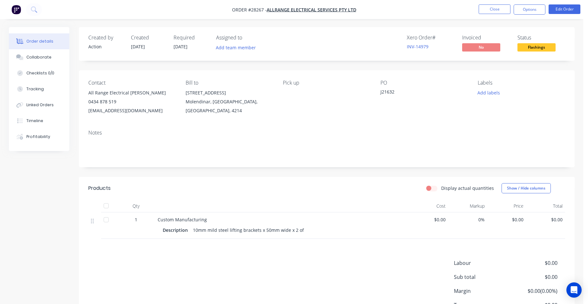
click at [484, 4] on nav "Order #28267 - Allrange Electrical Services Pty Ltd Close Options Edit Order" at bounding box center [294, 9] width 588 height 19
click at [482, 6] on button "Close" at bounding box center [495, 9] width 32 height 10
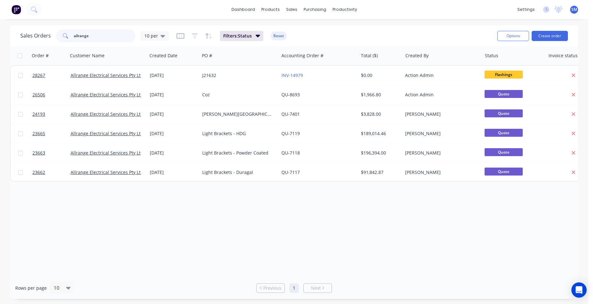
drag, startPoint x: 104, startPoint y: 38, endPoint x: 74, endPoint y: 37, distance: 30.2
click at [74, 37] on input "allrange" at bounding box center [105, 36] width 62 height 13
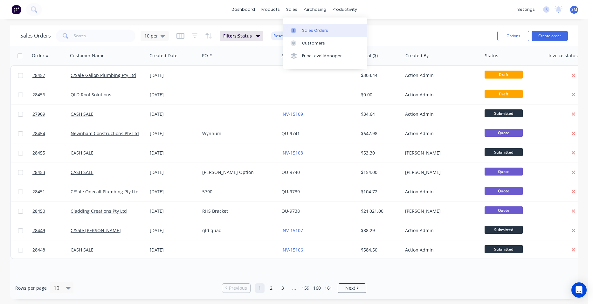
drag, startPoint x: 314, startPoint y: 31, endPoint x: 304, endPoint y: 36, distance: 11.1
click at [314, 32] on div "Sales Orders" at bounding box center [315, 31] width 26 height 6
click at [315, 39] on link "Customers" at bounding box center [325, 43] width 84 height 13
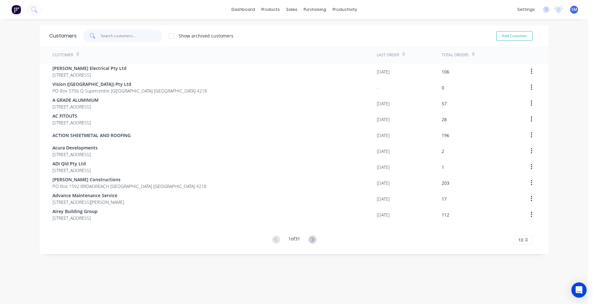
click at [138, 34] on input "text" at bounding box center [132, 36] width 62 height 13
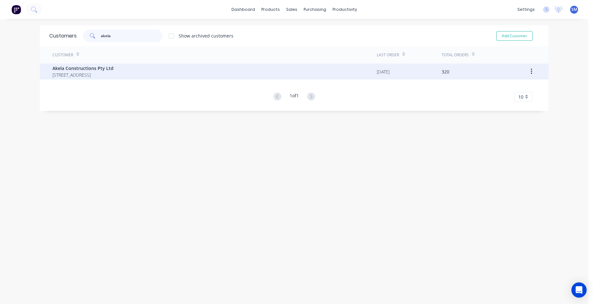
type input "akela"
click at [85, 68] on span "Akela Constructions Pty Ltd" at bounding box center [82, 68] width 61 height 7
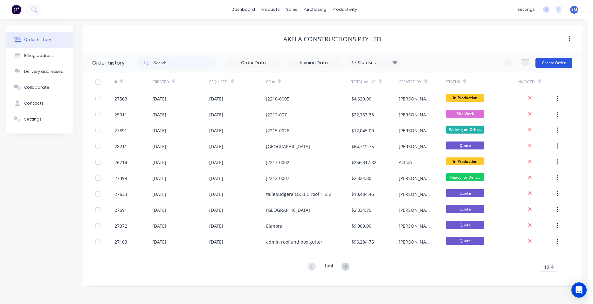
click at [558, 61] on button "Create Order" at bounding box center [553, 63] width 37 height 10
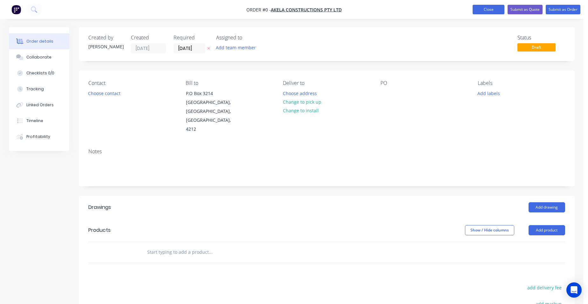
click at [485, 10] on button "Close" at bounding box center [489, 10] width 32 height 10
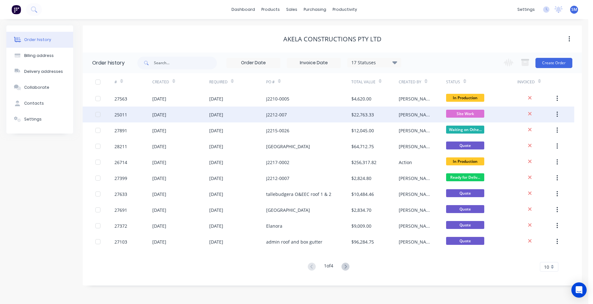
click at [327, 114] on div "J2212-007" at bounding box center [308, 114] width 85 height 16
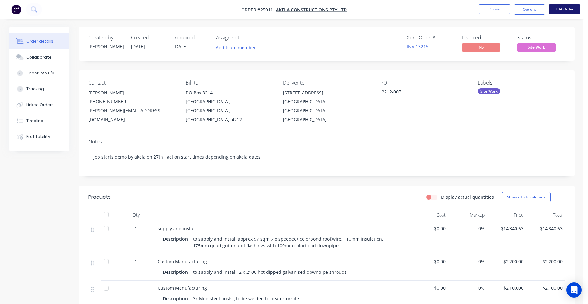
click at [555, 6] on button "Edit Order" at bounding box center [565, 9] width 32 height 10
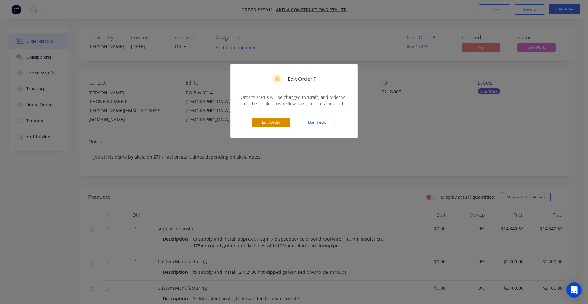
click at [273, 126] on button "Edit Order" at bounding box center [271, 123] width 38 height 10
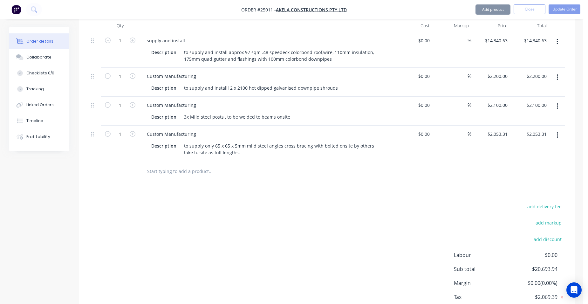
scroll to position [253, 0]
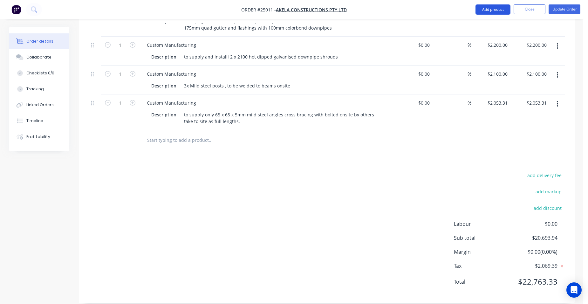
click at [500, 7] on button "Add product" at bounding box center [493, 9] width 35 height 10
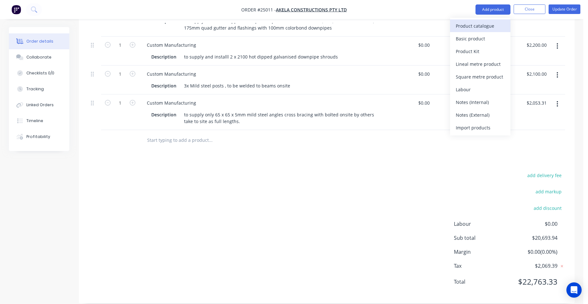
click at [453, 27] on button "Product catalogue" at bounding box center [480, 25] width 60 height 13
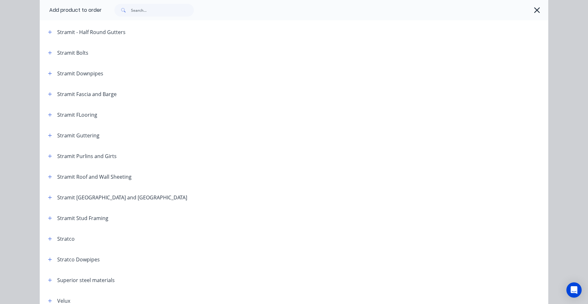
scroll to position [1049, 0]
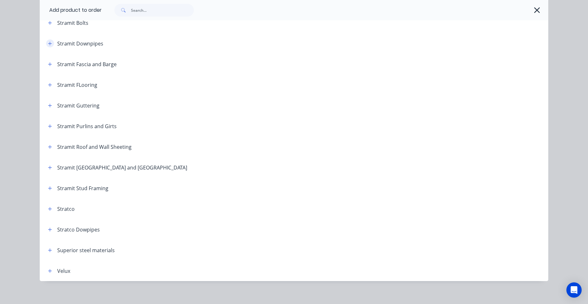
click at [51, 42] on button "button" at bounding box center [50, 43] width 8 height 8
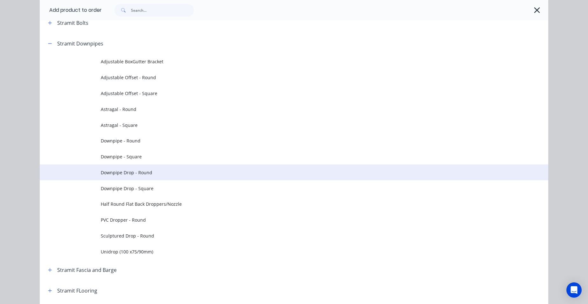
click at [161, 170] on span "Downpipe Drop - Round" at bounding box center [280, 172] width 358 height 7
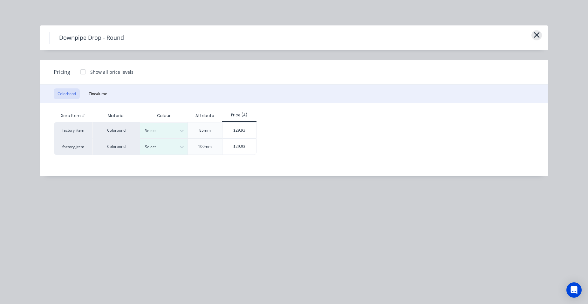
click at [533, 35] on icon "button" at bounding box center [536, 35] width 7 height 9
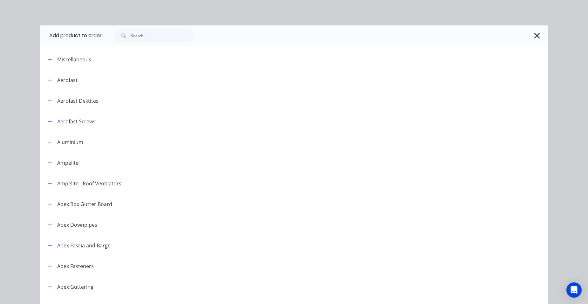
scroll to position [1082, 0]
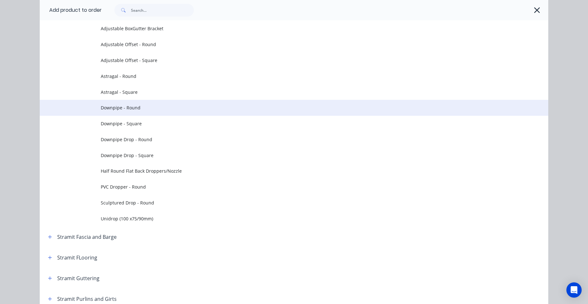
click at [143, 111] on span "Downpipe - Round" at bounding box center [280, 107] width 358 height 7
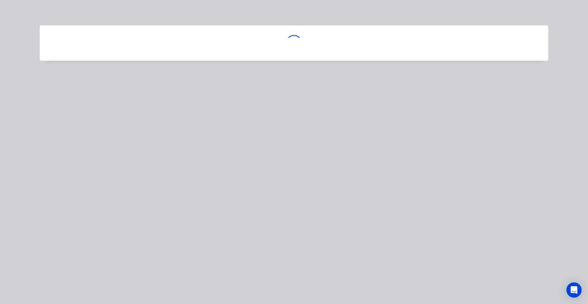
scroll to position [0, 0]
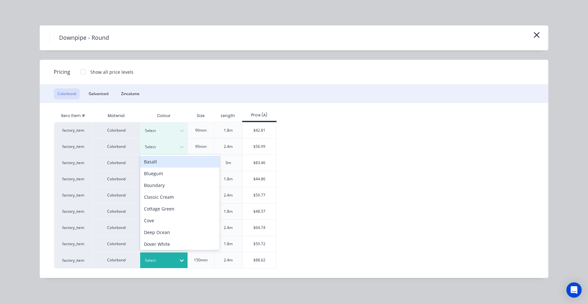
click at [170, 258] on div at bounding box center [159, 260] width 29 height 7
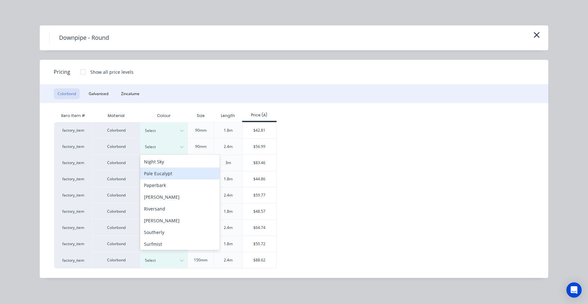
scroll to position [258, 0]
click at [166, 186] on div "Surfmist" at bounding box center [179, 186] width 79 height 12
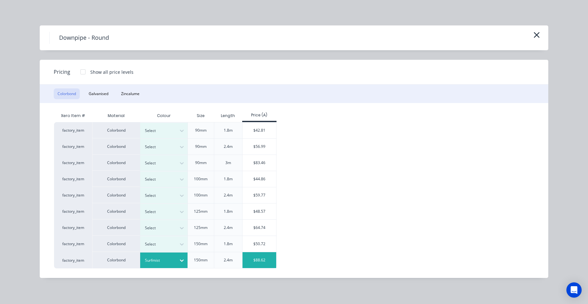
click at [251, 263] on div "$88.62" at bounding box center [260, 260] width 34 height 16
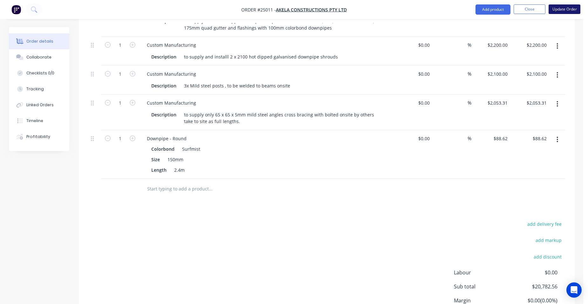
click at [573, 9] on button "Update Order" at bounding box center [565, 9] width 32 height 10
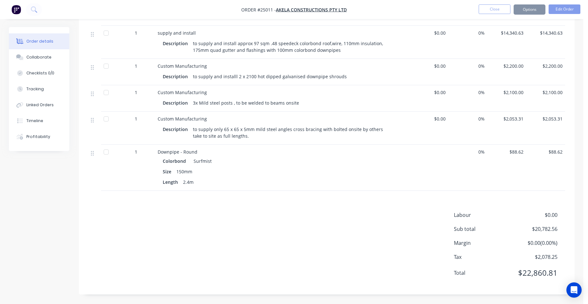
scroll to position [0, 0]
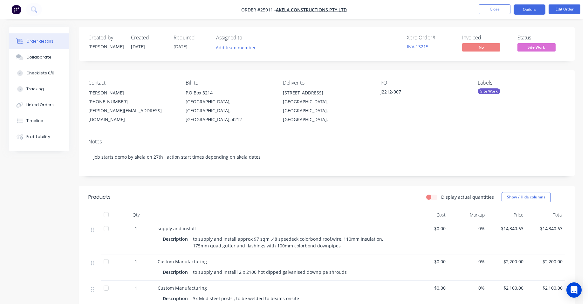
click at [536, 10] on button "Options" at bounding box center [530, 9] width 32 height 10
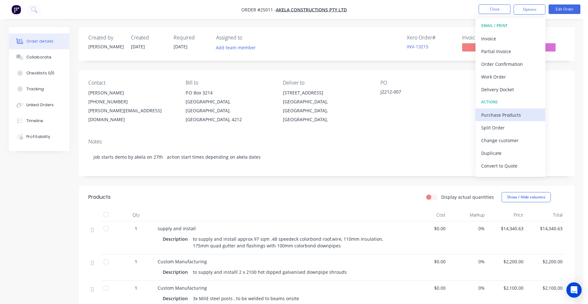
click at [518, 109] on button "Purchase Products" at bounding box center [511, 114] width 70 height 13
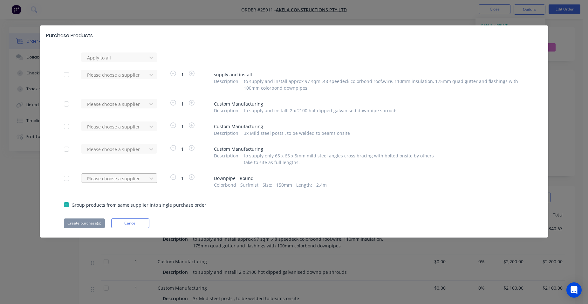
click at [127, 178] on div at bounding box center [114, 179] width 57 height 8
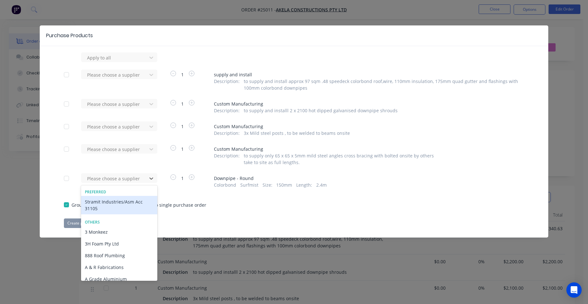
click at [120, 209] on div "Stramit Industries/Asm Acc 31105" at bounding box center [119, 205] width 76 height 18
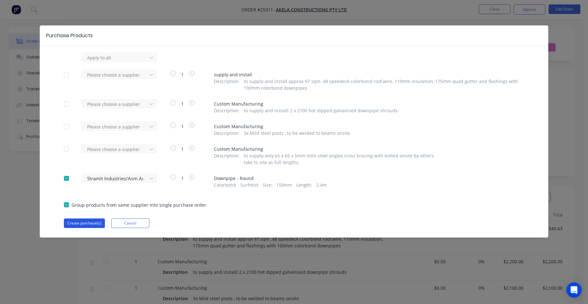
click at [91, 222] on button "Create purchase(s)" at bounding box center [84, 223] width 41 height 10
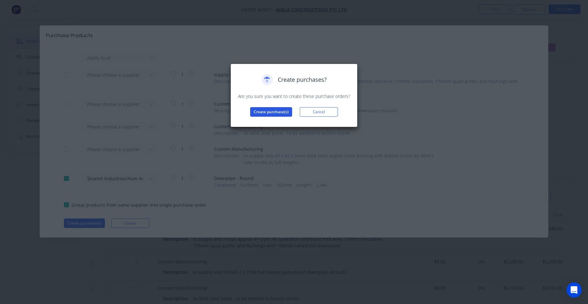
click at [257, 113] on button "Create purchase(s)" at bounding box center [271, 112] width 42 height 10
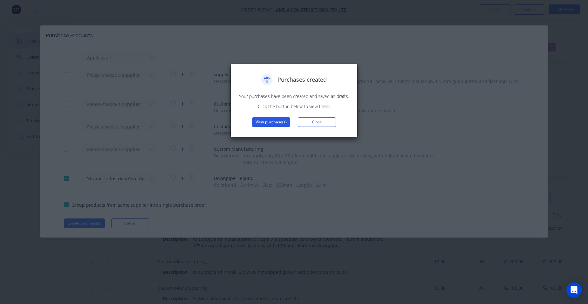
click at [278, 121] on button "View purchase(s)" at bounding box center [271, 122] width 38 height 10
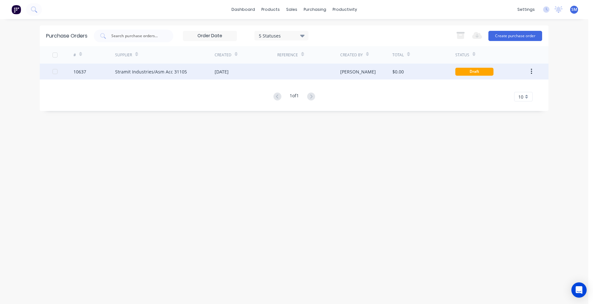
click at [259, 67] on div "[DATE]" at bounding box center [246, 72] width 63 height 16
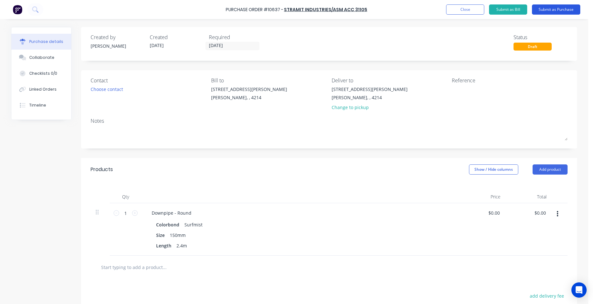
click at [552, 11] on button "Submit as Purchase" at bounding box center [556, 9] width 48 height 10
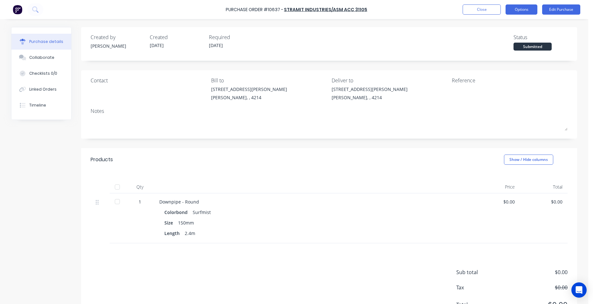
click at [527, 7] on button "Options" at bounding box center [521, 9] width 32 height 10
drag, startPoint x: 513, startPoint y: 26, endPoint x: 514, endPoint y: 72, distance: 45.8
click at [513, 26] on div "Print / Email" at bounding box center [507, 25] width 49 height 9
click at [500, 52] on div "Without pricing" at bounding box center [507, 51] width 49 height 9
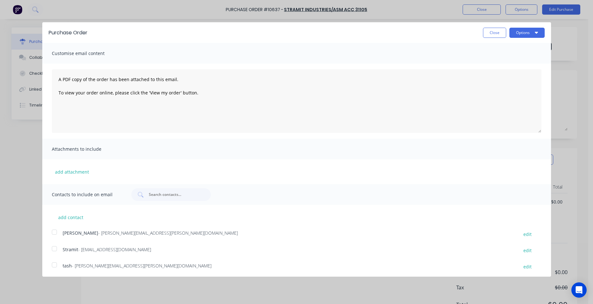
click at [54, 247] on div at bounding box center [54, 248] width 13 height 13
click at [517, 31] on button "Options" at bounding box center [526, 33] width 35 height 10
click at [500, 61] on div "Email" at bounding box center [514, 61] width 49 height 9
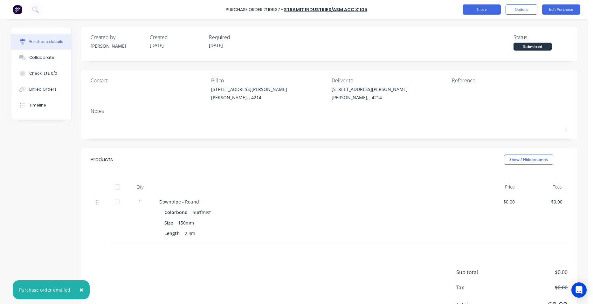
click at [482, 10] on button "Close" at bounding box center [482, 9] width 38 height 10
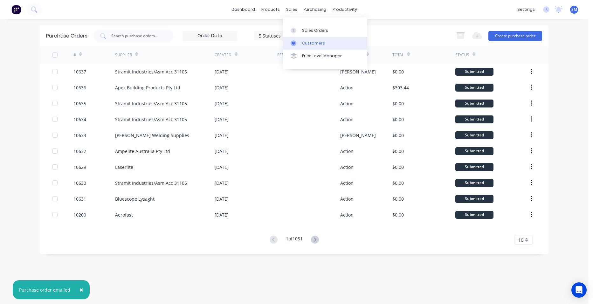
click at [307, 39] on link "Customers" at bounding box center [325, 43] width 84 height 13
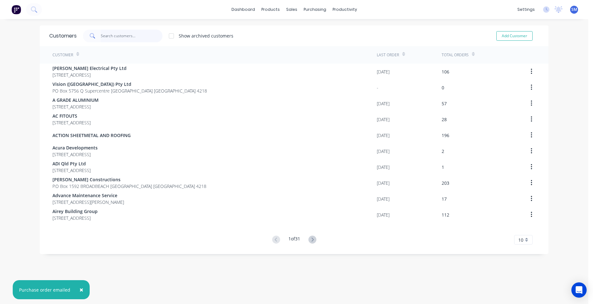
drag, startPoint x: 120, startPoint y: 38, endPoint x: 124, endPoint y: 38, distance: 3.2
click at [121, 38] on input "text" at bounding box center [132, 36] width 62 height 13
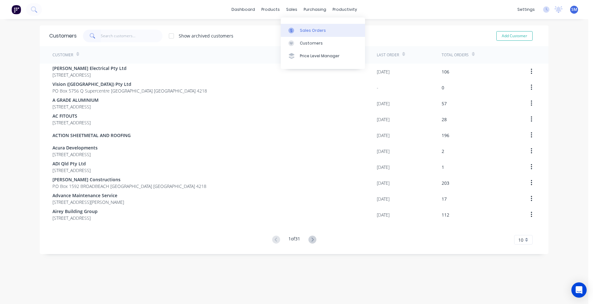
click at [307, 28] on div "Sales Orders" at bounding box center [313, 31] width 26 height 6
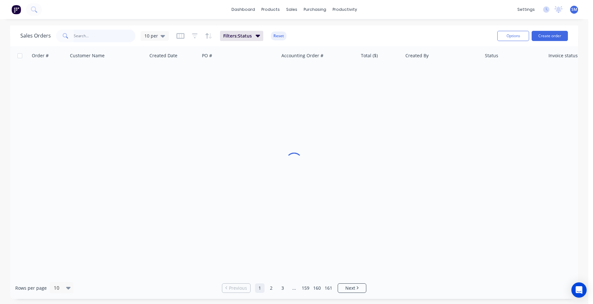
click at [102, 35] on input "text" at bounding box center [105, 36] width 62 height 13
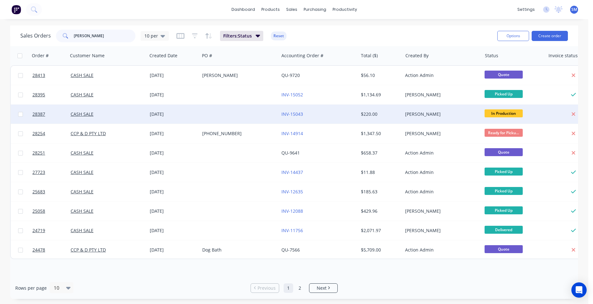
type input "trevor"
click at [338, 117] on div "INV-15043" at bounding box center [316, 114] width 71 height 6
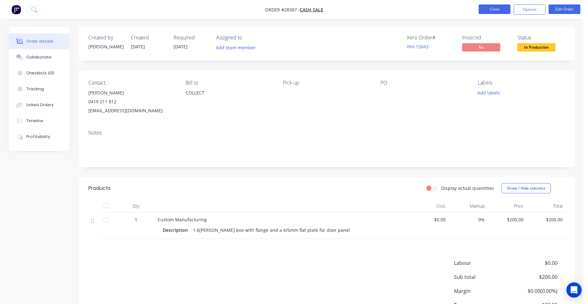
click at [483, 10] on button "Close" at bounding box center [495, 9] width 32 height 10
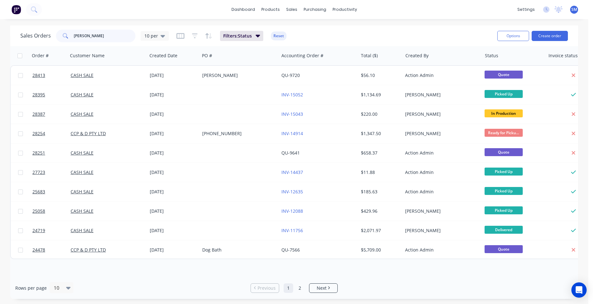
drag, startPoint x: 89, startPoint y: 36, endPoint x: 68, endPoint y: 29, distance: 22.5
click at [60, 38] on div "trevor" at bounding box center [95, 36] width 79 height 13
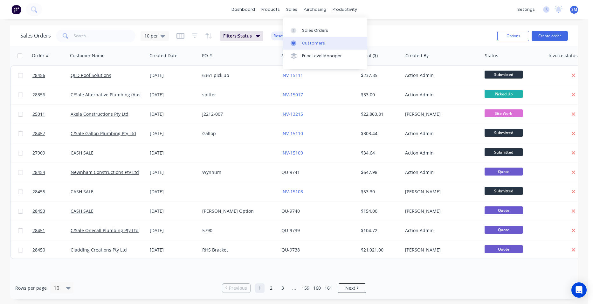
click at [320, 41] on div "Customers" at bounding box center [313, 43] width 23 height 6
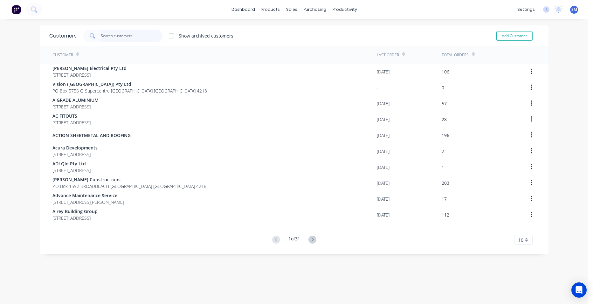
click at [120, 35] on input "text" at bounding box center [132, 36] width 62 height 13
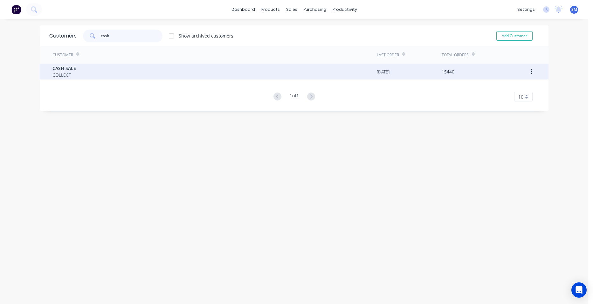
type input "cash"
click at [70, 74] on span "COLLECT" at bounding box center [64, 75] width 24 height 7
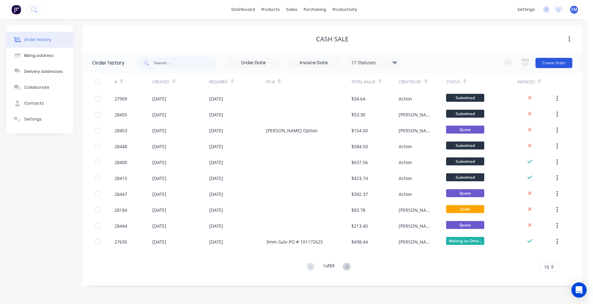
click at [562, 64] on button "Create Order" at bounding box center [553, 63] width 37 height 10
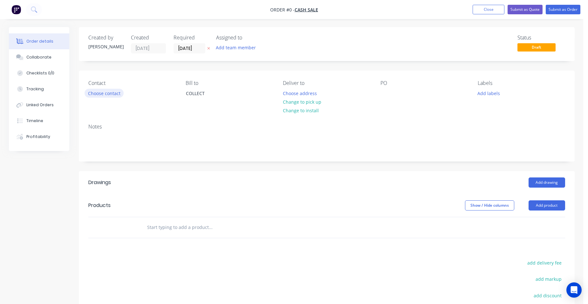
click at [98, 94] on button "Choose contact" at bounding box center [104, 93] width 39 height 9
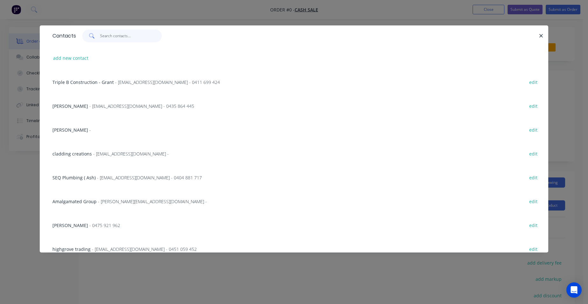
click at [109, 38] on input "text" at bounding box center [131, 36] width 62 height 13
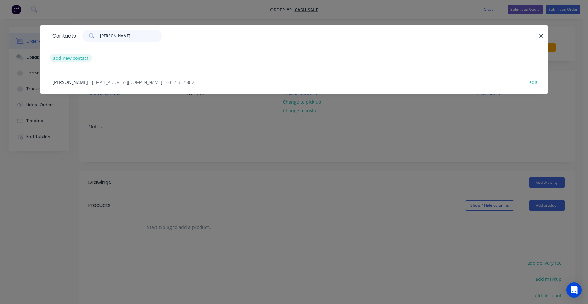
type input "ray s"
click at [75, 59] on button "add new contact" at bounding box center [71, 58] width 42 height 9
select select "AU"
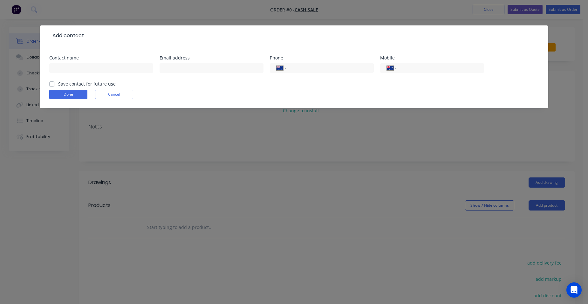
click at [71, 60] on div "Contact name" at bounding box center [101, 58] width 104 height 4
click at [68, 70] on input "text" at bounding box center [101, 68] width 104 height 10
type input "Ray Shultz"
type input "kath_heaven@bigpond.com"
click at [417, 69] on input "tel" at bounding box center [439, 68] width 76 height 7
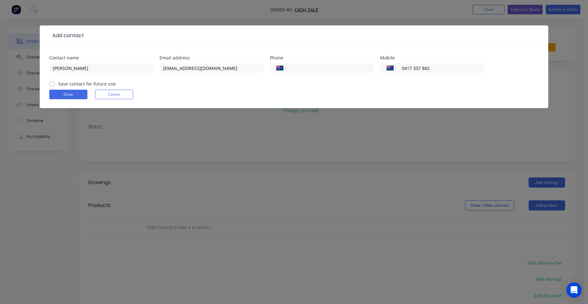
type input "0417 337 882"
click at [58, 82] on label "Save contact for future use" at bounding box center [87, 83] width 58 height 7
click at [52, 82] on input "Save contact for future use" at bounding box center [51, 83] width 5 height 6
checkbox input "true"
click at [65, 92] on button "Done" at bounding box center [68, 95] width 38 height 10
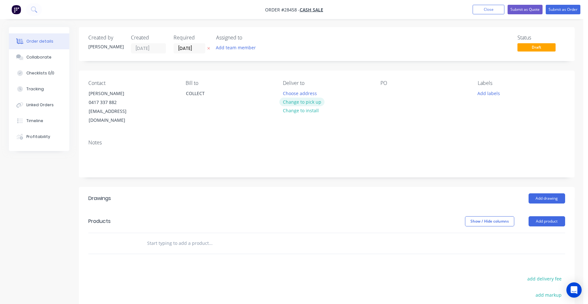
click at [289, 102] on button "Change to pick up" at bounding box center [301, 102] width 45 height 9
drag, startPoint x: 561, startPoint y: 211, endPoint x: 553, endPoint y: 217, distance: 10.1
click at [559, 216] on button "Add product" at bounding box center [547, 221] width 37 height 10
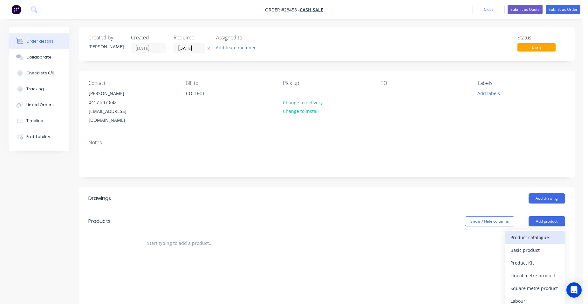
click at [536, 233] on div "Product catalogue" at bounding box center [535, 237] width 49 height 9
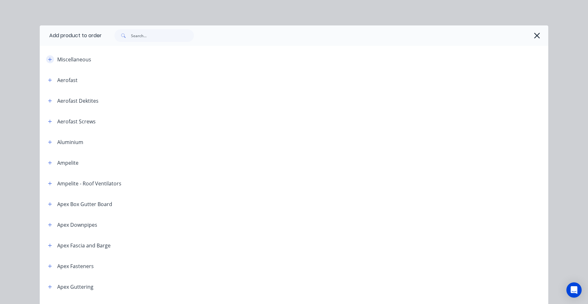
click at [51, 58] on button "button" at bounding box center [50, 59] width 8 height 8
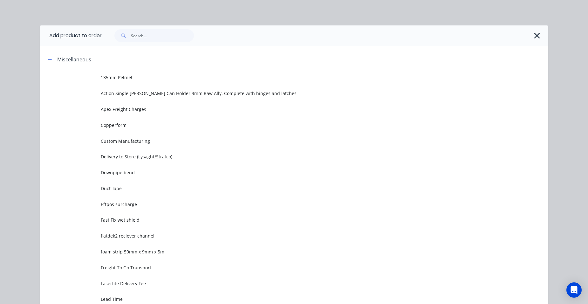
drag, startPoint x: 156, startPoint y: 146, endPoint x: 148, endPoint y: 154, distance: 12.1
click at [156, 146] on td "Custom Manufacturing" at bounding box center [325, 141] width 448 height 16
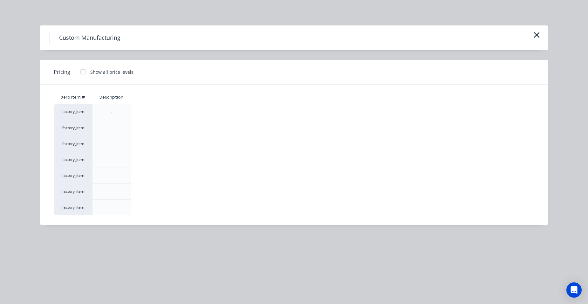
click at [80, 71] on div at bounding box center [83, 71] width 13 height 13
click at [136, 197] on div "$0.00" at bounding box center [148, 192] width 34 height 16
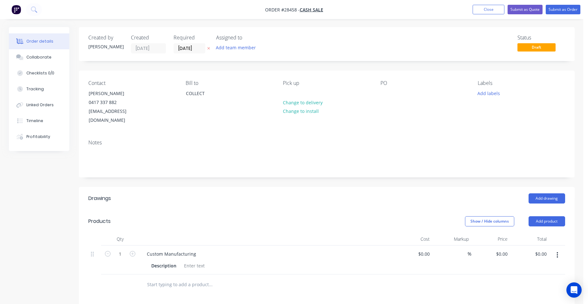
drag, startPoint x: 134, startPoint y: 244, endPoint x: 159, endPoint y: 262, distance: 31.0
click at [133, 251] on icon "button" at bounding box center [133, 254] width 6 height 6
type input "2"
drag, startPoint x: 195, startPoint y: 257, endPoint x: 198, endPoint y: 258, distance: 3.2
click at [196, 261] on div at bounding box center [195, 265] width 26 height 9
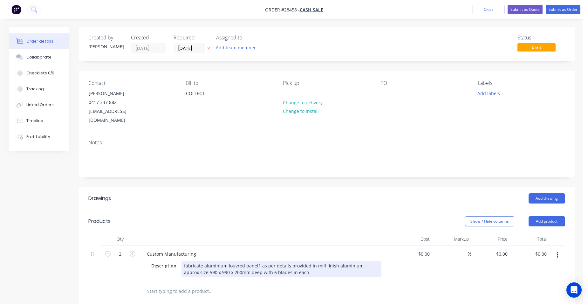
click at [245, 264] on div "fabricate aluminium louvred panel1 as per details provided in mill finish alumi…" at bounding box center [282, 269] width 200 height 16
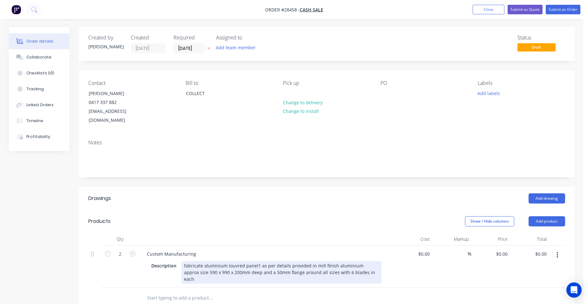
click at [314, 265] on div "fabricate aluminium louvred panel1 as per details provided in mill finish alumi…" at bounding box center [282, 272] width 200 height 23
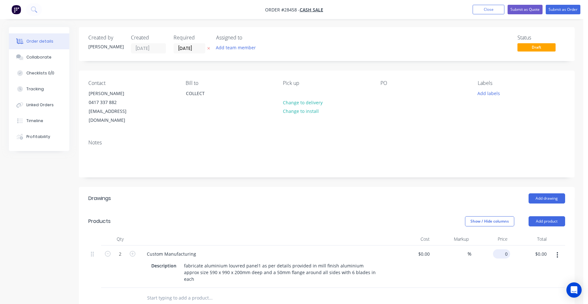
click at [507, 249] on input "0" at bounding box center [503, 253] width 15 height 9
type input "$600.00"
type input "$1,200.00"
click at [515, 246] on div "$1,200.00 $0.00" at bounding box center [529, 266] width 39 height 42
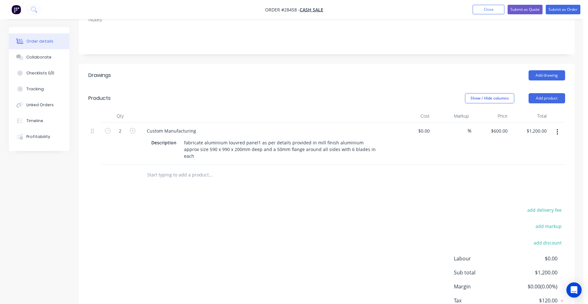
scroll to position [151, 0]
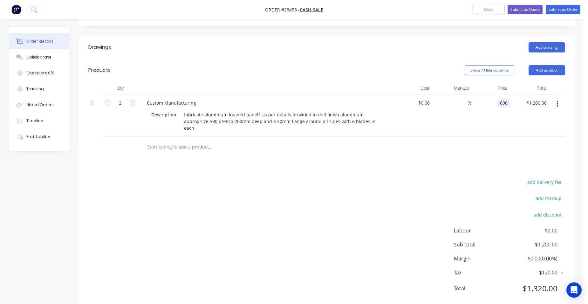
click at [506, 98] on input "600" at bounding box center [504, 102] width 11 height 9
type input "$650.00"
type input "$1,300.00"
click at [477, 96] on div "$650.00 $650.00" at bounding box center [490, 115] width 39 height 42
click at [525, 10] on button "Submit as Quote" at bounding box center [525, 10] width 35 height 10
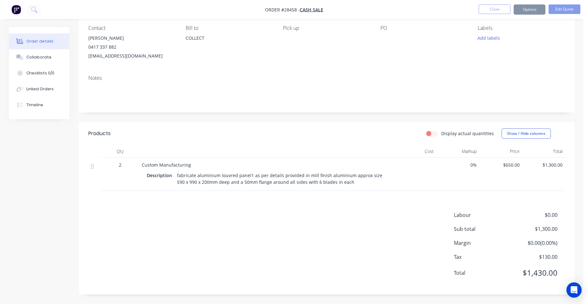
scroll to position [0, 0]
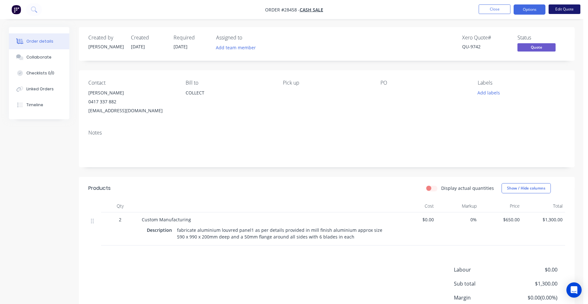
click at [563, 7] on button "Edit Quote" at bounding box center [565, 9] width 32 height 10
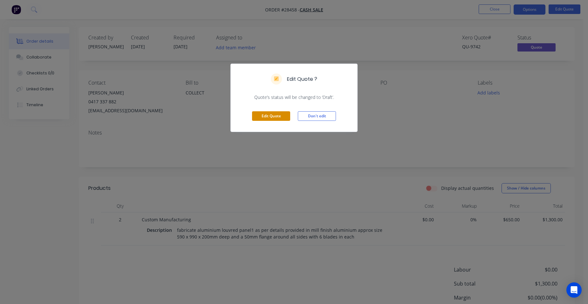
click at [285, 119] on button "Edit Quote" at bounding box center [271, 116] width 38 height 10
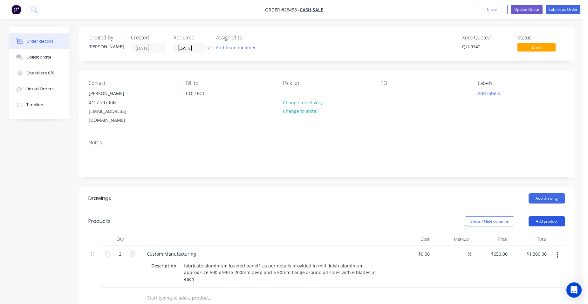
click at [535, 216] on button "Add product" at bounding box center [547, 221] width 37 height 10
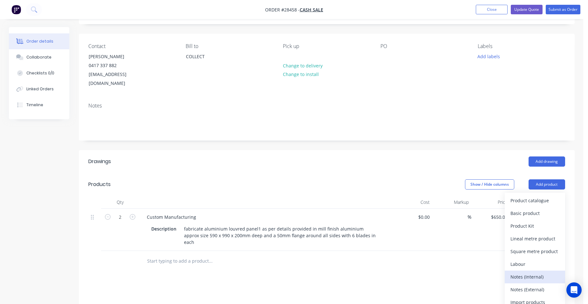
scroll to position [95, 0]
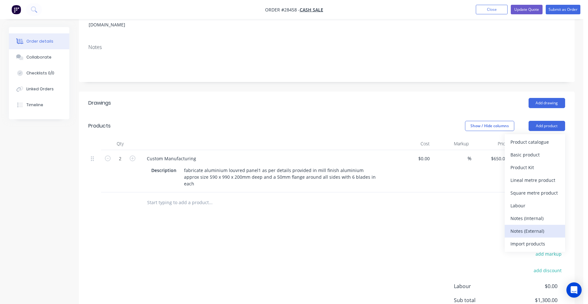
click at [533, 226] on div "Notes (External)" at bounding box center [535, 230] width 49 height 9
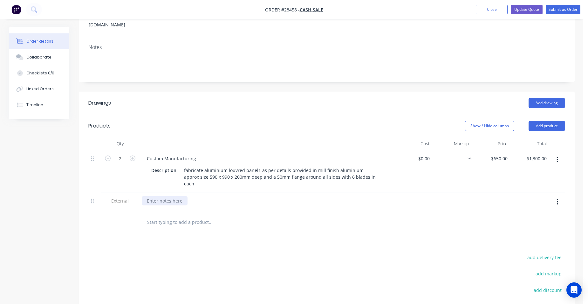
click at [153, 196] on div at bounding box center [165, 200] width 46 height 9
click at [537, 9] on button "Update Quote" at bounding box center [527, 10] width 32 height 10
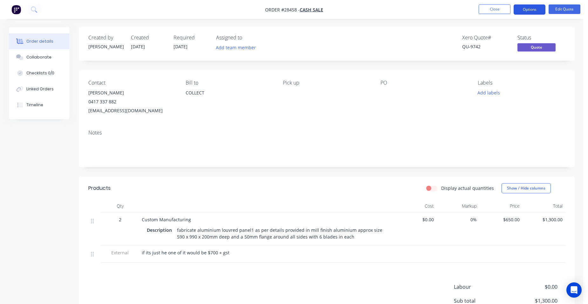
click at [536, 9] on button "Options" at bounding box center [530, 9] width 32 height 10
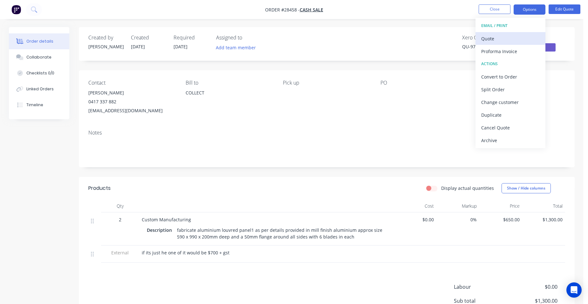
click at [509, 38] on div "Quote" at bounding box center [510, 38] width 58 height 9
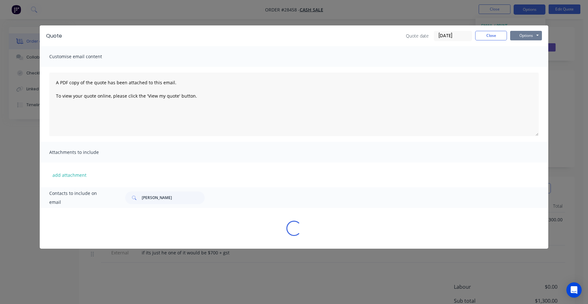
click at [530, 38] on button "Options" at bounding box center [526, 36] width 32 height 10
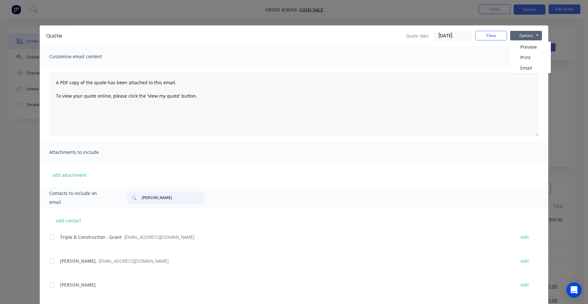
drag, startPoint x: 155, startPoint y: 195, endPoint x: 101, endPoint y: 188, distance: 54.5
click at [101, 188] on div "Contacts to include on email bill bell" at bounding box center [294, 197] width 509 height 21
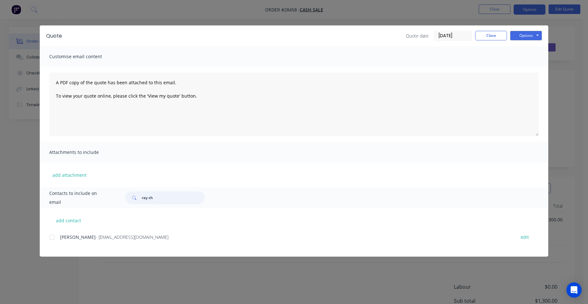
click at [52, 237] on div at bounding box center [51, 237] width 13 height 13
type input "ray sh"
click at [531, 33] on button "Options" at bounding box center [526, 36] width 32 height 10
click at [537, 65] on button "Email" at bounding box center [530, 68] width 41 height 10
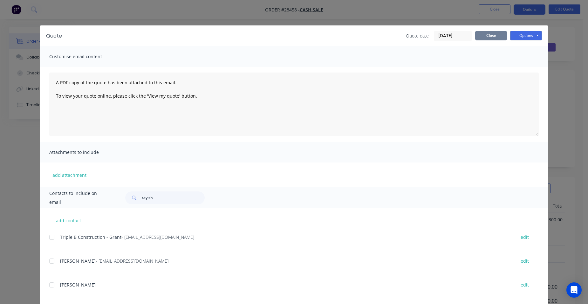
click at [492, 37] on button "Close" at bounding box center [491, 36] width 32 height 10
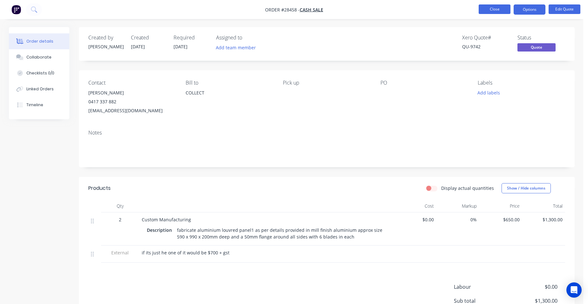
click at [490, 6] on button "Close" at bounding box center [495, 9] width 32 height 10
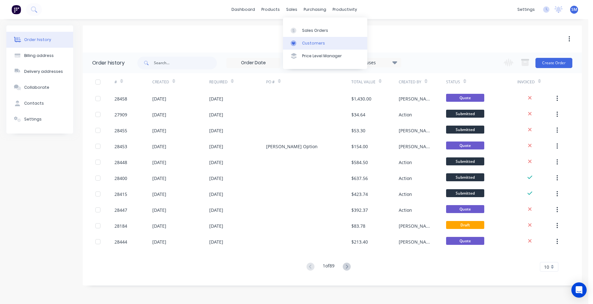
click at [306, 45] on div "Customers" at bounding box center [313, 43] width 23 height 6
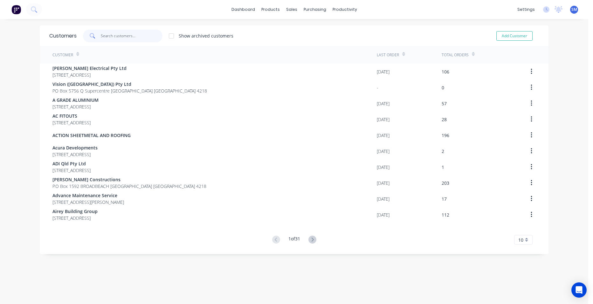
click at [132, 34] on input "text" at bounding box center [132, 36] width 62 height 13
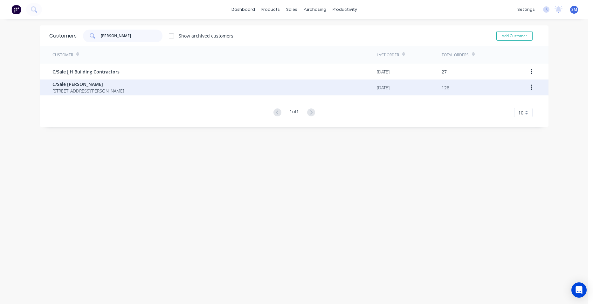
type input "[PERSON_NAME]"
click at [94, 81] on span "C/Sale [PERSON_NAME]" at bounding box center [88, 84] width 72 height 7
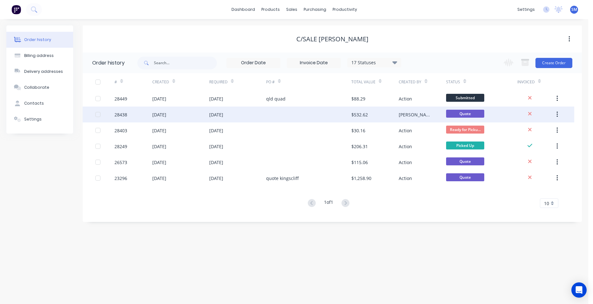
click at [306, 110] on div at bounding box center [308, 114] width 85 height 16
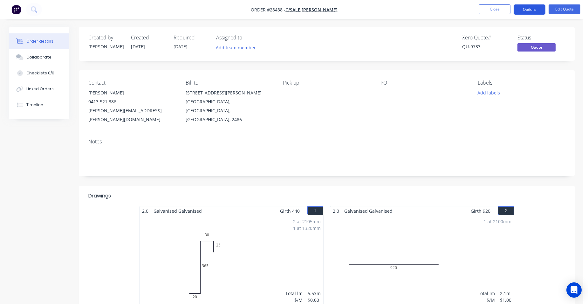
click at [529, 5] on button "Options" at bounding box center [530, 9] width 32 height 10
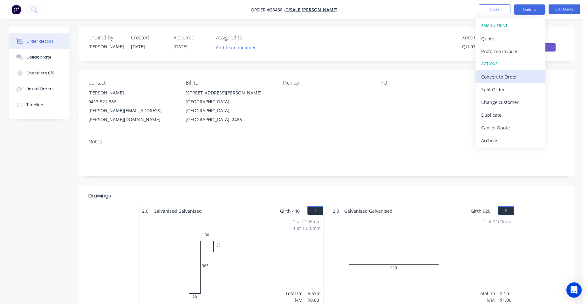
click at [516, 74] on div "Convert to Order" at bounding box center [510, 76] width 58 height 9
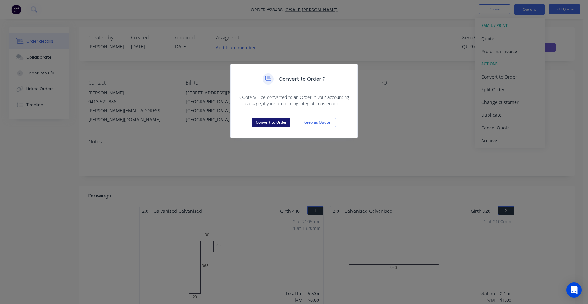
click at [279, 120] on button "Convert to Order" at bounding box center [271, 123] width 38 height 10
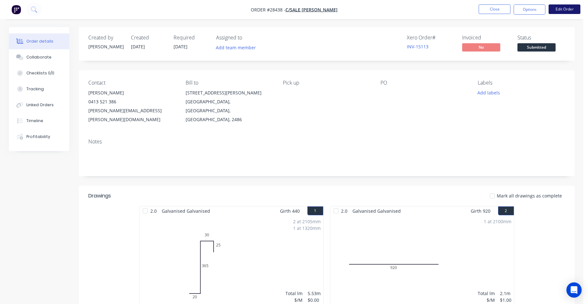
click at [571, 9] on button "Edit Order" at bounding box center [565, 9] width 32 height 10
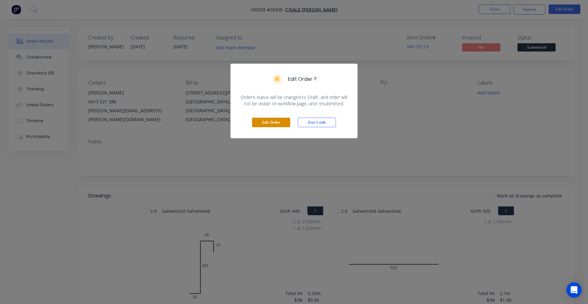
click at [271, 122] on button "Edit Order" at bounding box center [271, 123] width 38 height 10
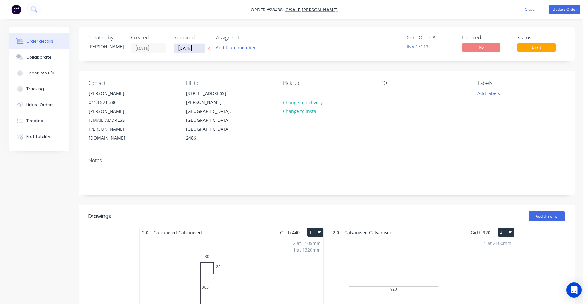
click at [195, 46] on input "[DATE]" at bounding box center [189, 49] width 31 height 10
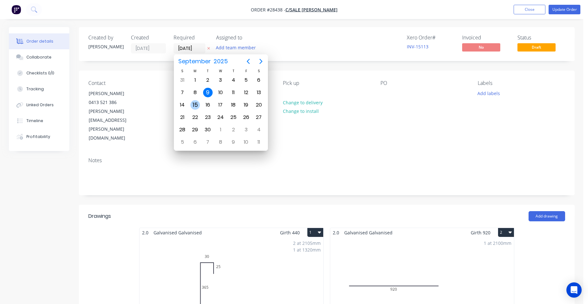
click at [199, 102] on div "15" at bounding box center [195, 105] width 13 height 12
type input "15/09/25"
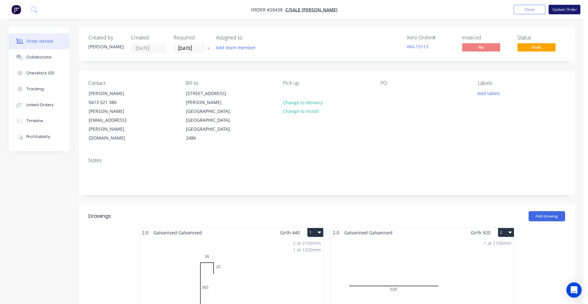
click at [572, 10] on button "Update Order" at bounding box center [565, 10] width 32 height 10
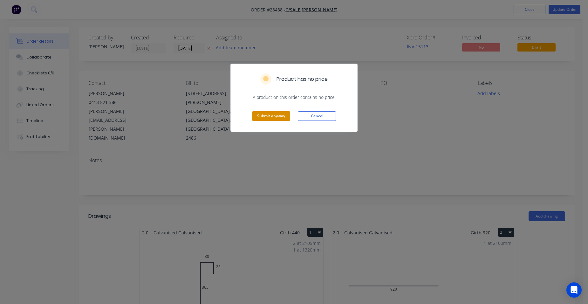
click at [258, 120] on button "Submit anyway" at bounding box center [271, 116] width 38 height 10
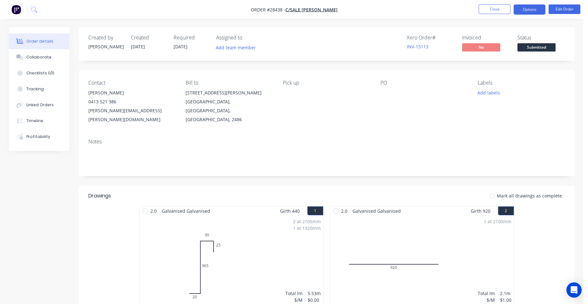
click at [527, 11] on button "Options" at bounding box center [530, 9] width 32 height 10
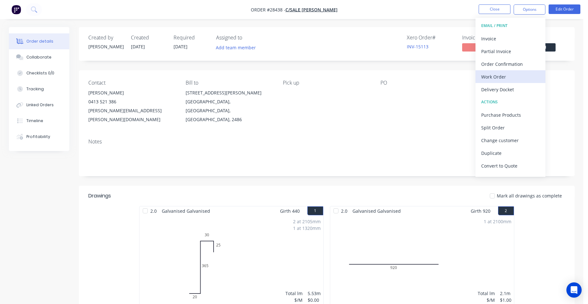
click at [505, 77] on div "Work Order" at bounding box center [510, 76] width 58 height 9
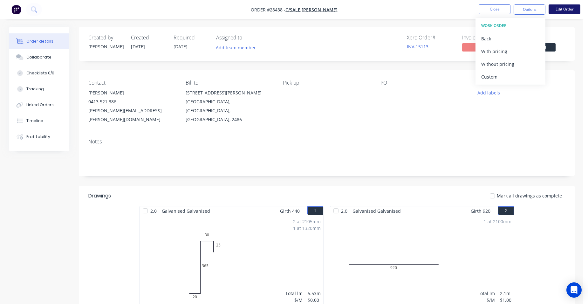
click at [554, 9] on button "Edit Order" at bounding box center [565, 9] width 32 height 10
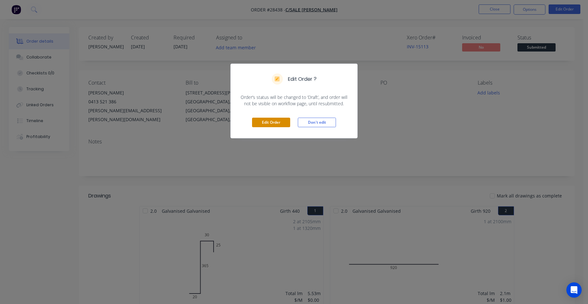
click at [278, 123] on button "Edit Order" at bounding box center [271, 123] width 38 height 10
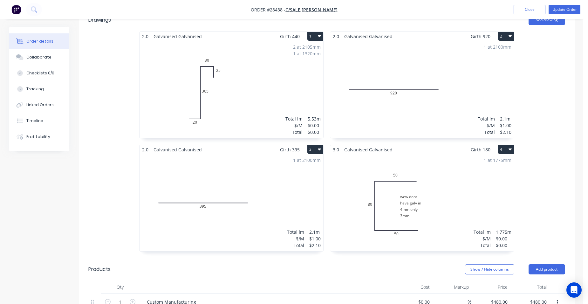
scroll to position [286, 0]
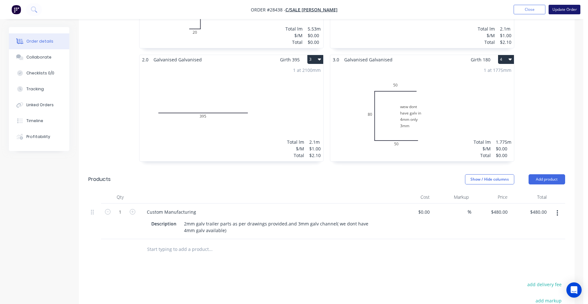
click at [558, 7] on button "Update Order" at bounding box center [565, 10] width 32 height 10
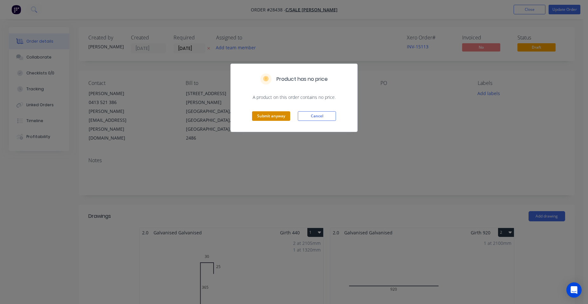
click at [277, 118] on button "Submit anyway" at bounding box center [271, 116] width 38 height 10
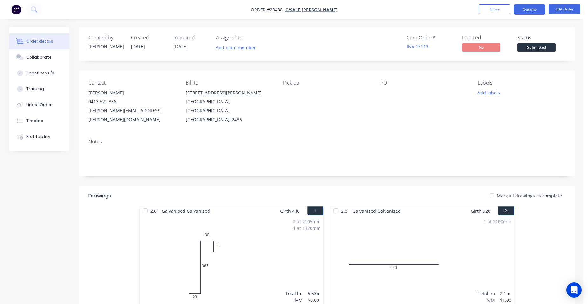
click at [521, 10] on button "Options" at bounding box center [530, 9] width 32 height 10
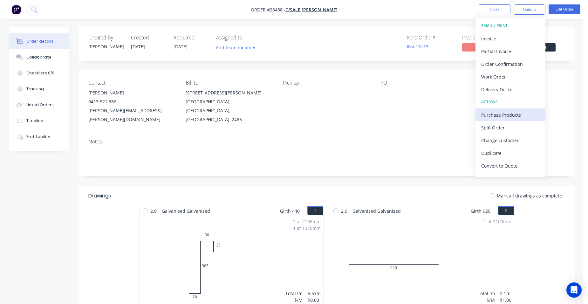
click at [518, 116] on div "Purchase Products" at bounding box center [510, 114] width 58 height 9
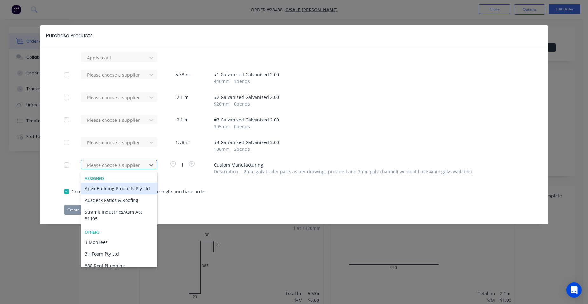
click at [116, 165] on div at bounding box center [114, 165] width 57 height 8
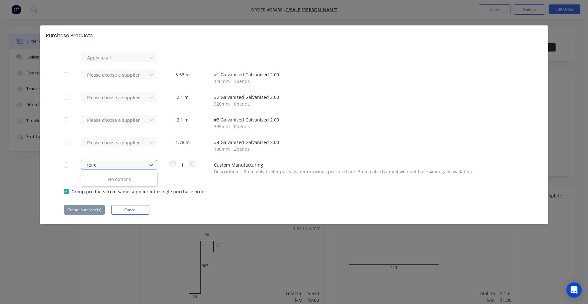
type input "coil"
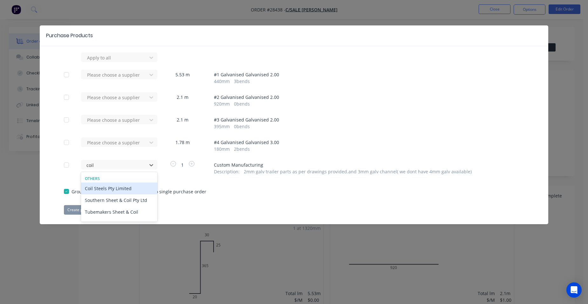
click at [125, 186] on div "Coil Steels Pty Limited" at bounding box center [119, 188] width 76 height 12
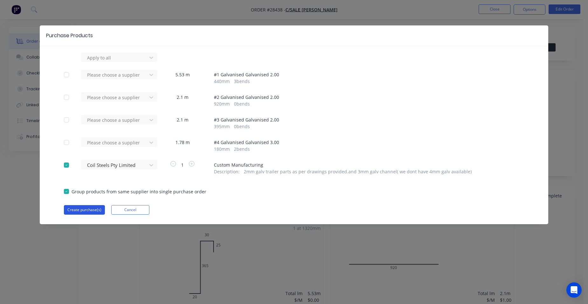
click at [87, 208] on button "Create purchase(s)" at bounding box center [84, 210] width 41 height 10
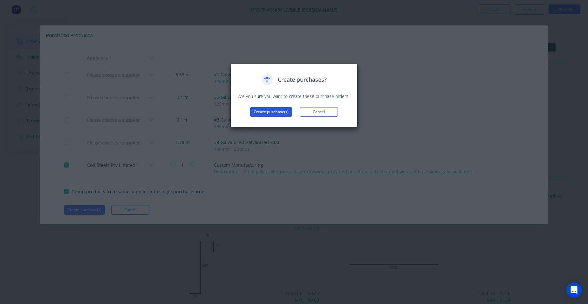
click at [266, 115] on button "Create purchase(s)" at bounding box center [271, 112] width 42 height 10
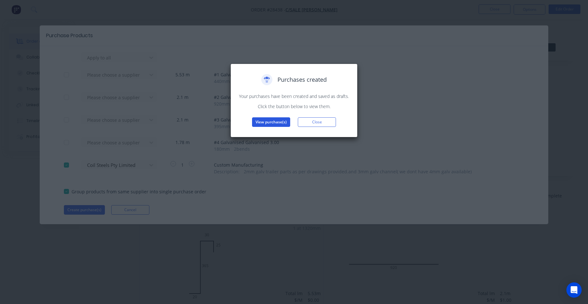
click at [262, 120] on button "View purchase(s)" at bounding box center [271, 122] width 38 height 10
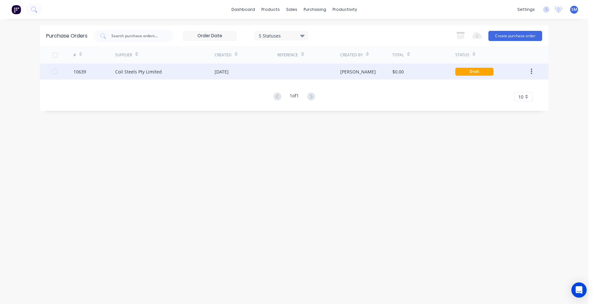
click at [260, 75] on div "[DATE]" at bounding box center [246, 72] width 63 height 16
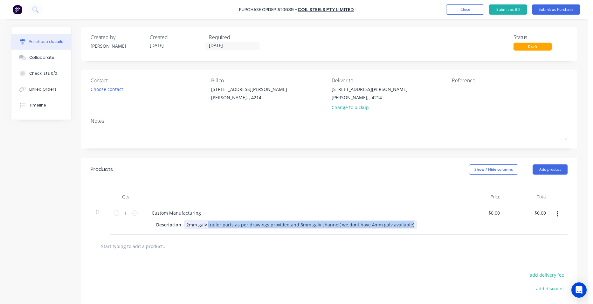
drag, startPoint x: 408, startPoint y: 223, endPoint x: 205, endPoint y: 235, distance: 202.9
click at [205, 235] on div "Products Show / Hide columns Add product Qty Price Total 1 1 Custom Manufacturi…" at bounding box center [329, 260] width 496 height 204
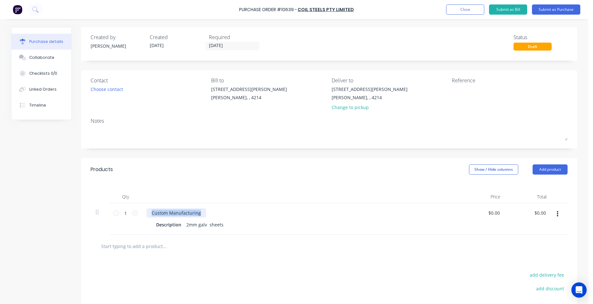
drag, startPoint x: 199, startPoint y: 213, endPoint x: 203, endPoint y: 175, distance: 37.7
click at [142, 202] on div "Qty Price Total 1 1 Custom Manufacturing Description 2mm galv sheets $0.00 $0.0…" at bounding box center [329, 208] width 496 height 54
drag, startPoint x: 221, startPoint y: 223, endPoint x: 182, endPoint y: 223, distance: 39.1
click at [176, 223] on div "Description 2mm galv sheets" at bounding box center [299, 224] width 291 height 9
click at [132, 213] on icon at bounding box center [135, 213] width 6 height 6
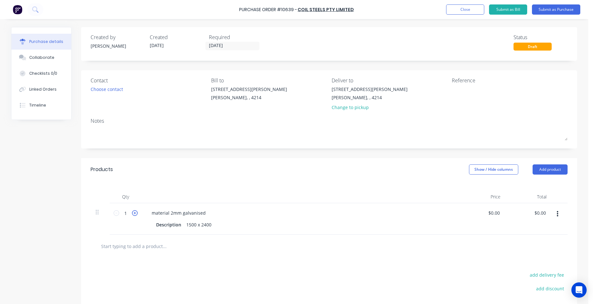
type input "2"
click at [560, 6] on button "Submit as Purchase" at bounding box center [556, 9] width 48 height 10
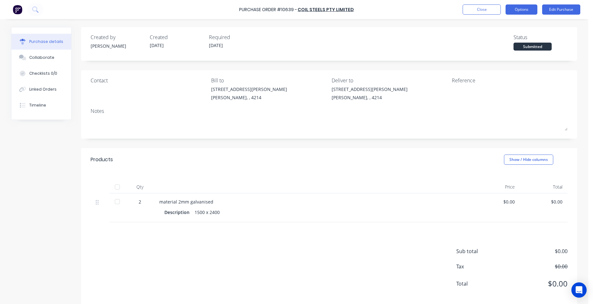
click at [526, 11] on button "Options" at bounding box center [521, 9] width 32 height 10
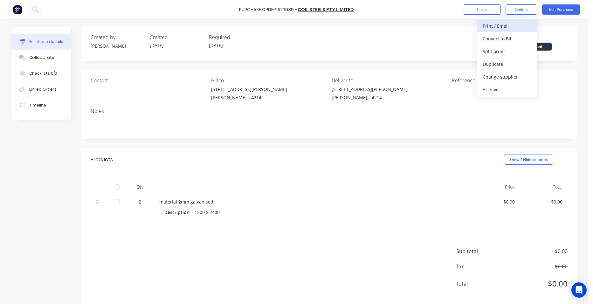
click at [518, 19] on button "Print / Email" at bounding box center [507, 25] width 60 height 13
click at [512, 48] on div "Without pricing" at bounding box center [507, 51] width 49 height 9
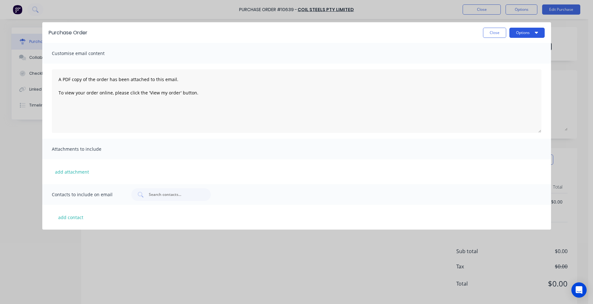
click at [522, 32] on button "Options" at bounding box center [526, 33] width 35 height 10
click at [523, 51] on div "Print" at bounding box center [514, 48] width 49 height 9
click at [499, 34] on button "Close" at bounding box center [494, 33] width 23 height 10
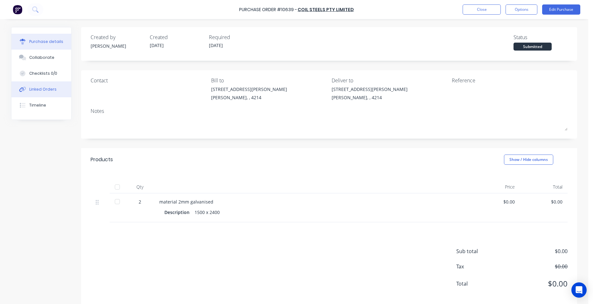
click at [58, 86] on button "Linked Orders" at bounding box center [41, 89] width 60 height 16
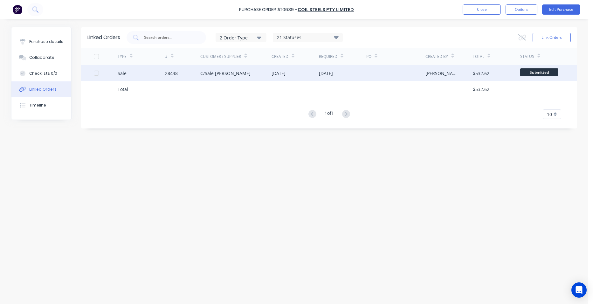
click at [259, 72] on div "C/Sale [PERSON_NAME]" at bounding box center [235, 73] width 71 height 16
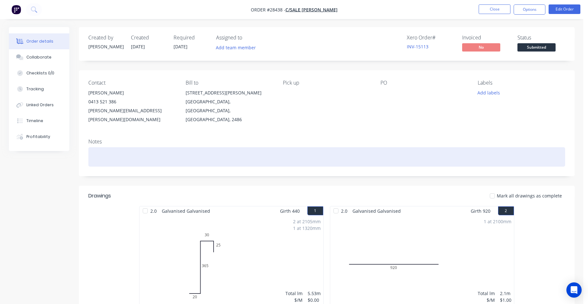
click at [110, 147] on div at bounding box center [326, 156] width 477 height 19
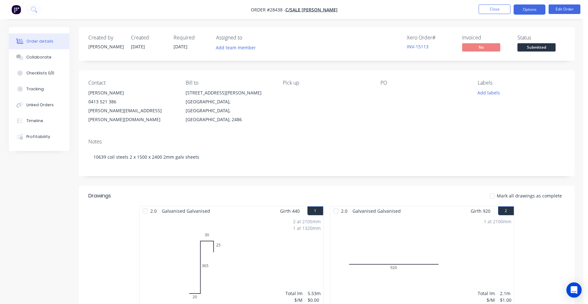
click at [526, 7] on button "Options" at bounding box center [530, 9] width 32 height 10
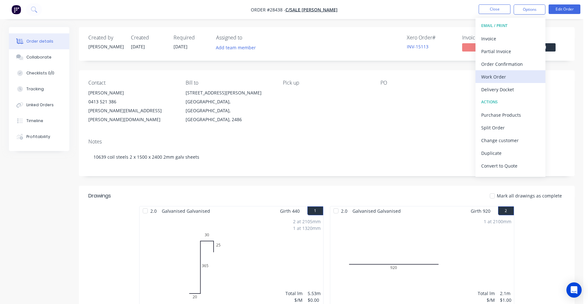
click at [510, 79] on div "Work Order" at bounding box center [510, 76] width 58 height 9
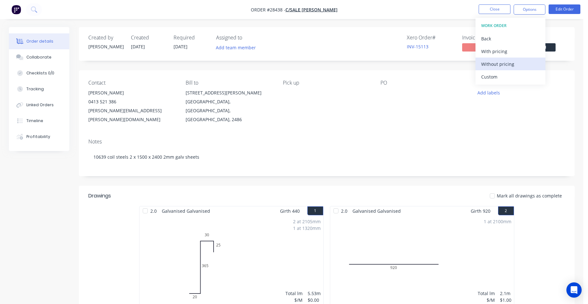
click at [518, 69] on button "Without pricing" at bounding box center [511, 64] width 70 height 13
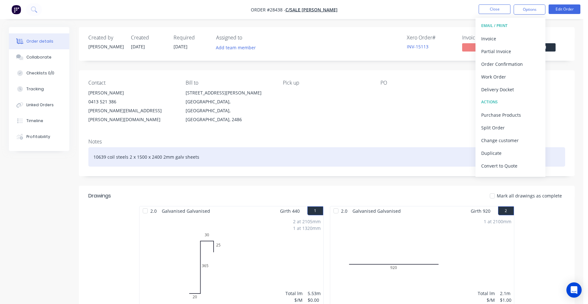
click at [361, 147] on div "10639 coil steels 2 x 1500 x 2400 2mm galv sheets" at bounding box center [326, 156] width 477 height 19
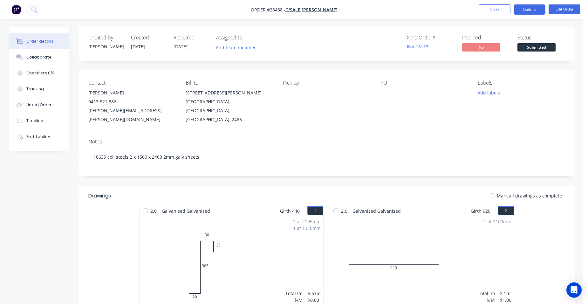
click at [528, 11] on button "Options" at bounding box center [530, 9] width 32 height 10
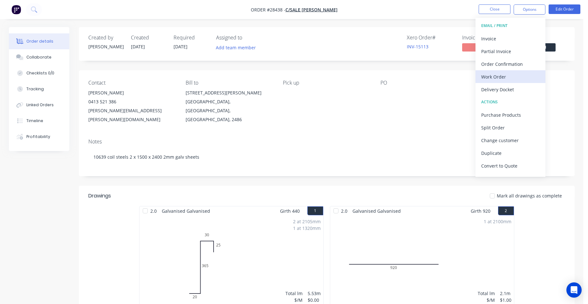
click at [512, 81] on div "Work Order" at bounding box center [510, 76] width 58 height 9
click at [519, 66] on div "Without pricing" at bounding box center [510, 63] width 58 height 9
click at [494, 6] on button "Close" at bounding box center [495, 9] width 32 height 10
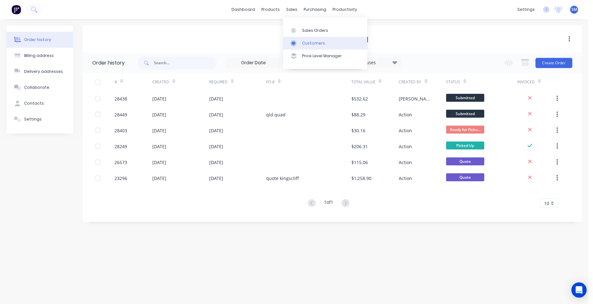
click at [301, 41] on link "Customers" at bounding box center [325, 43] width 84 height 13
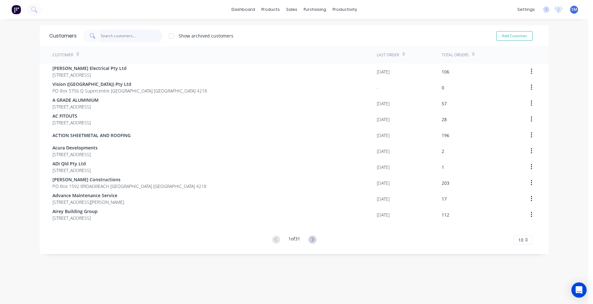
click at [117, 33] on input "text" at bounding box center [132, 36] width 62 height 13
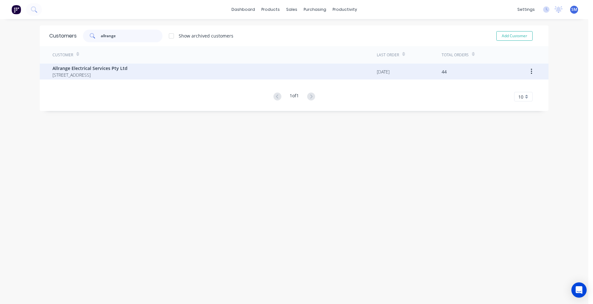
type input "allrange"
click at [72, 74] on span "[STREET_ADDRESS]" at bounding box center [89, 75] width 75 height 7
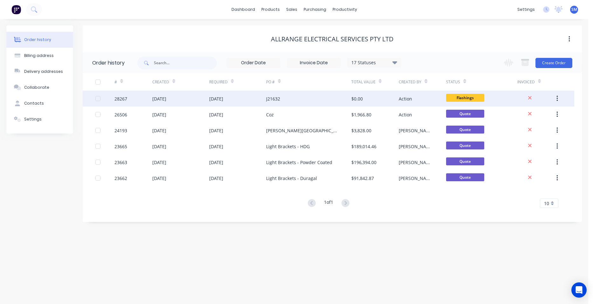
click at [305, 94] on div "J21632" at bounding box center [308, 99] width 85 height 16
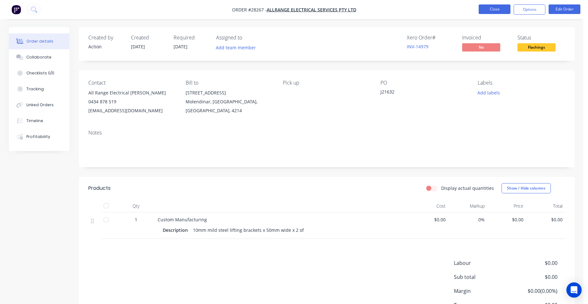
click at [491, 6] on button "Close" at bounding box center [495, 9] width 32 height 10
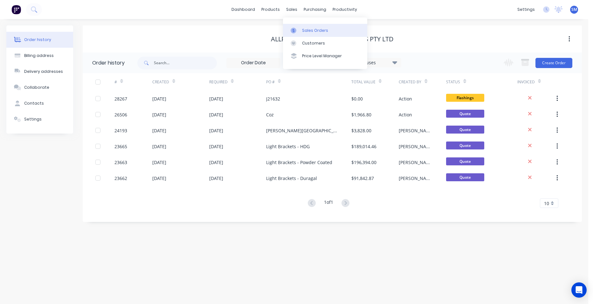
click at [312, 29] on div "Sales Orders" at bounding box center [315, 31] width 26 height 6
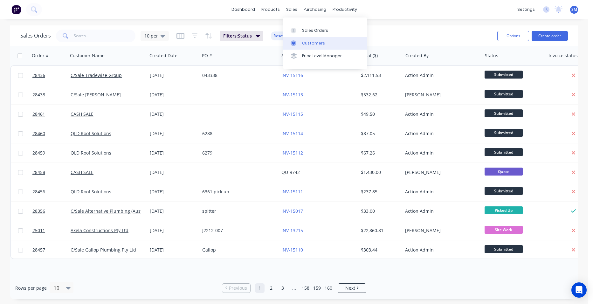
click at [302, 42] on div "Customers" at bounding box center [313, 43] width 23 height 6
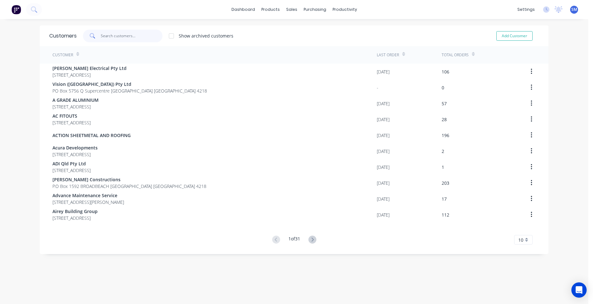
click at [120, 38] on input "text" at bounding box center [132, 36] width 62 height 13
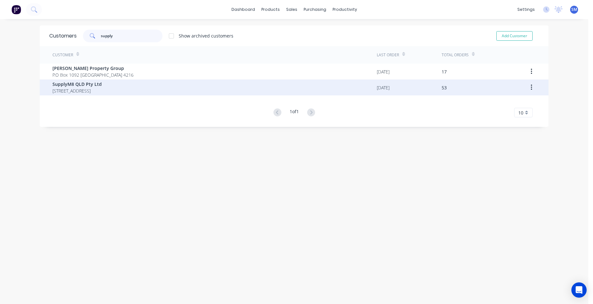
type input "supply"
click at [92, 87] on span "SupplyM8 QLD Pty Ltd" at bounding box center [76, 84] width 49 height 7
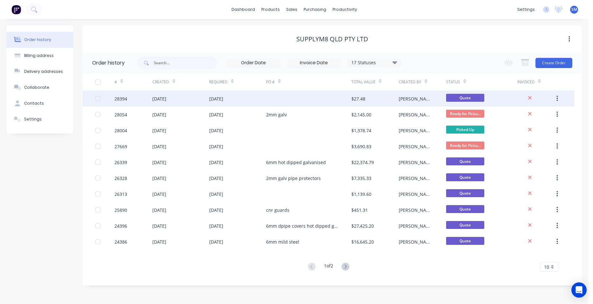
click at [323, 93] on div at bounding box center [308, 99] width 85 height 16
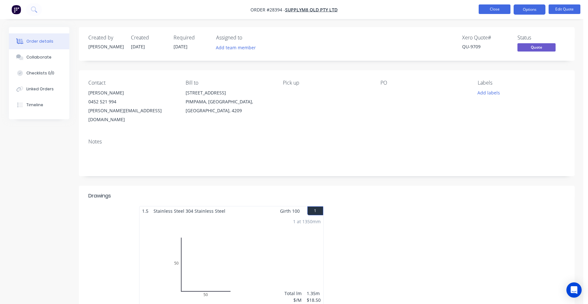
click at [493, 10] on button "Close" at bounding box center [495, 9] width 32 height 10
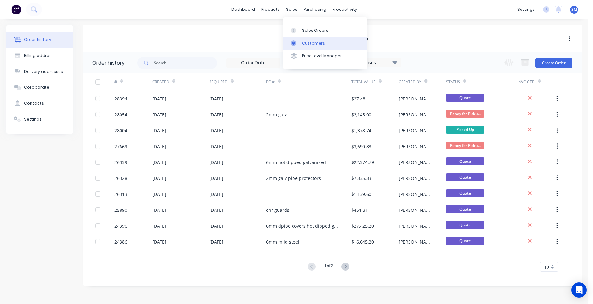
click at [308, 42] on div "Customers" at bounding box center [313, 43] width 23 height 6
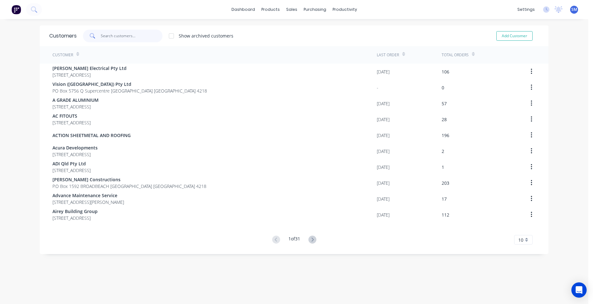
click at [143, 41] on input "text" at bounding box center [132, 36] width 62 height 13
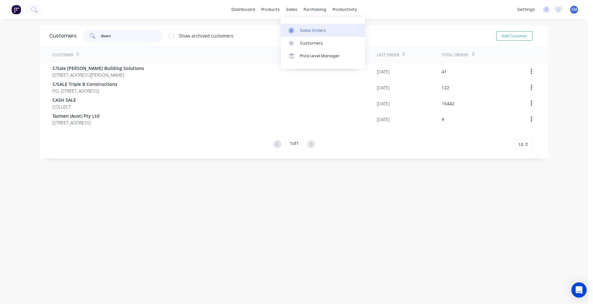
type input "down"
click at [305, 32] on div "Sales Orders" at bounding box center [313, 31] width 26 height 6
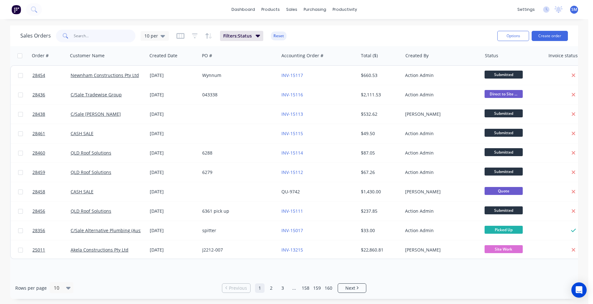
click at [95, 37] on input "text" at bounding box center [105, 36] width 62 height 13
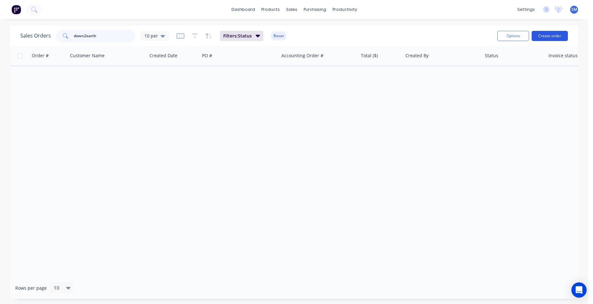
type input "down2earth"
click at [562, 35] on button "Create order" at bounding box center [550, 36] width 36 height 10
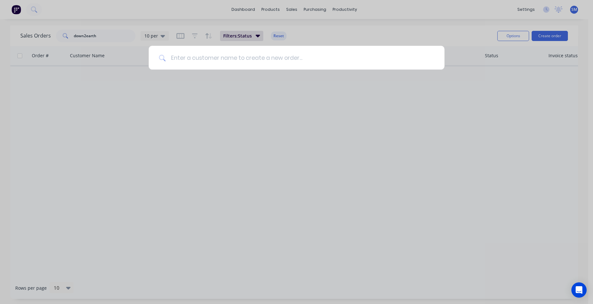
click at [215, 64] on input at bounding box center [300, 58] width 269 height 24
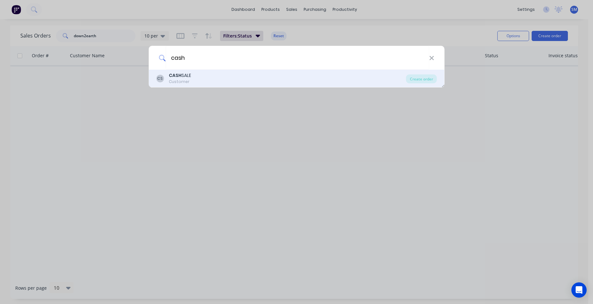
type input "cash"
click at [169, 79] on div "Customer" at bounding box center [180, 82] width 22 height 6
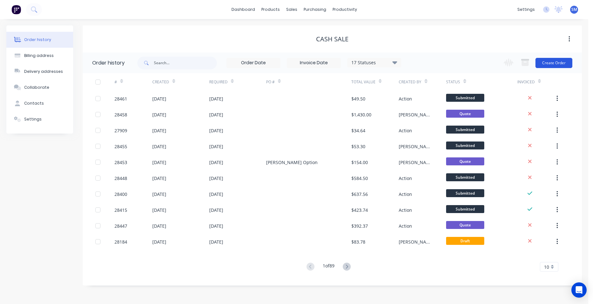
click at [564, 63] on button "Create Order" at bounding box center [553, 63] width 37 height 10
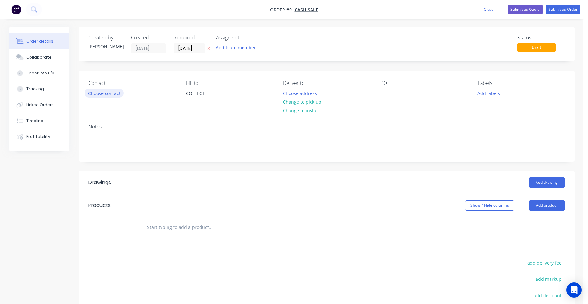
click at [110, 89] on button "Choose contact" at bounding box center [104, 93] width 39 height 9
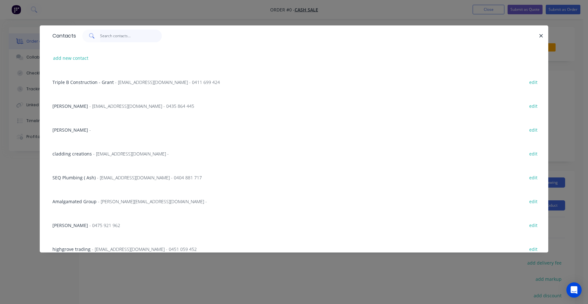
click at [117, 32] on input "text" at bounding box center [131, 36] width 62 height 13
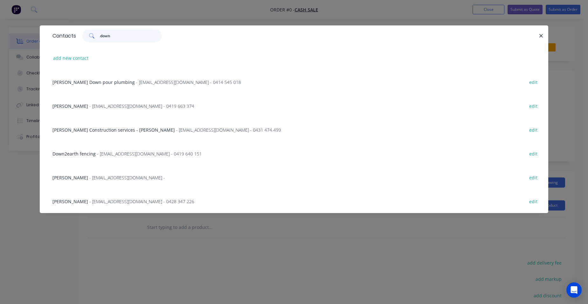
type input "down"
click at [145, 155] on span "- down2earthfencing@bigpond.com - 0419 640 151" at bounding box center [149, 154] width 105 height 6
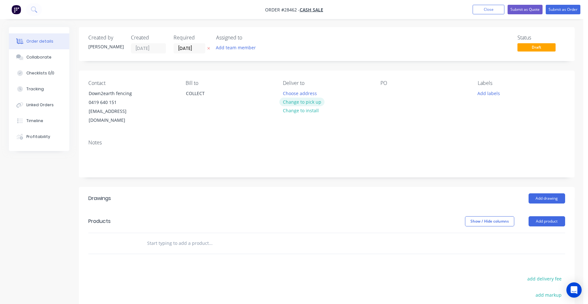
click at [308, 103] on button "Change to pick up" at bounding box center [301, 102] width 45 height 9
click at [553, 216] on button "Add product" at bounding box center [547, 221] width 37 height 10
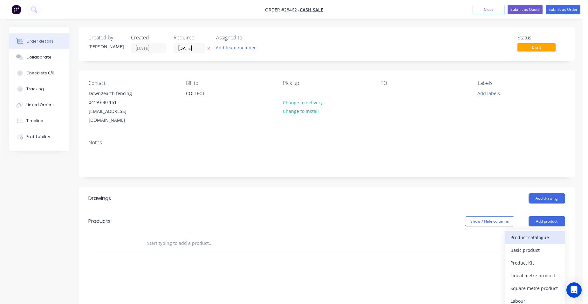
click at [541, 233] on div "Product catalogue" at bounding box center [535, 237] width 49 height 9
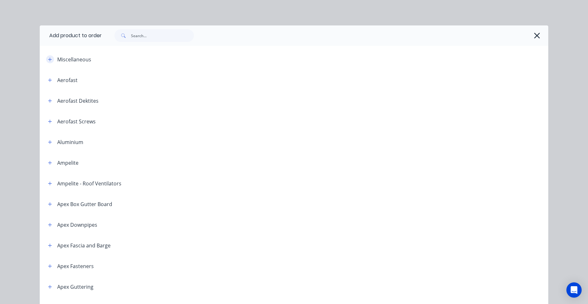
click at [48, 60] on icon "button" at bounding box center [50, 59] width 4 height 4
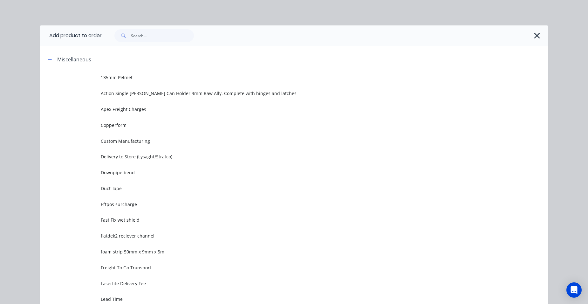
click at [144, 145] on td "Custom Manufacturing" at bounding box center [325, 141] width 448 height 16
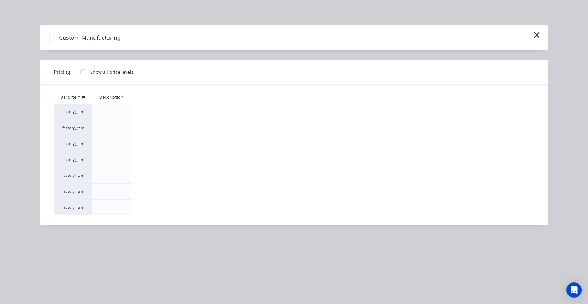
click at [80, 71] on div at bounding box center [83, 71] width 13 height 13
click at [143, 191] on div "$0.00" at bounding box center [148, 192] width 34 height 16
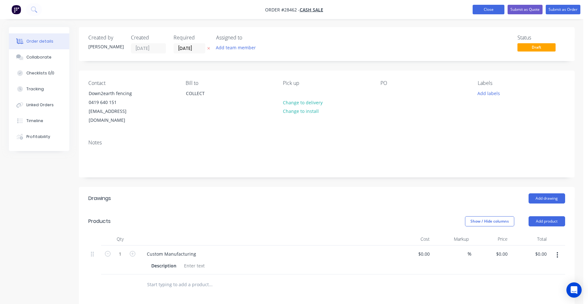
click at [482, 10] on button "Close" at bounding box center [489, 10] width 32 height 10
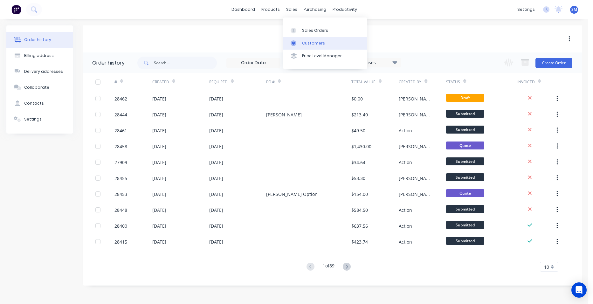
click at [301, 42] on link "Customers" at bounding box center [325, 43] width 84 height 13
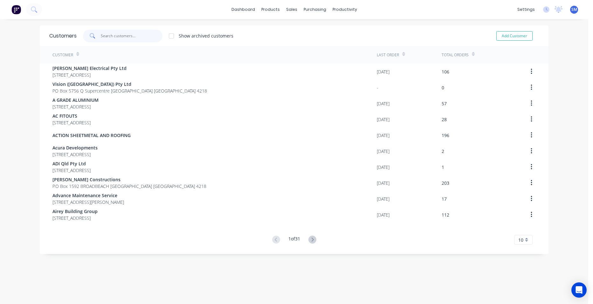
click at [120, 39] on input "text" at bounding box center [132, 36] width 62 height 13
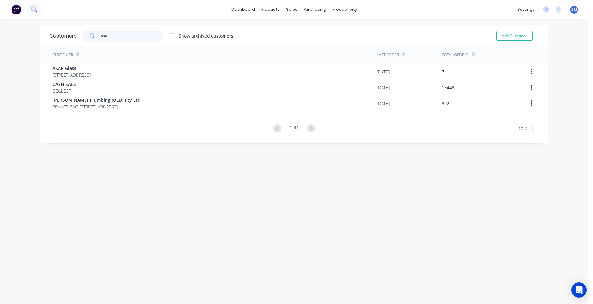
type input "asa"
click at [303, 30] on div "Sales Orders" at bounding box center [313, 31] width 26 height 6
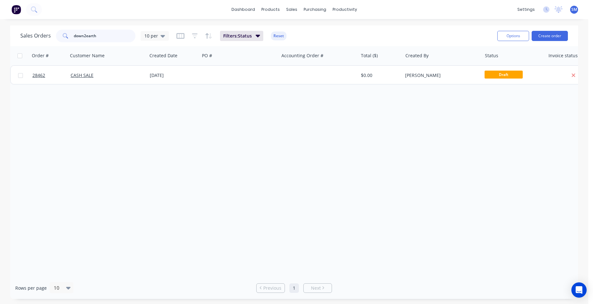
drag, startPoint x: 108, startPoint y: 35, endPoint x: 52, endPoint y: 33, distance: 55.7
click at [54, 33] on div "Sales Orders down2earth 10 per" at bounding box center [94, 36] width 148 height 13
type input "27673"
click at [192, 33] on icon "button" at bounding box center [195, 35] width 6 height 5
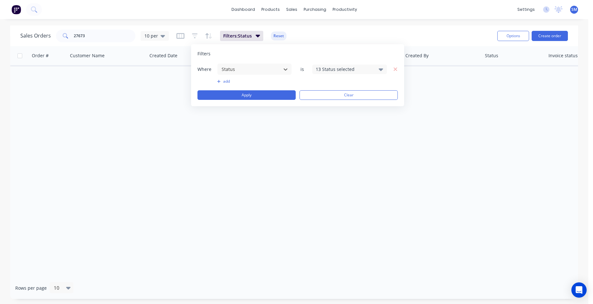
click at [333, 71] on div "13 Status selected" at bounding box center [345, 69] width 58 height 7
click at [322, 104] on div at bounding box center [322, 104] width 13 height 13
click at [256, 193] on div "Order # Customer Name Created Date PO # Accounting Order # Total ($) Created By…" at bounding box center [294, 161] width 568 height 231
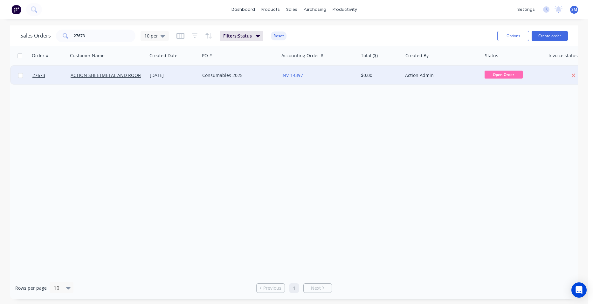
click at [256, 74] on div "Consumables 2025" at bounding box center [237, 75] width 71 height 6
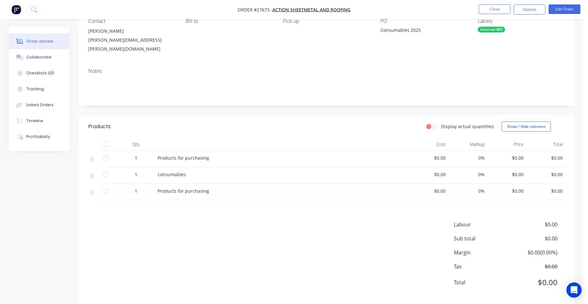
scroll to position [64, 0]
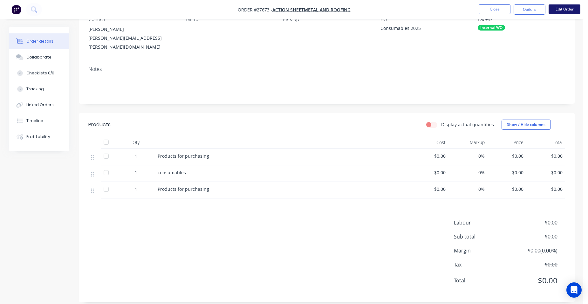
click at [564, 8] on button "Edit Order" at bounding box center [565, 9] width 32 height 10
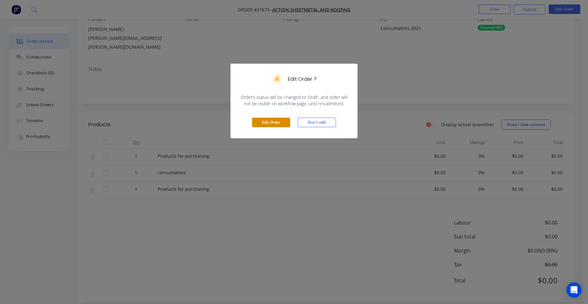
click at [277, 121] on button "Edit Order" at bounding box center [271, 123] width 38 height 10
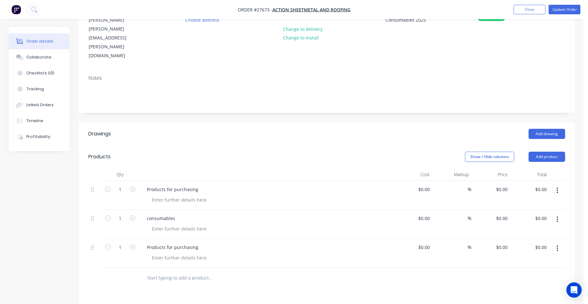
scroll to position [127, 0]
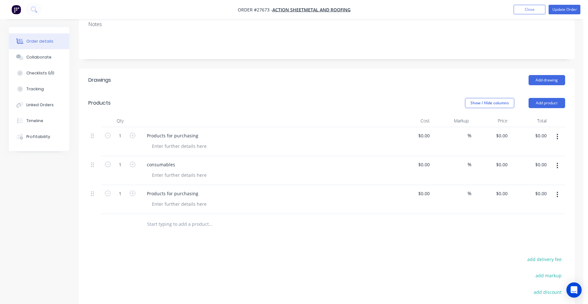
click at [560, 189] on button "button" at bounding box center [557, 194] width 15 height 11
click at [541, 219] on div "Duplicate" at bounding box center [535, 223] width 49 height 9
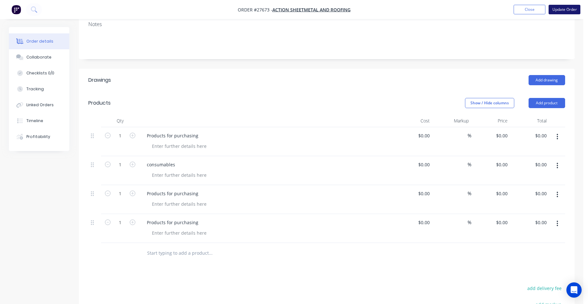
click at [570, 7] on button "Update Order" at bounding box center [565, 10] width 32 height 10
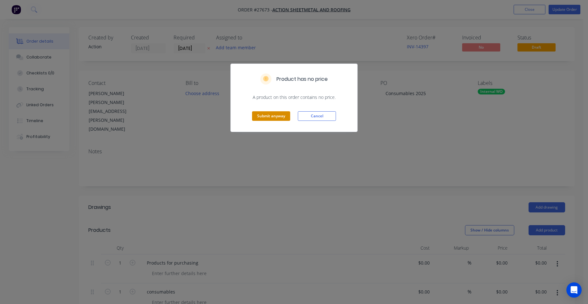
click at [262, 114] on button "Submit anyway" at bounding box center [271, 116] width 38 height 10
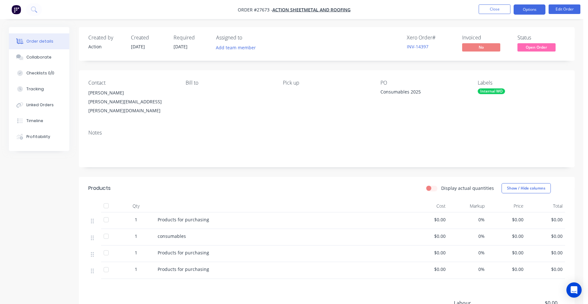
click at [532, 8] on button "Options" at bounding box center [530, 9] width 32 height 10
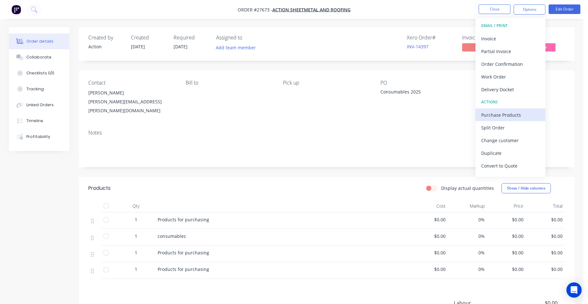
click at [507, 116] on div "Purchase Products" at bounding box center [510, 114] width 58 height 9
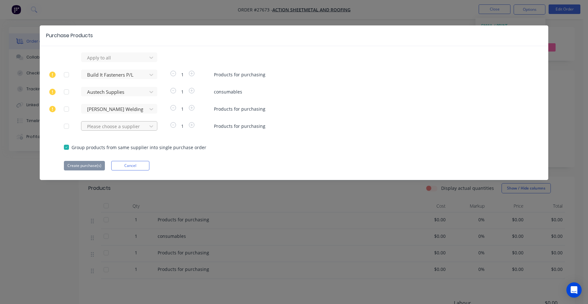
click at [101, 127] on div at bounding box center [114, 126] width 57 height 8
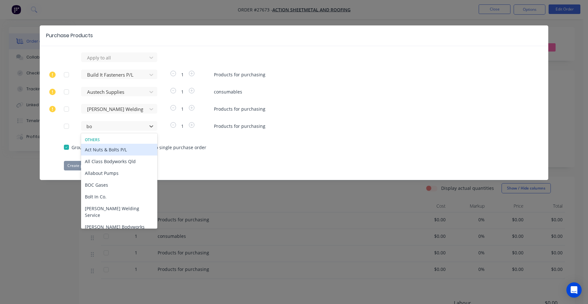
type input "boc"
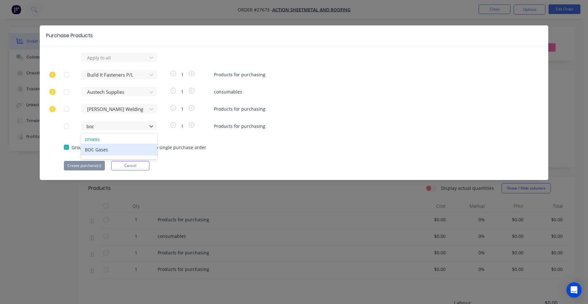
click at [90, 148] on div "BOC Gases" at bounding box center [119, 150] width 76 height 12
click at [93, 166] on button "Create purchase(s)" at bounding box center [84, 166] width 41 height 10
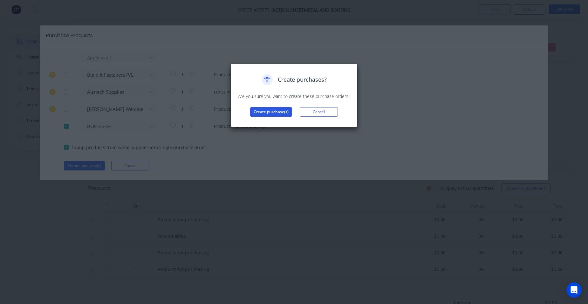
click at [261, 112] on button "Create purchase(s)" at bounding box center [271, 112] width 42 height 10
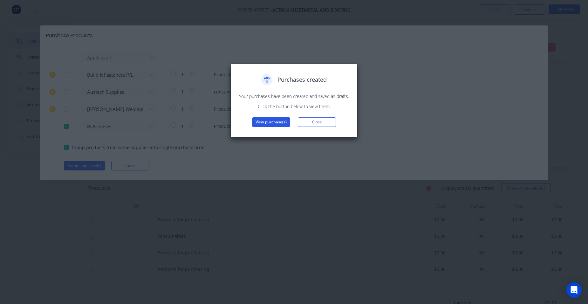
click at [257, 120] on button "View purchase(s)" at bounding box center [271, 122] width 38 height 10
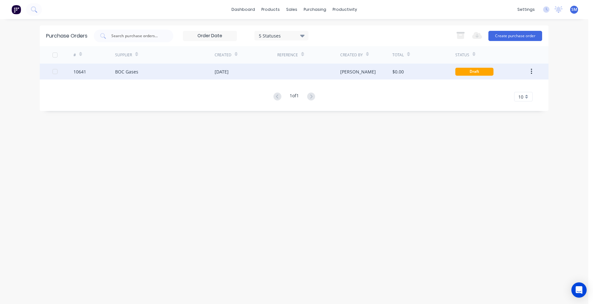
click at [179, 71] on div "BOC Gases" at bounding box center [165, 72] width 100 height 16
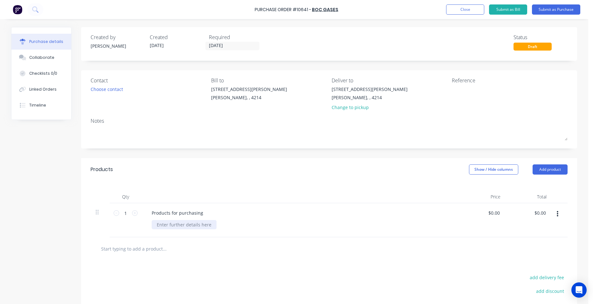
click at [171, 223] on div at bounding box center [184, 224] width 65 height 9
click at [237, 221] on div "1.2mm mig wire" at bounding box center [303, 224] width 303 height 9
click at [553, 7] on button "Submit as Purchase" at bounding box center [556, 9] width 48 height 10
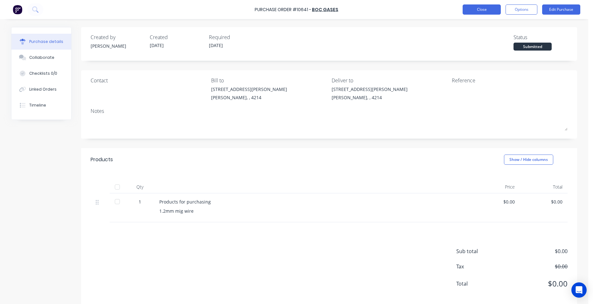
click at [490, 10] on button "Close" at bounding box center [482, 9] width 38 height 10
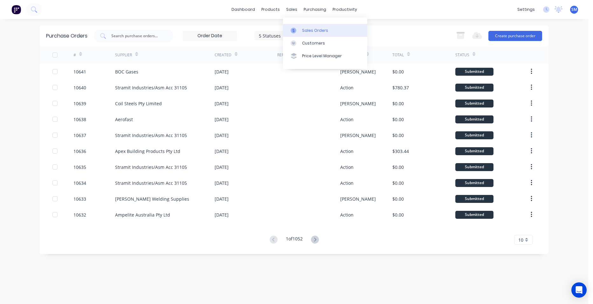
click at [305, 31] on div "Sales Orders" at bounding box center [315, 31] width 26 height 6
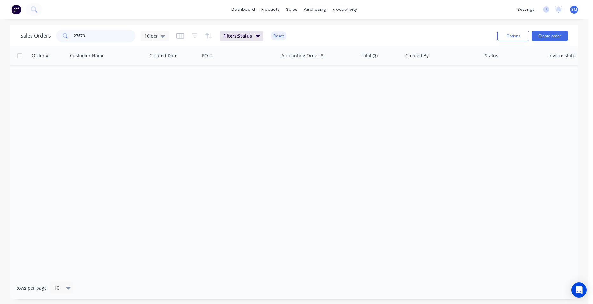
drag, startPoint x: 88, startPoint y: 37, endPoint x: 49, endPoint y: 32, distance: 39.2
click at [49, 32] on div "Sales Orders 27673 10 per" at bounding box center [94, 36] width 148 height 13
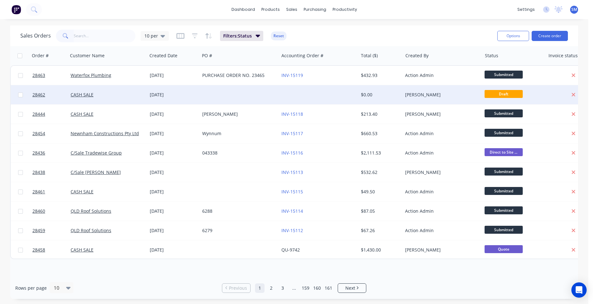
click at [302, 96] on div at bounding box center [318, 94] width 79 height 19
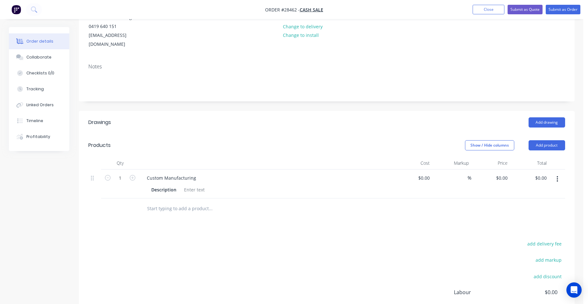
scroll to position [95, 0]
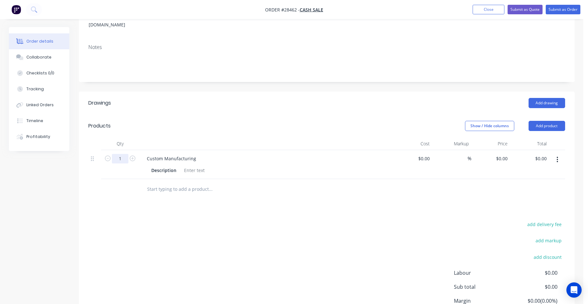
click at [125, 154] on input "1" at bounding box center [120, 159] width 17 height 10
type input "140"
click at [197, 166] on div at bounding box center [195, 170] width 26 height 9
click at [193, 166] on div at bounding box center [195, 170] width 26 height 9
click at [219, 166] on div ".55 nightsky post" at bounding box center [202, 170] width 41 height 9
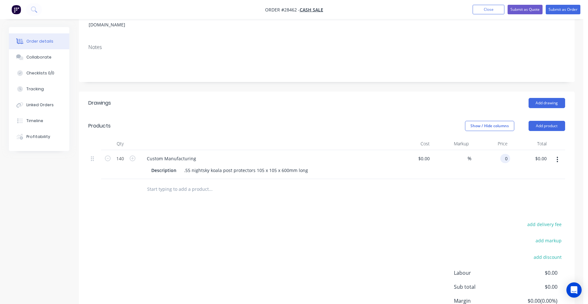
click at [509, 154] on input "0" at bounding box center [506, 158] width 7 height 9
type input "$17.50"
type input "$2,450.00"
click at [490, 159] on div "$17.50 17.5" at bounding box center [490, 164] width 39 height 29
click at [506, 154] on input "17.5" at bounding box center [504, 158] width 12 height 9
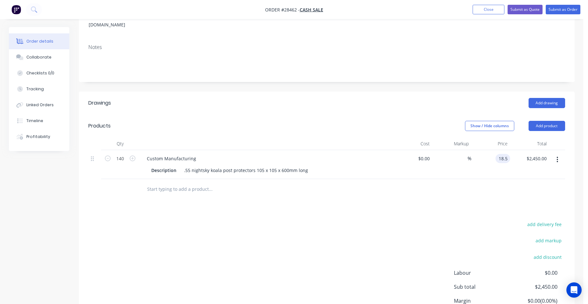
type input "$18.50"
type input "$2,590.00"
click at [478, 150] on div "$18.50 $18.50" at bounding box center [490, 164] width 39 height 29
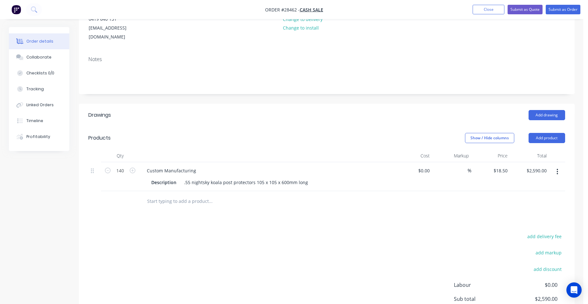
scroll to position [81, 0]
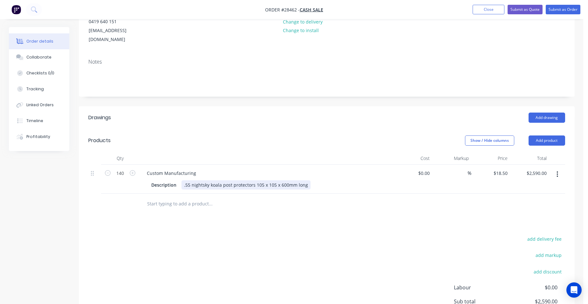
click at [306, 180] on div ".55 nightsky koala post protectors 105 x 105 x 600mm long" at bounding box center [246, 184] width 129 height 9
drag, startPoint x: 496, startPoint y: 5, endPoint x: 490, endPoint y: 8, distance: 6.7
click at [496, 5] on button "Close" at bounding box center [489, 10] width 32 height 10
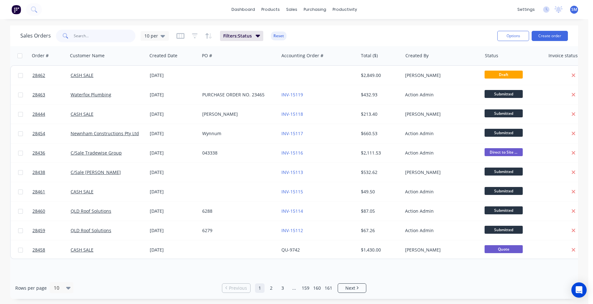
click at [105, 36] on input "text" at bounding box center [105, 36] width 62 height 13
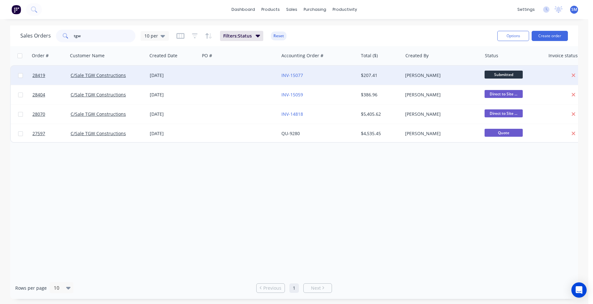
type input "tgw"
click at [211, 75] on div at bounding box center [239, 75] width 79 height 19
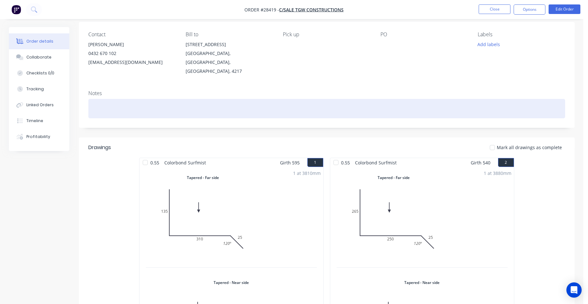
scroll to position [95, 0]
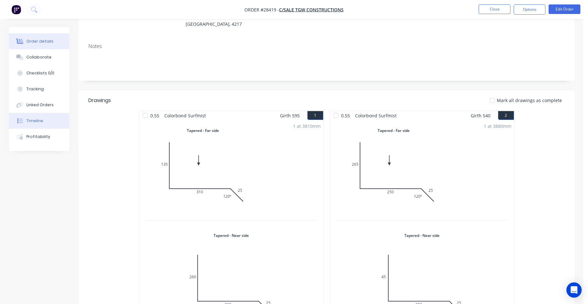
click at [44, 121] on button "Timeline" at bounding box center [39, 121] width 60 height 16
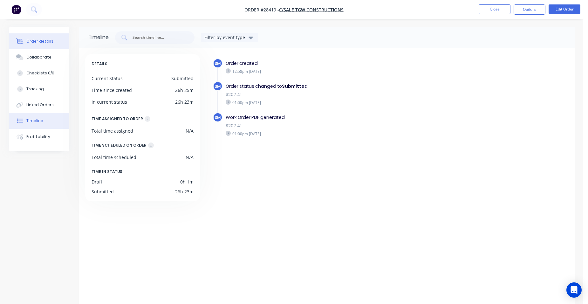
click at [41, 37] on button "Order details" at bounding box center [39, 41] width 60 height 16
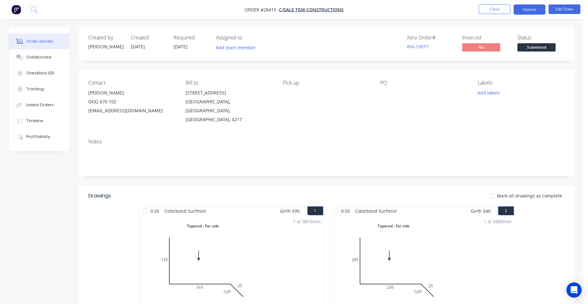
click at [533, 8] on button "Options" at bounding box center [530, 9] width 32 height 10
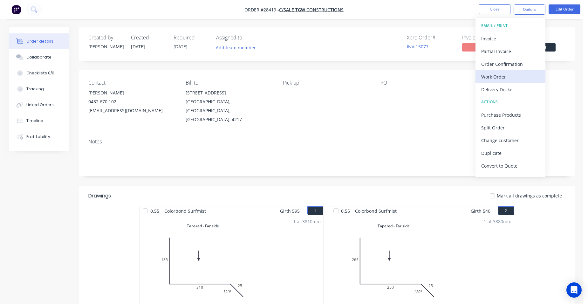
click at [506, 72] on div "Work Order" at bounding box center [510, 76] width 58 height 9
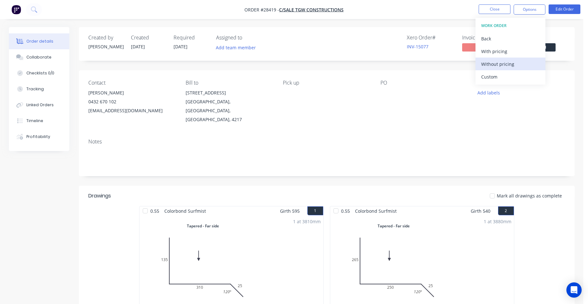
click at [509, 65] on div "Without pricing" at bounding box center [510, 63] width 58 height 9
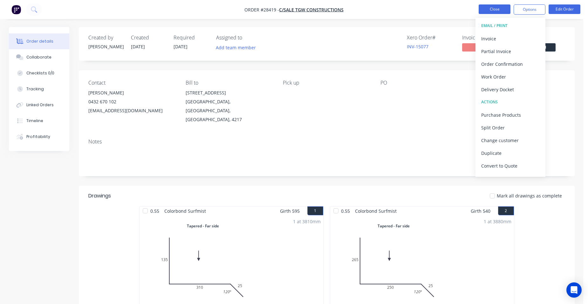
click at [487, 11] on button "Close" at bounding box center [495, 9] width 32 height 10
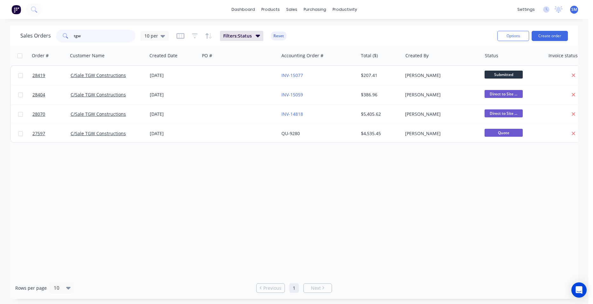
drag, startPoint x: 72, startPoint y: 33, endPoint x: 57, endPoint y: 31, distance: 15.3
click at [57, 31] on div "tgw" at bounding box center [95, 36] width 79 height 13
click at [306, 44] on div "Customers" at bounding box center [313, 43] width 23 height 6
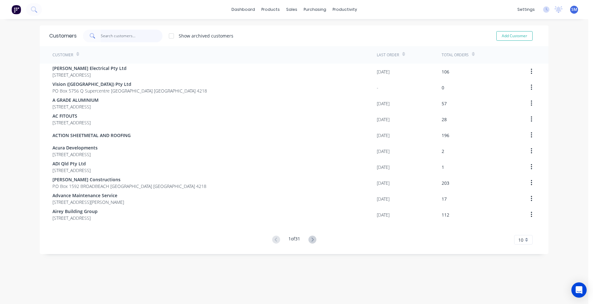
drag, startPoint x: 109, startPoint y: 41, endPoint x: 127, endPoint y: 34, distance: 19.1
click at [109, 40] on input "text" at bounding box center [132, 36] width 62 height 13
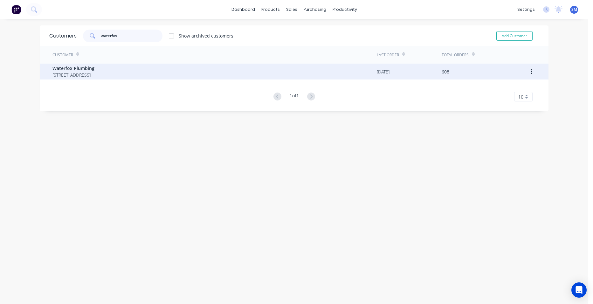
type input "waterfox"
click at [59, 67] on span "Waterfox Plumbing" at bounding box center [73, 68] width 42 height 7
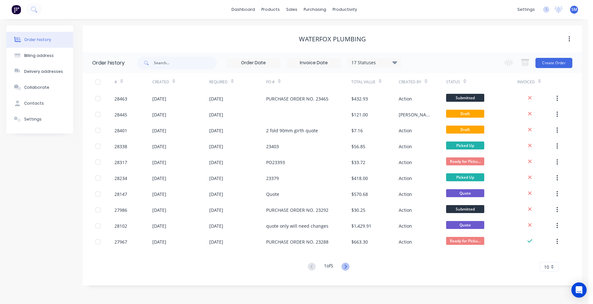
click at [348, 268] on icon at bounding box center [345, 267] width 8 height 8
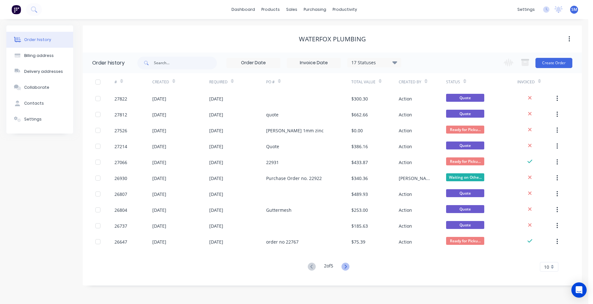
click at [345, 269] on icon at bounding box center [345, 267] width 8 height 8
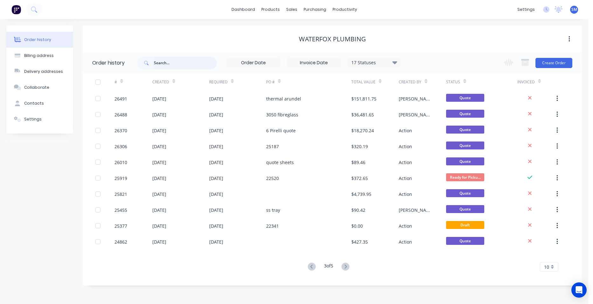
click at [168, 63] on input "text" at bounding box center [185, 63] width 63 height 13
type input "upton"
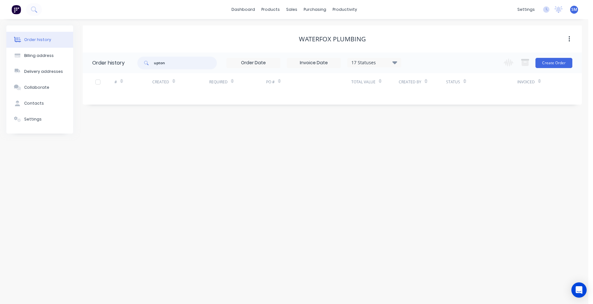
drag, startPoint x: 172, startPoint y: 64, endPoint x: 150, endPoint y: 63, distance: 21.9
click at [151, 63] on div "upton" at bounding box center [176, 63] width 79 height 13
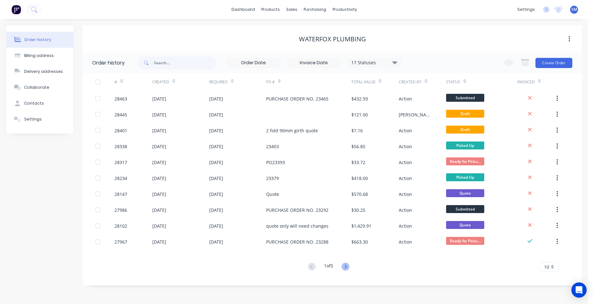
click at [342, 266] on icon at bounding box center [345, 267] width 8 height 8
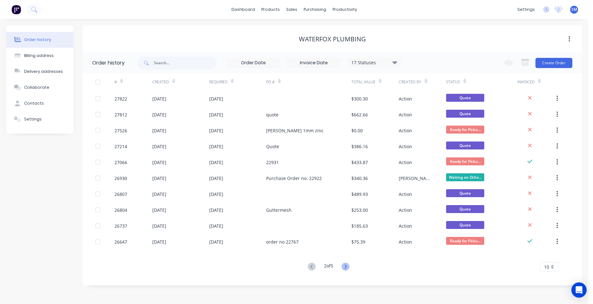
click at [342, 266] on icon at bounding box center [345, 267] width 8 height 8
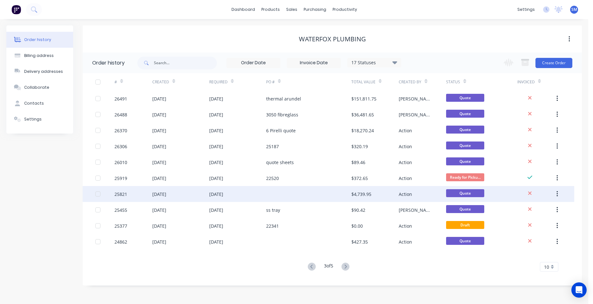
click at [290, 196] on div at bounding box center [308, 194] width 85 height 16
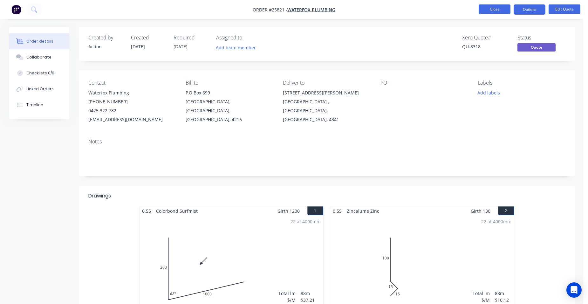
click at [487, 7] on button "Close" at bounding box center [495, 9] width 32 height 10
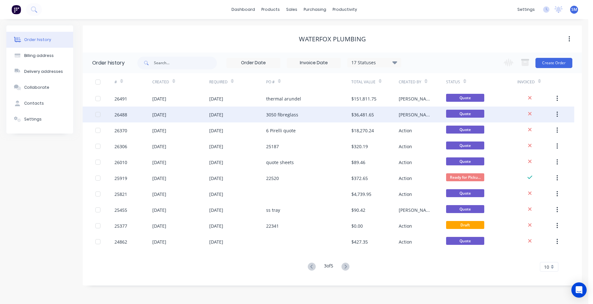
click at [331, 115] on div "3050 fibreglass" at bounding box center [308, 114] width 85 height 16
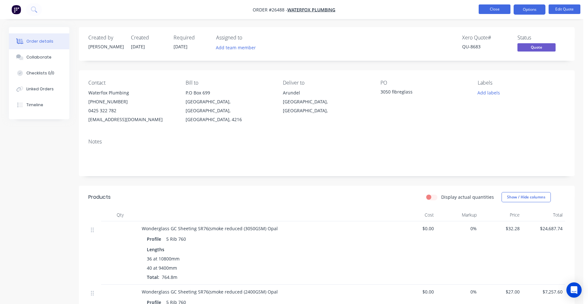
click at [493, 7] on button "Close" at bounding box center [495, 9] width 32 height 10
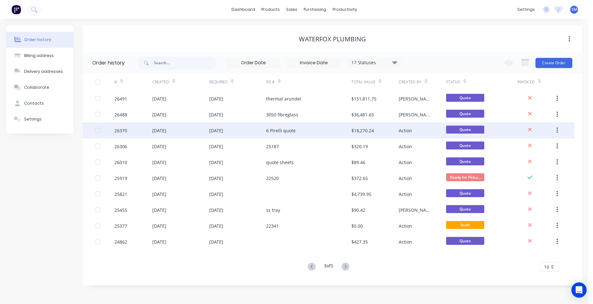
click at [307, 130] on div "6 Pirelli quote" at bounding box center [308, 130] width 85 height 16
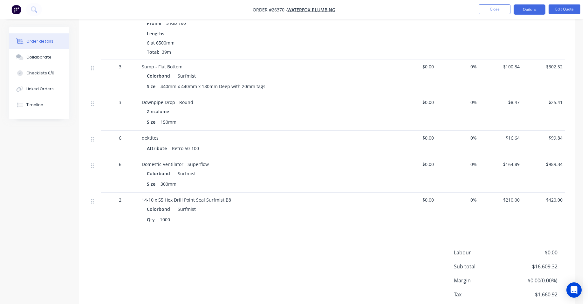
scroll to position [649, 0]
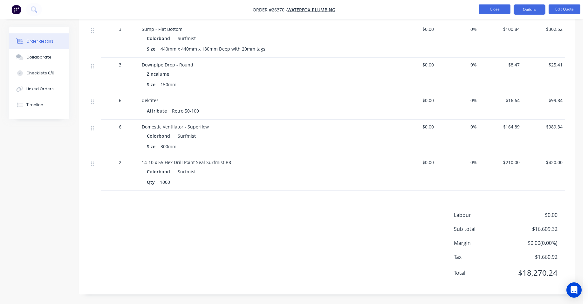
click at [489, 8] on button "Close" at bounding box center [495, 9] width 32 height 10
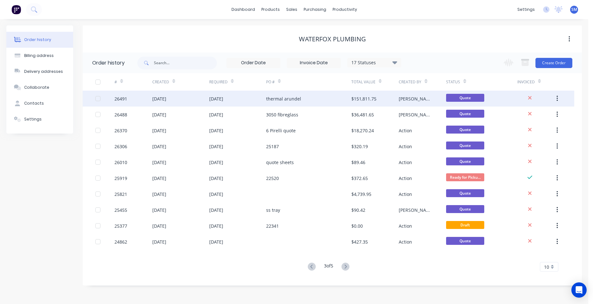
click at [310, 102] on div "thermal arundel" at bounding box center [308, 99] width 85 height 16
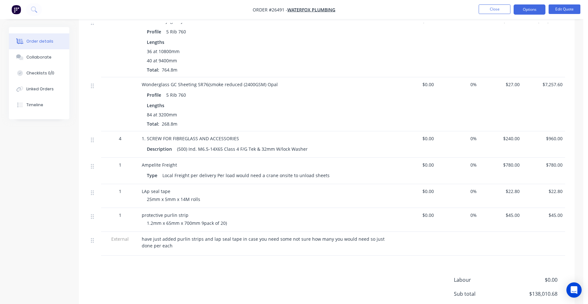
scroll to position [254, 0]
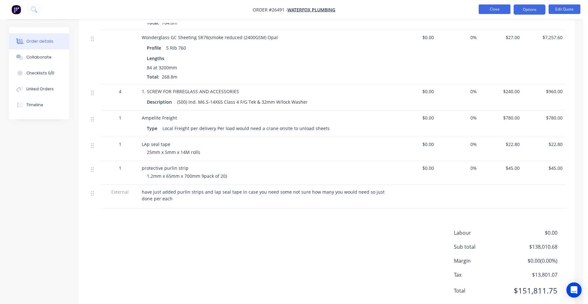
click at [492, 10] on button "Close" at bounding box center [495, 9] width 32 height 10
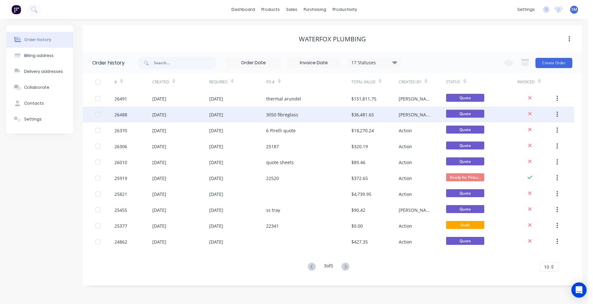
click at [312, 116] on div "3050 fibreglass" at bounding box center [308, 114] width 85 height 16
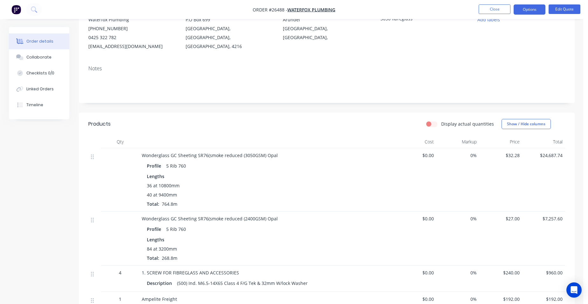
scroll to position [191, 0]
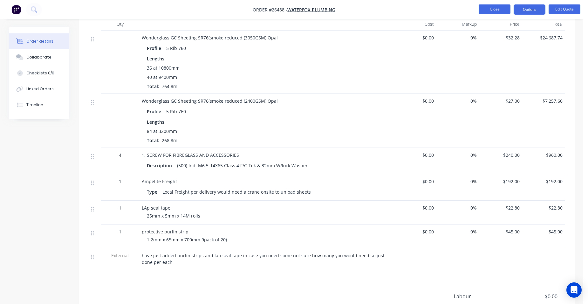
click at [492, 9] on button "Close" at bounding box center [495, 9] width 32 height 10
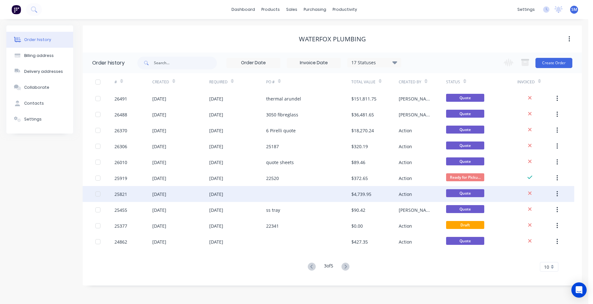
click at [309, 189] on div at bounding box center [308, 194] width 85 height 16
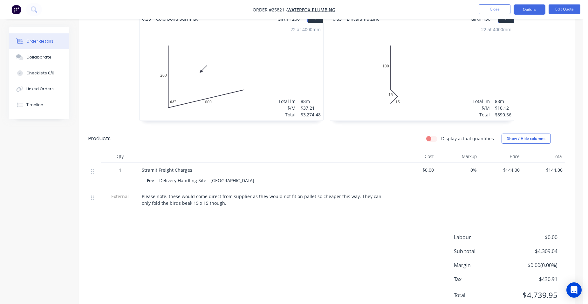
scroll to position [214, 0]
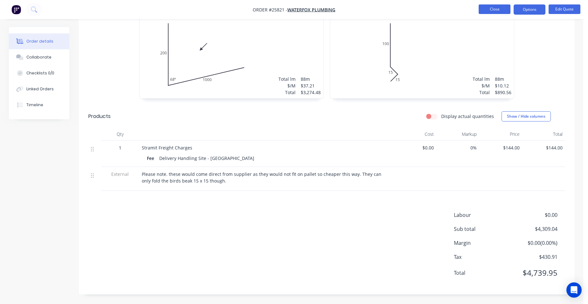
click at [498, 6] on button "Close" at bounding box center [495, 9] width 32 height 10
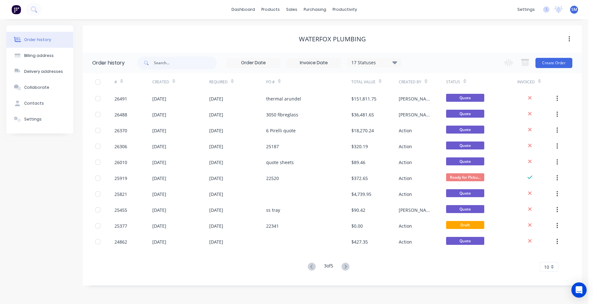
click at [306, 265] on button at bounding box center [312, 266] width 12 height 9
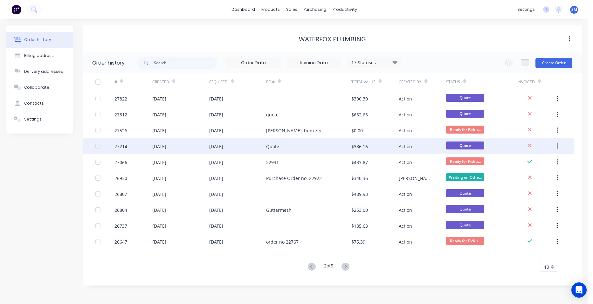
click at [305, 149] on div "Quote" at bounding box center [308, 146] width 85 height 16
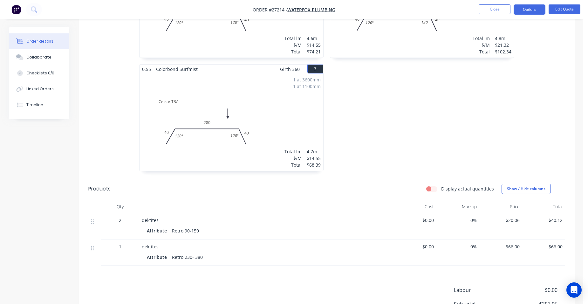
scroll to position [318, 0]
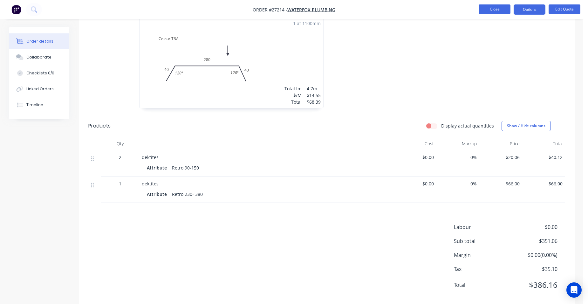
click at [500, 10] on button "Close" at bounding box center [495, 9] width 32 height 10
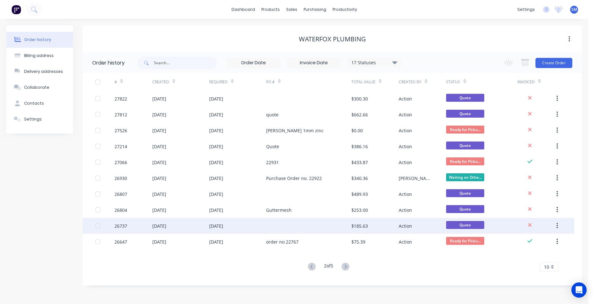
click at [295, 225] on div at bounding box center [308, 226] width 85 height 16
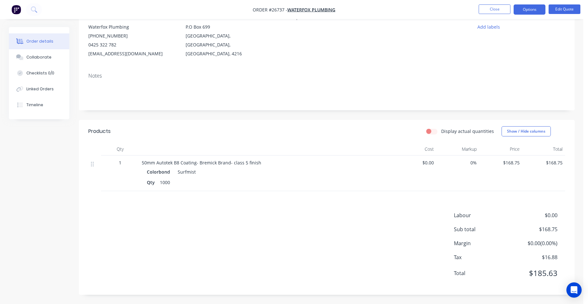
scroll to position [66, 0]
click at [496, 10] on button "Close" at bounding box center [495, 9] width 32 height 10
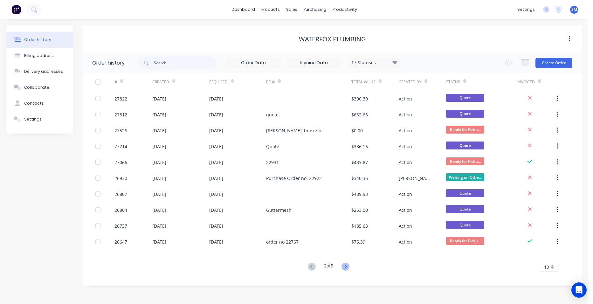
click at [346, 268] on icon at bounding box center [345, 266] width 2 height 4
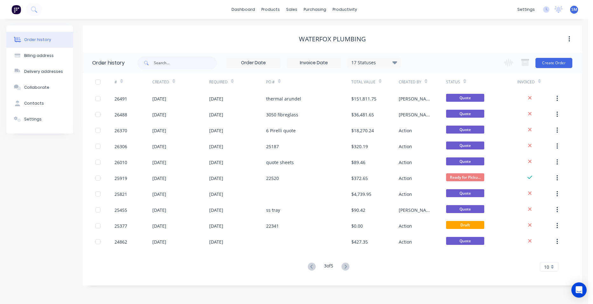
click at [306, 269] on button at bounding box center [312, 266] width 12 height 9
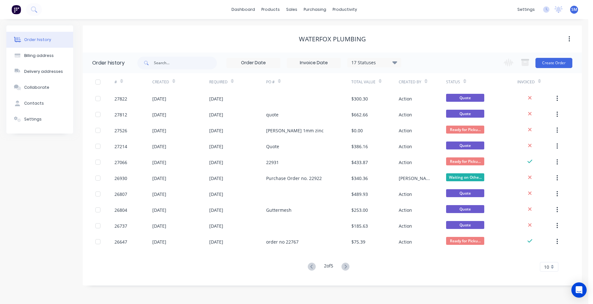
click at [394, 61] on icon at bounding box center [394, 62] width 5 height 3
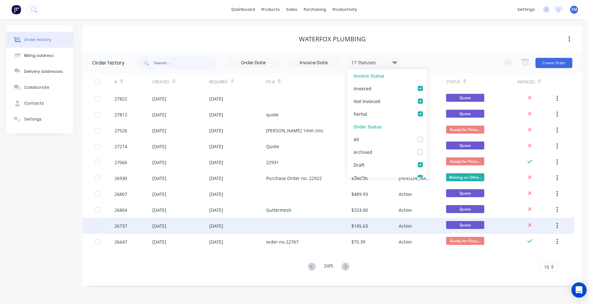
drag, startPoint x: 417, startPoint y: 152, endPoint x: 446, endPoint y: 230, distance: 83.5
click at [427, 148] on label at bounding box center [427, 148] width 0 height 0
click at [427, 152] on input "checkbox" at bounding box center [429, 151] width 5 height 6
checkbox input "true"
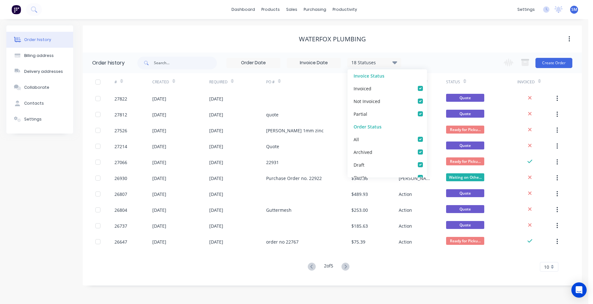
click at [456, 290] on div "Order history Billing address Delivery addresses Collaborate Contacts Settings …" at bounding box center [294, 161] width 588 height 285
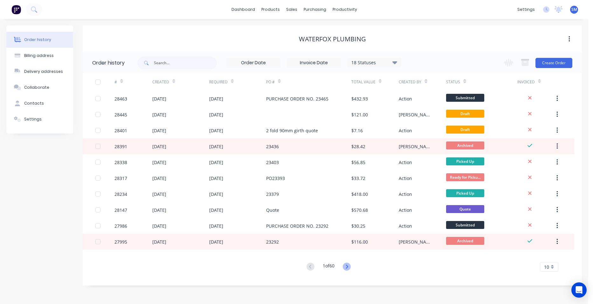
click at [347, 266] on icon at bounding box center [347, 267] width 8 height 8
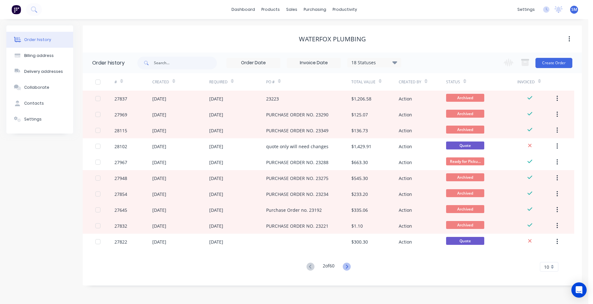
click at [347, 265] on icon at bounding box center [347, 267] width 8 height 8
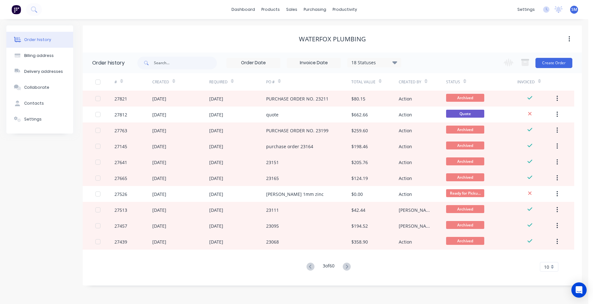
click at [347, 265] on icon at bounding box center [347, 267] width 8 height 8
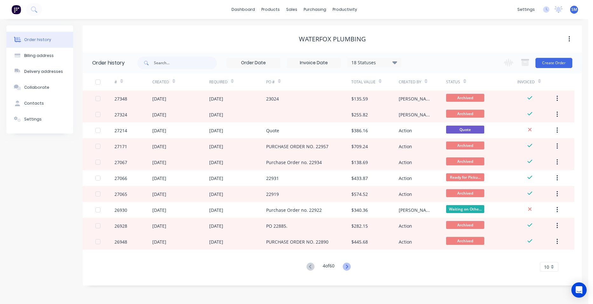
click at [348, 266] on icon at bounding box center [347, 266] width 2 height 4
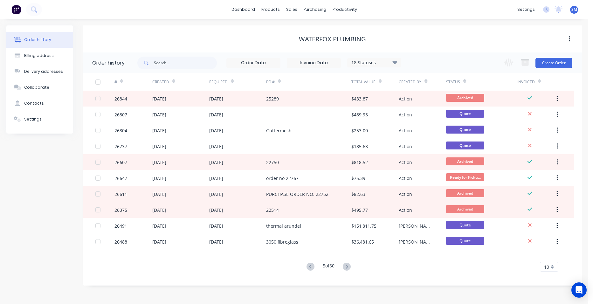
click at [346, 265] on icon at bounding box center [347, 267] width 8 height 8
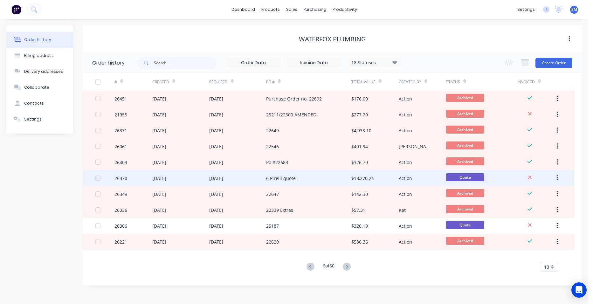
click at [311, 177] on div "6 Pirelli quote" at bounding box center [308, 178] width 85 height 16
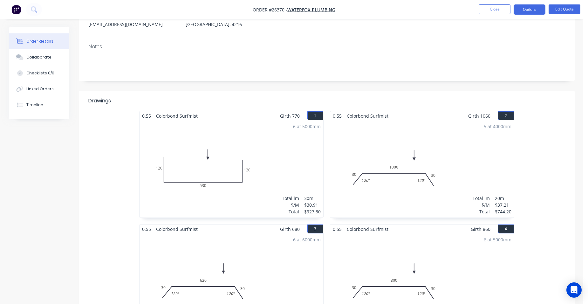
scroll to position [64, 0]
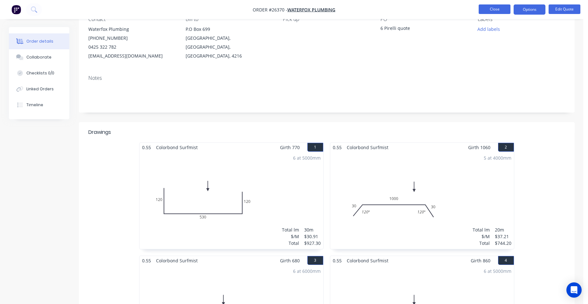
click at [491, 7] on button "Close" at bounding box center [495, 9] width 32 height 10
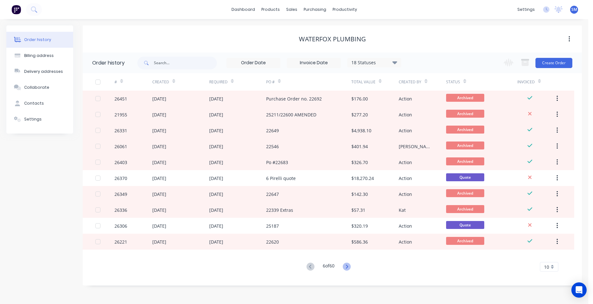
click at [344, 265] on icon at bounding box center [347, 267] width 8 height 8
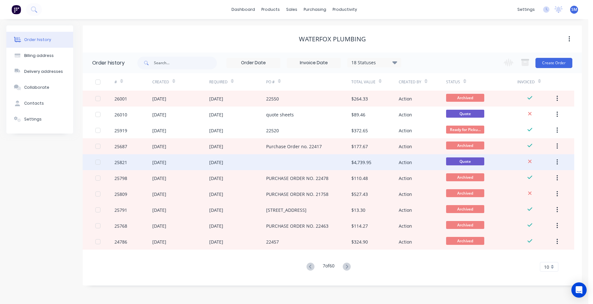
click at [308, 160] on div at bounding box center [308, 162] width 85 height 16
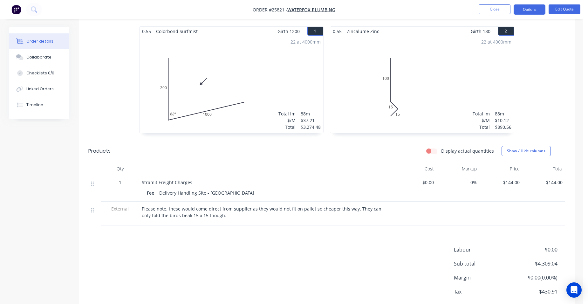
scroll to position [214, 0]
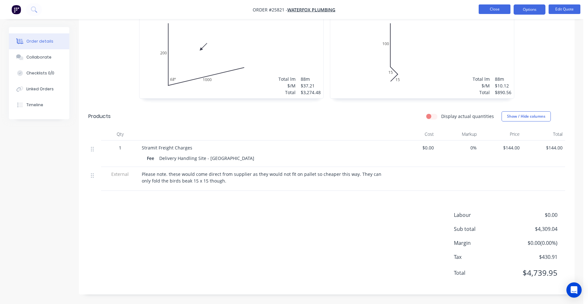
click at [502, 5] on button "Close" at bounding box center [495, 9] width 32 height 10
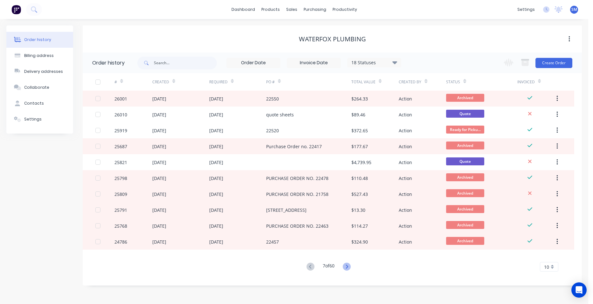
click at [347, 264] on icon at bounding box center [347, 267] width 8 height 8
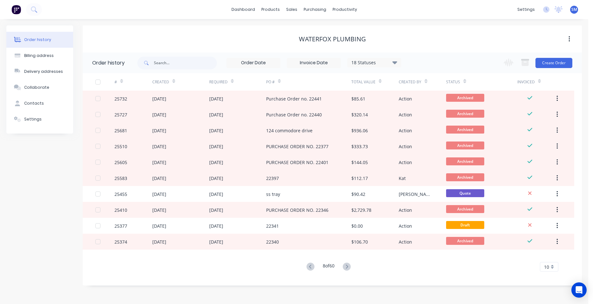
click at [346, 266] on icon at bounding box center [347, 267] width 8 height 8
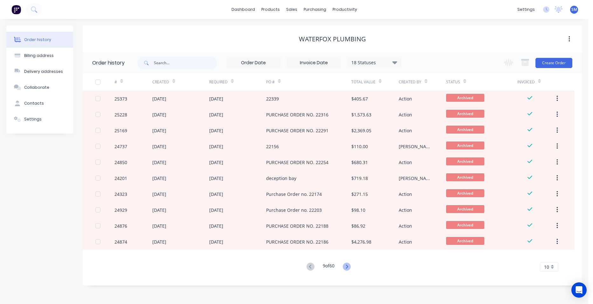
click at [345, 266] on icon at bounding box center [347, 267] width 8 height 8
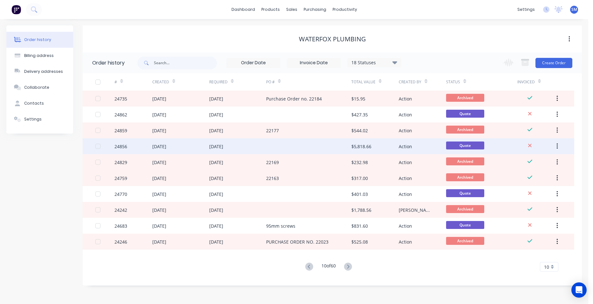
click at [323, 146] on div at bounding box center [308, 146] width 85 height 16
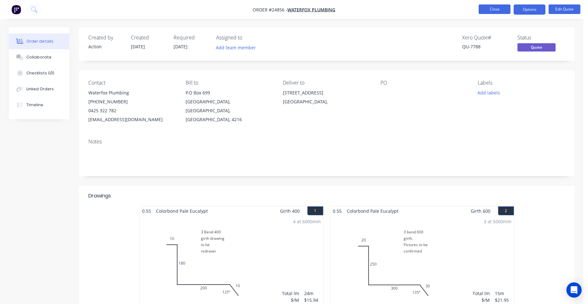
click at [490, 7] on button "Close" at bounding box center [495, 9] width 32 height 10
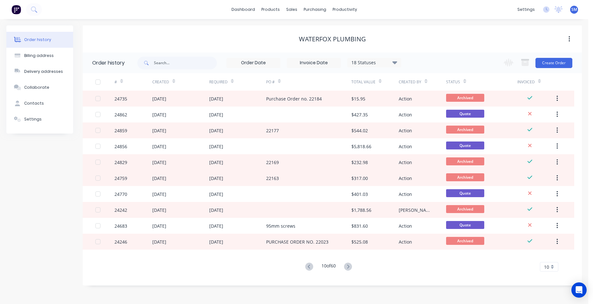
click at [349, 265] on icon at bounding box center [348, 267] width 8 height 8
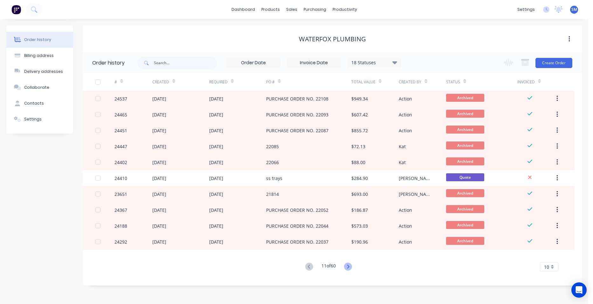
click at [347, 267] on icon at bounding box center [348, 267] width 8 height 8
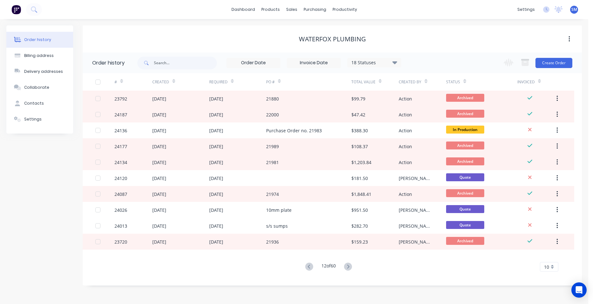
click at [348, 275] on div "# Created Required PO # Total Value Created By Status Invoiced 23792 27 Feb 202…" at bounding box center [328, 176] width 491 height 206
click at [346, 268] on icon at bounding box center [348, 267] width 8 height 8
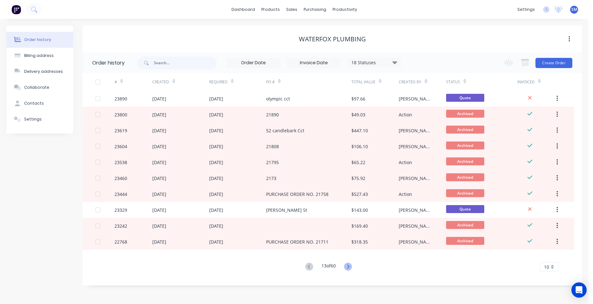
click at [347, 265] on icon at bounding box center [348, 267] width 8 height 8
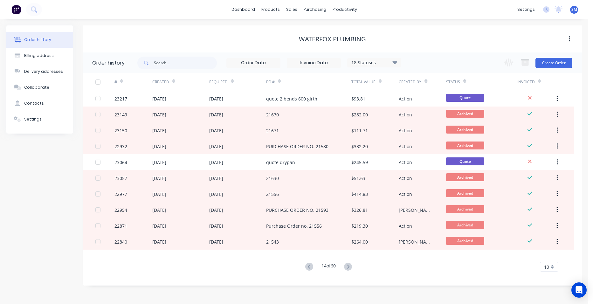
click at [395, 60] on icon at bounding box center [394, 62] width 5 height 8
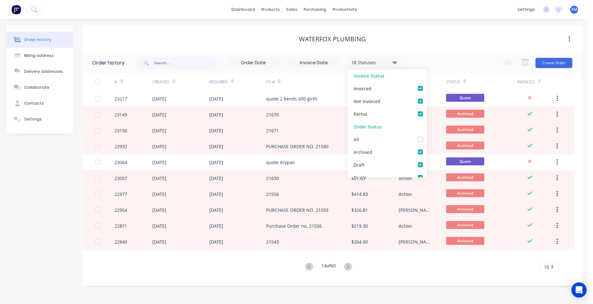
click at [427, 148] on label at bounding box center [427, 148] width 0 height 0
click at [427, 149] on input "checkbox" at bounding box center [429, 151] width 5 height 6
checkbox input "false"
click at [418, 281] on div "Order history 17 Statuses Invoice Status Invoiced Not Invoiced Partial Order St…" at bounding box center [332, 168] width 499 height 233
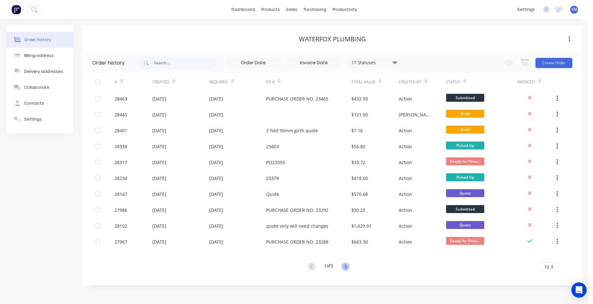
click at [345, 267] on icon at bounding box center [345, 267] width 8 height 8
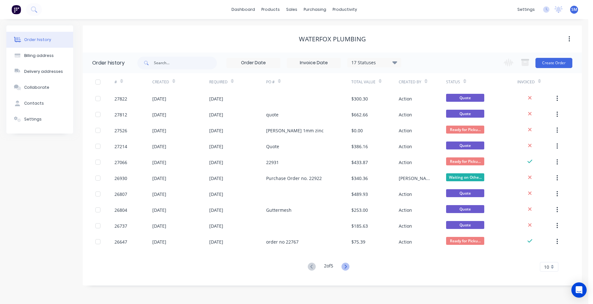
click at [344, 265] on icon at bounding box center [345, 267] width 8 height 8
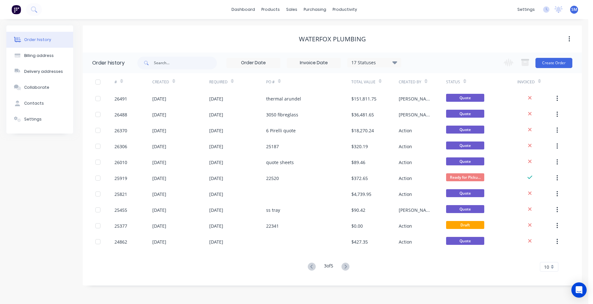
click at [346, 267] on icon at bounding box center [345, 267] width 8 height 8
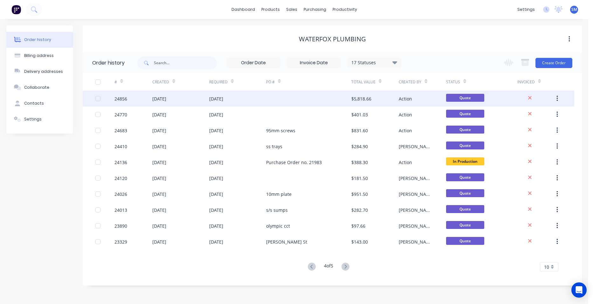
click at [292, 94] on div at bounding box center [308, 99] width 85 height 16
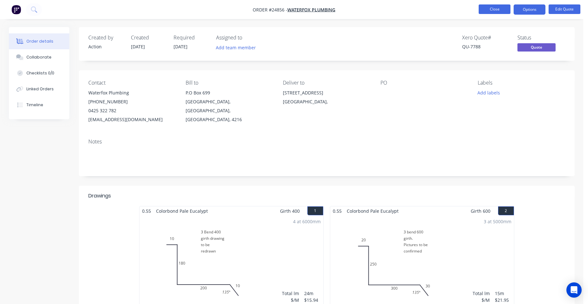
click at [493, 10] on button "Close" at bounding box center [495, 9] width 32 height 10
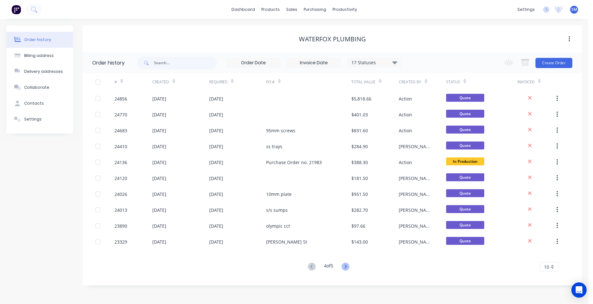
click at [345, 266] on icon at bounding box center [345, 267] width 8 height 8
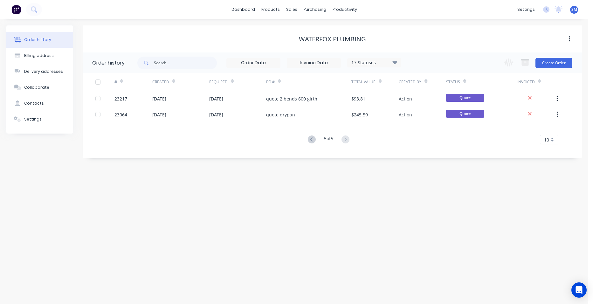
click at [311, 141] on icon at bounding box center [312, 139] width 8 height 8
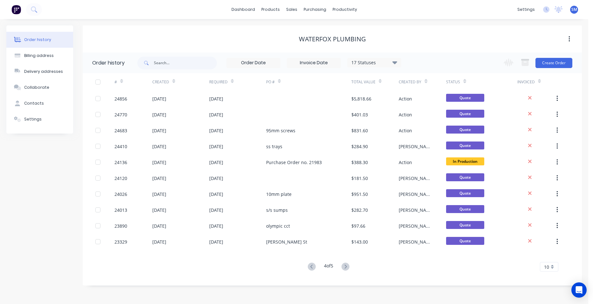
click at [308, 268] on icon at bounding box center [312, 267] width 8 height 8
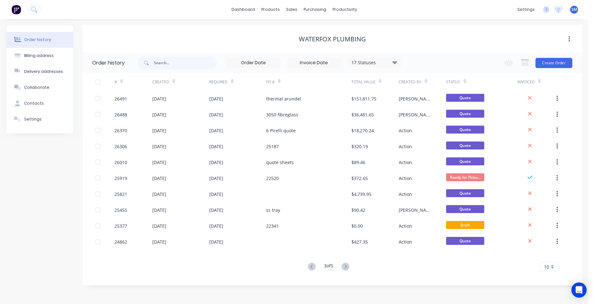
click at [309, 267] on icon at bounding box center [312, 267] width 8 height 8
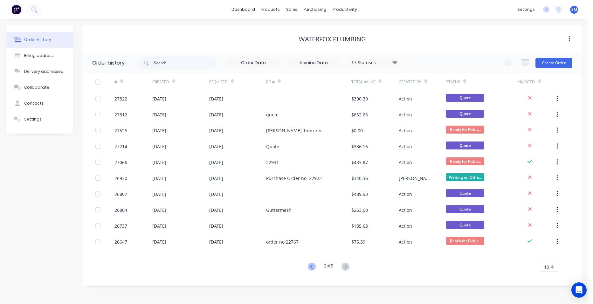
click at [312, 269] on icon at bounding box center [312, 267] width 8 height 8
